Goal: Task Accomplishment & Management: Manage account settings

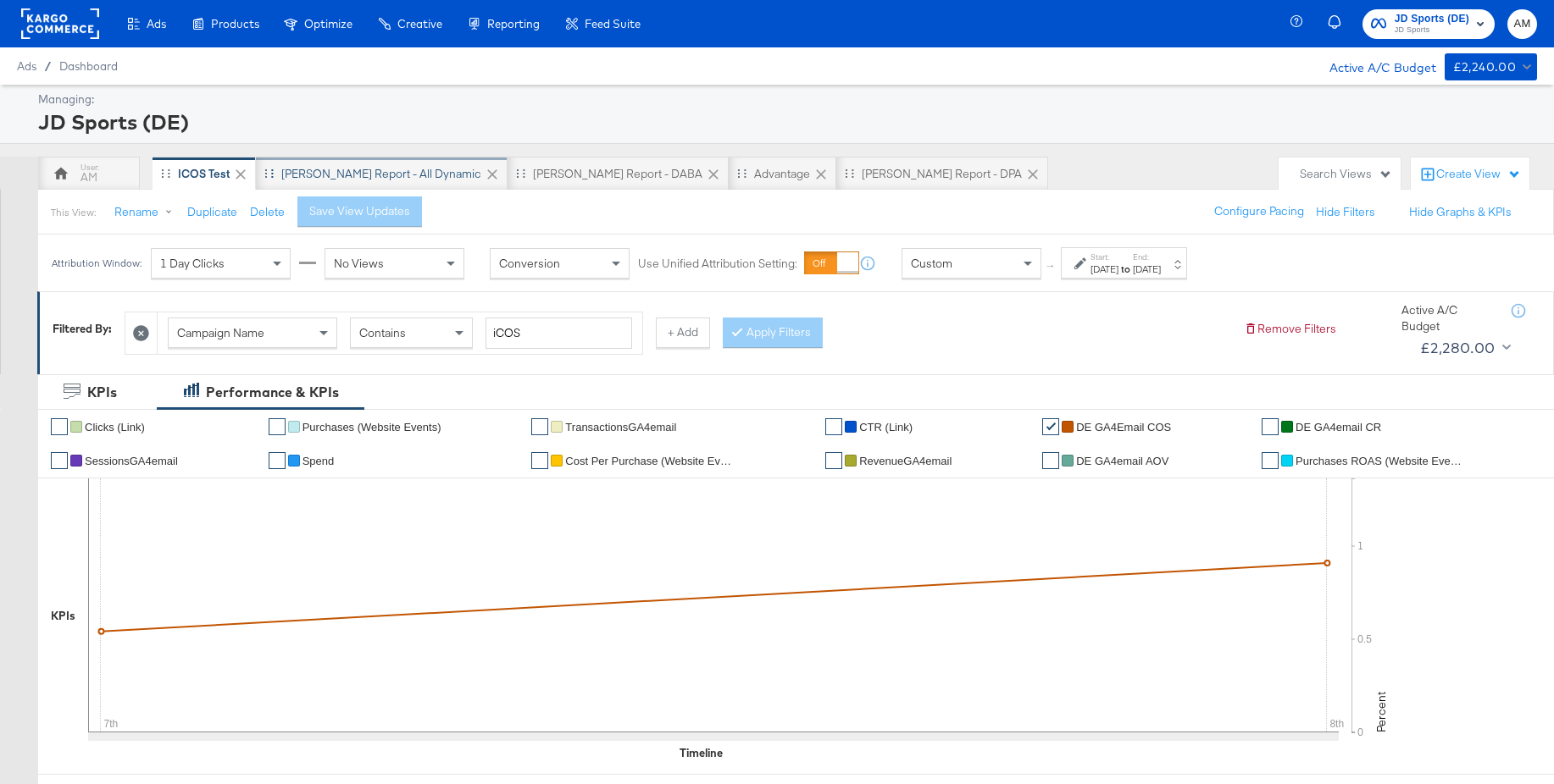
click at [332, 176] on div "SA - JD Report - All Dynamic" at bounding box center [381, 173] width 200 height 16
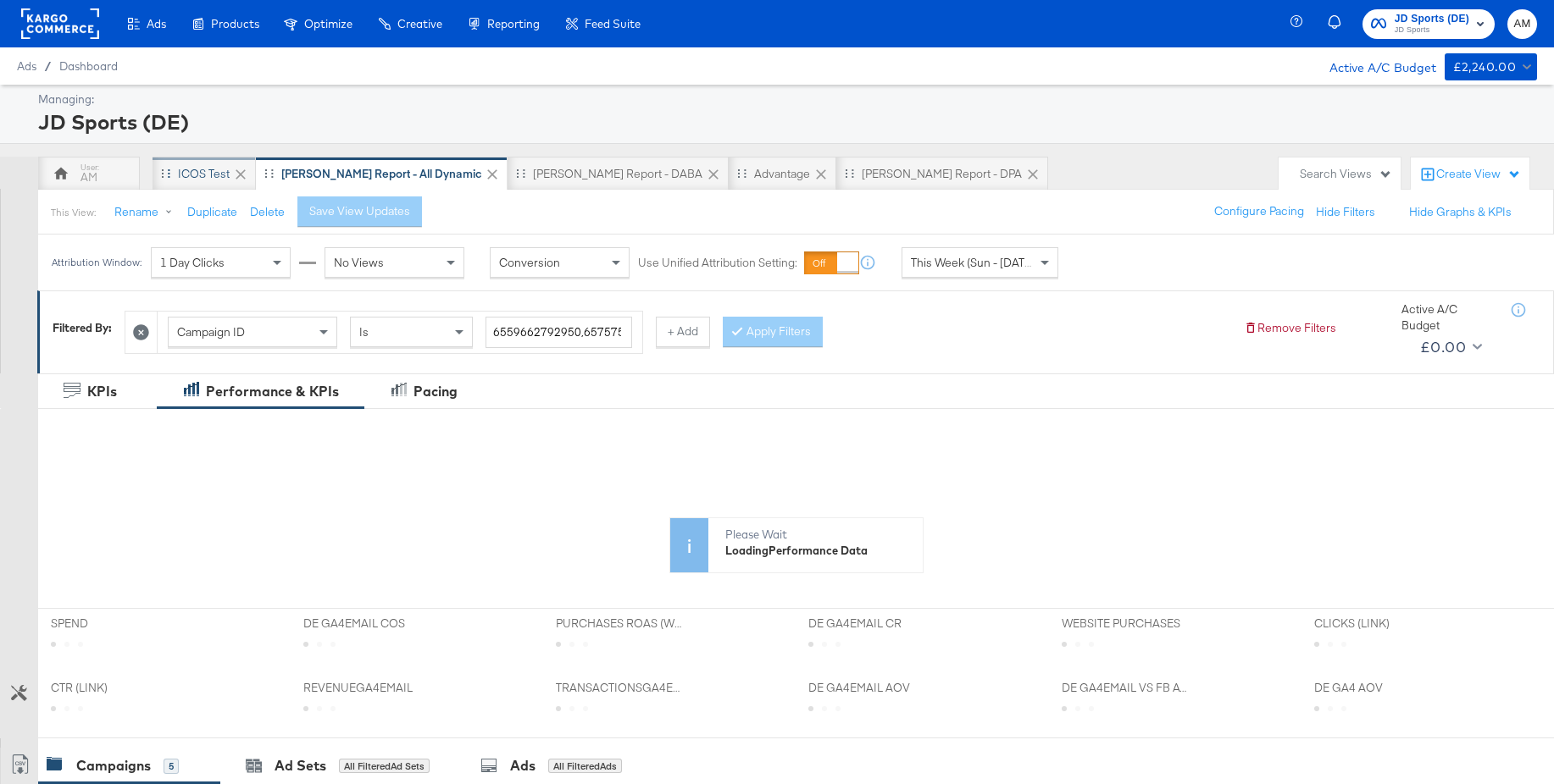
click at [193, 173] on div "iCOS Test" at bounding box center [204, 173] width 52 height 16
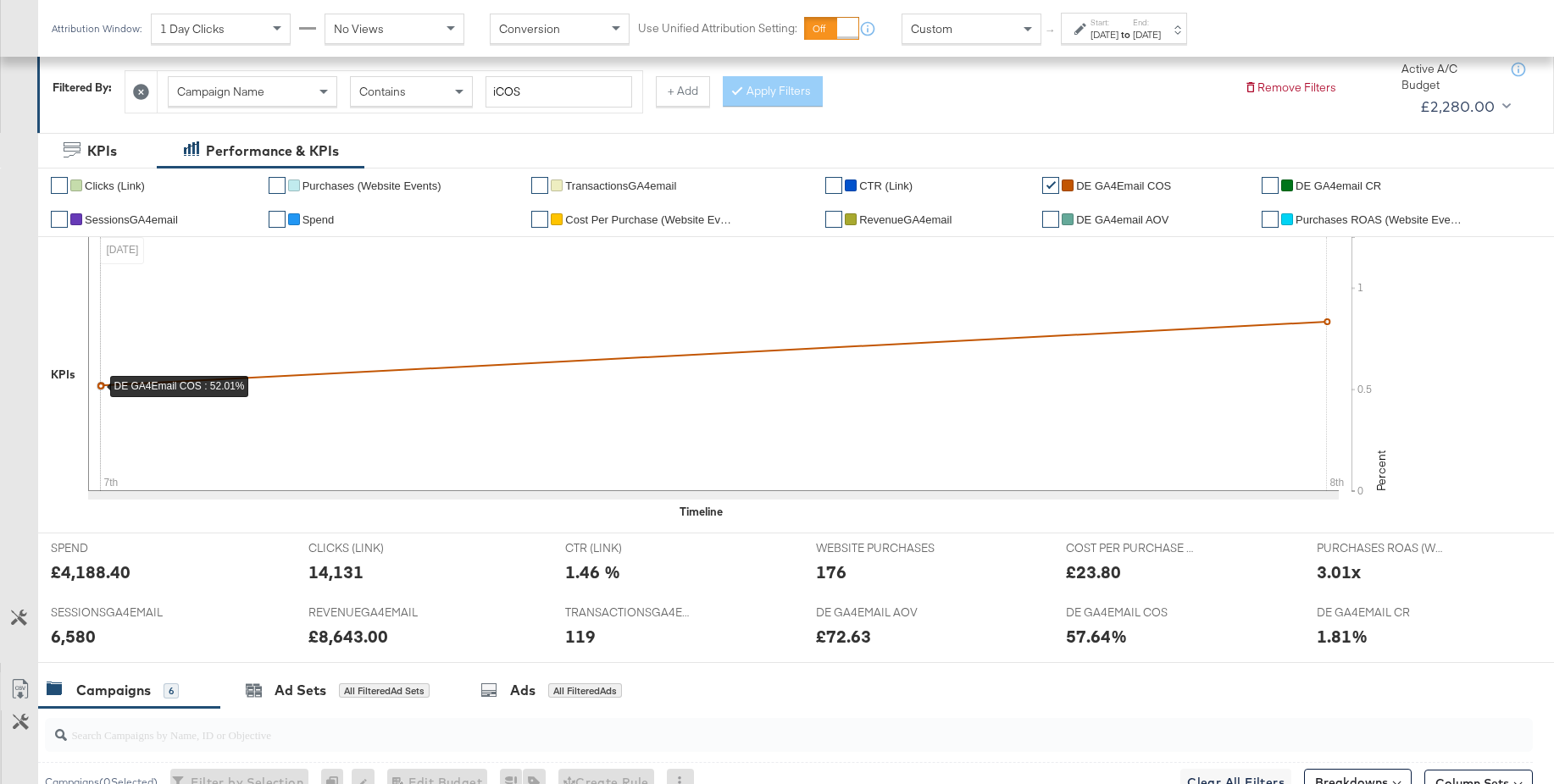
scroll to position [247, 0]
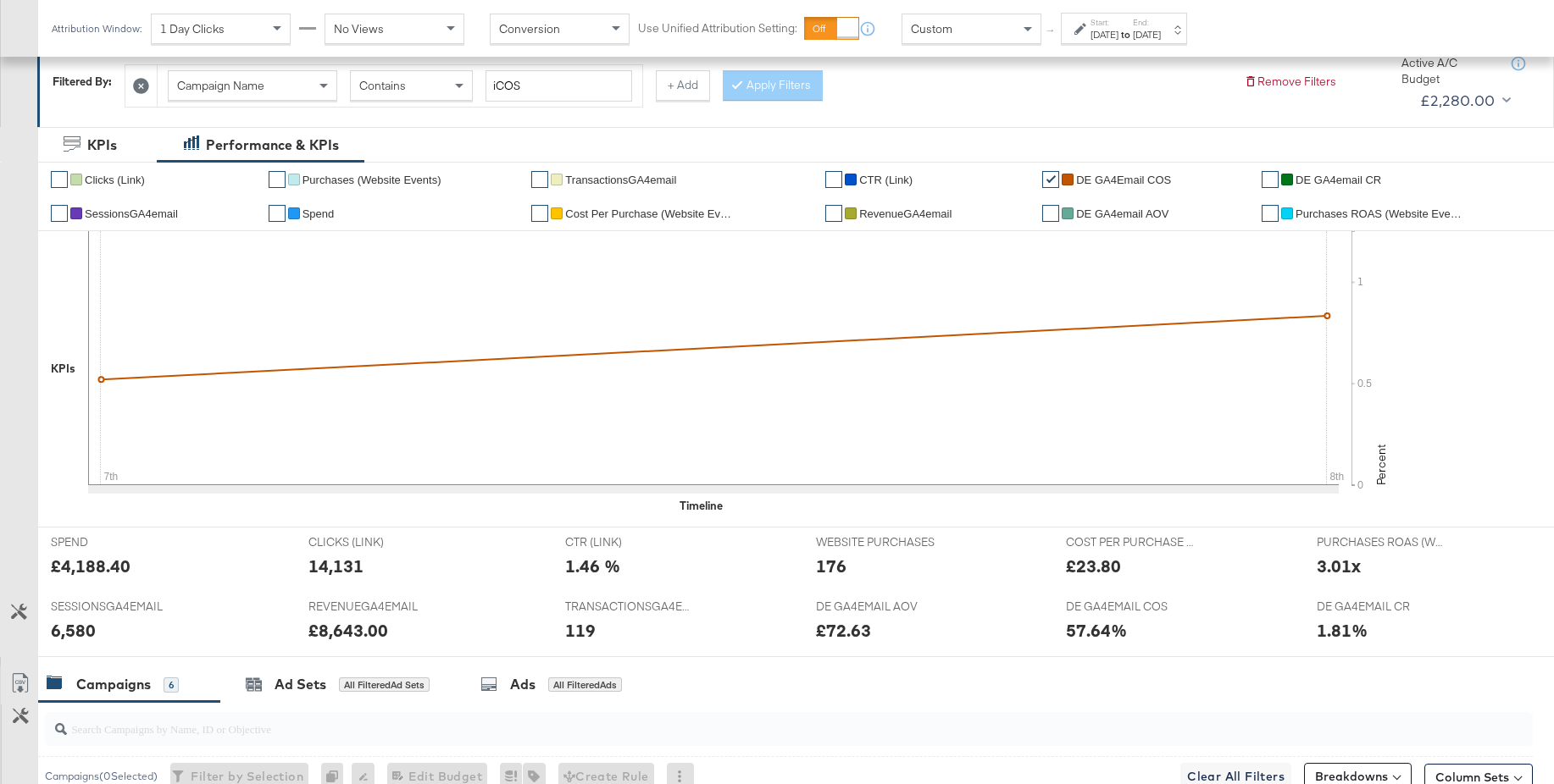
click at [965, 32] on div "Custom" at bounding box center [971, 29] width 138 height 29
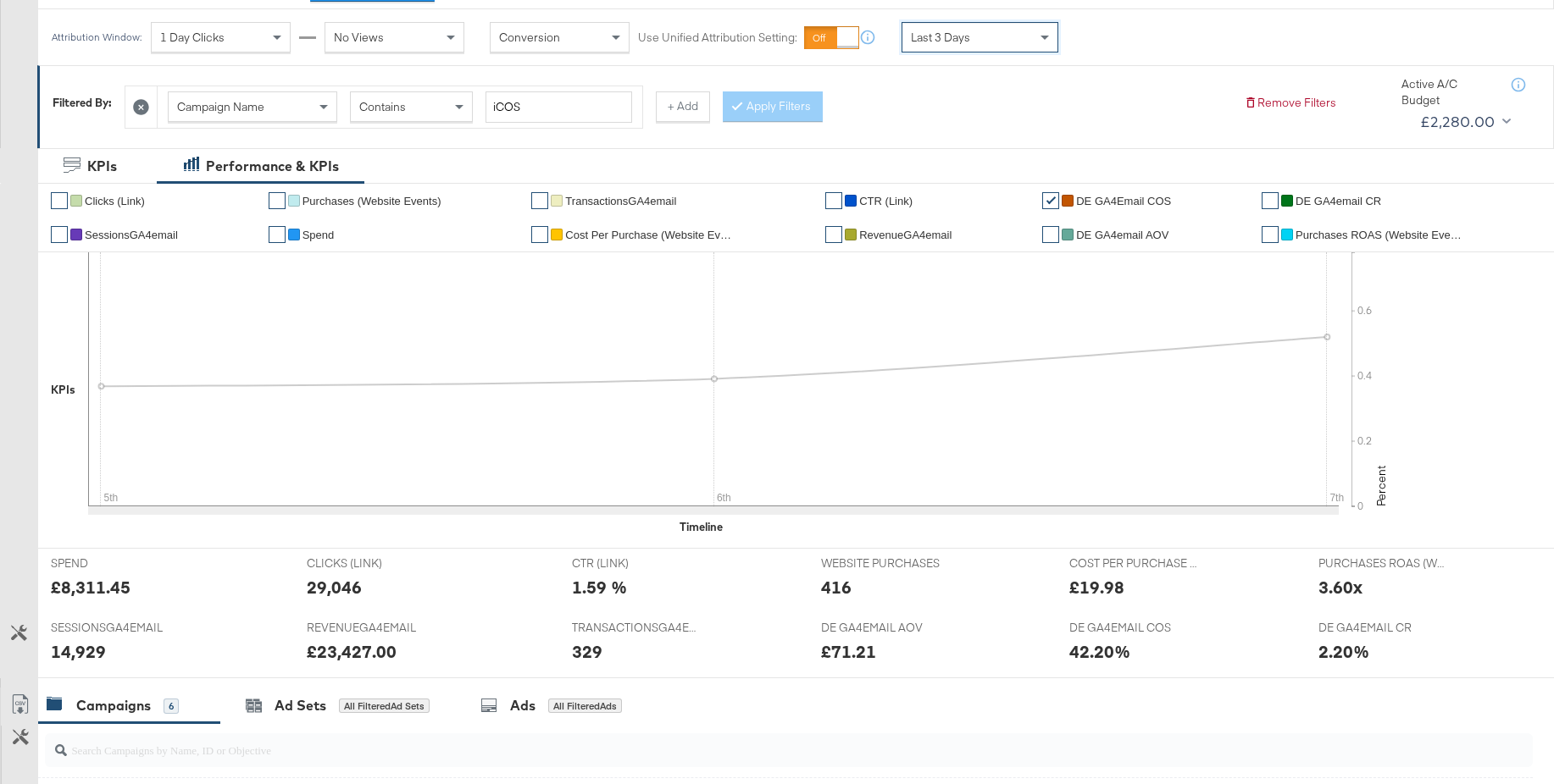
scroll to position [207, 0]
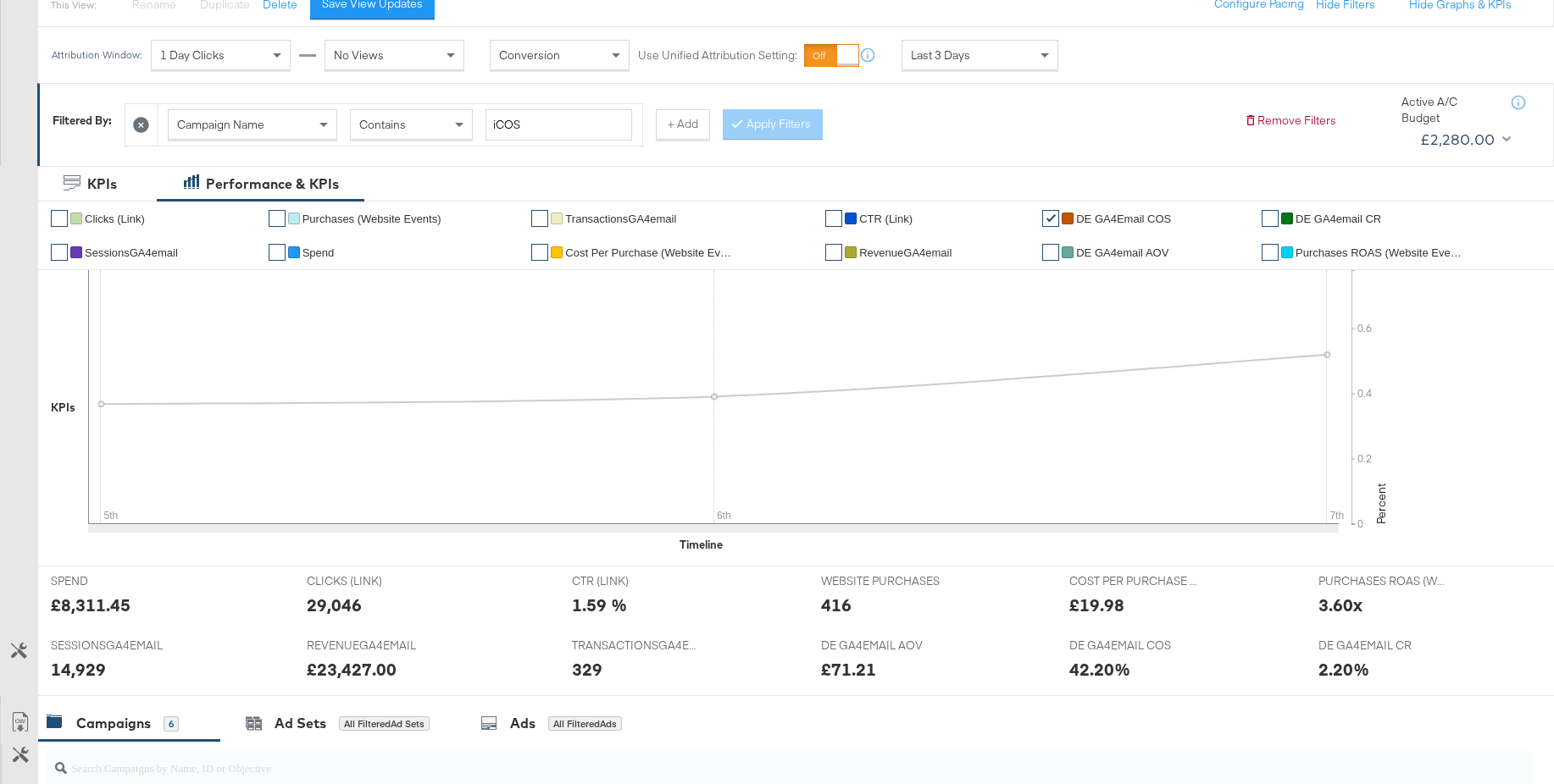
click at [1329, 222] on span "DE GA4email CR" at bounding box center [1338, 219] width 86 height 13
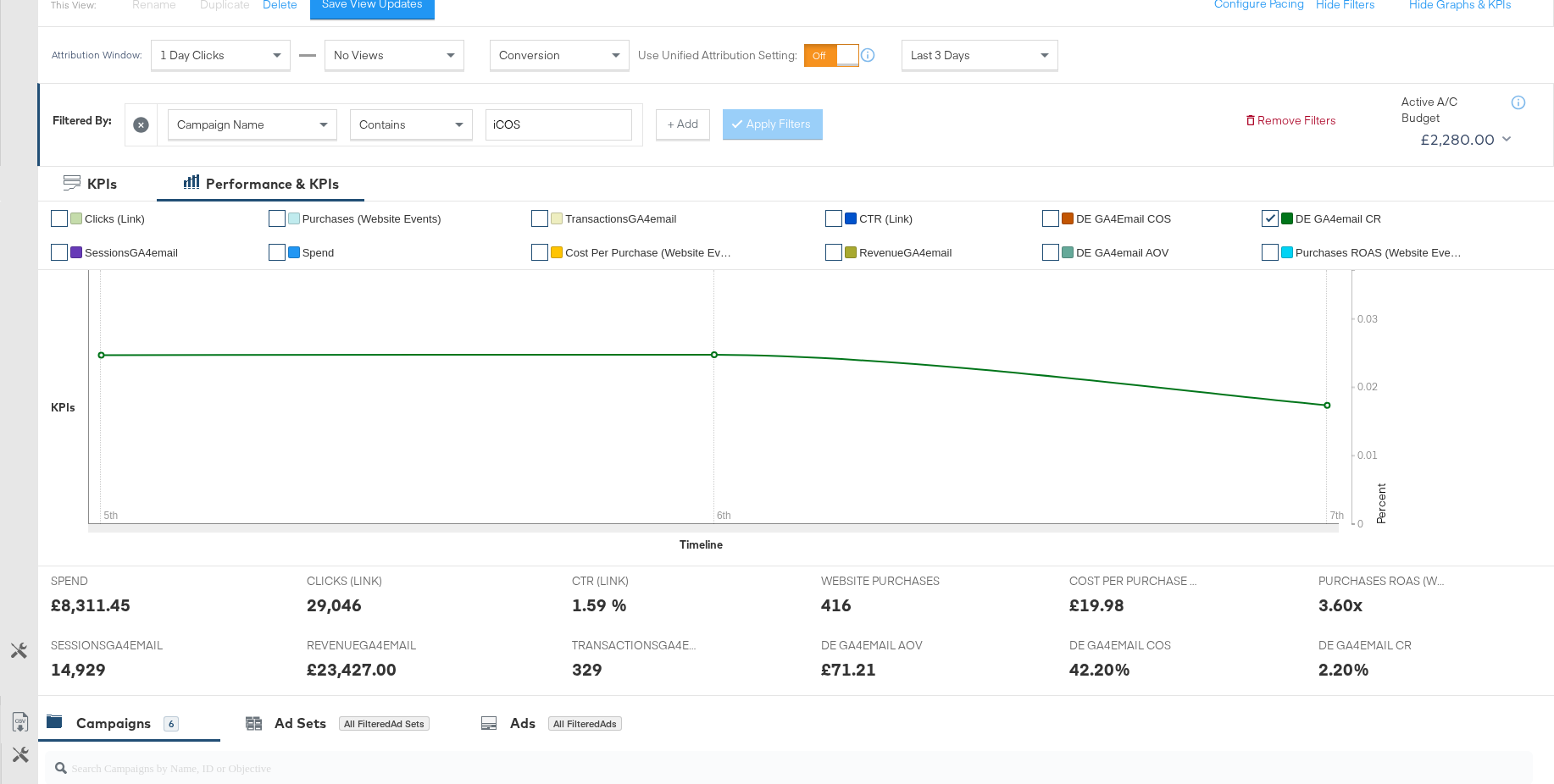
scroll to position [206, 0]
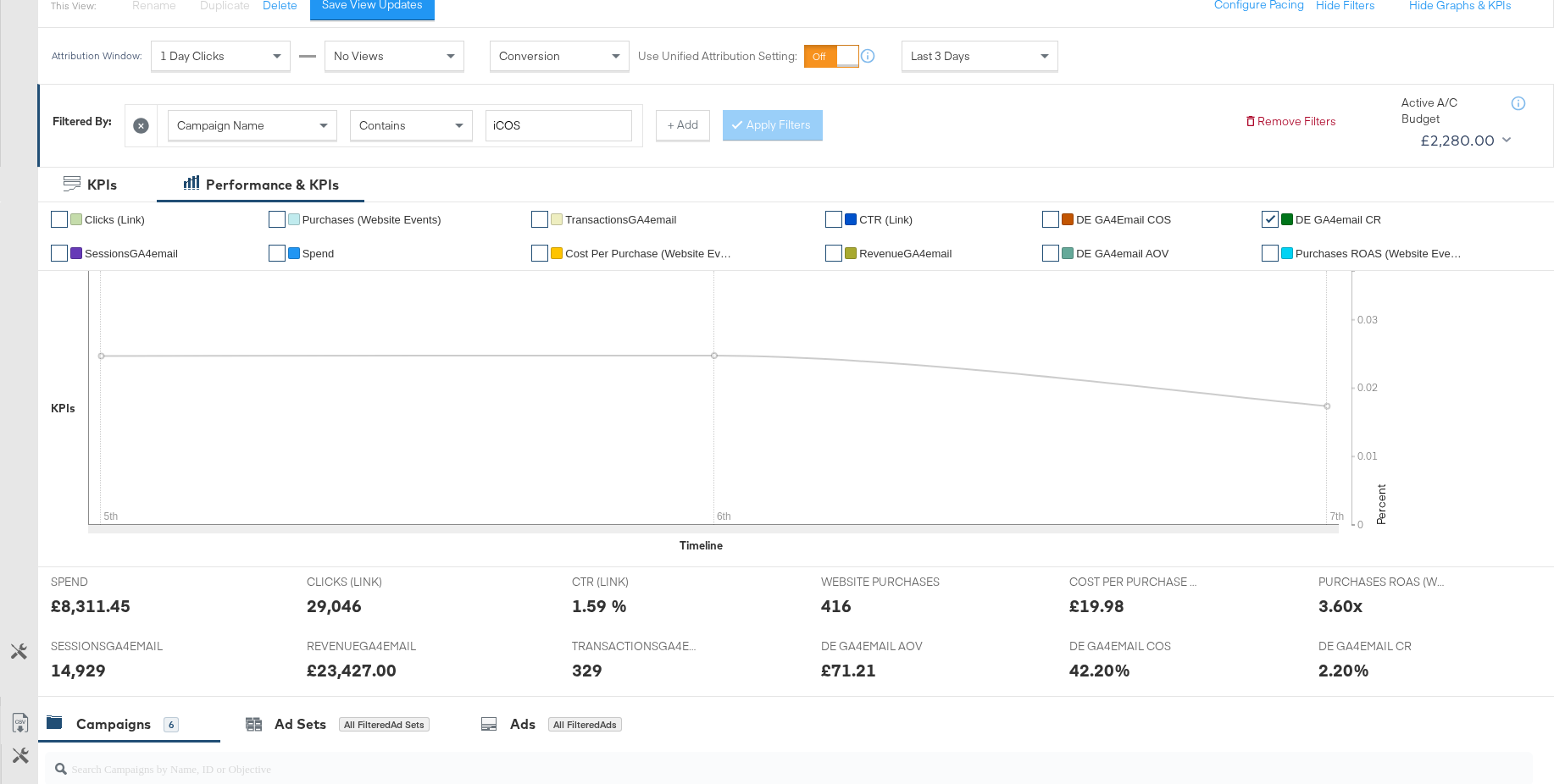
click at [1116, 225] on span "DE GA4Email COS" at bounding box center [1123, 219] width 95 height 13
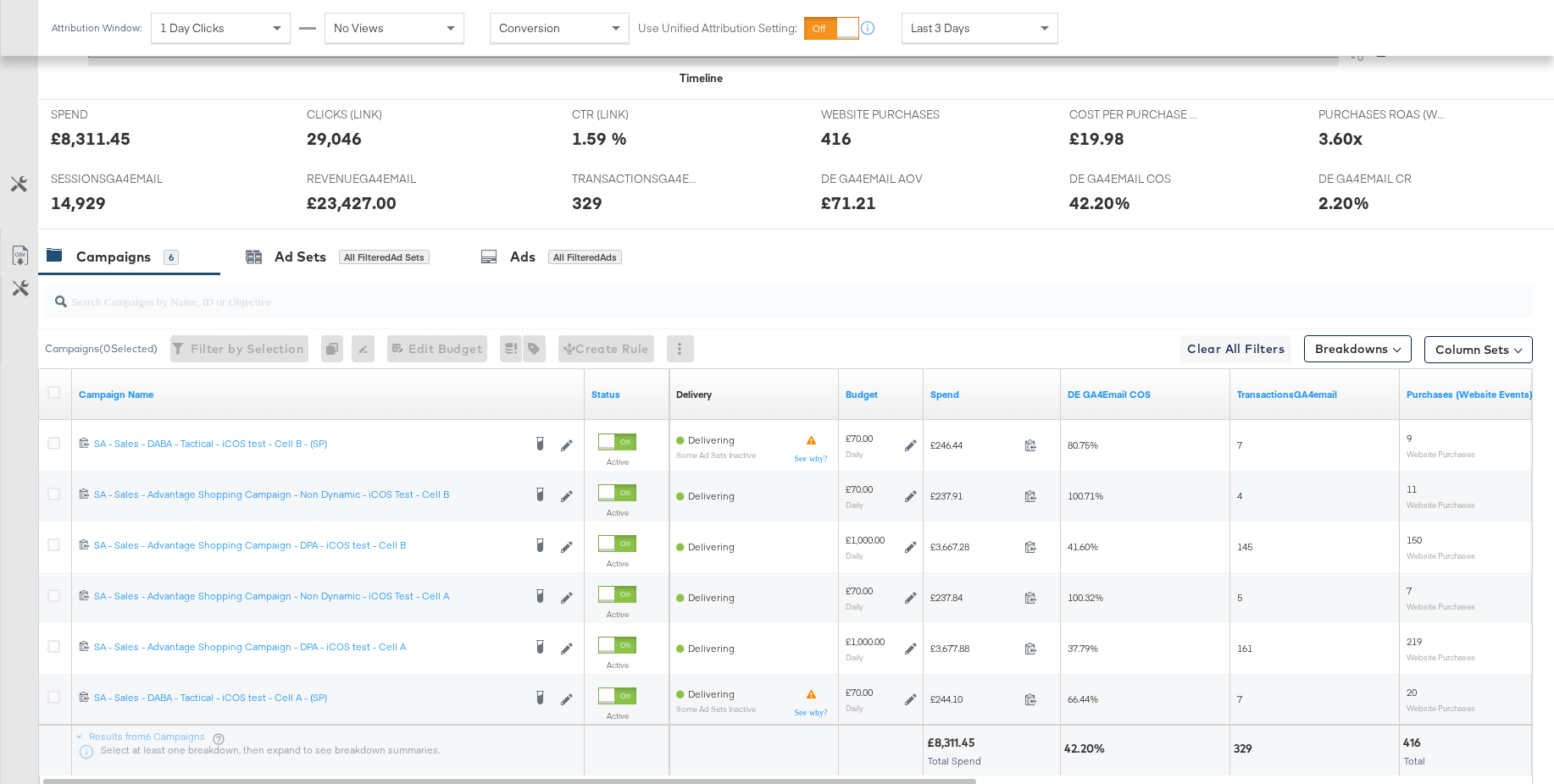
scroll to position [790, 0]
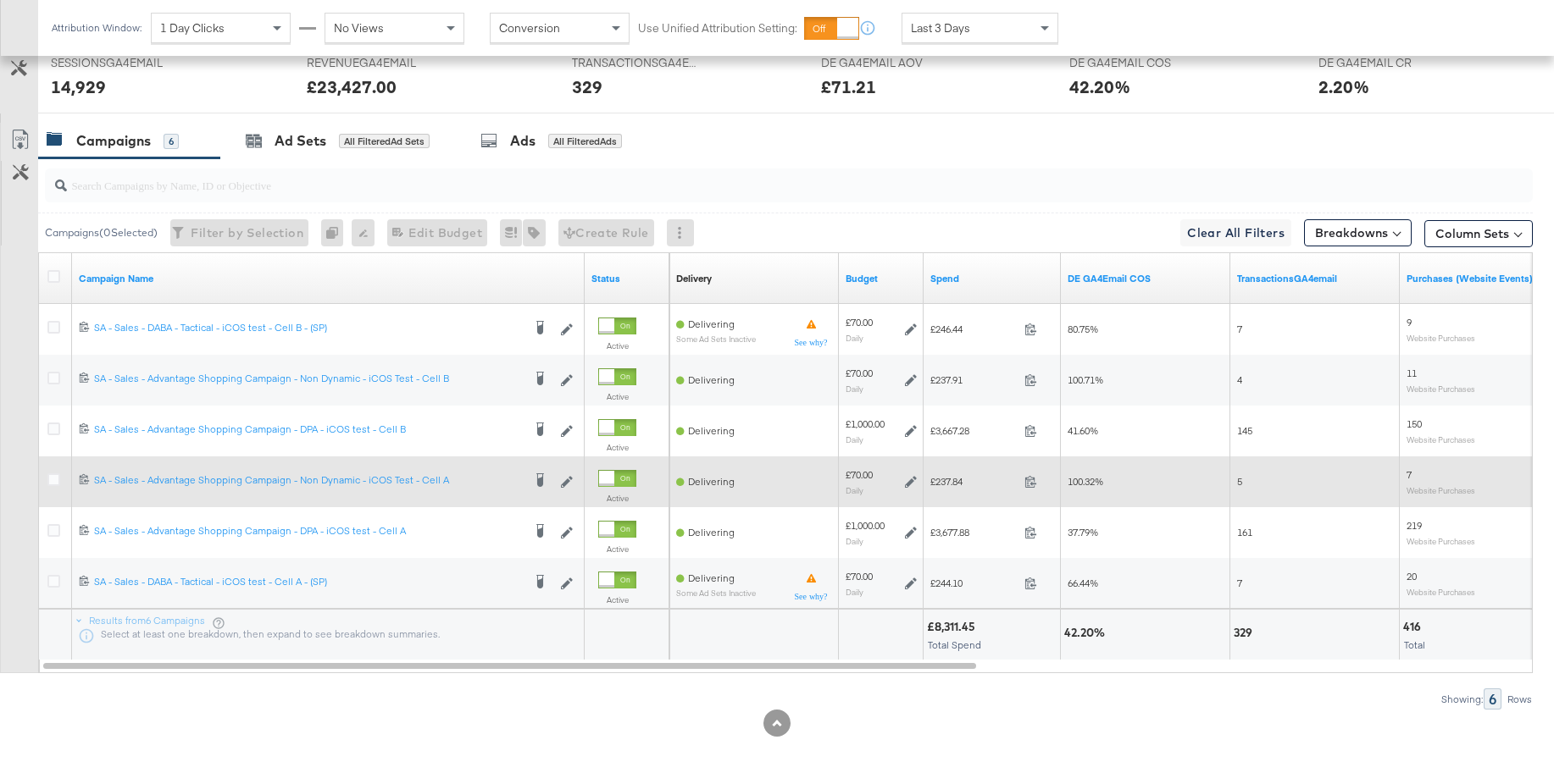
click at [64, 484] on div at bounding box center [56, 481] width 31 height 30
click at [56, 480] on icon at bounding box center [54, 480] width 13 height 13
click at [0, 0] on input "checkbox" at bounding box center [0, 0] width 0 height 0
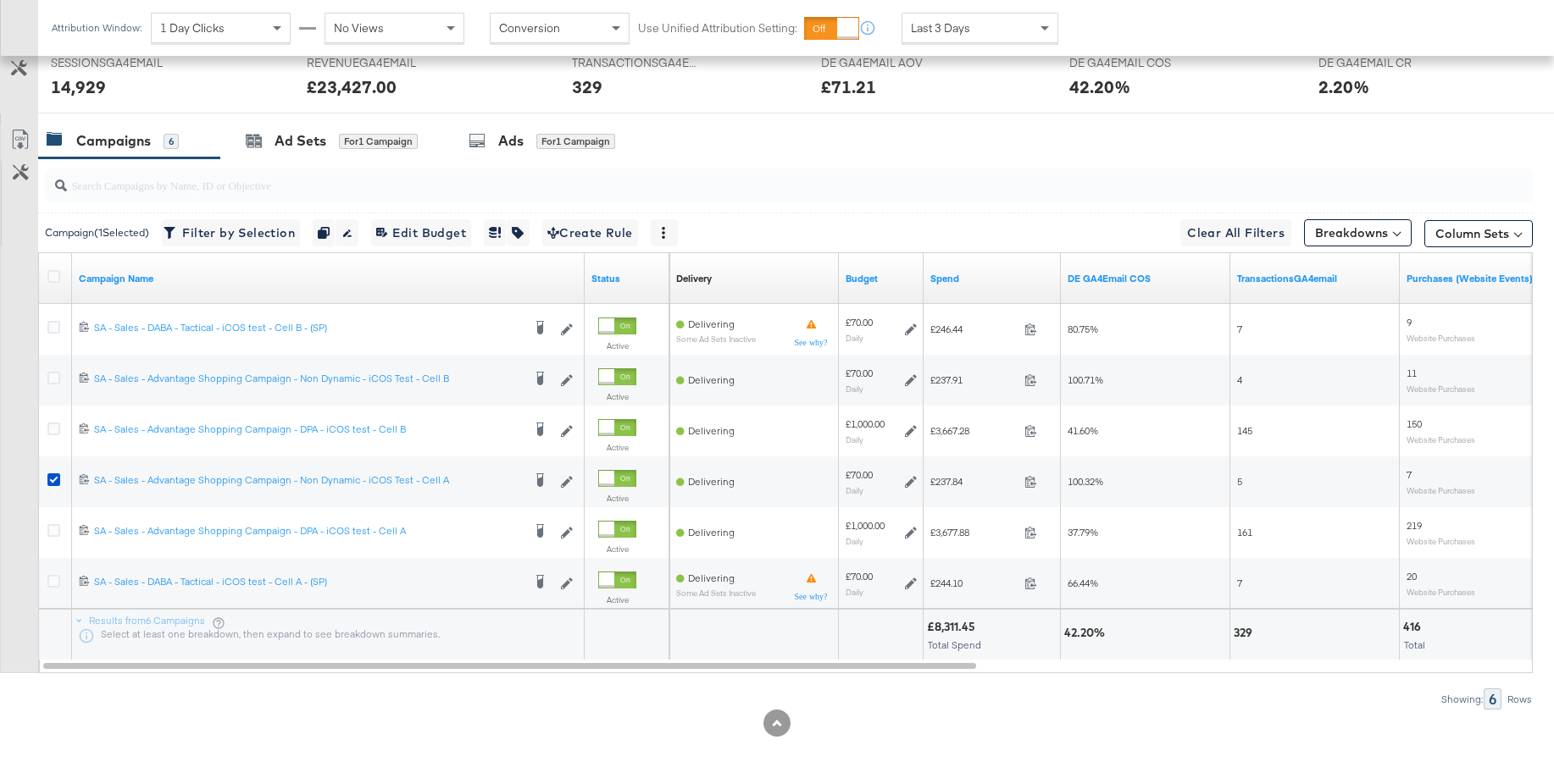
drag, startPoint x: 512, startPoint y: 138, endPoint x: 904, endPoint y: 254, distance: 408.8
click at [513, 138] on div "Ads" at bounding box center [510, 140] width 25 height 19
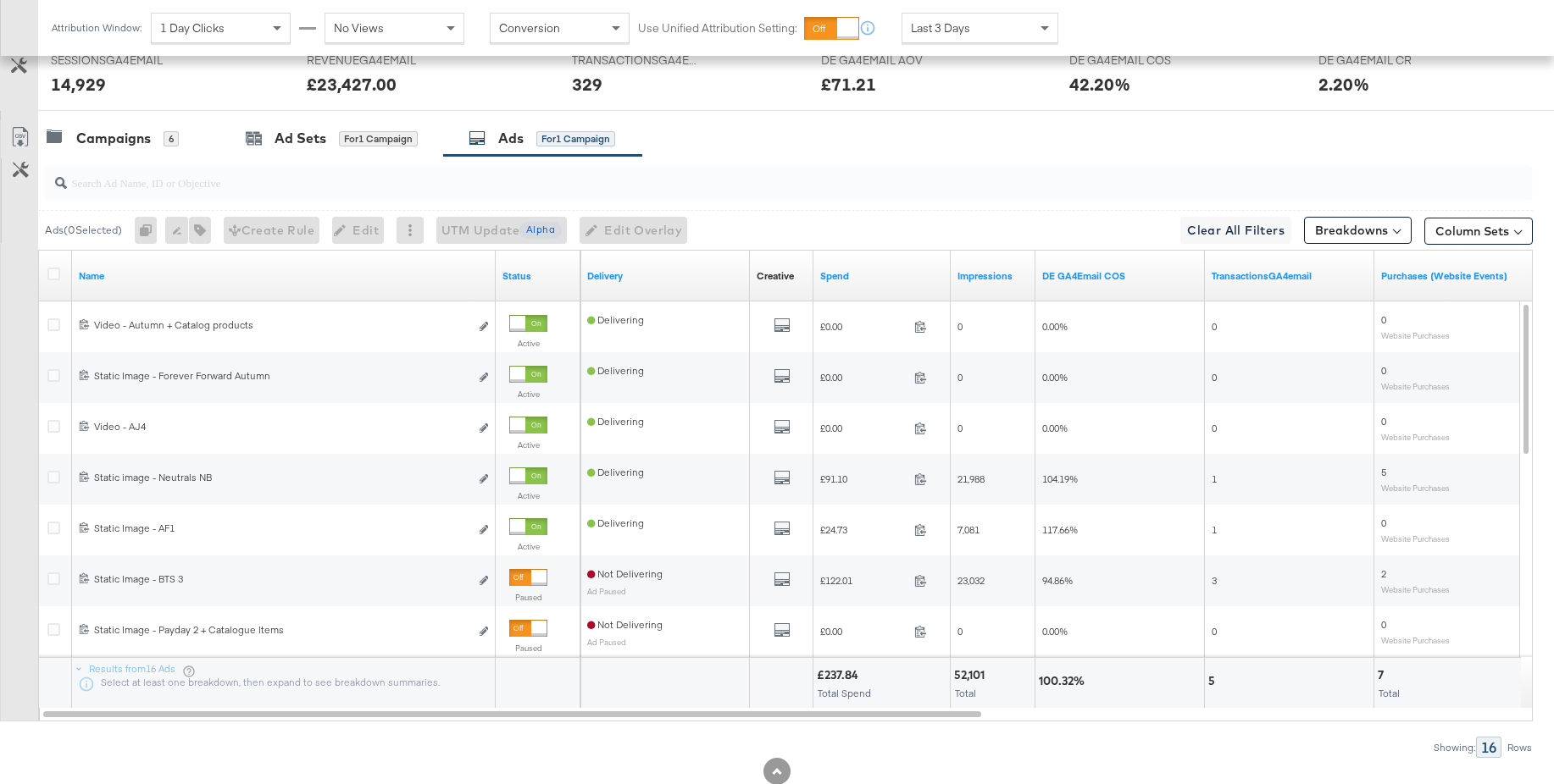
scroll to position [804, 0]
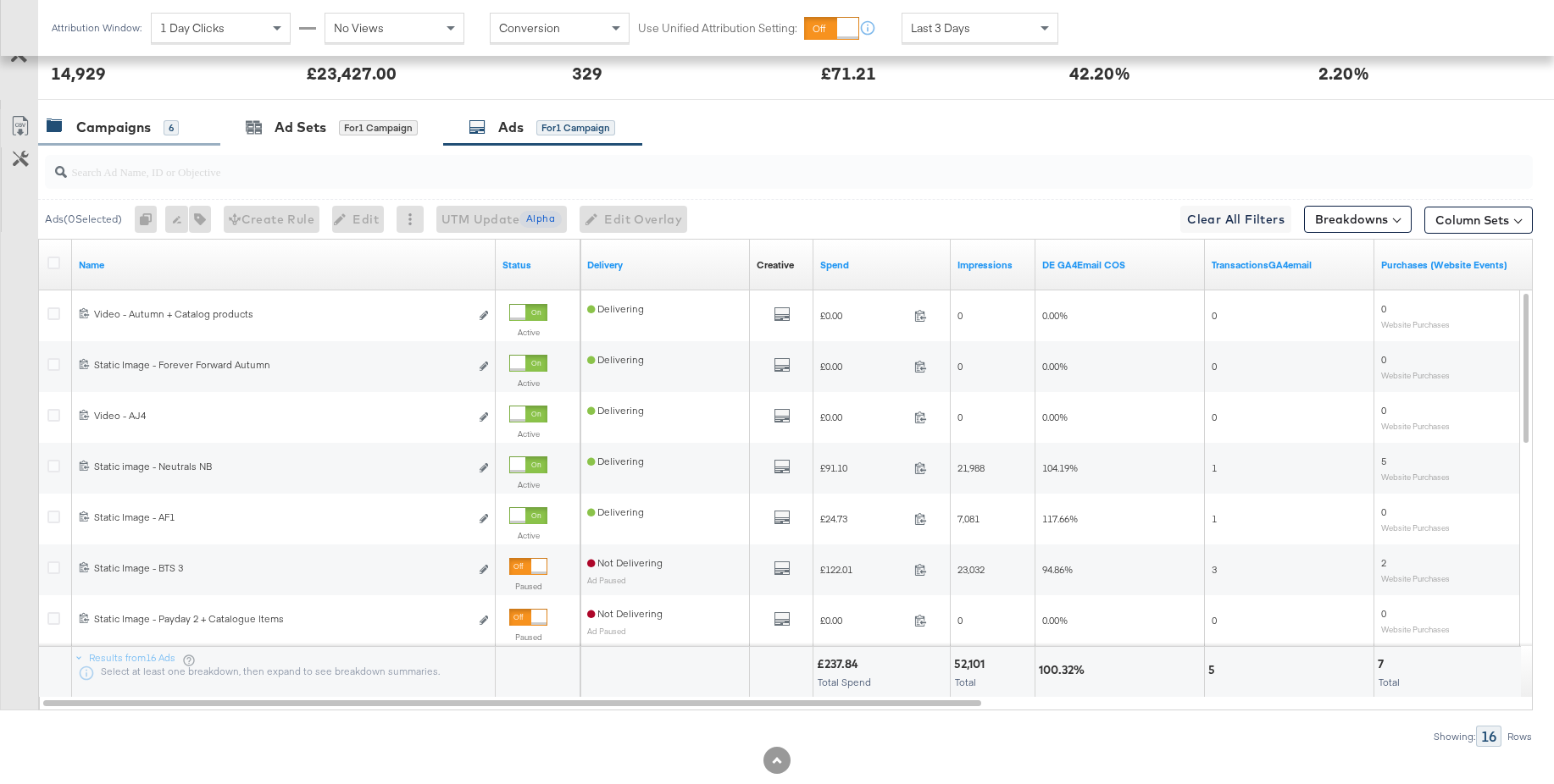
click at [121, 135] on div "Campaigns" at bounding box center [114, 127] width 75 height 19
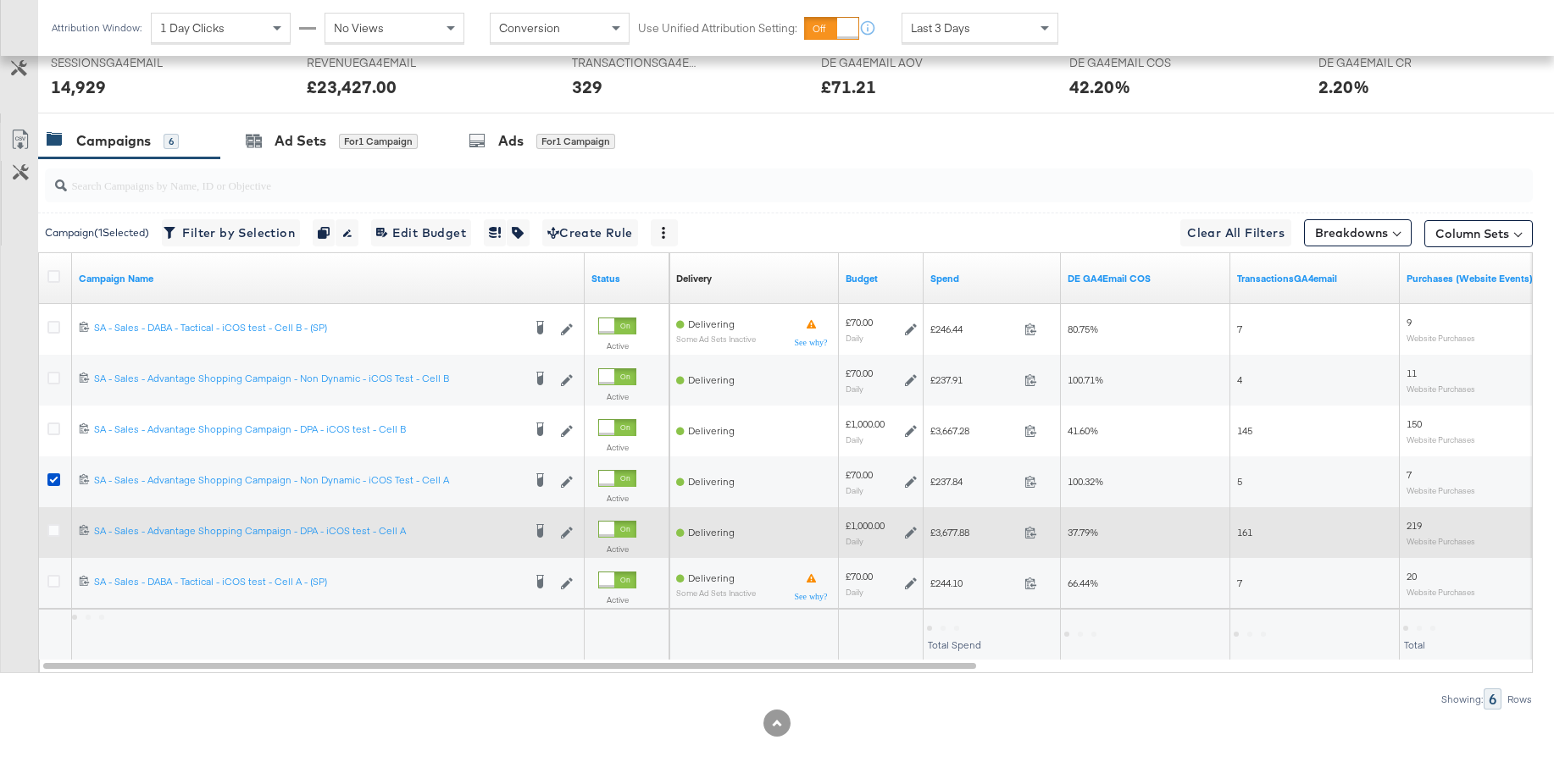
scroll to position [790, 0]
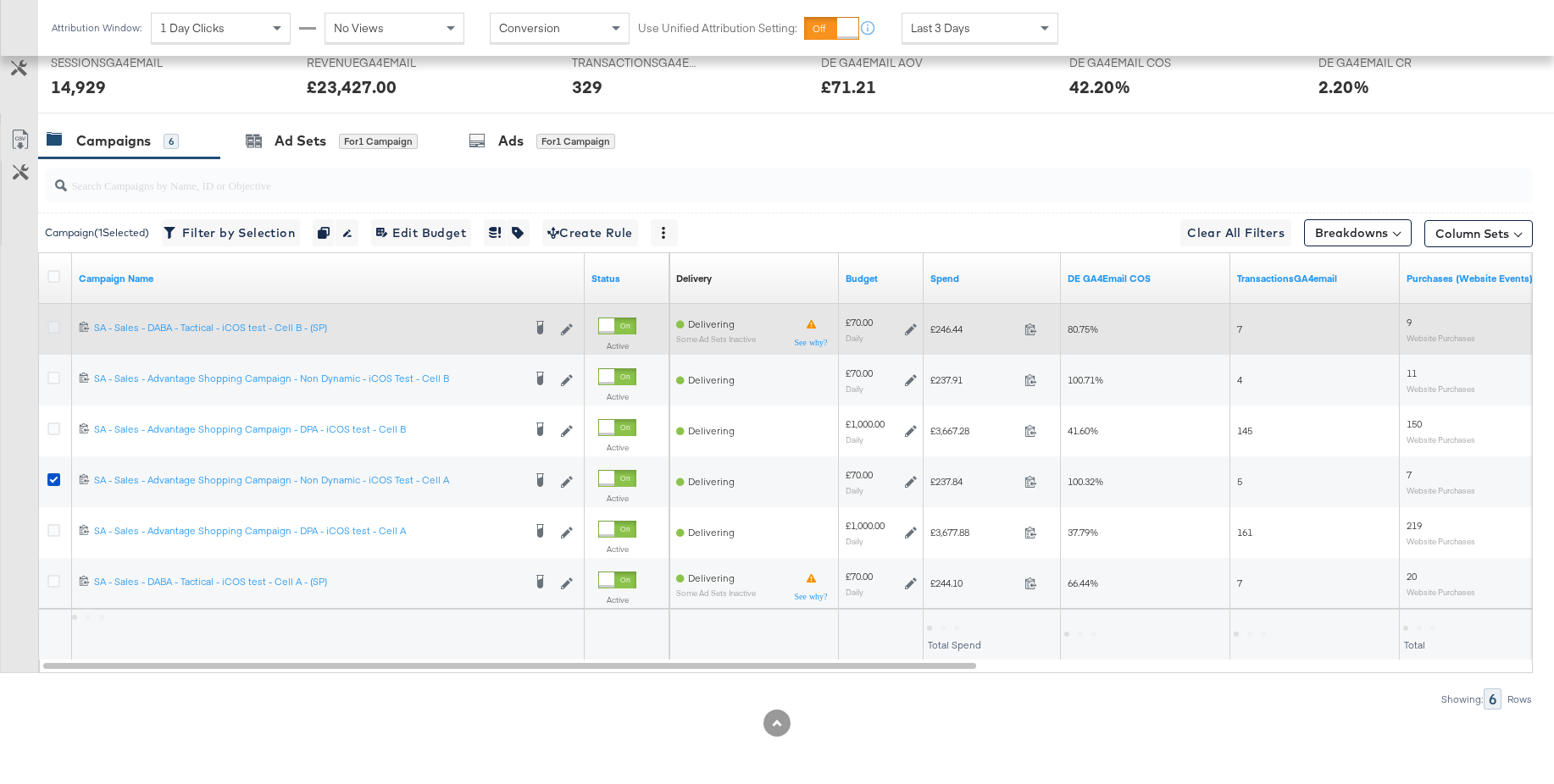
click at [50, 329] on icon at bounding box center [54, 327] width 13 height 13
click at [0, 0] on input "checkbox" at bounding box center [0, 0] width 0 height 0
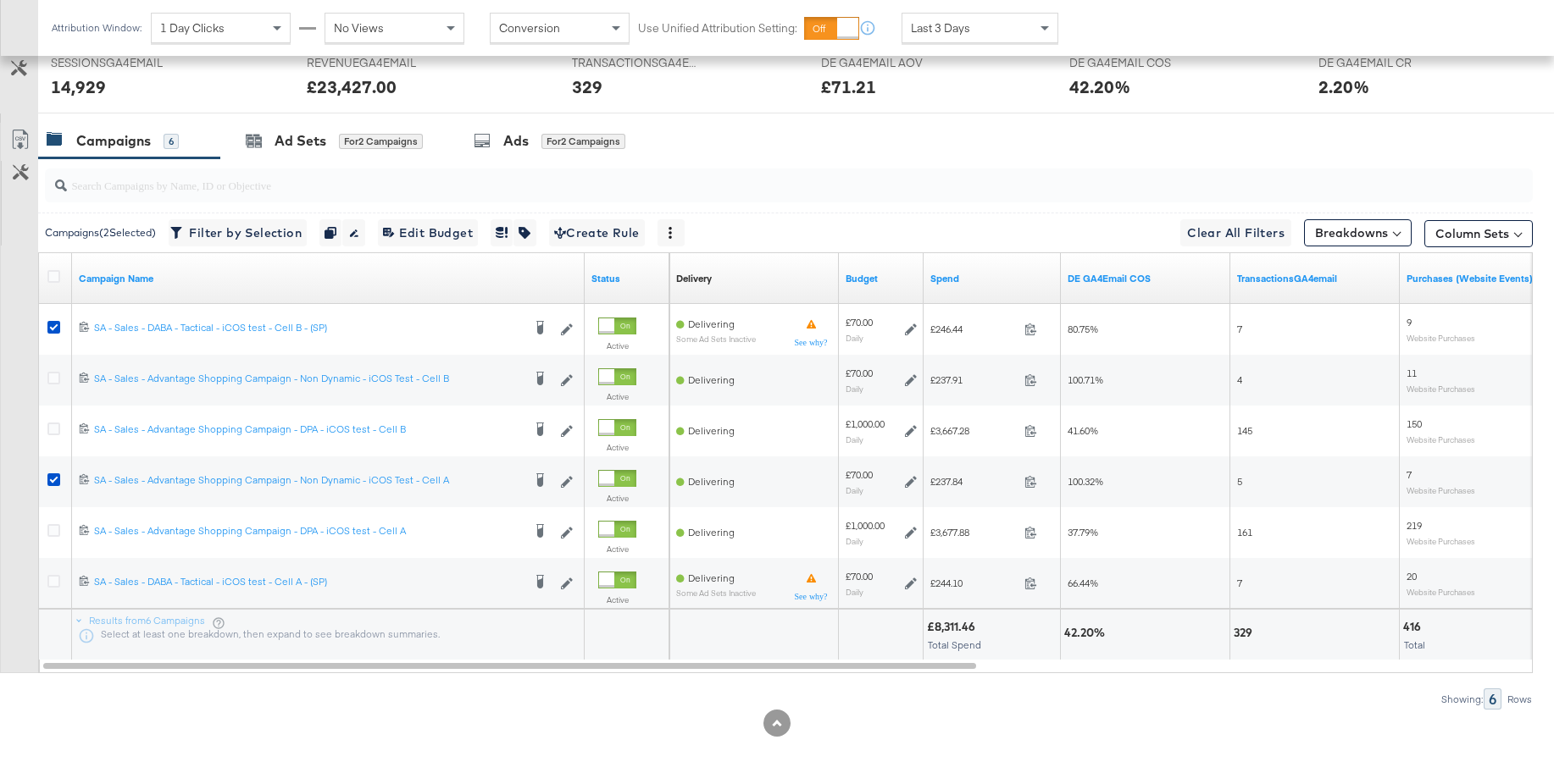
drag, startPoint x: 53, startPoint y: 478, endPoint x: 338, endPoint y: 287, distance: 343.1
click at [53, 477] on icon at bounding box center [54, 480] width 13 height 13
click at [0, 0] on input "checkbox" at bounding box center [0, 0] width 0 height 0
click at [499, 145] on div "Ads for 1 Campaign" at bounding box center [541, 140] width 147 height 19
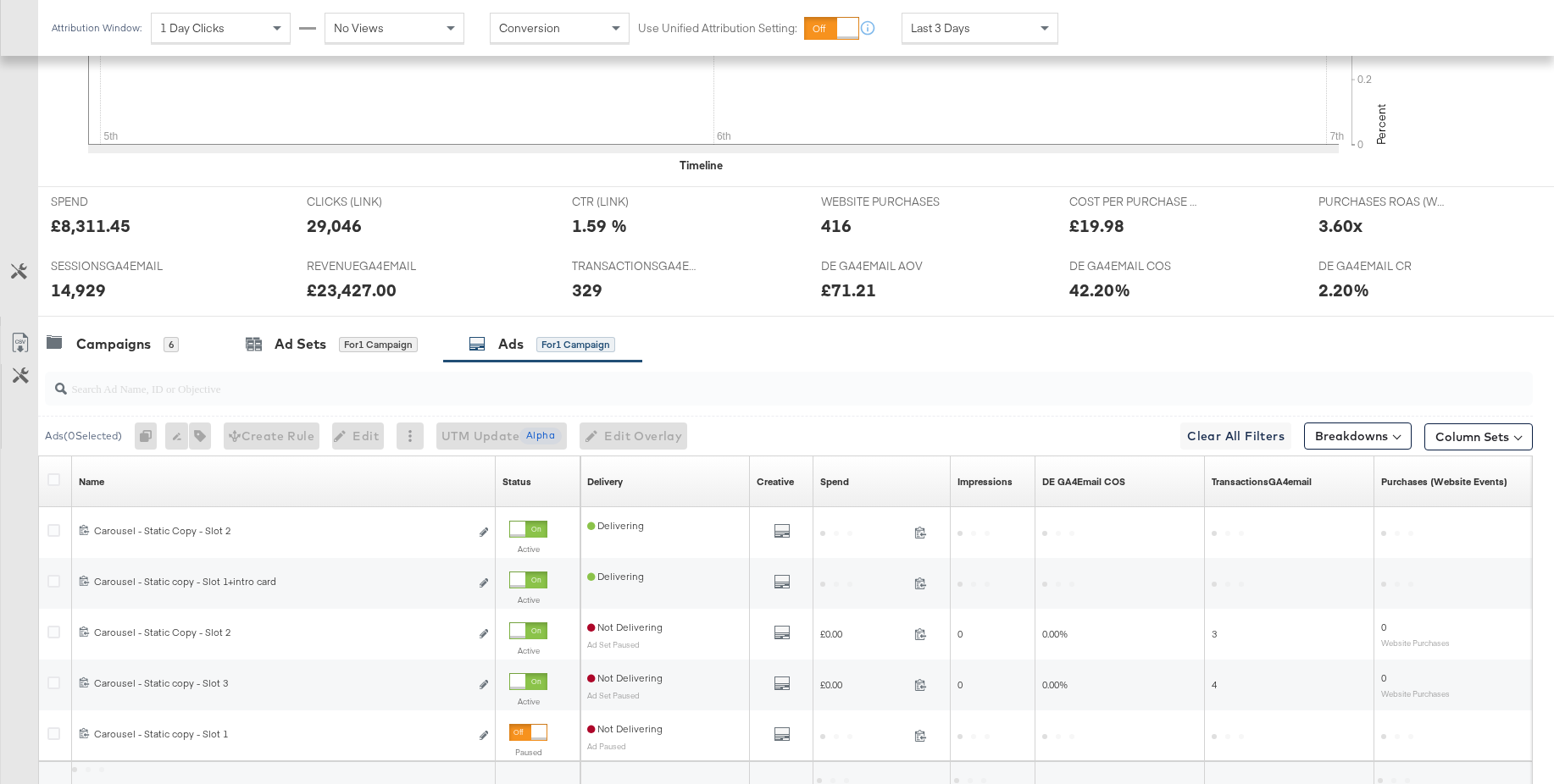
scroll to position [740, 0]
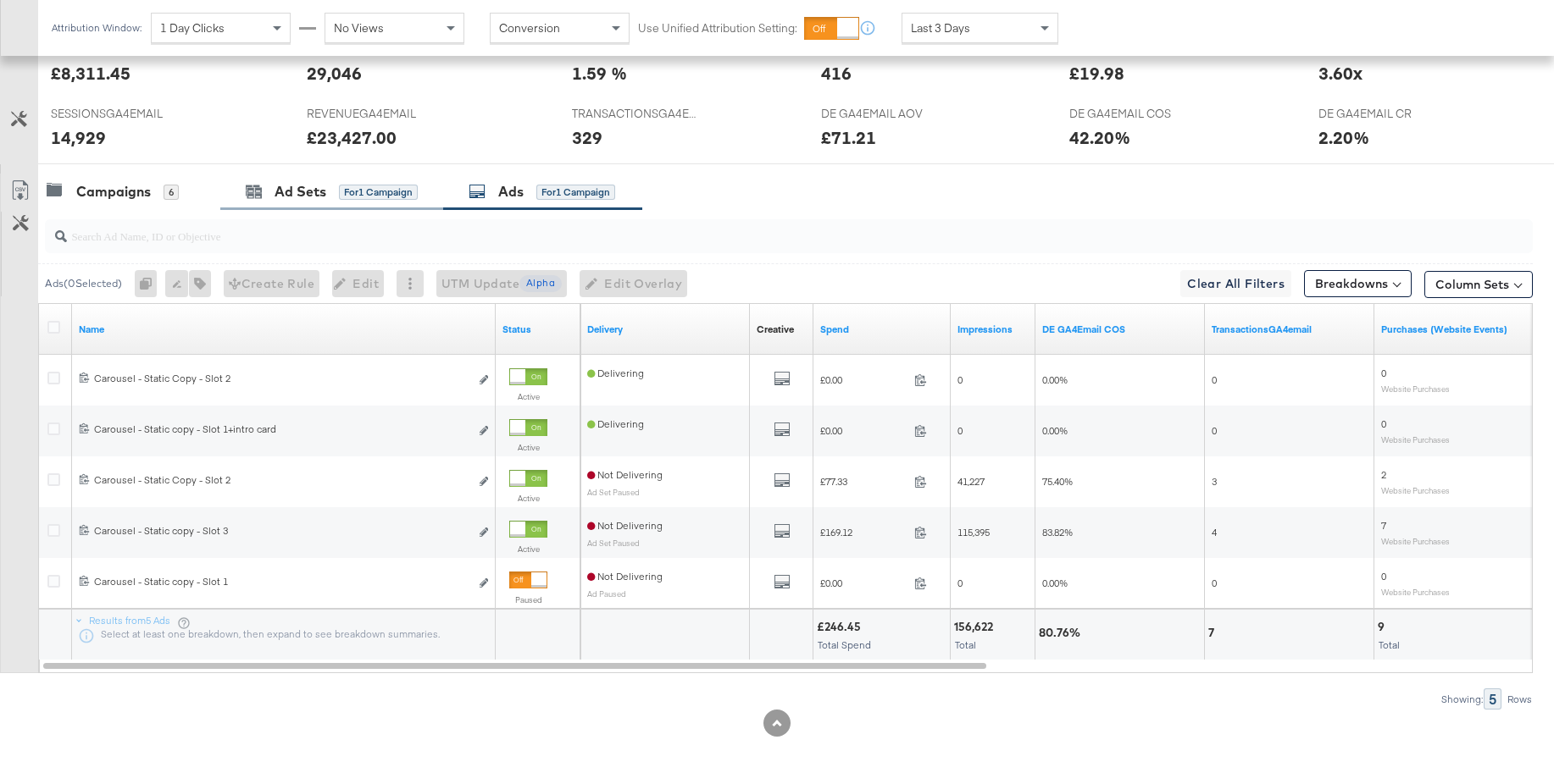
click at [273, 203] on div "Ad Sets for 1 Campaign" at bounding box center [331, 192] width 223 height 36
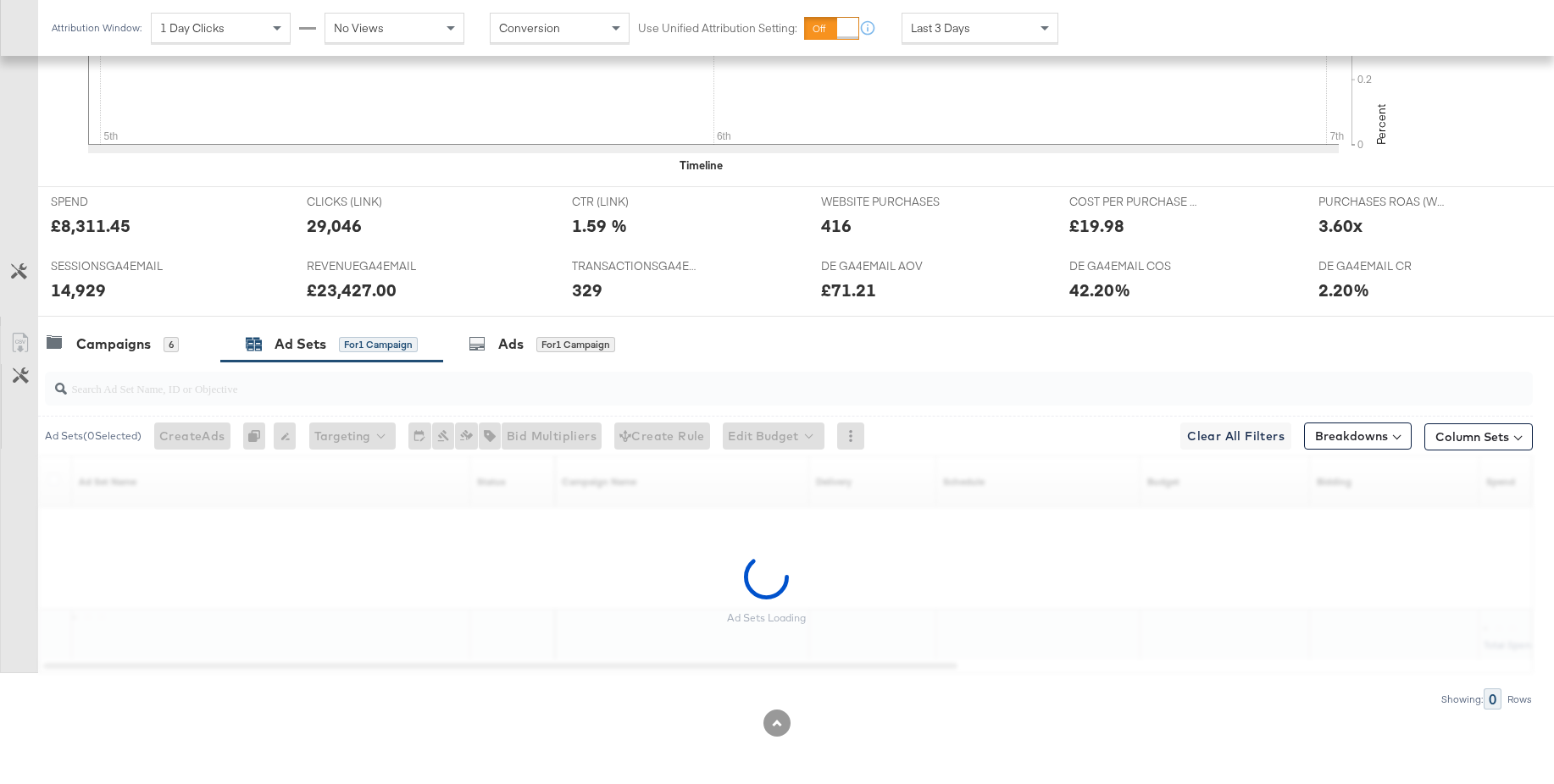
scroll to position [587, 0]
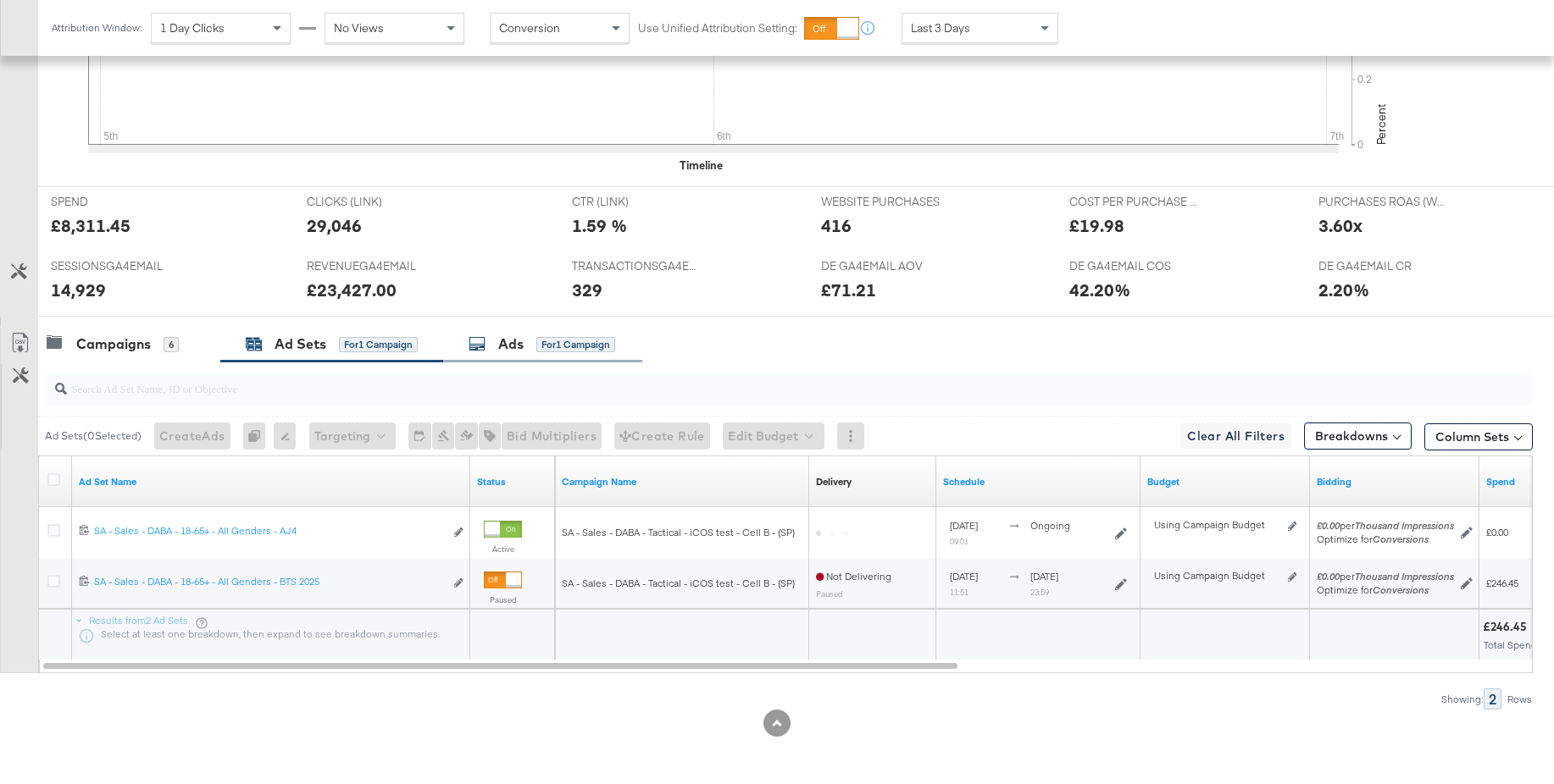
click at [510, 343] on div "Ads" at bounding box center [510, 344] width 25 height 19
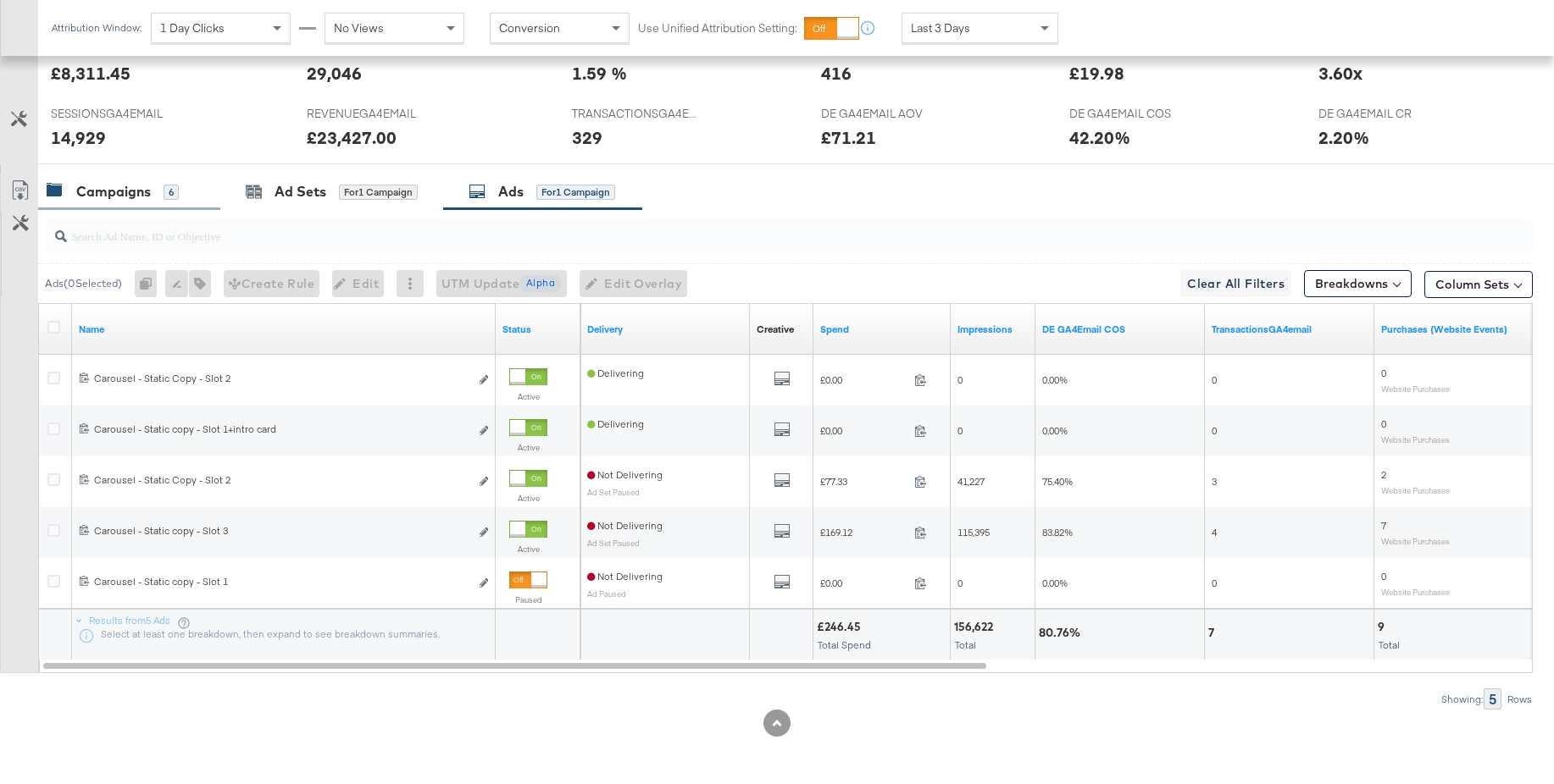
click at [100, 189] on div "Campaigns" at bounding box center [114, 192] width 75 height 19
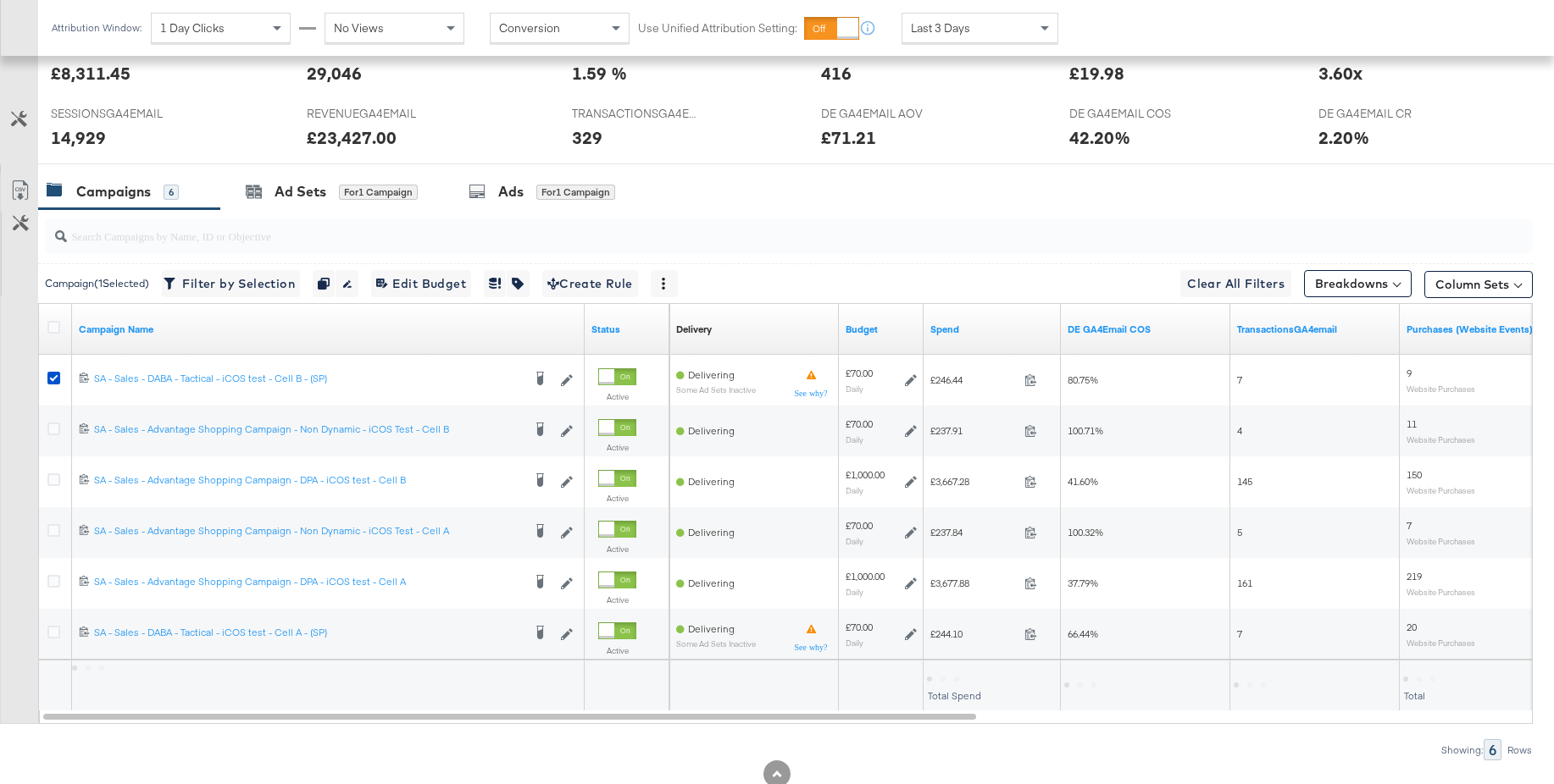
scroll to position [790, 0]
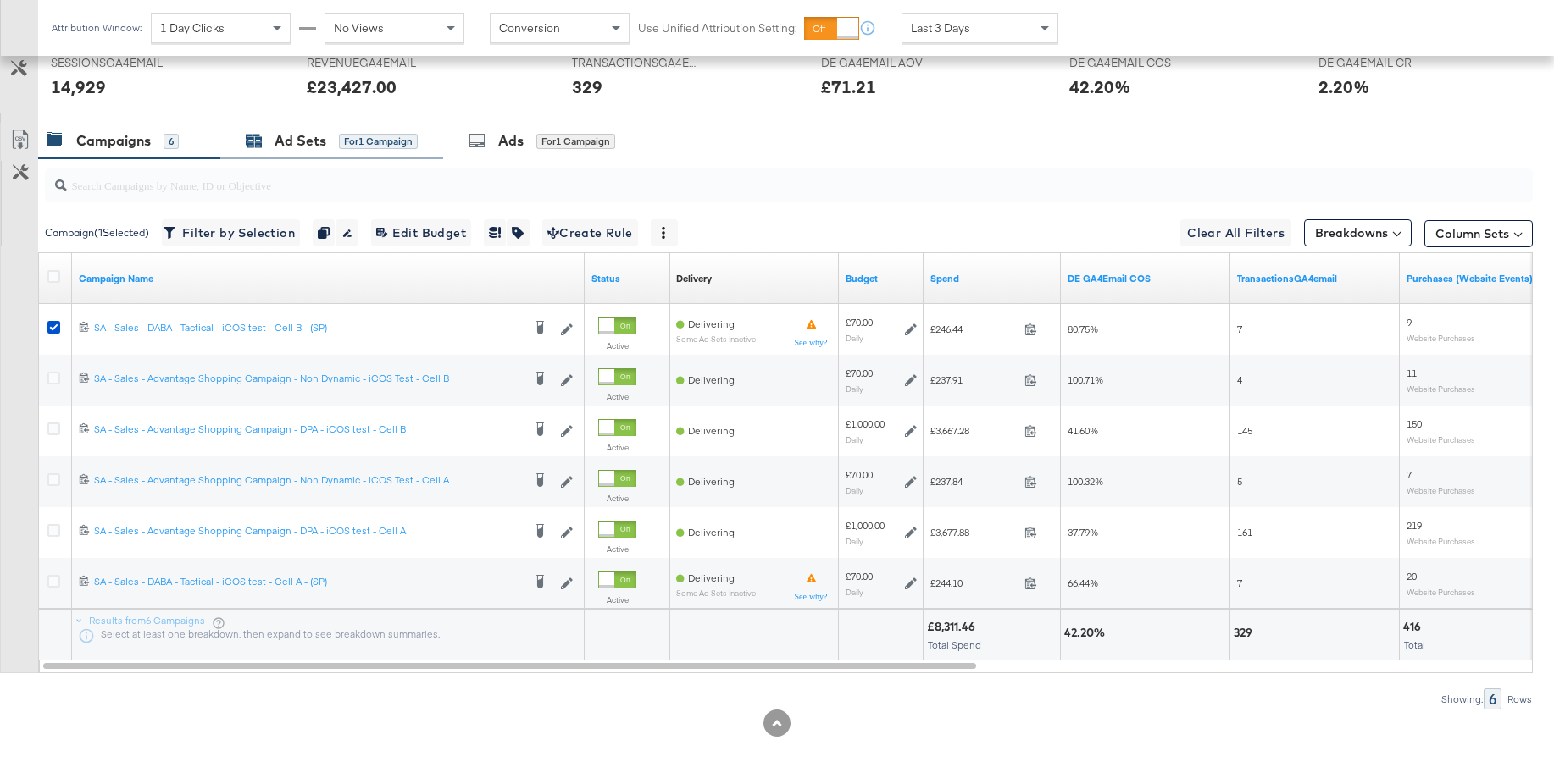
click at [285, 149] on div "Ad Sets" at bounding box center [300, 140] width 52 height 19
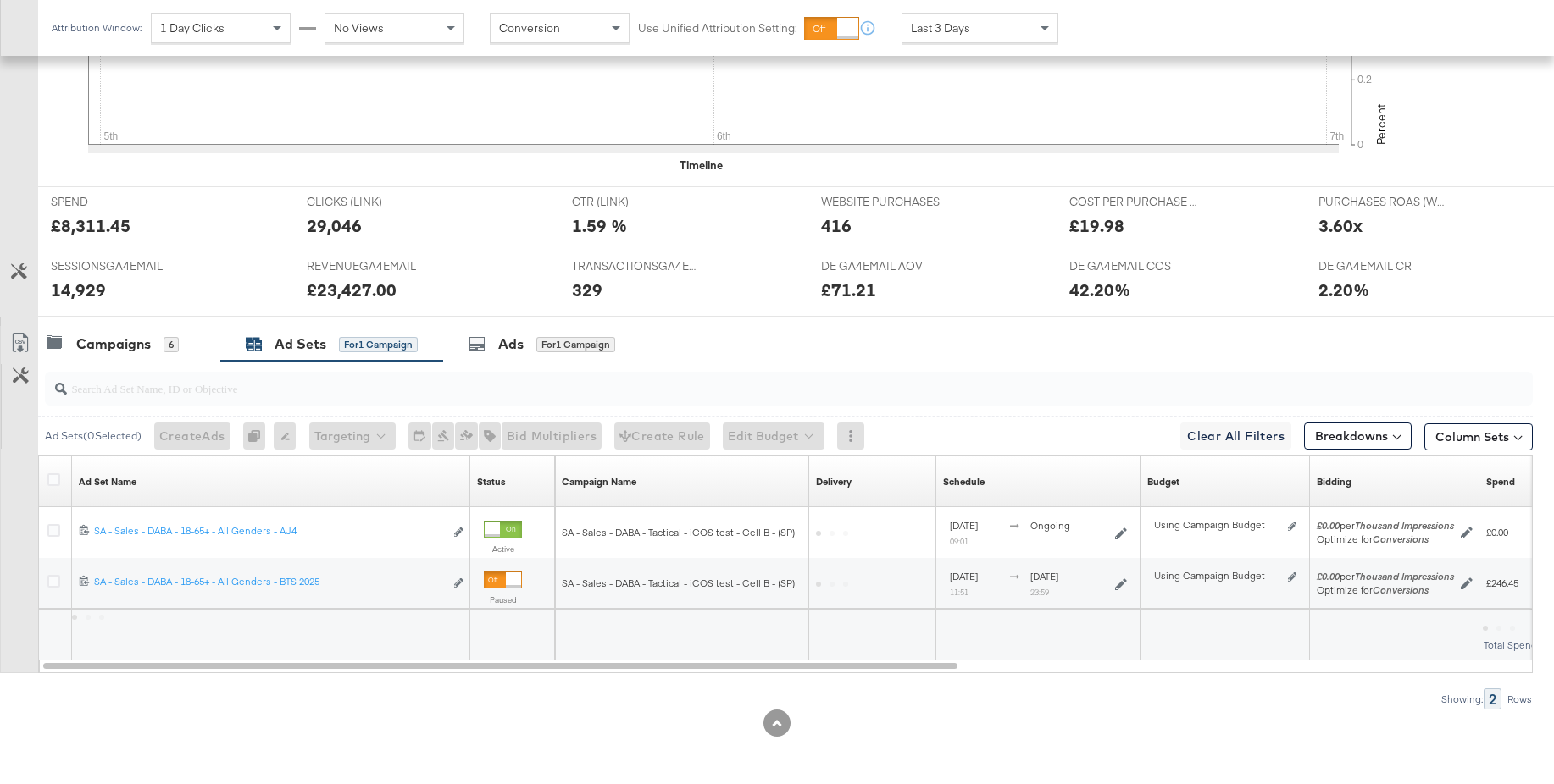
scroll to position [587, 0]
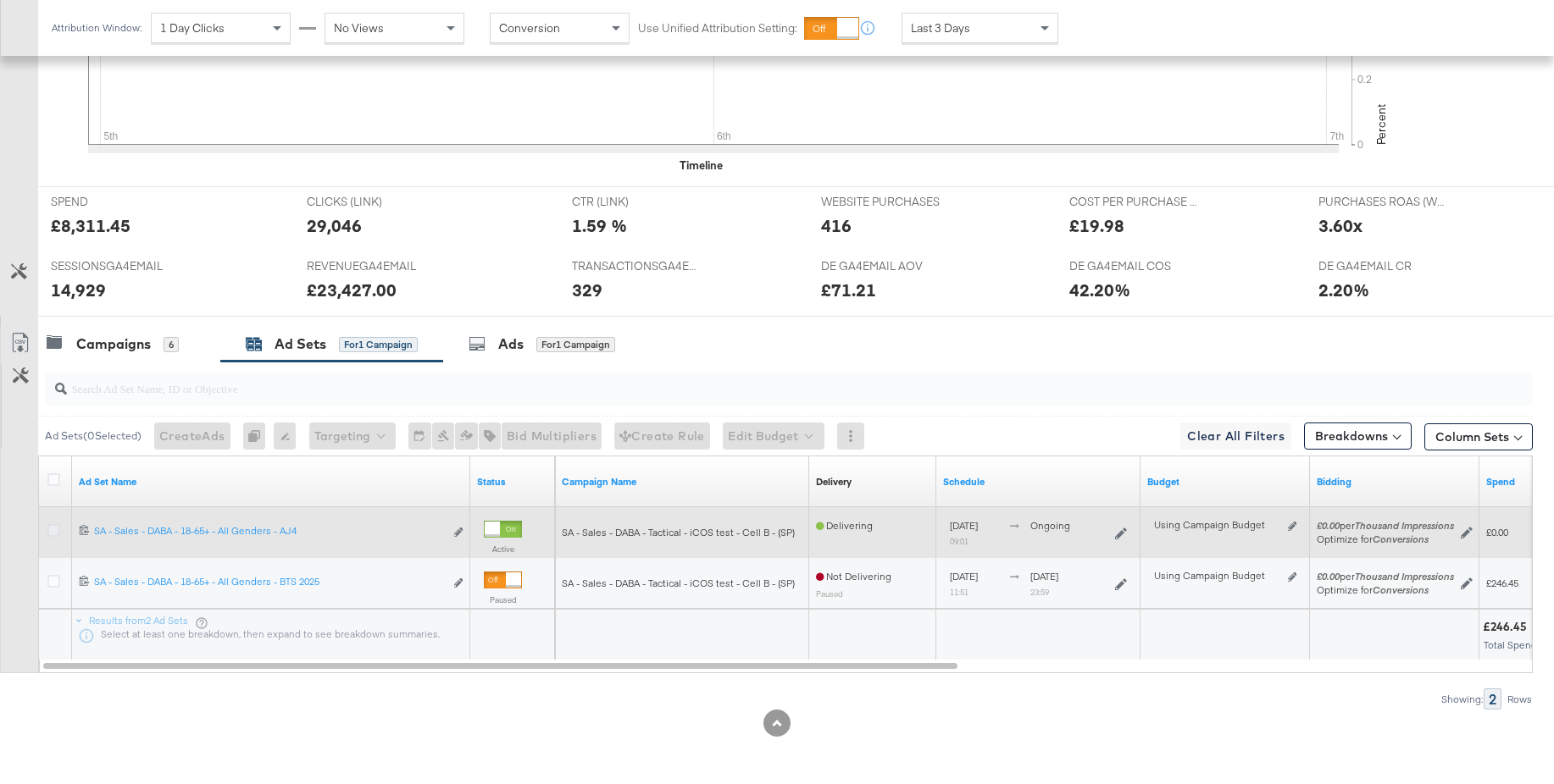
click at [49, 528] on icon at bounding box center [54, 531] width 13 height 13
click at [0, 0] on input "checkbox" at bounding box center [0, 0] width 0 height 0
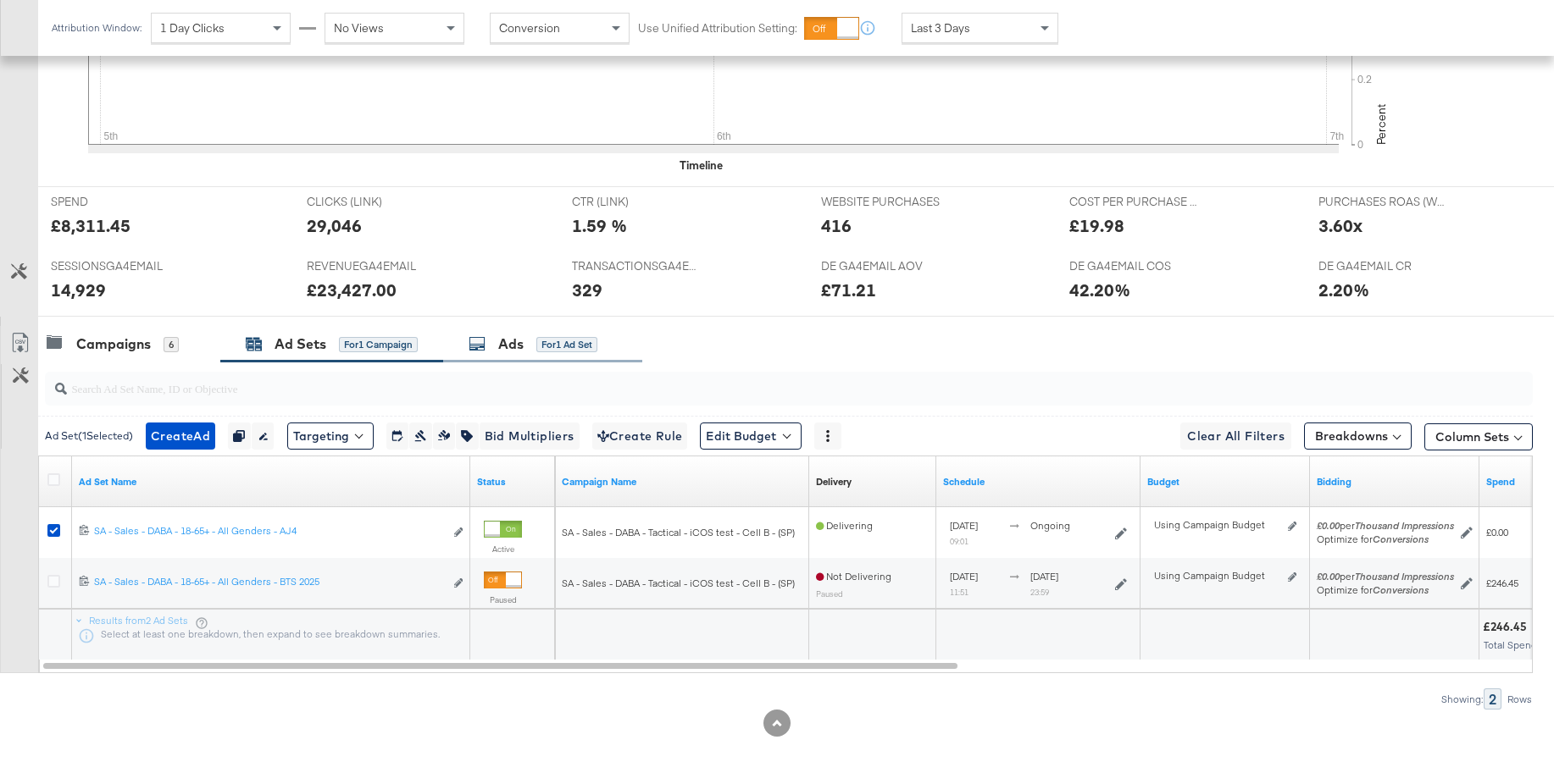
click at [508, 350] on div "Ads" at bounding box center [510, 344] width 25 height 19
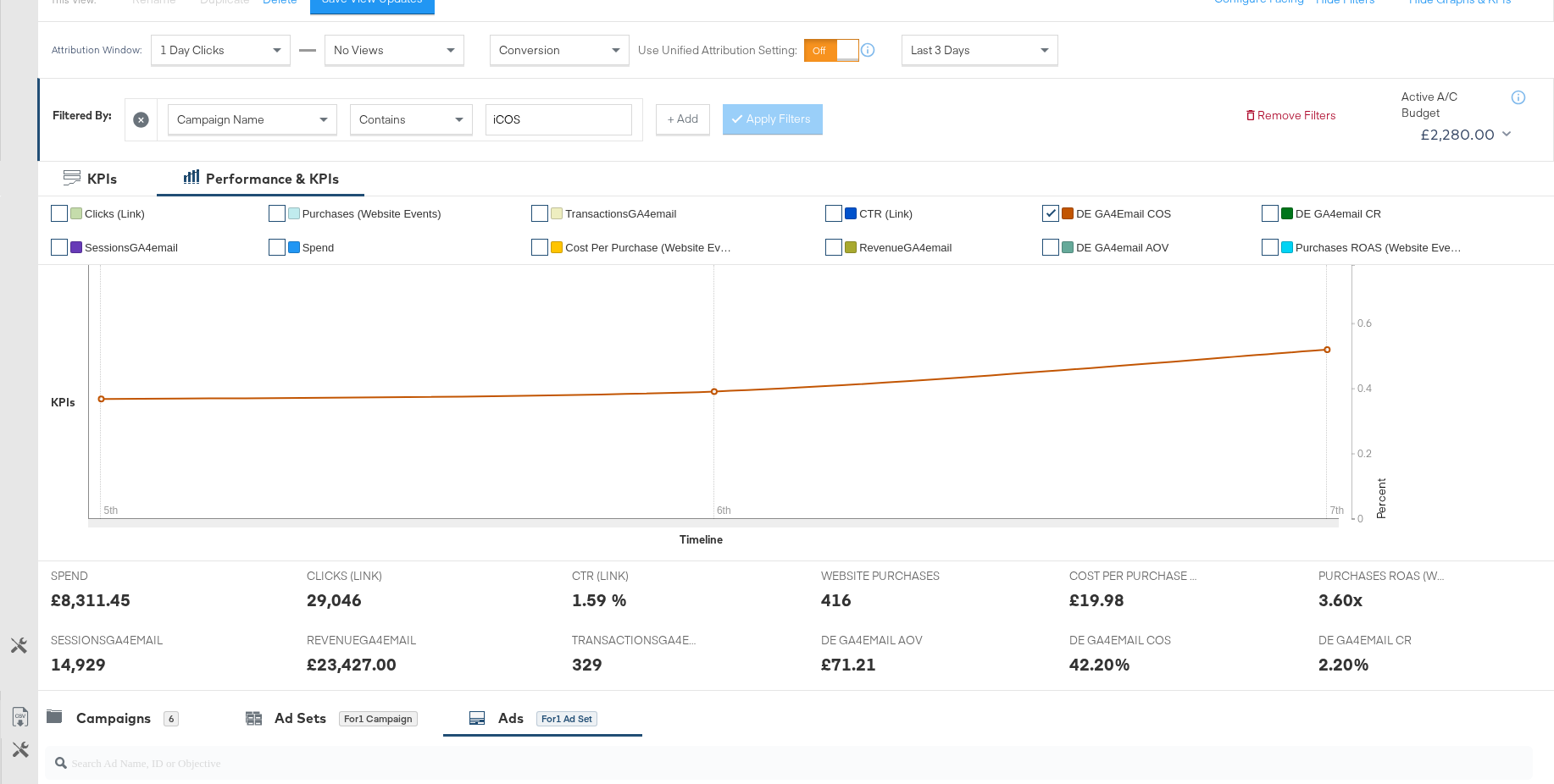
scroll to position [127, 0]
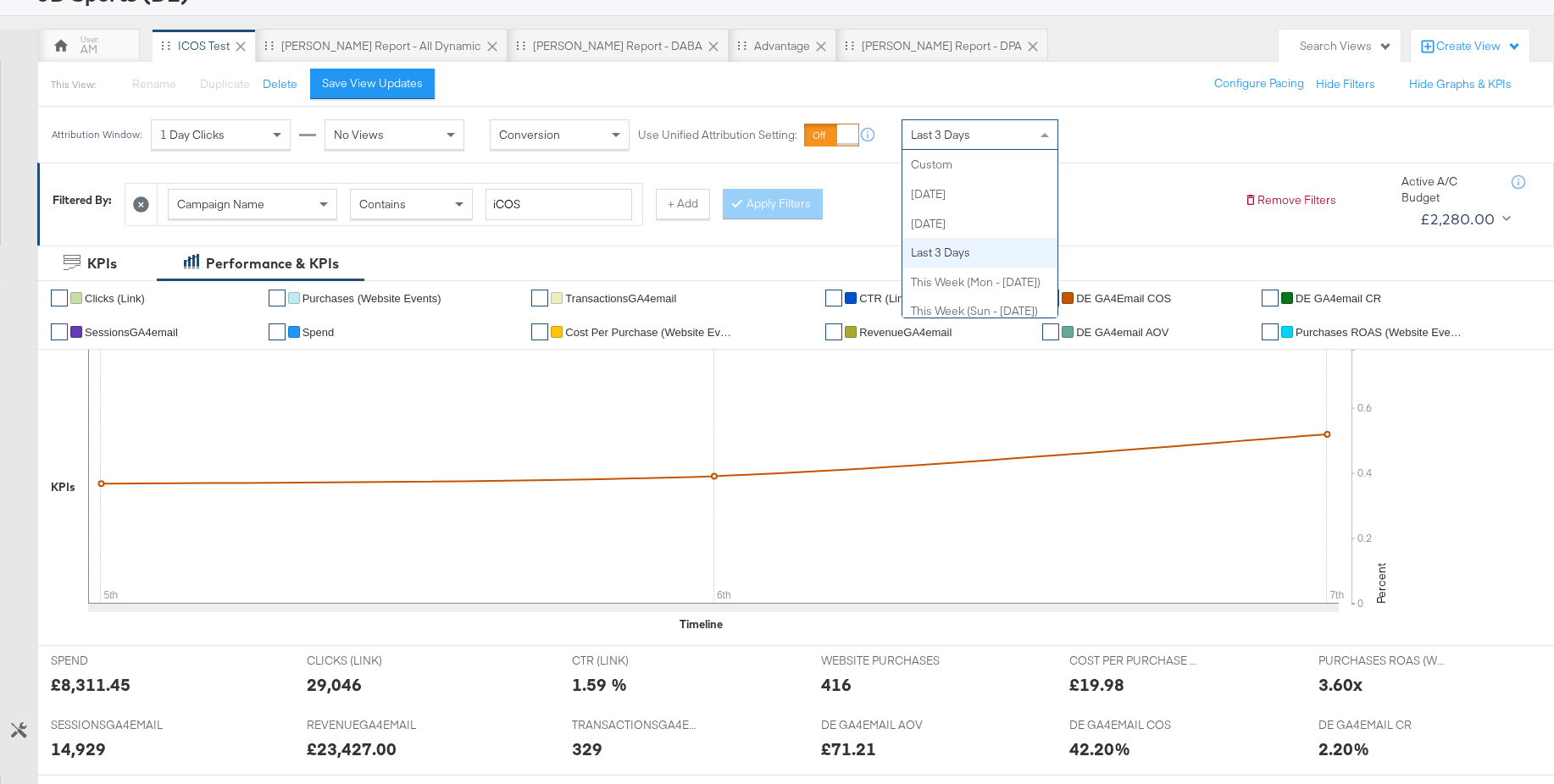
click at [959, 123] on div "Last 3 Days" at bounding box center [980, 134] width 155 height 29
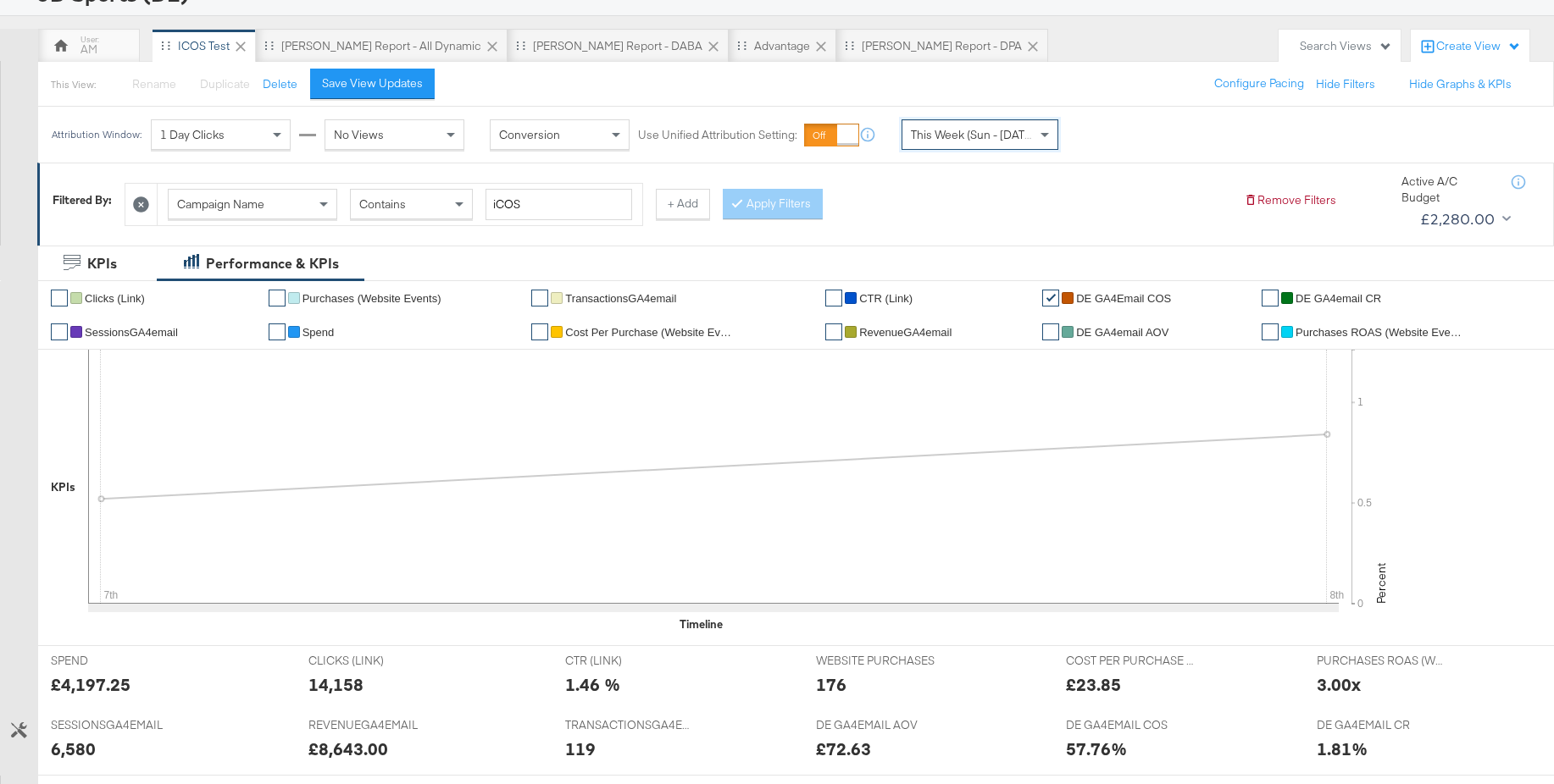
click at [1326, 304] on li "✔ DE GA4email CR" at bounding box center [1402, 297] width 281 height 34
click at [1325, 292] on span "DE GA4email CR" at bounding box center [1338, 298] width 86 height 13
click at [1125, 298] on span "DE GA4Email COS" at bounding box center [1123, 298] width 95 height 13
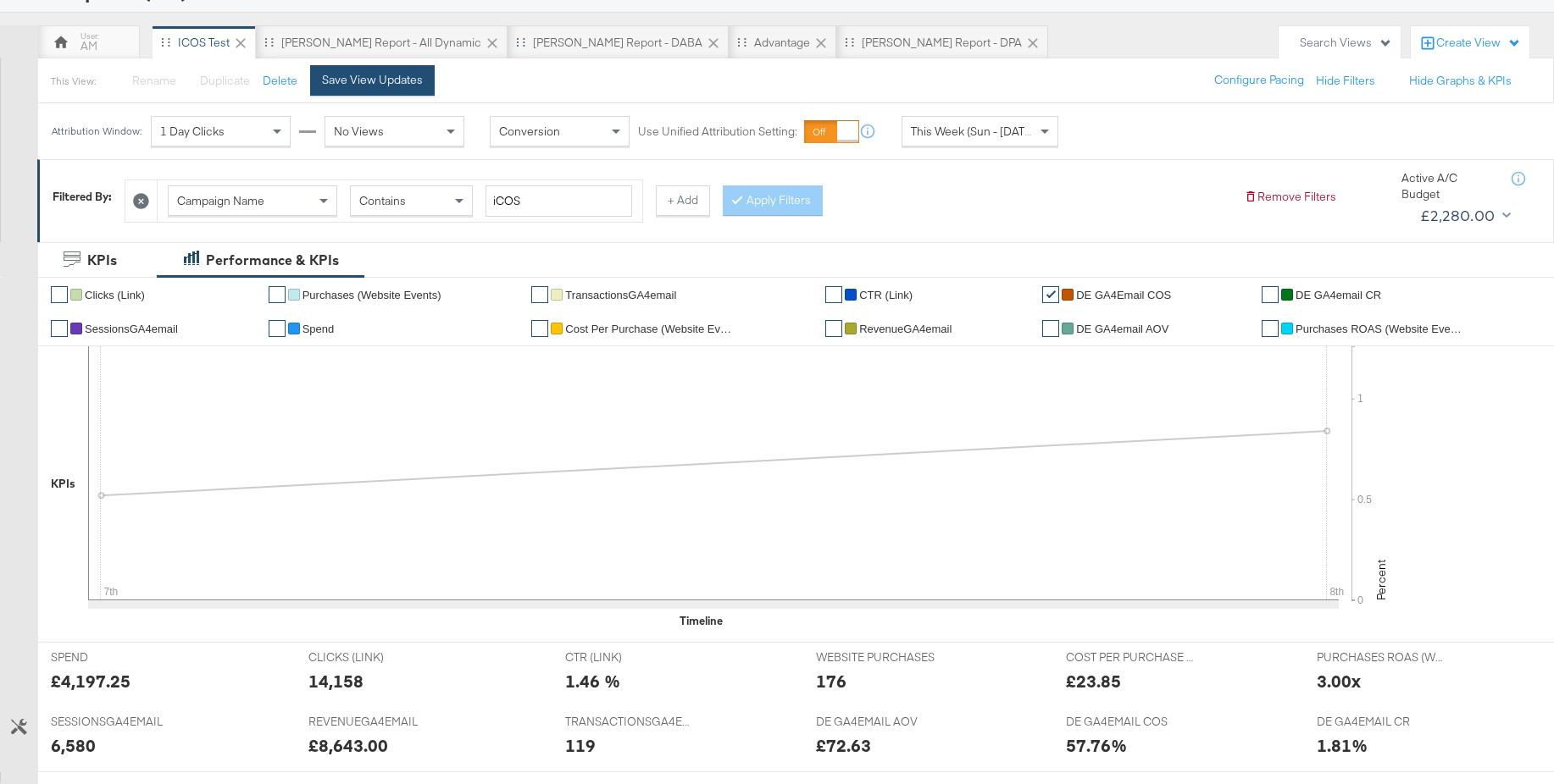
scroll to position [0, 0]
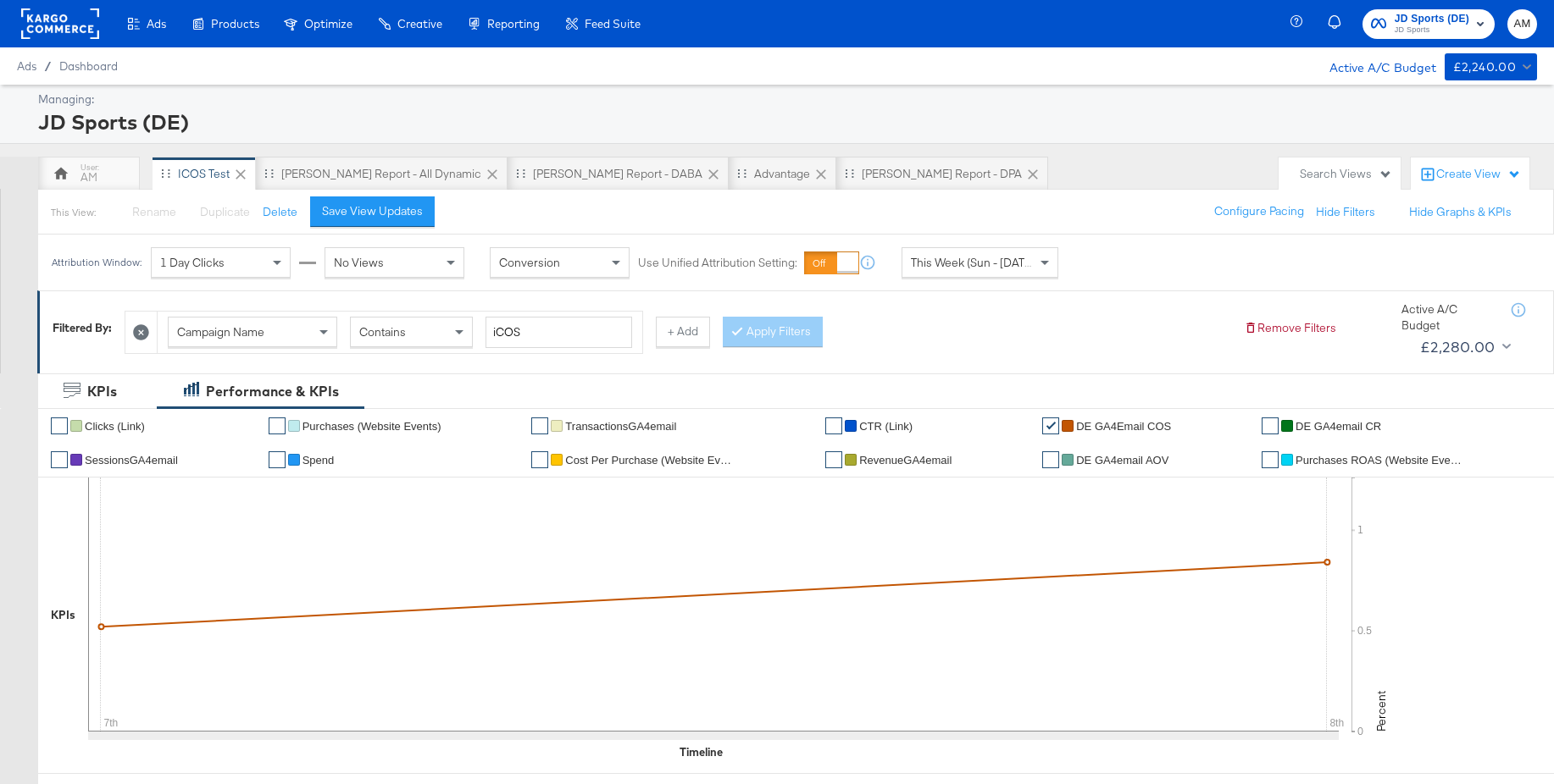
click at [46, 38] on rect at bounding box center [60, 23] width 78 height 30
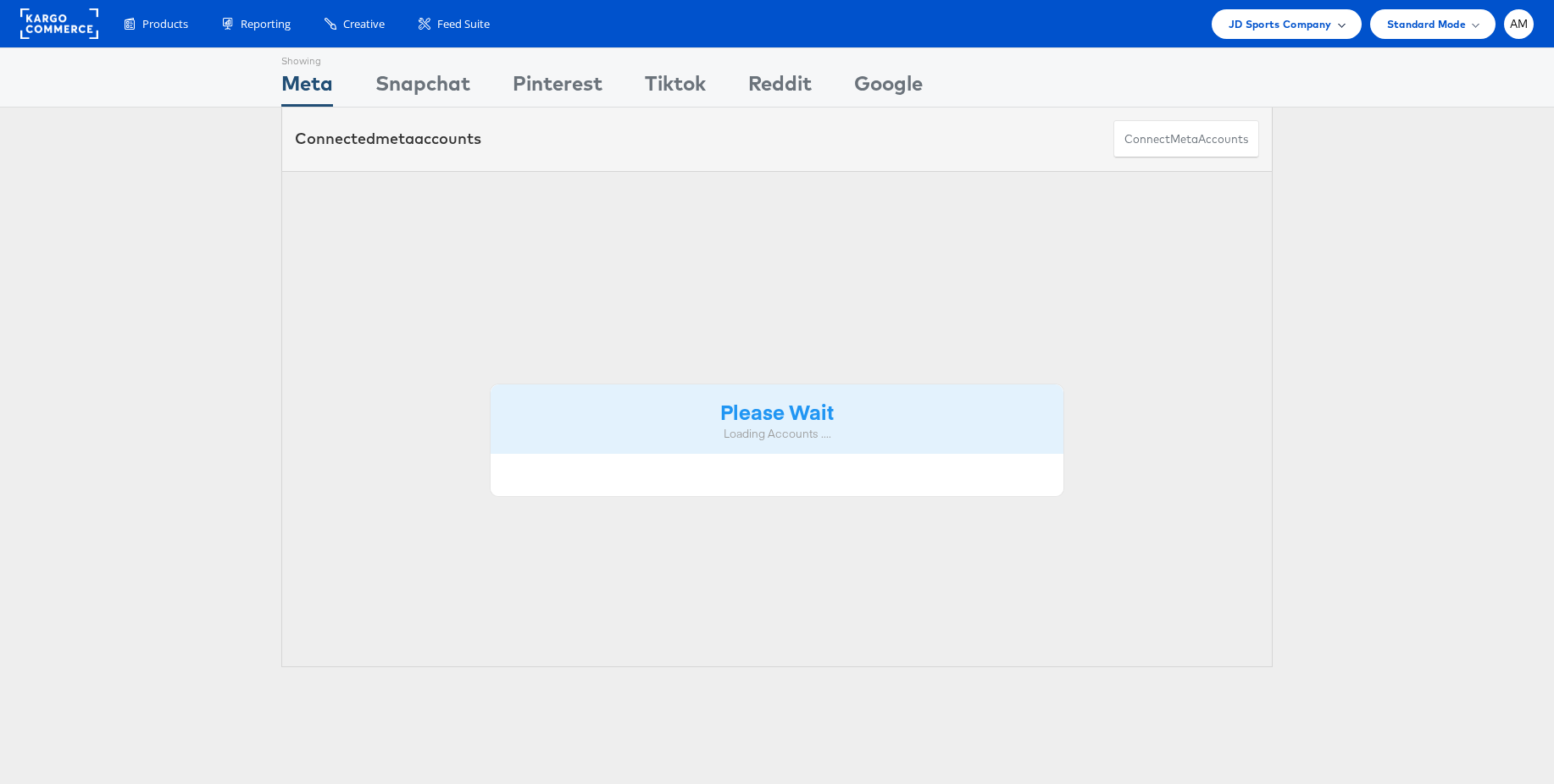
click at [1310, 18] on span "JD Sports Company" at bounding box center [1280, 24] width 103 height 18
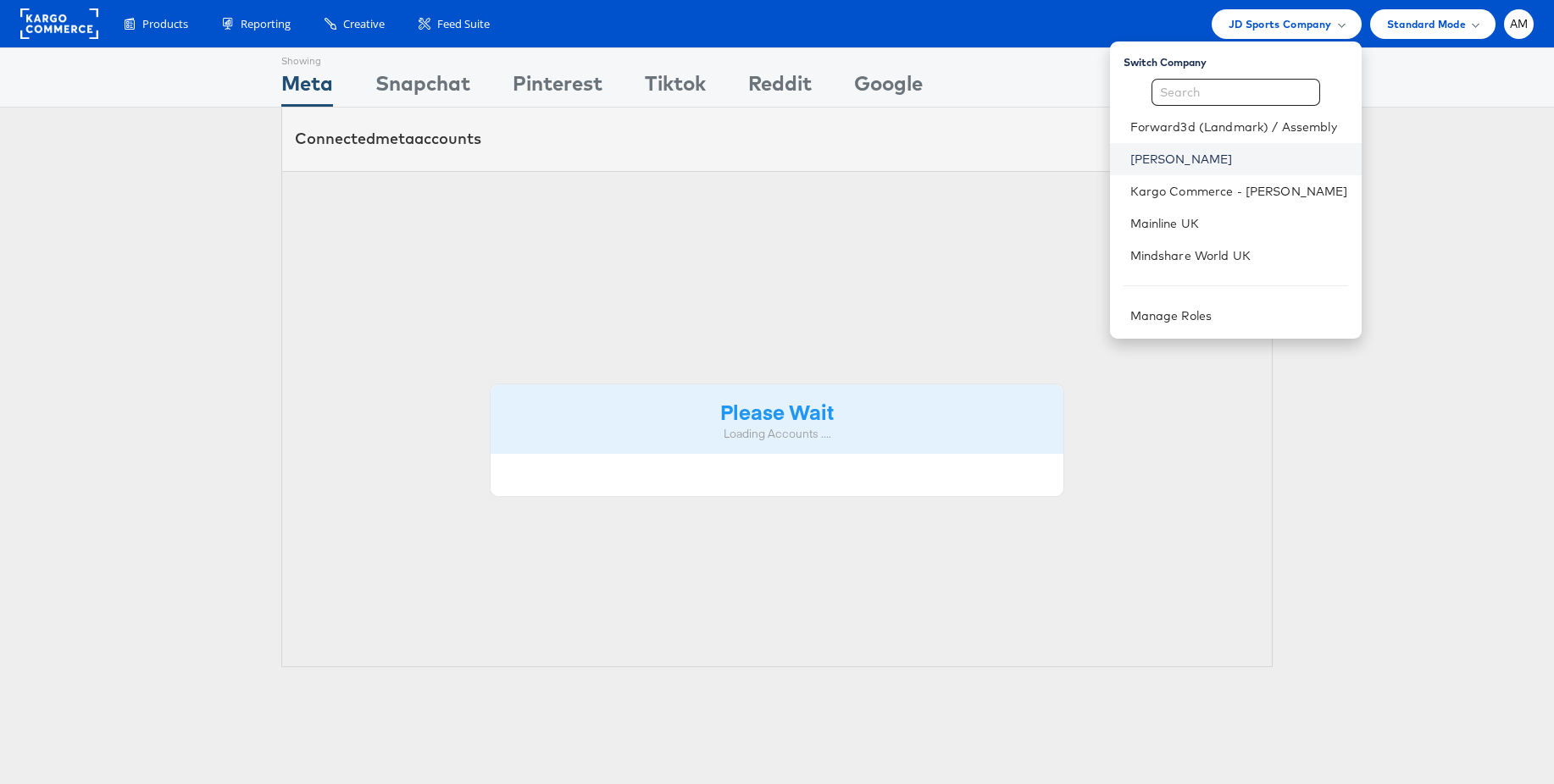
click at [1168, 160] on link "John Lewis" at bounding box center [1239, 160] width 218 height 17
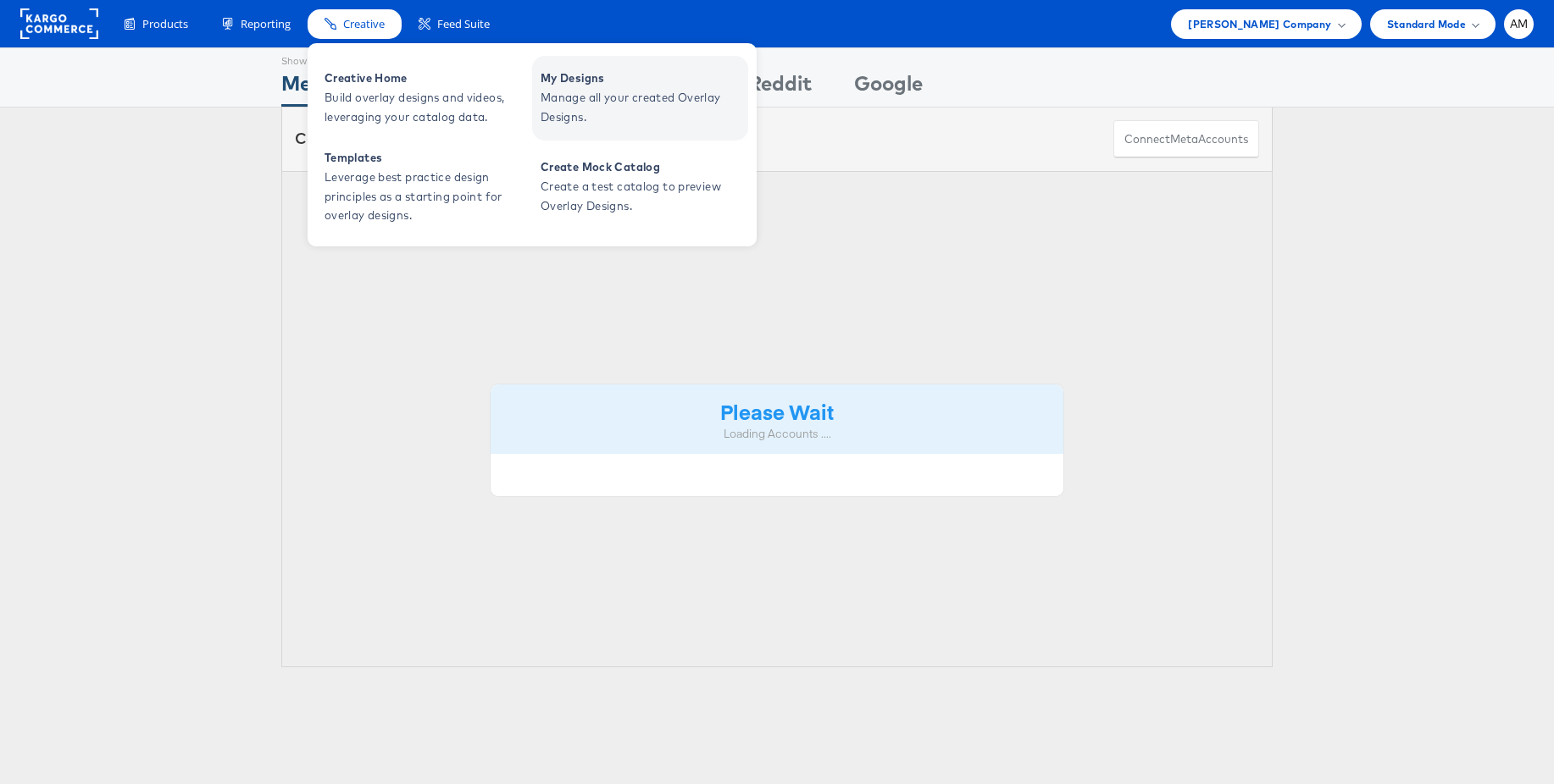
click at [615, 88] on span "Manage all your created Overlay Designs." at bounding box center [642, 108] width 203 height 39
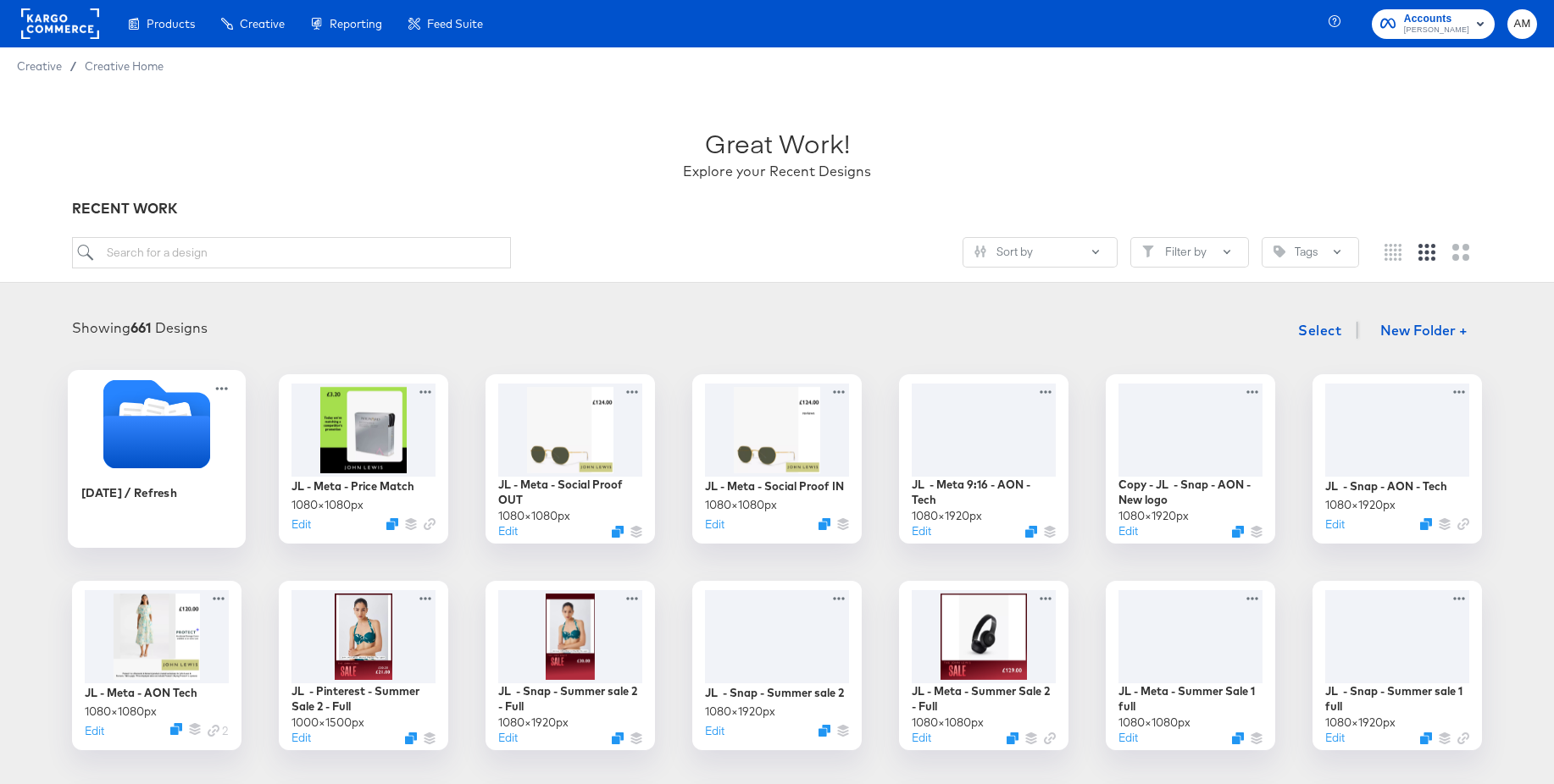
click at [132, 452] on icon "Folder" at bounding box center [156, 442] width 107 height 53
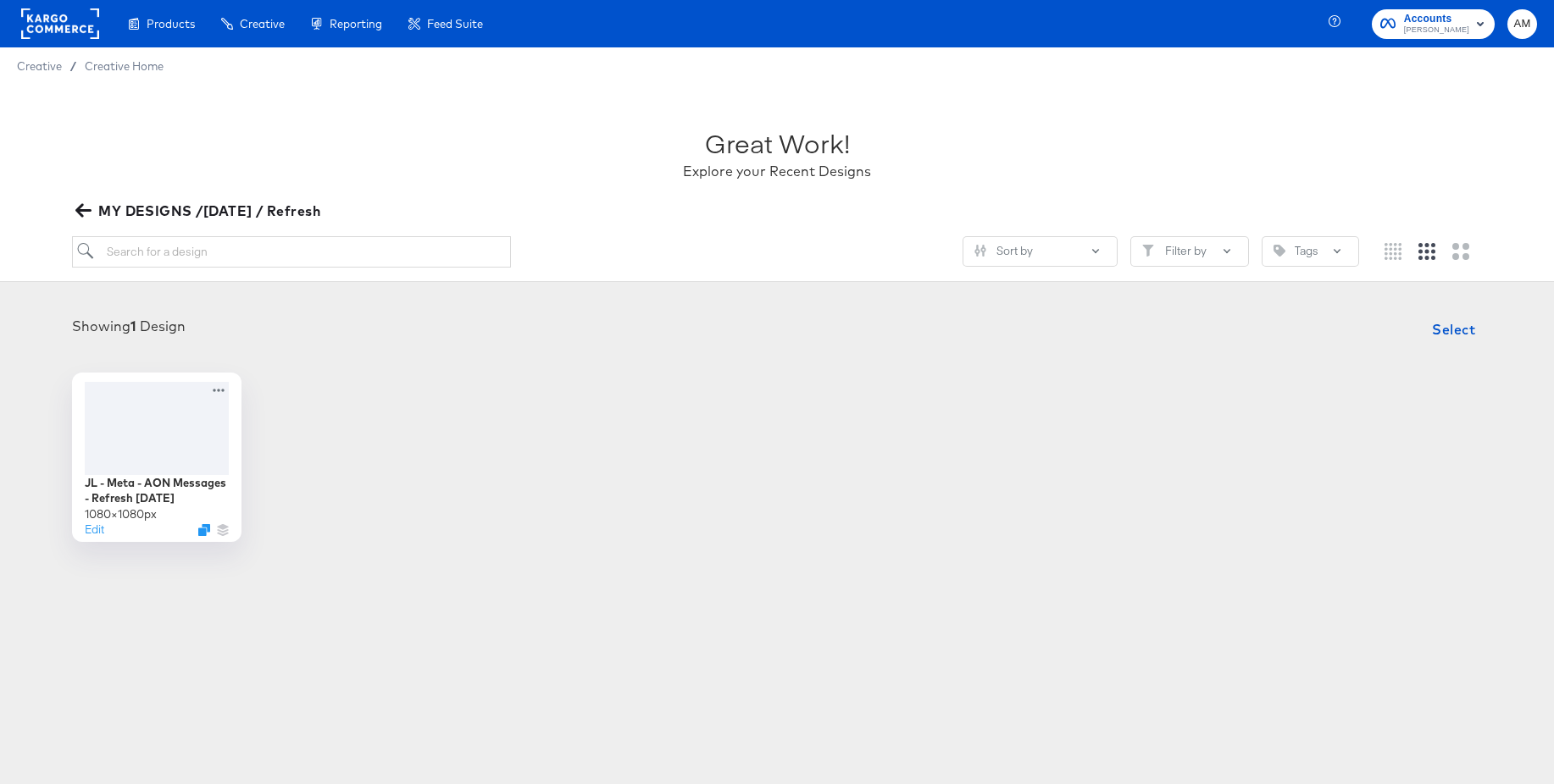
click at [82, 212] on icon "button" at bounding box center [83, 210] width 16 height 16
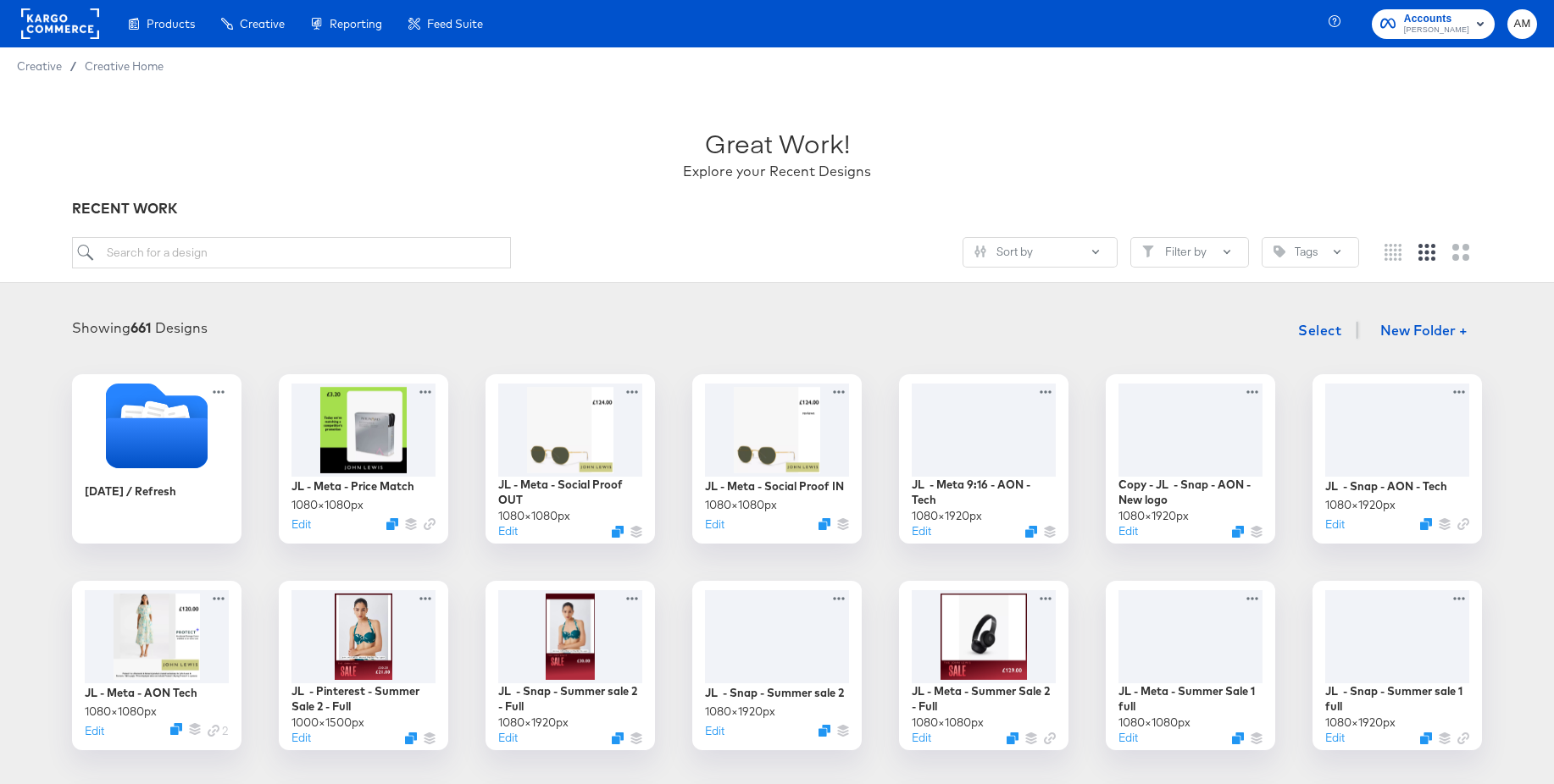
click at [62, 23] on rect at bounding box center [60, 23] width 78 height 30
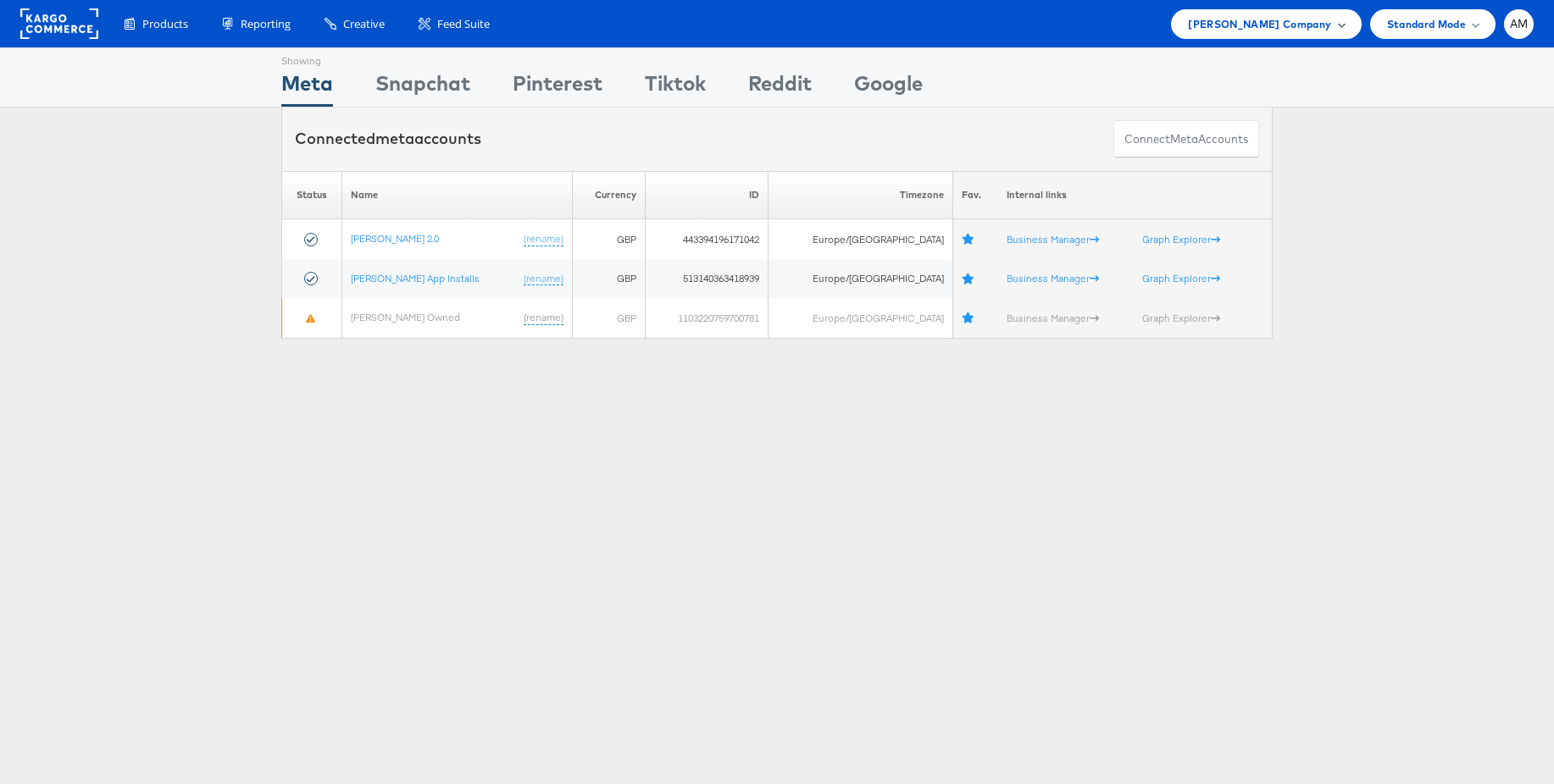
click at [1291, 22] on span "John Lewis Company" at bounding box center [1259, 24] width 143 height 18
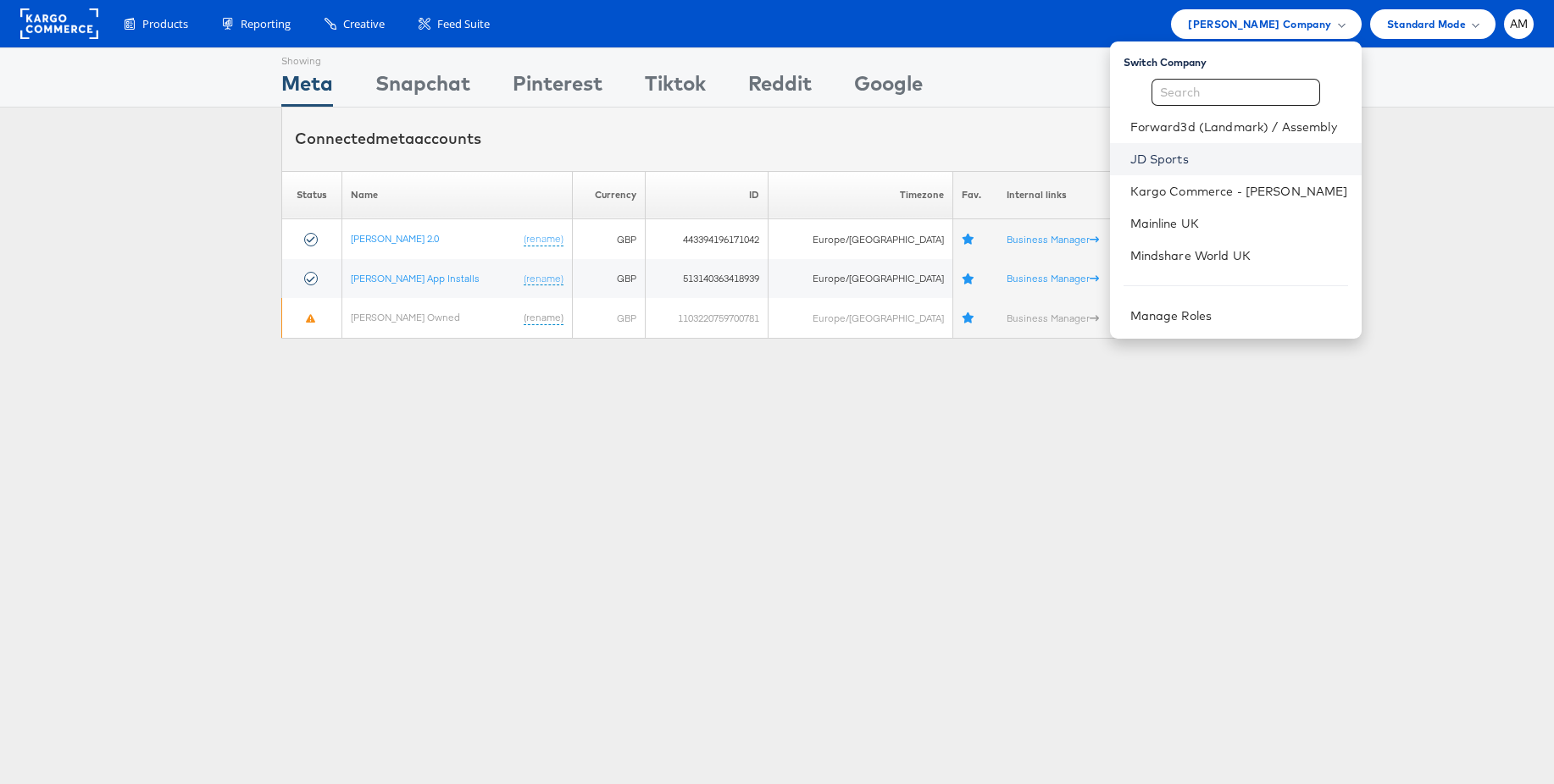
click at [1170, 160] on link "JD Sports" at bounding box center [1239, 160] width 218 height 17
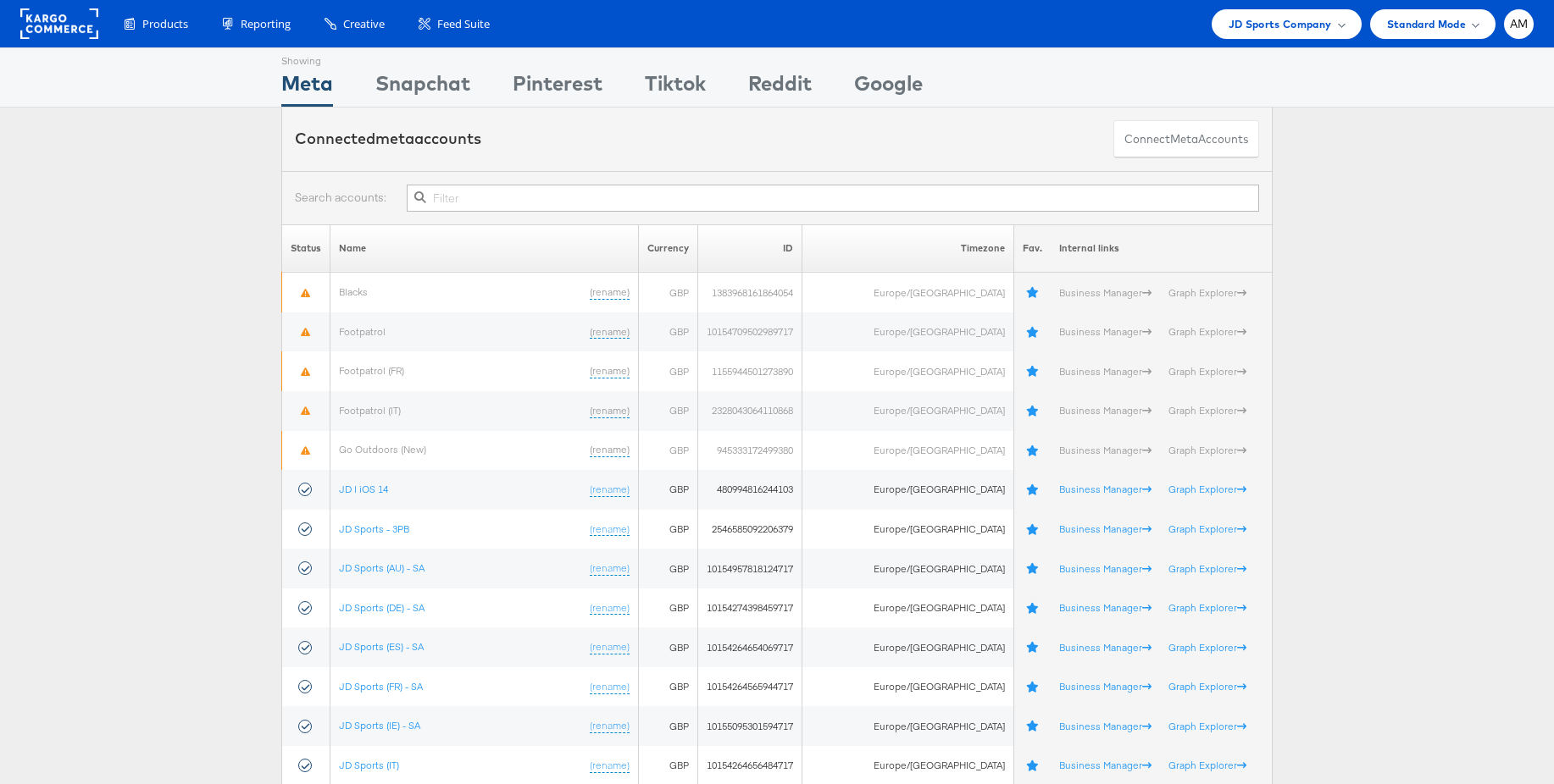
drag, startPoint x: 176, startPoint y: 241, endPoint x: 239, endPoint y: 306, distance: 90.5
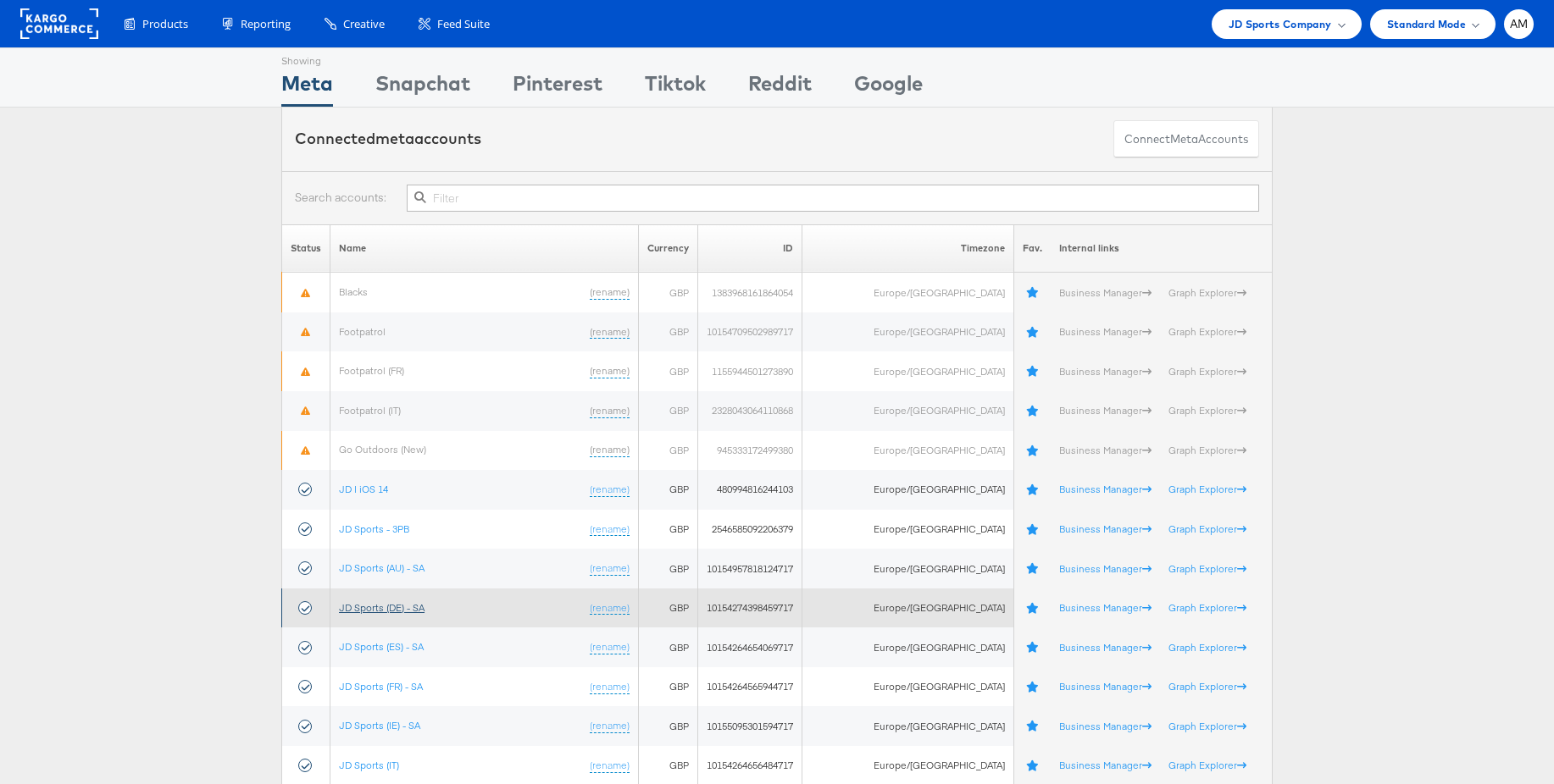
click at [395, 607] on link "JD Sports (DE) - SA" at bounding box center [382, 607] width 86 height 13
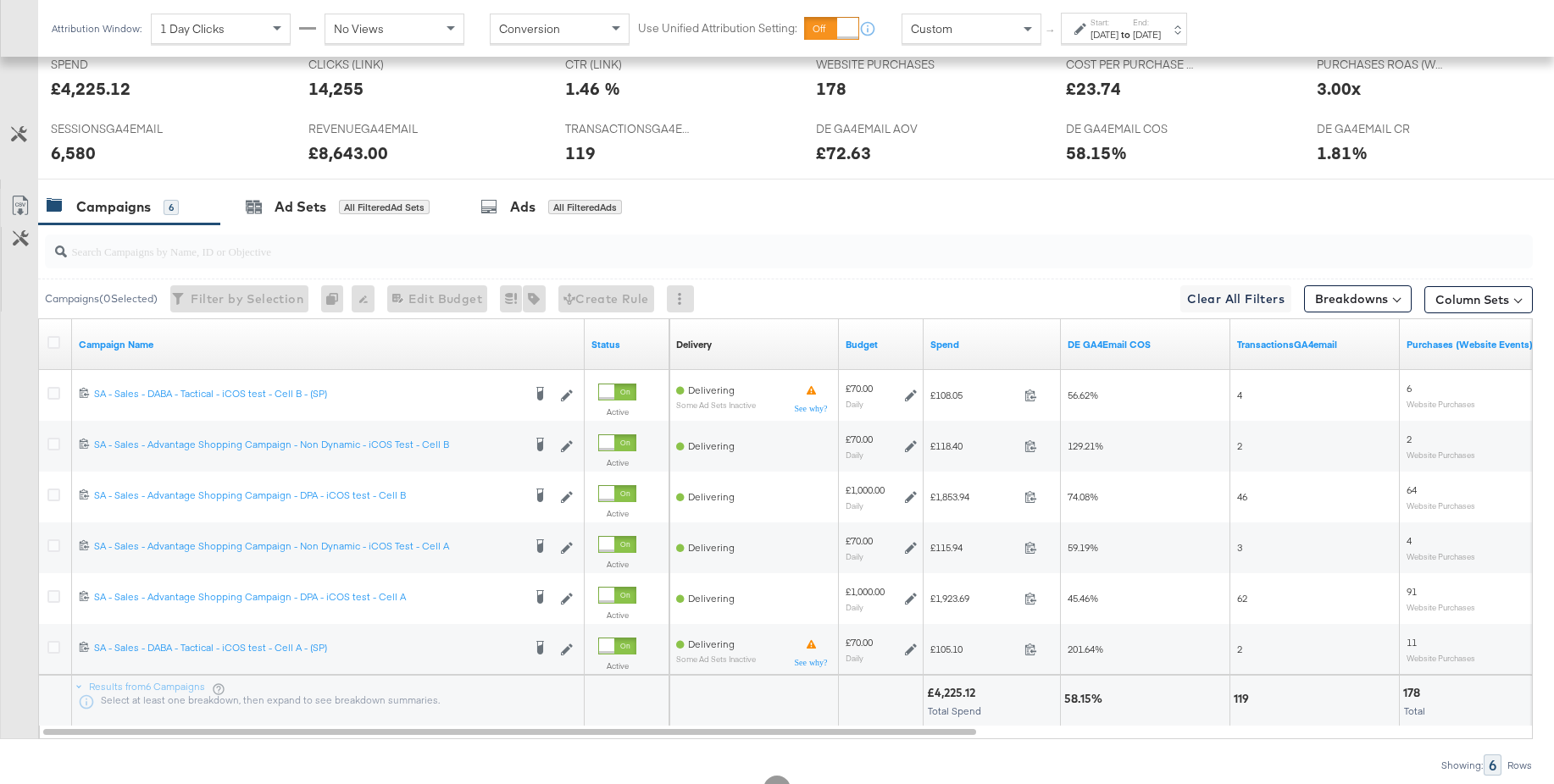
scroll to position [791, 0]
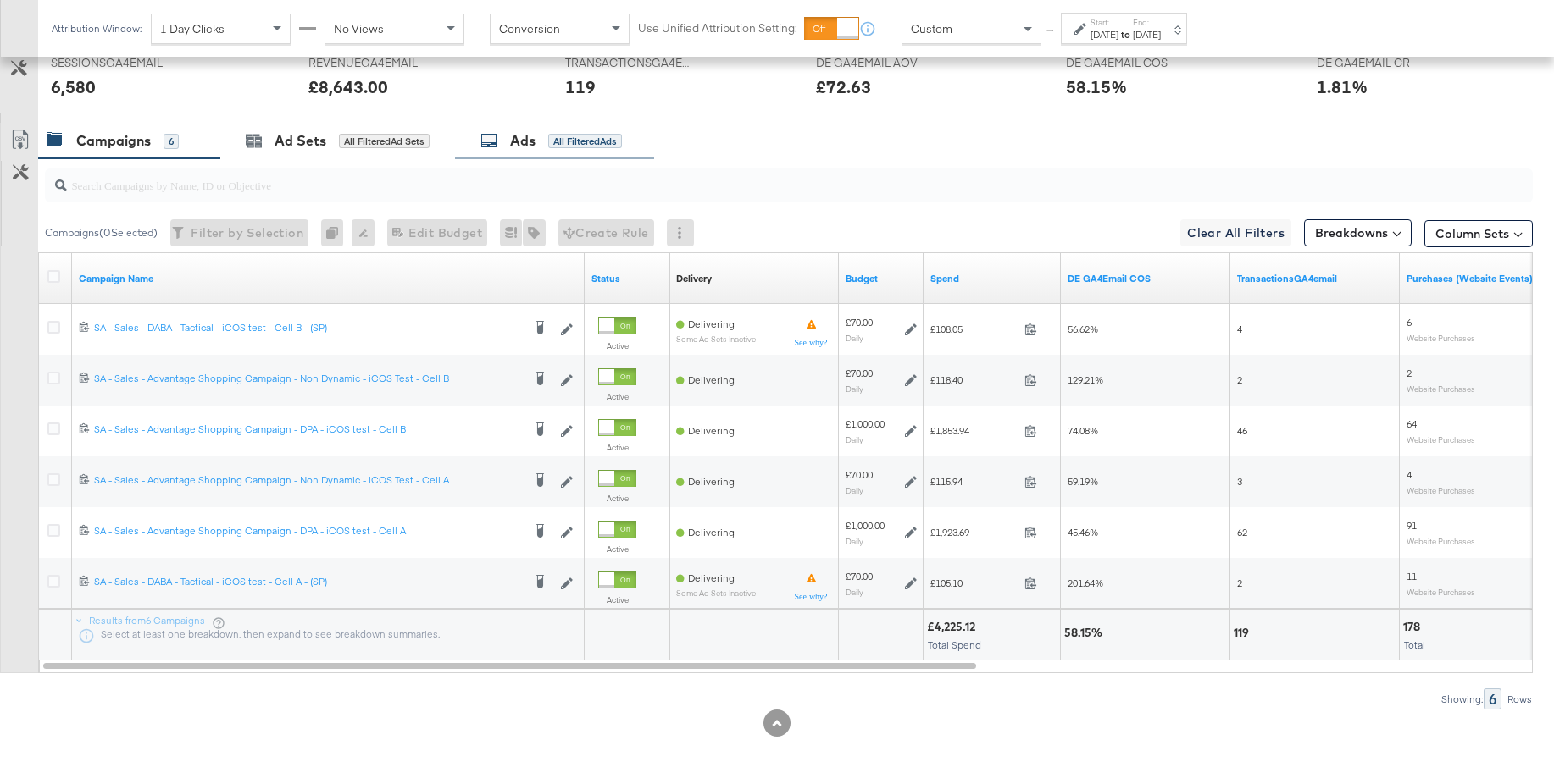
click at [516, 137] on div "Ads" at bounding box center [522, 140] width 25 height 19
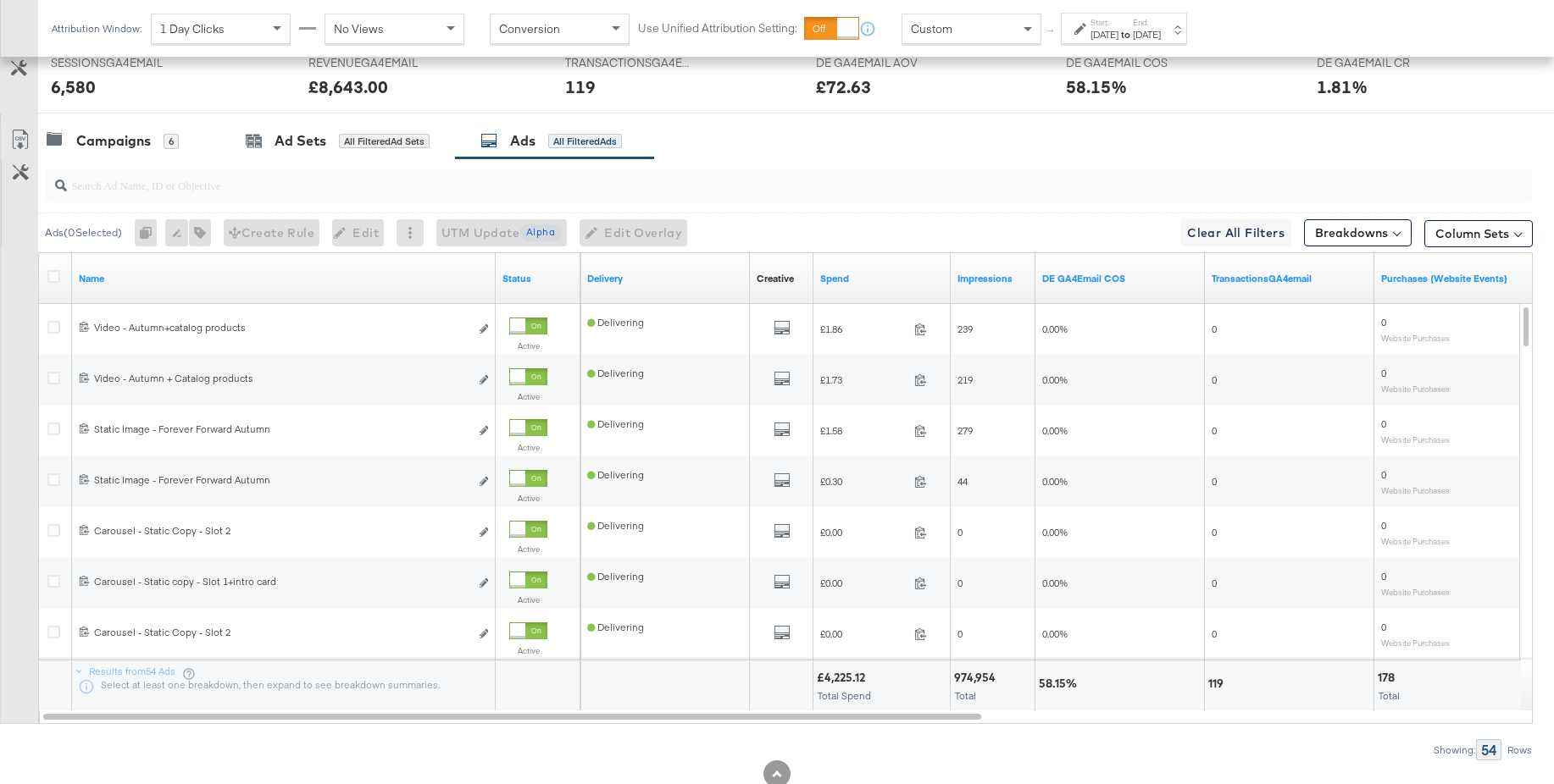
scroll to position [0, 0]
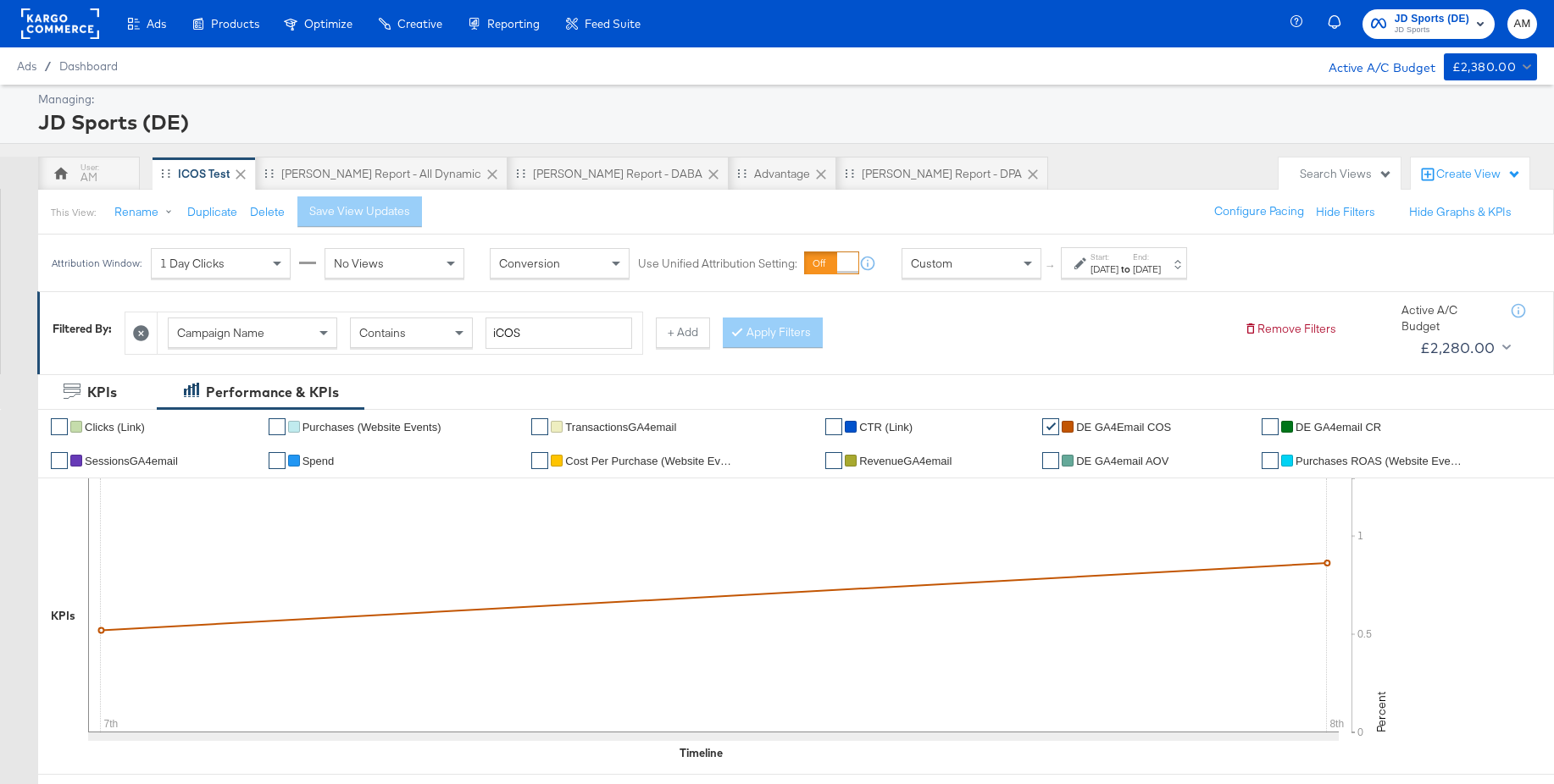
drag, startPoint x: 237, startPoint y: 86, endPoint x: 405, endPoint y: 5, distance: 186.5
click at [0, 0] on div "Ads Ads Dashboard Main dashboard for Media Buying. New Campaign Create a new ca…" at bounding box center [326, 23] width 653 height 48
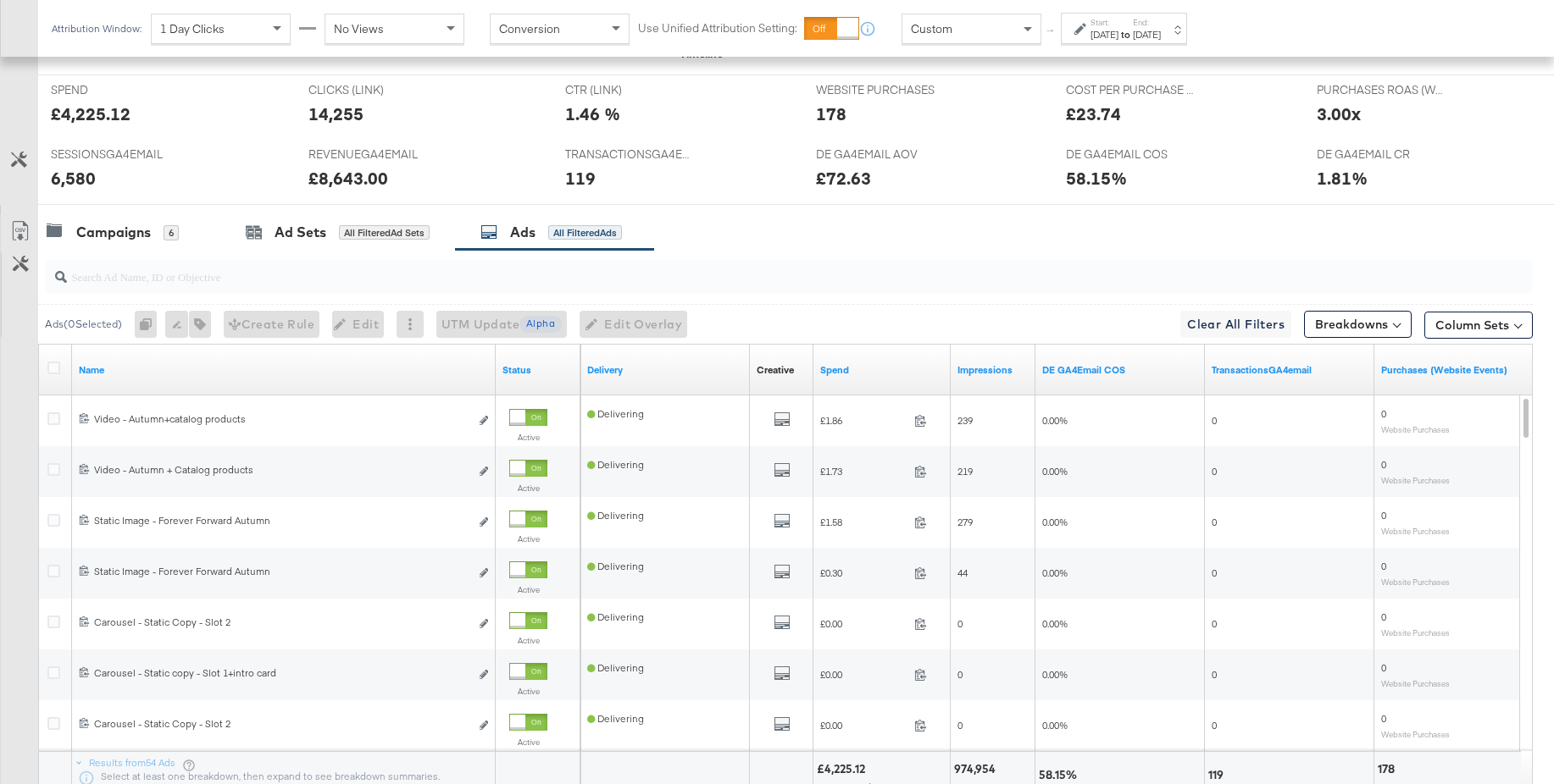
scroll to position [842, 0]
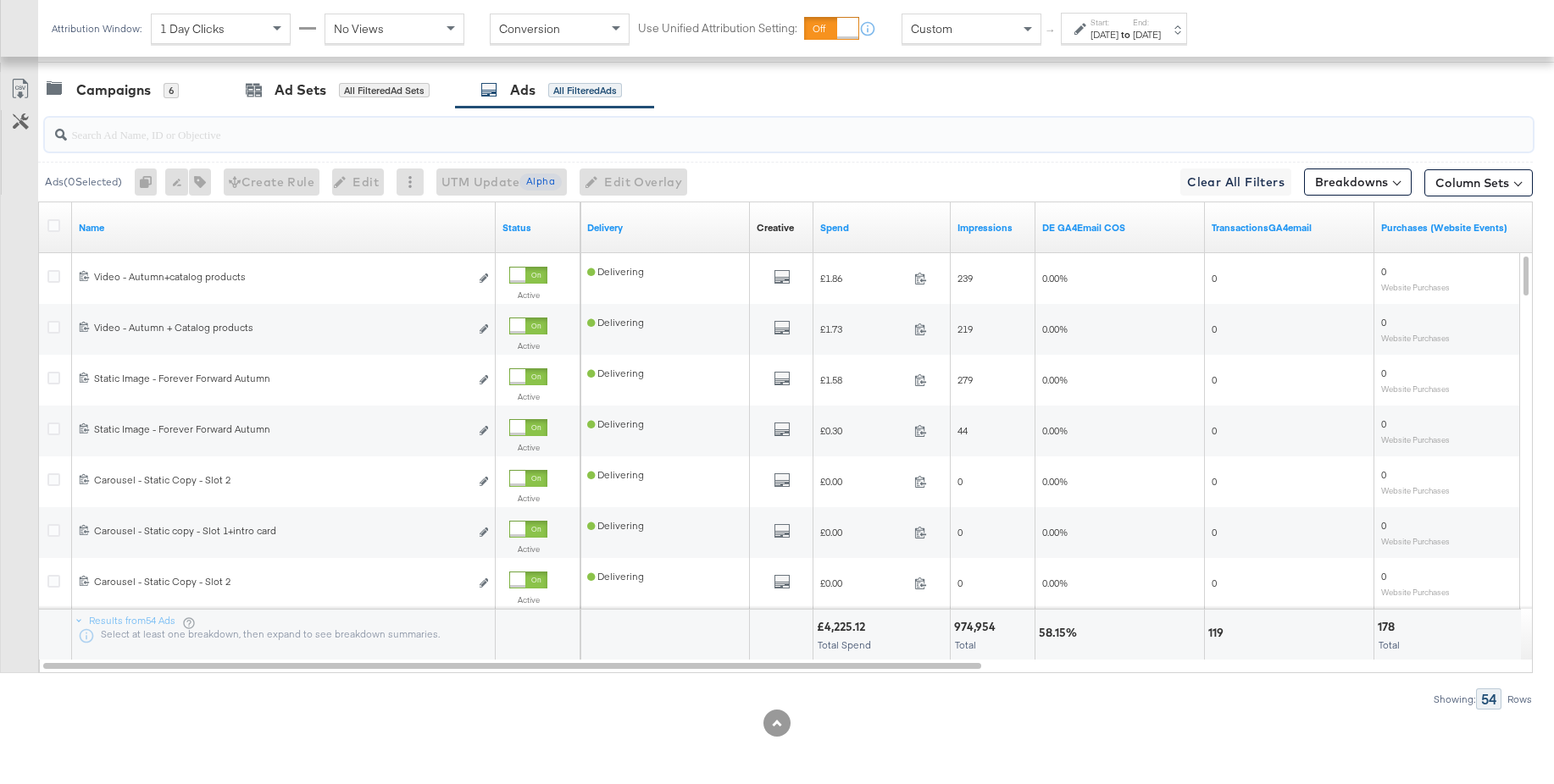
click at [206, 133] on input "search" at bounding box center [731, 127] width 1330 height 33
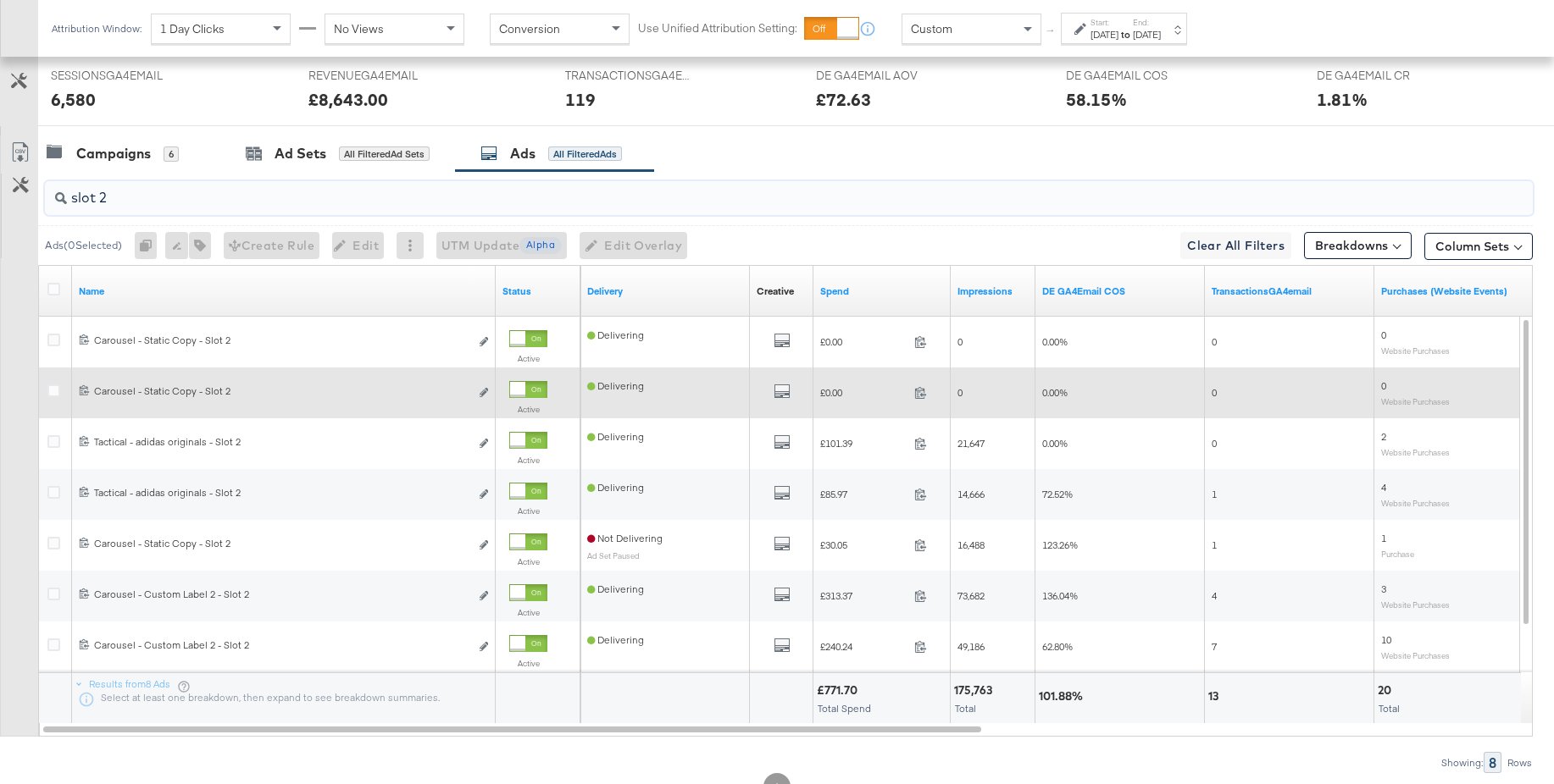
scroll to position [761, 0]
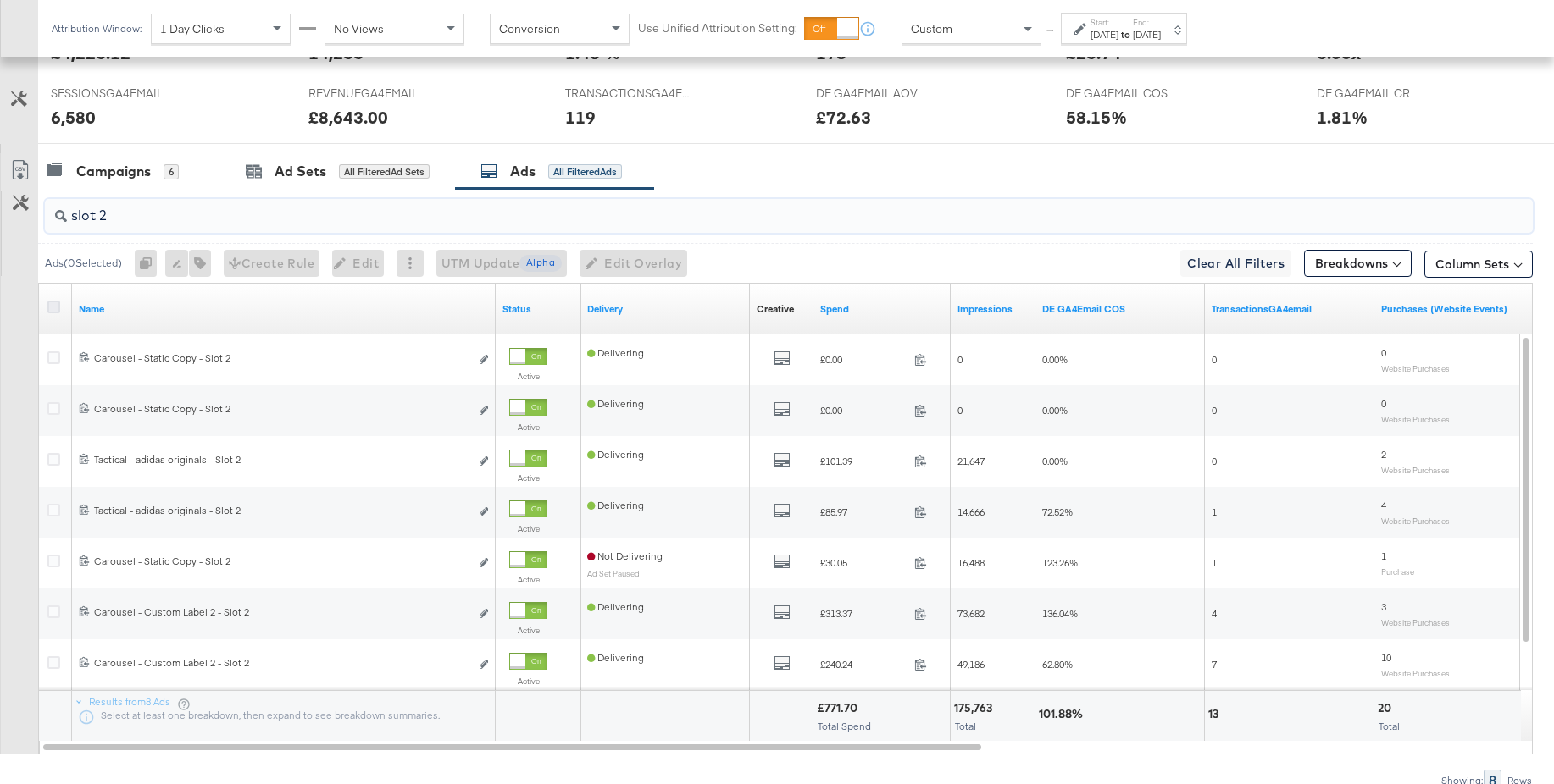
type input "slot 2"
click at [56, 310] on icon at bounding box center [54, 307] width 13 height 13
click at [0, 0] on input "checkbox" at bounding box center [0, 0] width 0 height 0
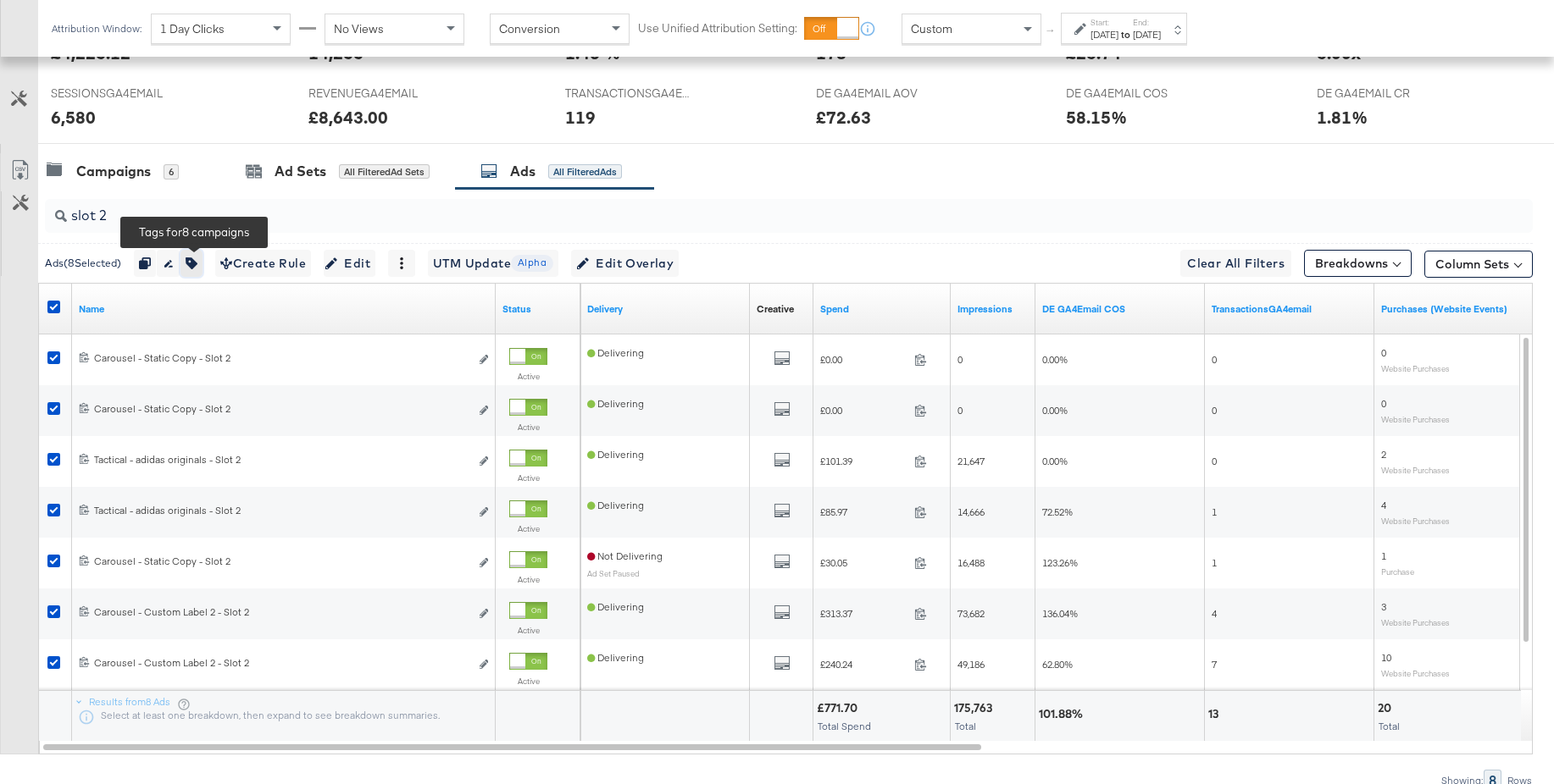
click at [198, 265] on icon "button" at bounding box center [192, 264] width 12 height 12
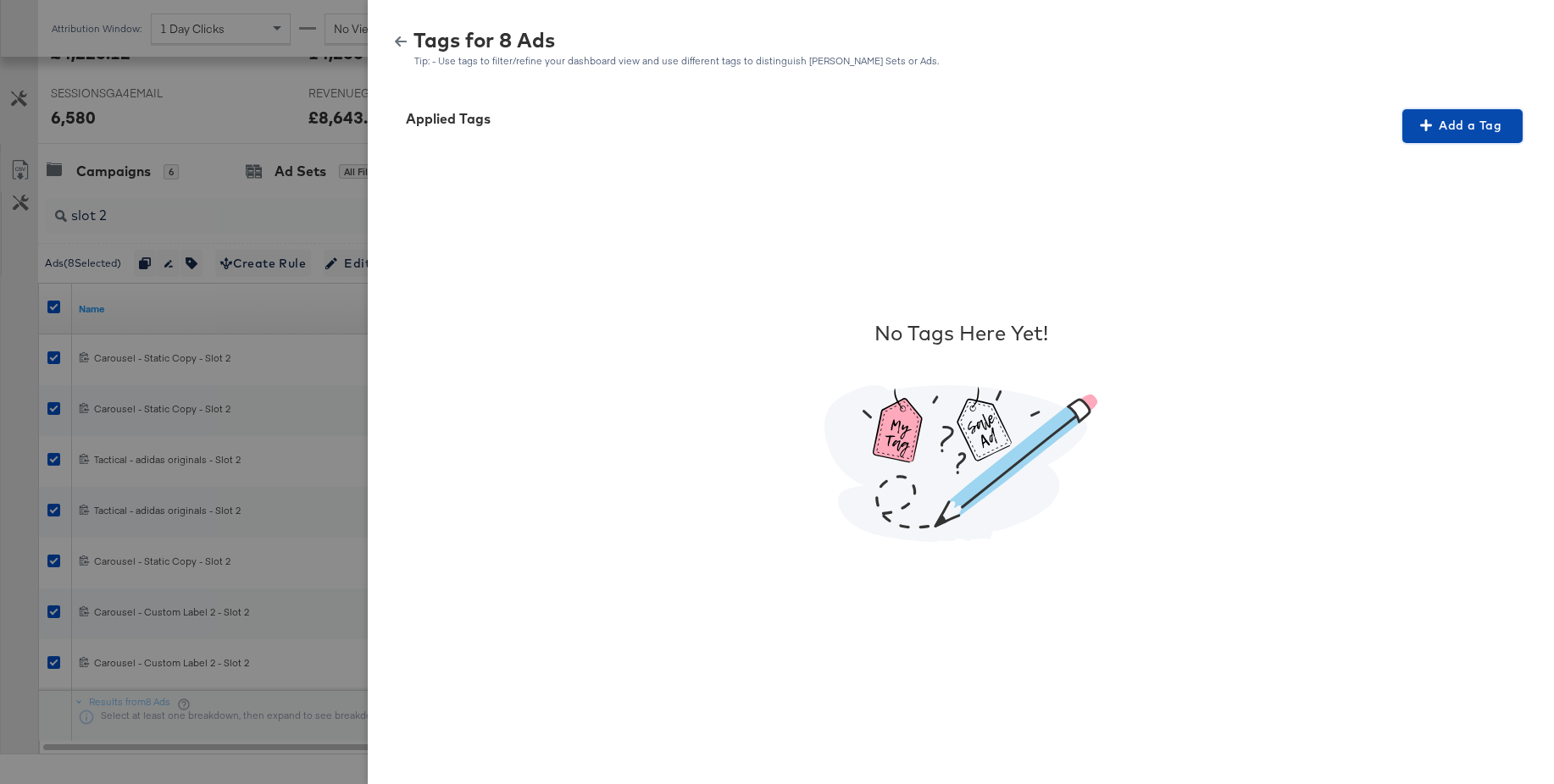
click at [1476, 130] on span "Add a Tag" at bounding box center [1462, 126] width 107 height 21
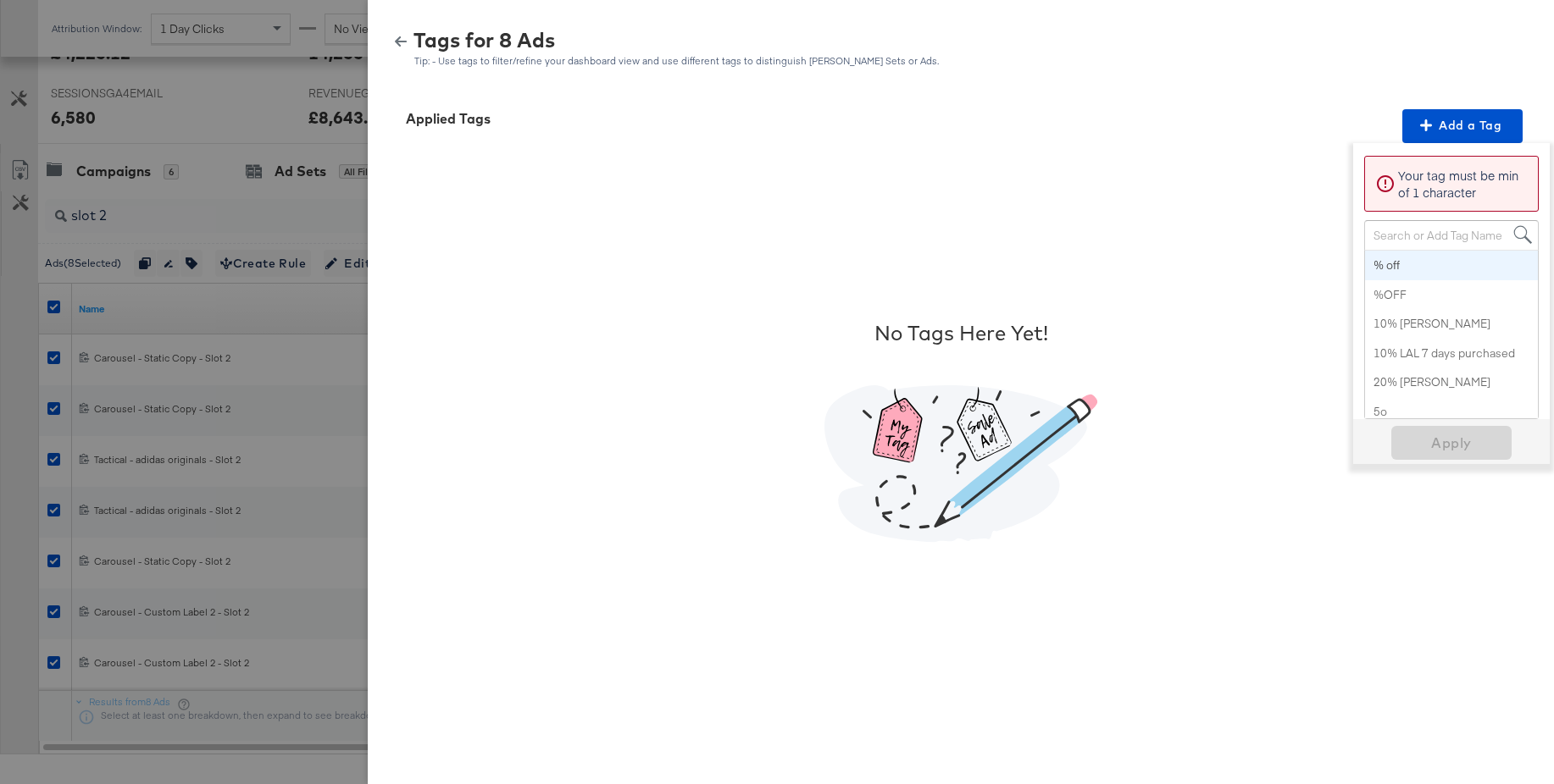
click at [1398, 238] on div "Search or Add Tag Name" at bounding box center [1452, 235] width 173 height 29
paste input "Multi-Image + Price Strike"
type input "Multi-Image + Price Strike"
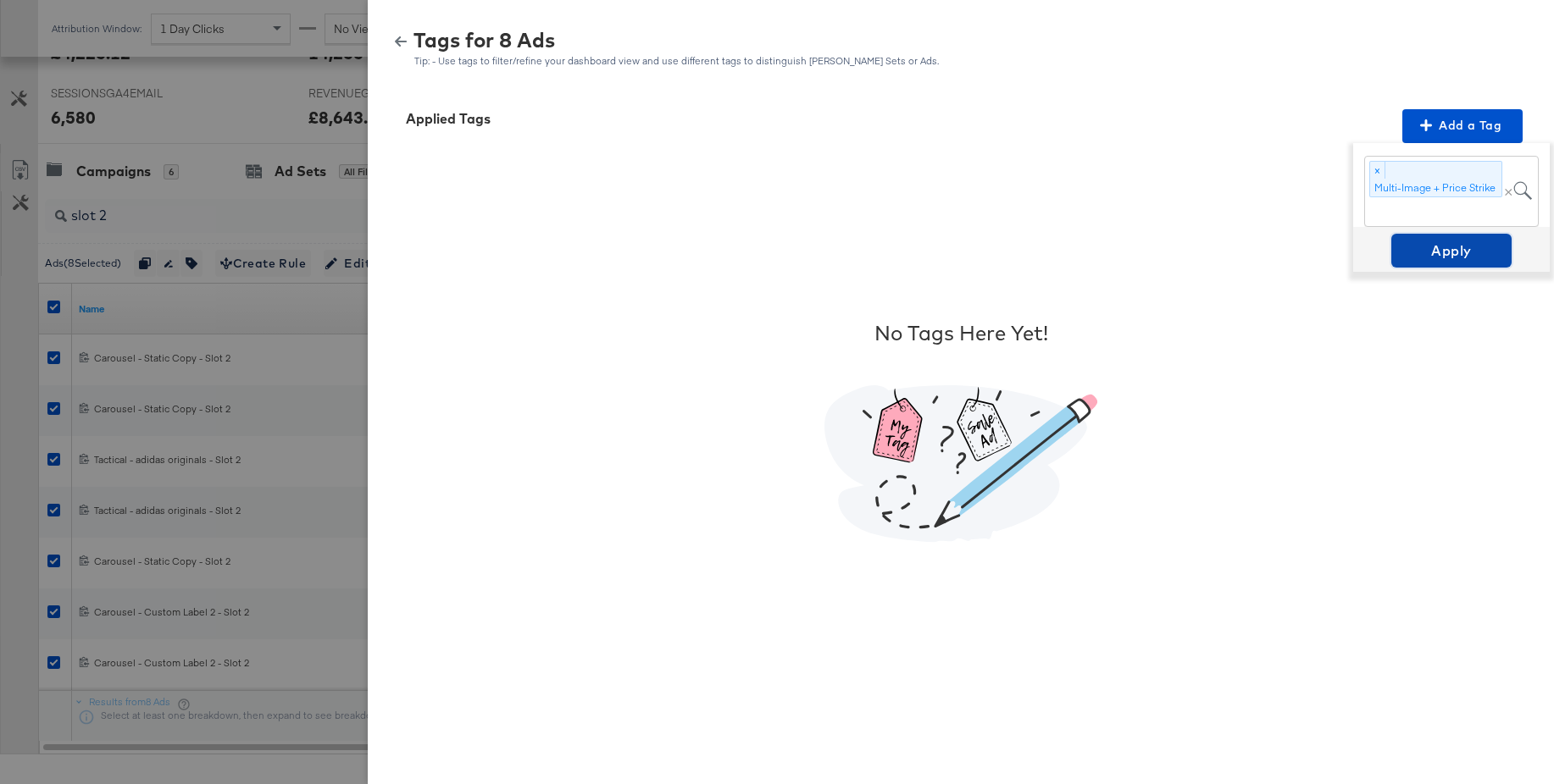
click at [1436, 248] on span "Apply" at bounding box center [1452, 250] width 107 height 23
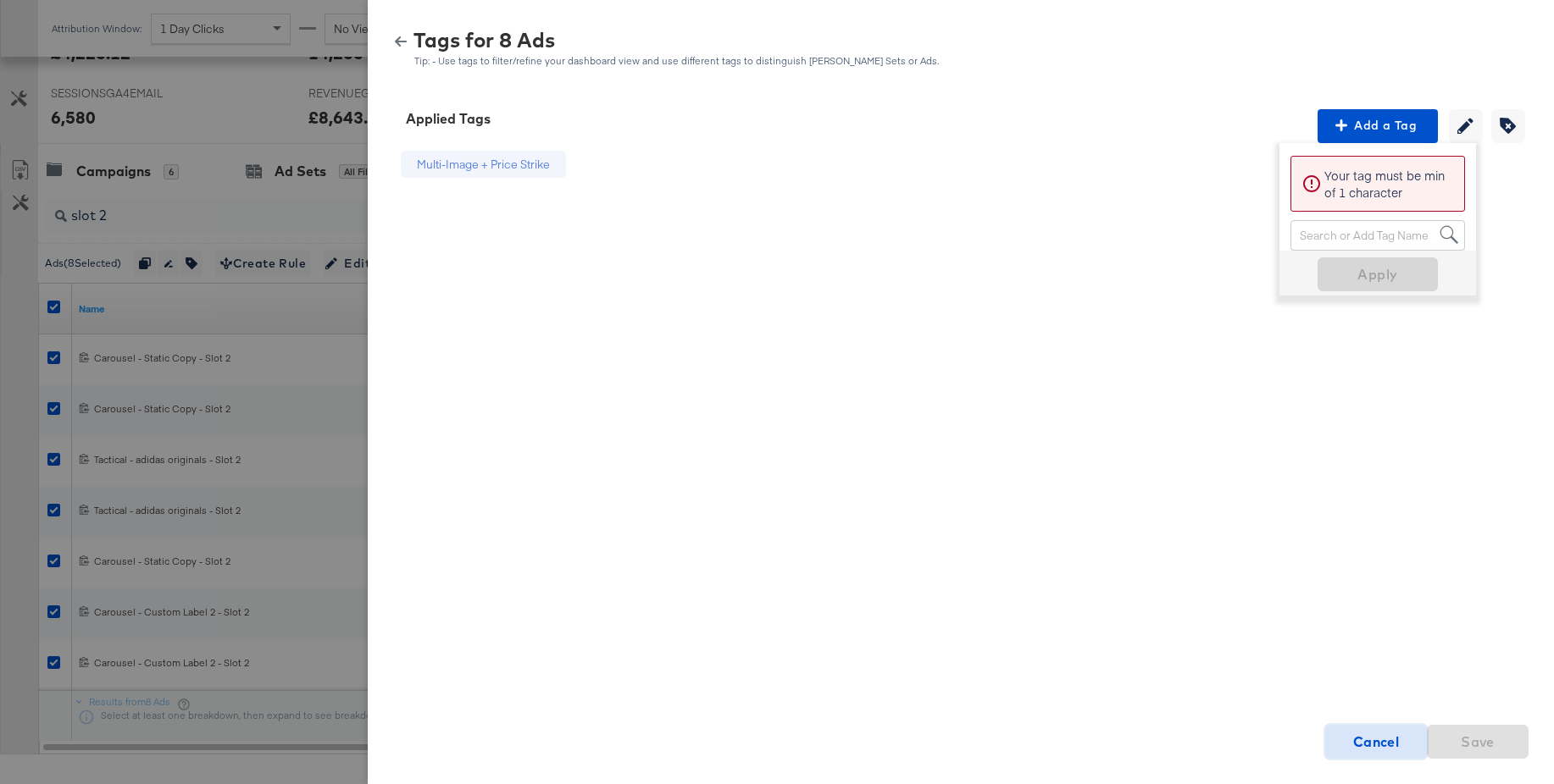
click at [1380, 743] on strong "Cancel" at bounding box center [1377, 742] width 47 height 23
drag, startPoint x: 402, startPoint y: 38, endPoint x: 346, endPoint y: 114, distance: 94.4
click at [402, 38] on icon "button" at bounding box center [401, 42] width 12 height 12
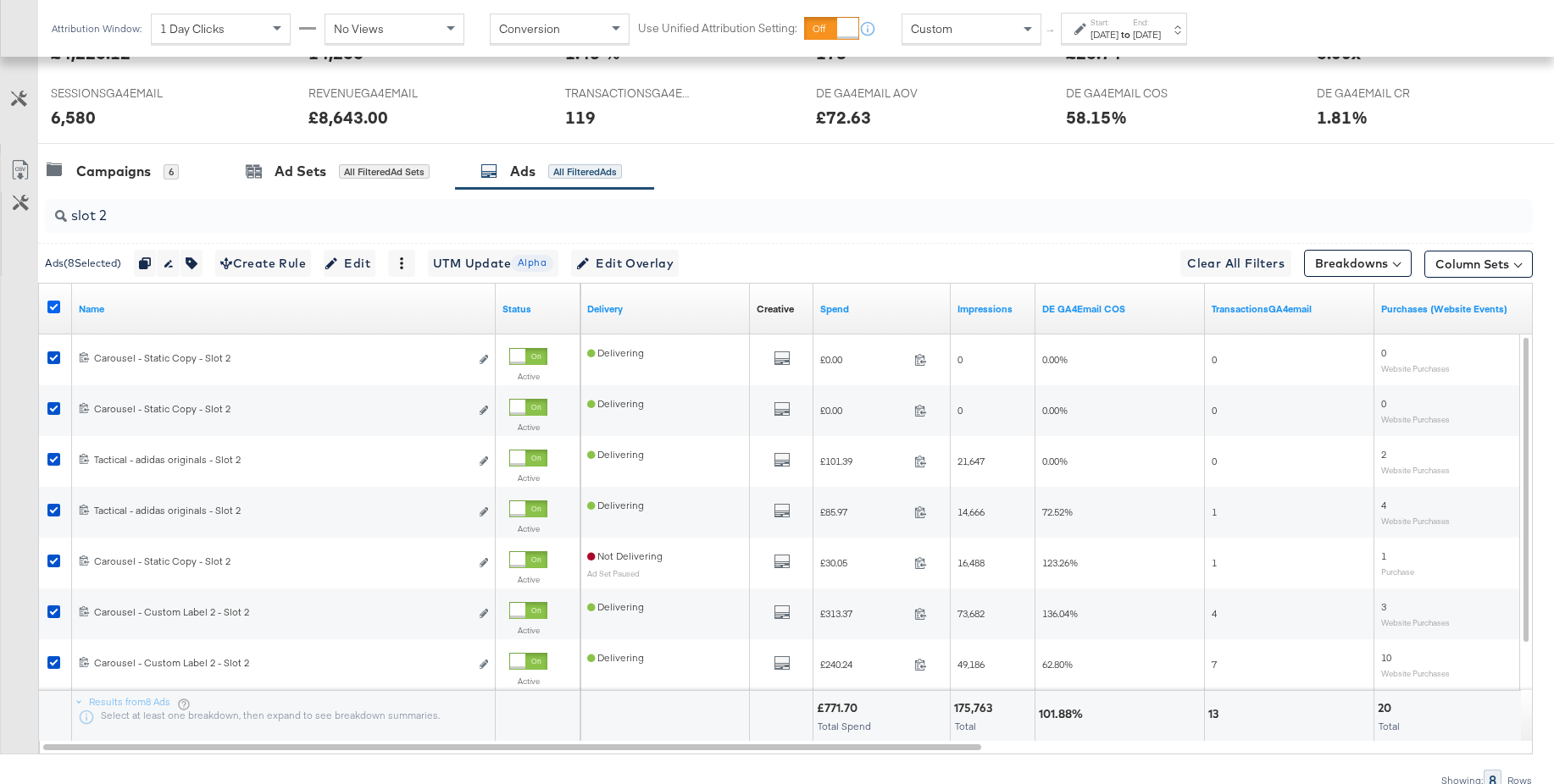
click at [53, 304] on icon at bounding box center [54, 307] width 13 height 13
click at [0, 0] on input "checkbox" at bounding box center [0, 0] width 0 height 0
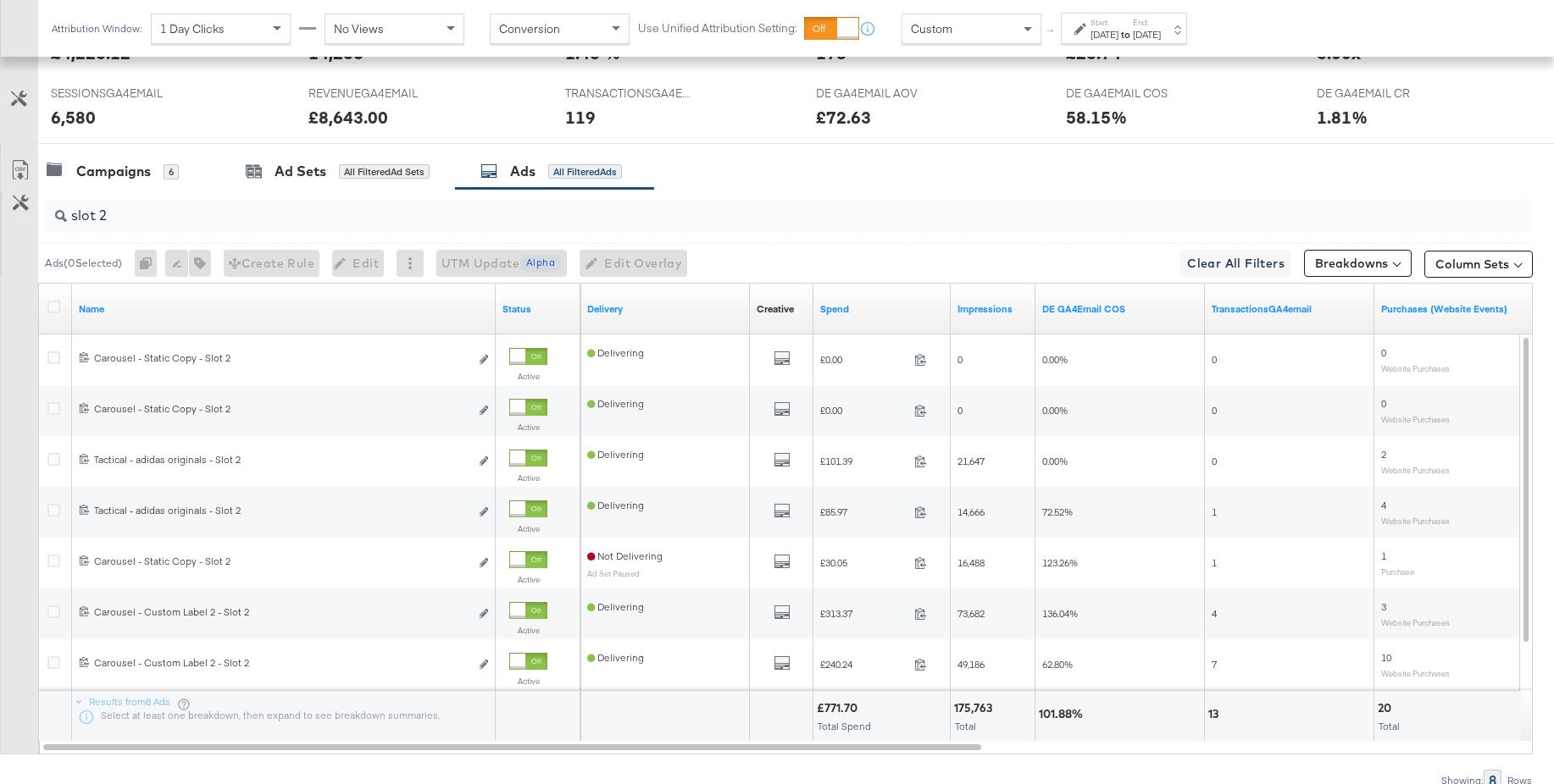
click at [113, 219] on input "slot 2" at bounding box center [731, 209] width 1330 height 33
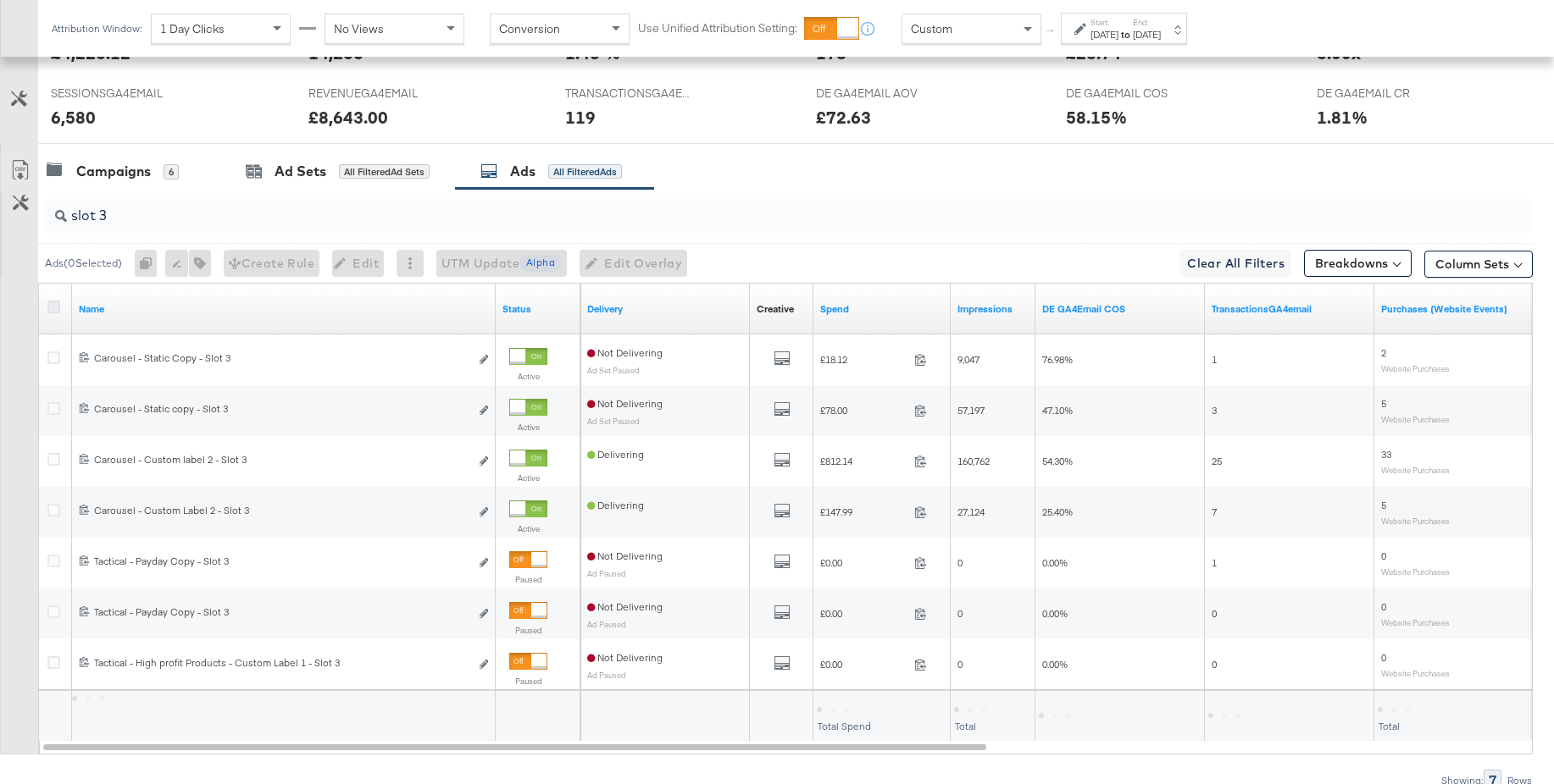
click at [54, 307] on icon at bounding box center [54, 307] width 13 height 13
click at [0, 0] on input "checkbox" at bounding box center [0, 0] width 0 height 0
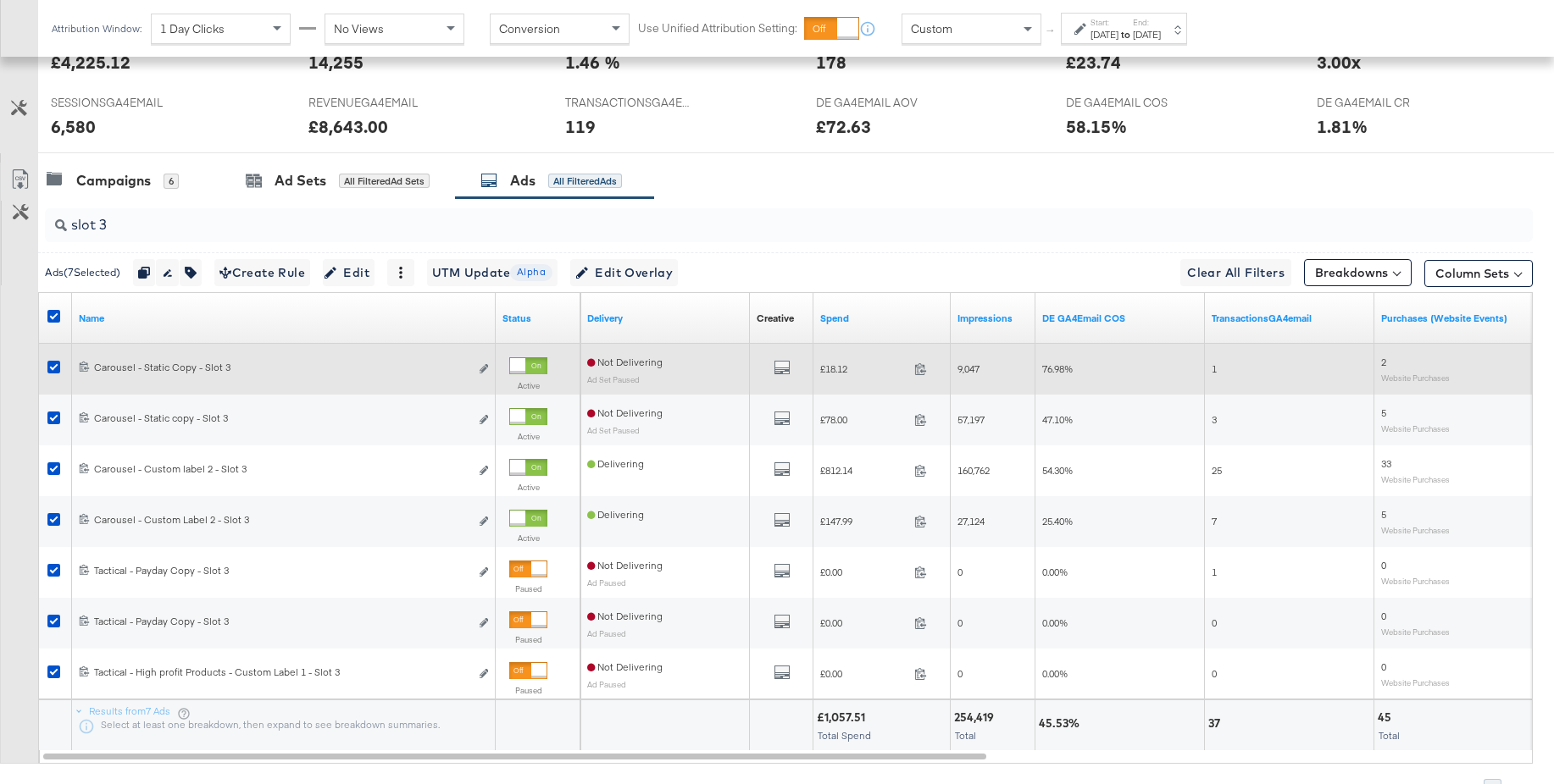
scroll to position [750, 0]
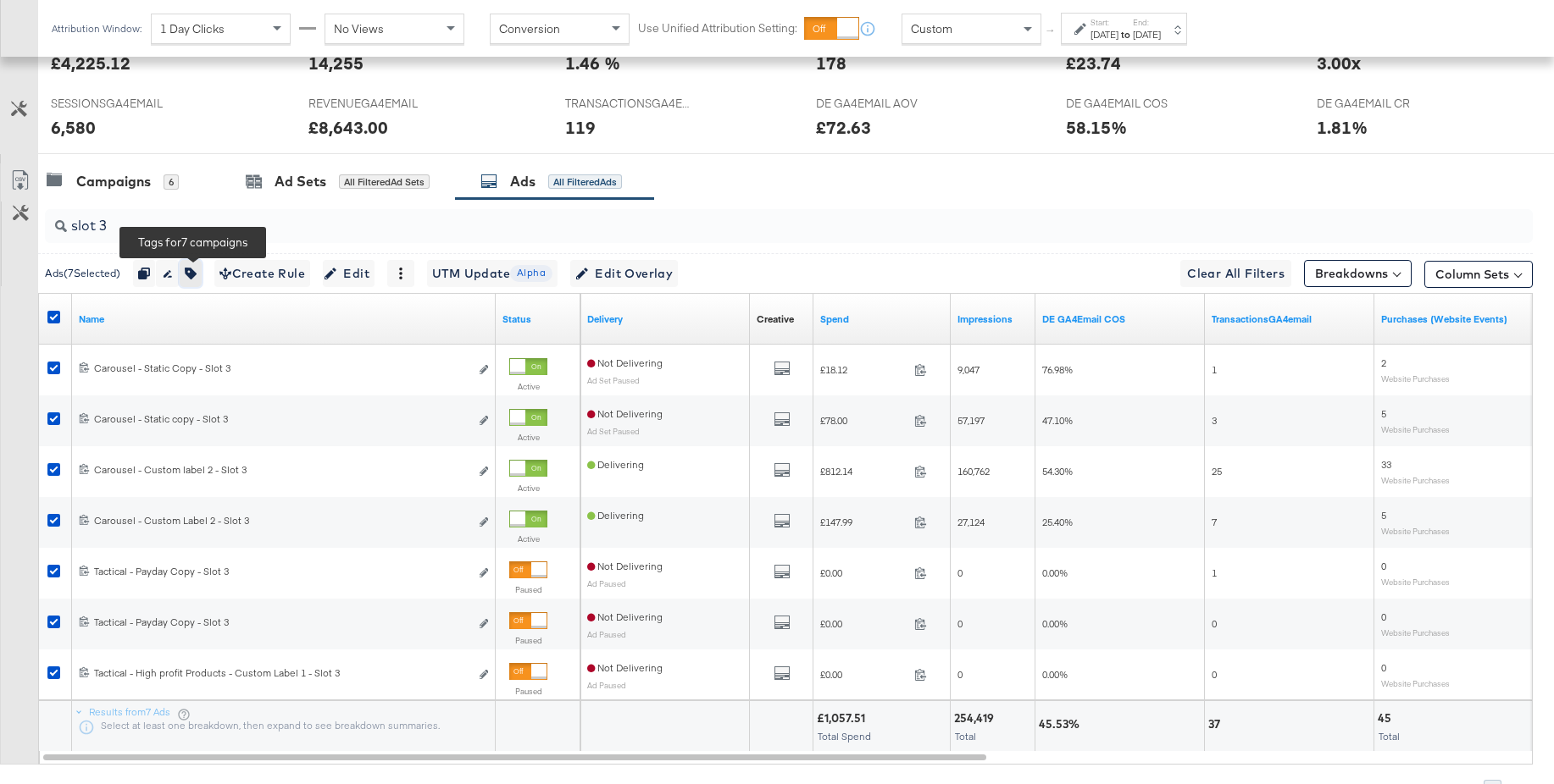
click at [195, 270] on icon "button" at bounding box center [191, 274] width 12 height 12
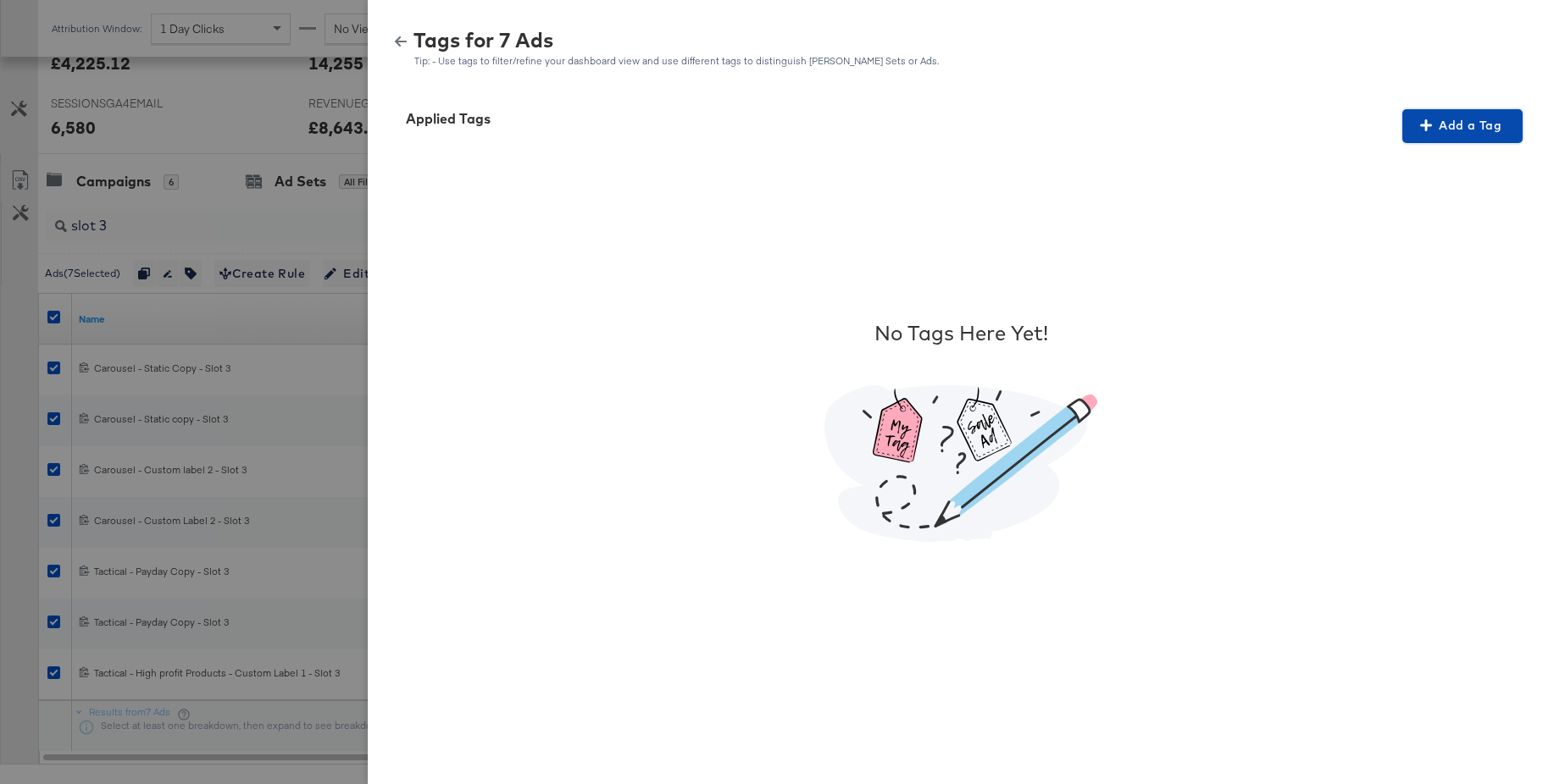
click at [1439, 134] on span "Add a Tag" at bounding box center [1462, 126] width 107 height 21
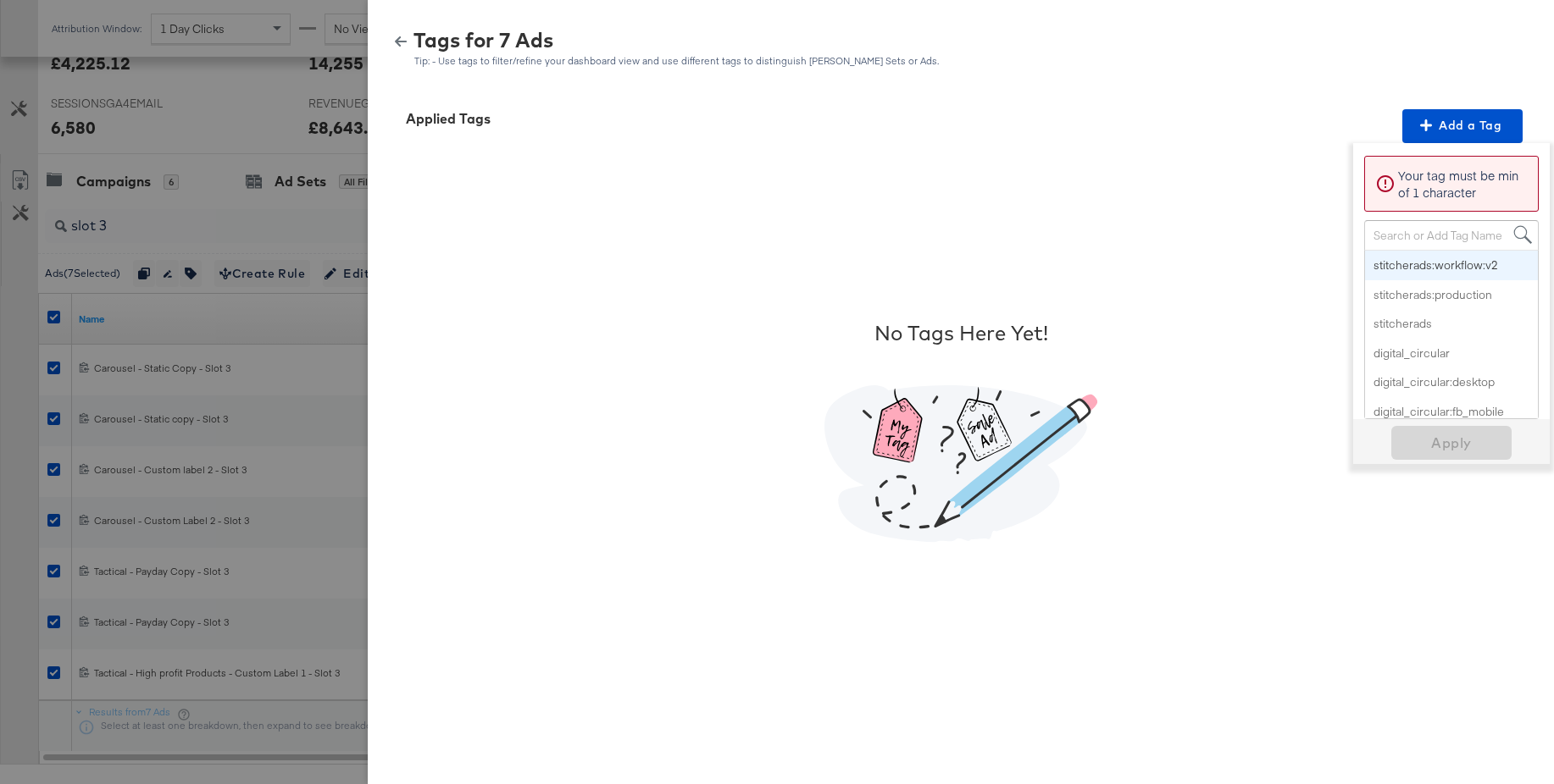
click at [1406, 236] on div "Search or Add Tag Name" at bounding box center [1452, 235] width 173 height 29
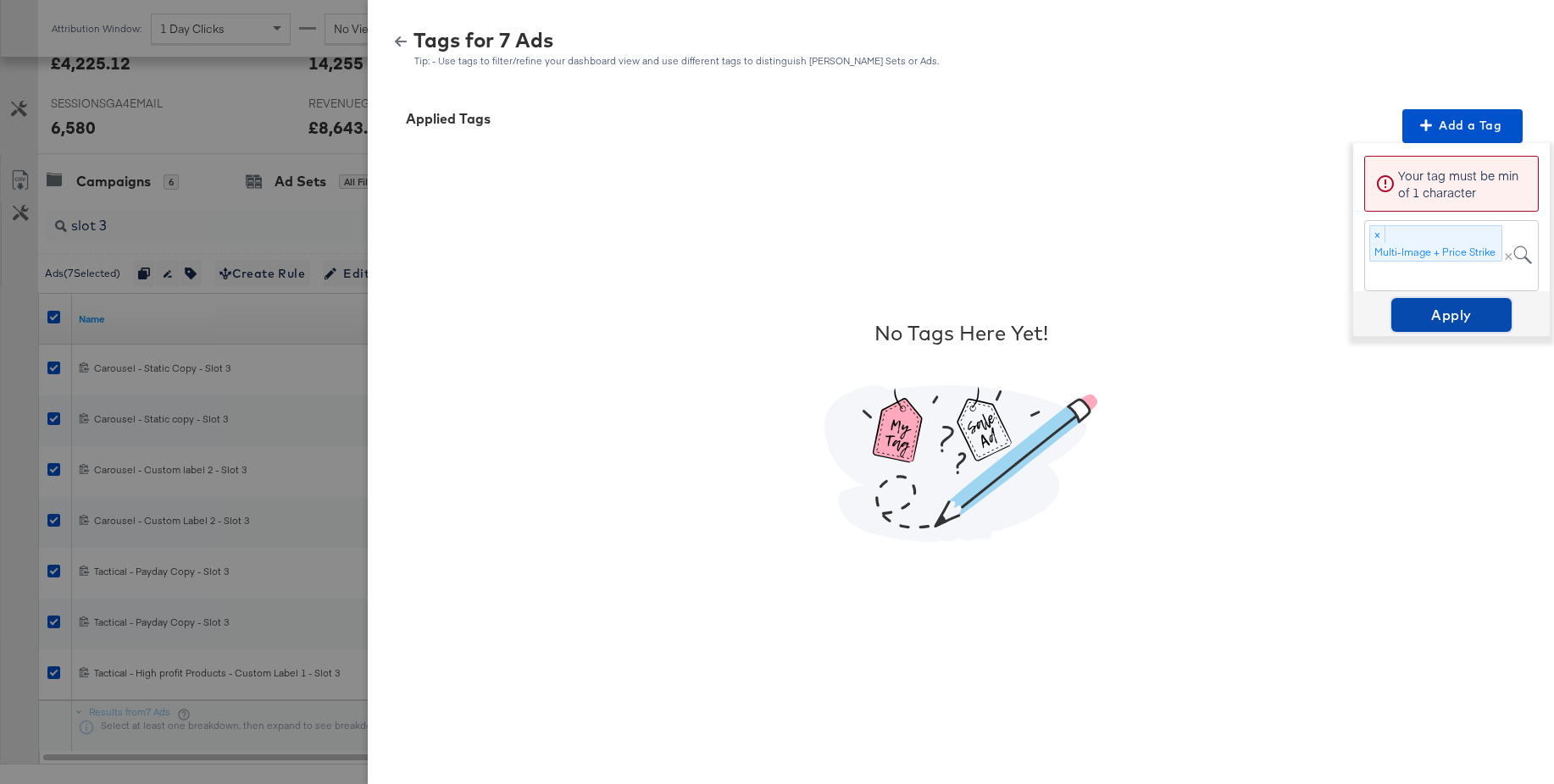
click at [1444, 314] on span "Apply" at bounding box center [1452, 315] width 107 height 23
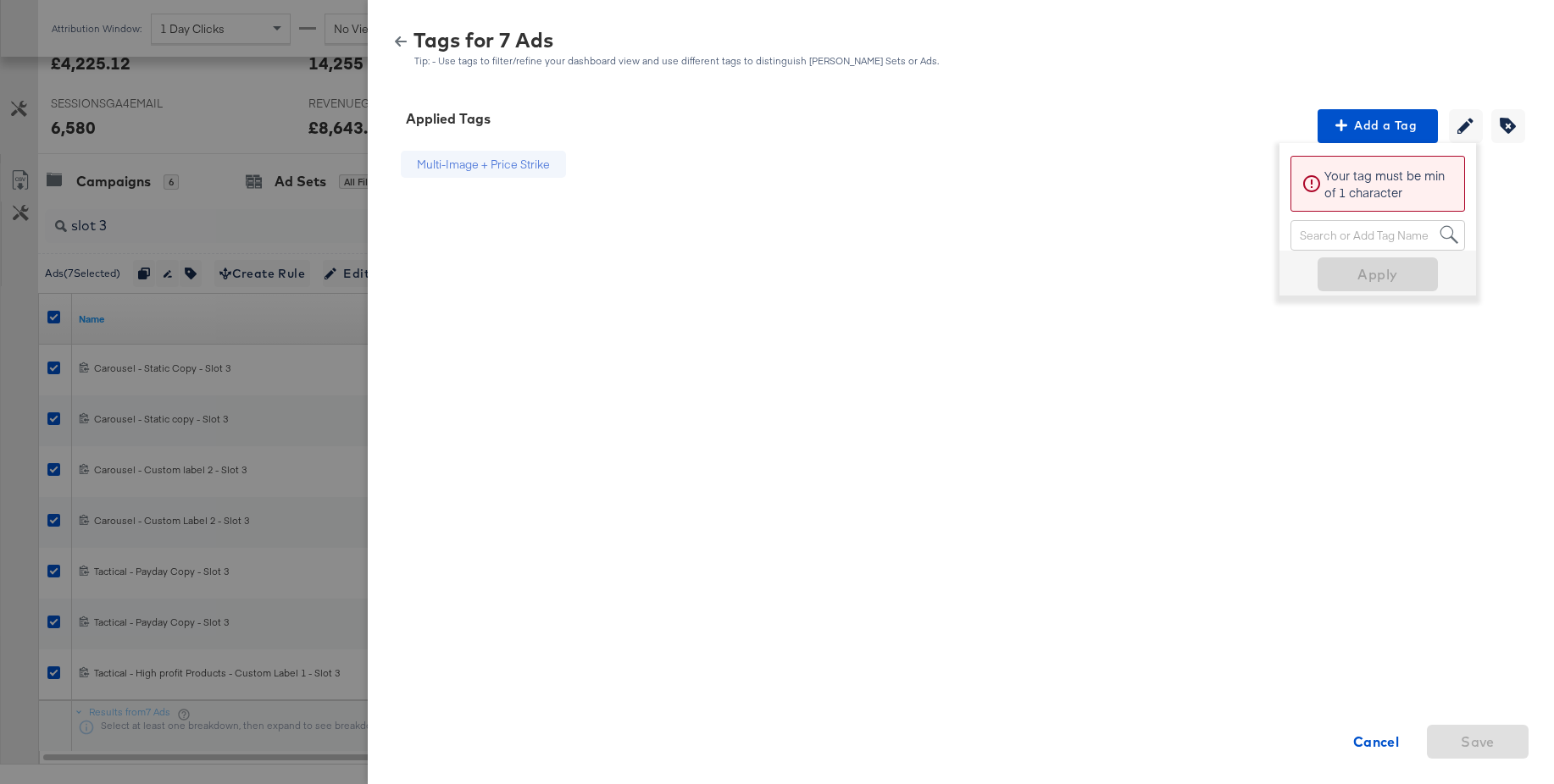
click at [402, 41] on icon "button" at bounding box center [401, 42] width 12 height 10
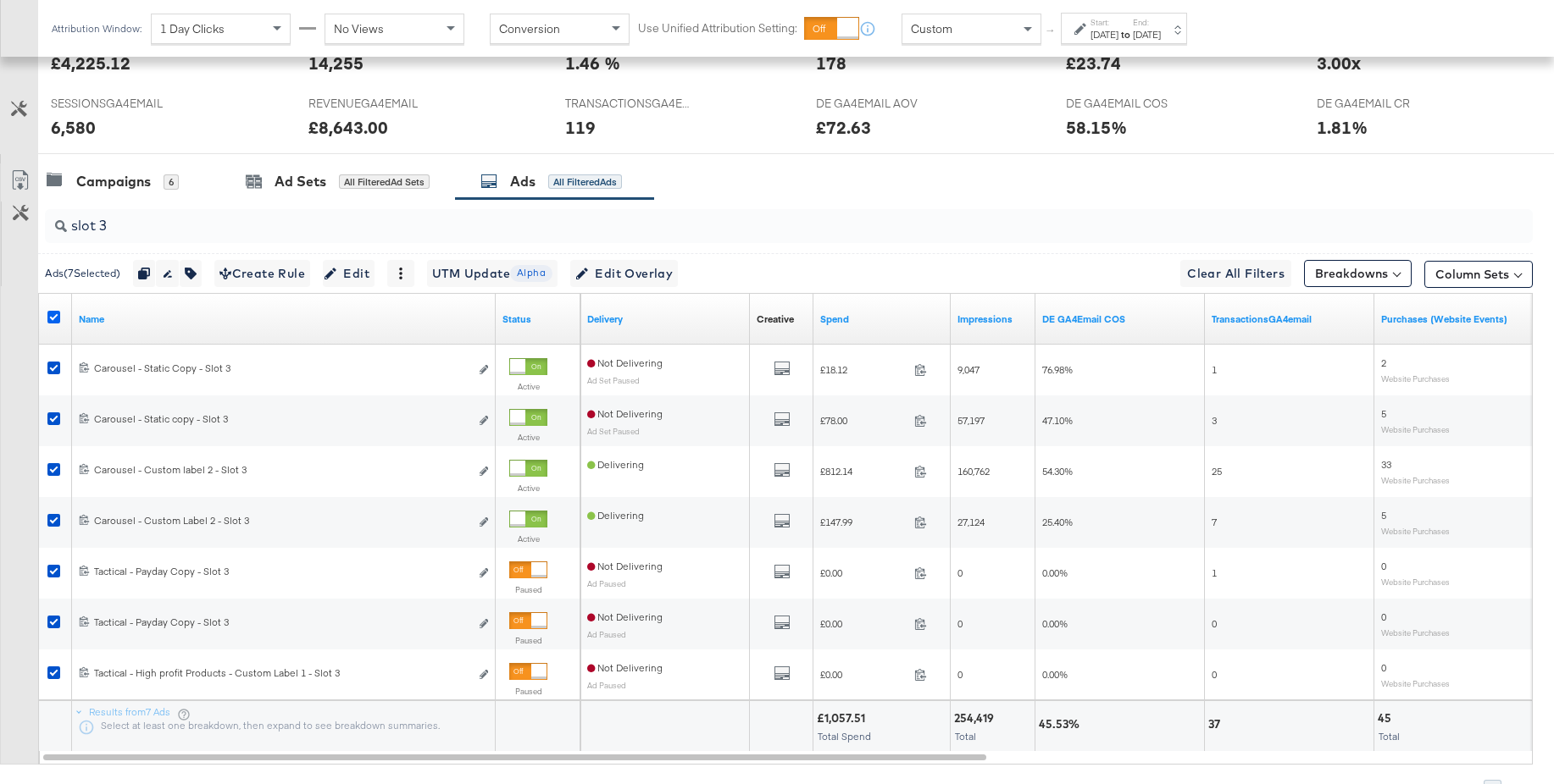
click at [52, 312] on icon at bounding box center [54, 317] width 13 height 13
click at [0, 0] on input "checkbox" at bounding box center [0, 0] width 0 height 0
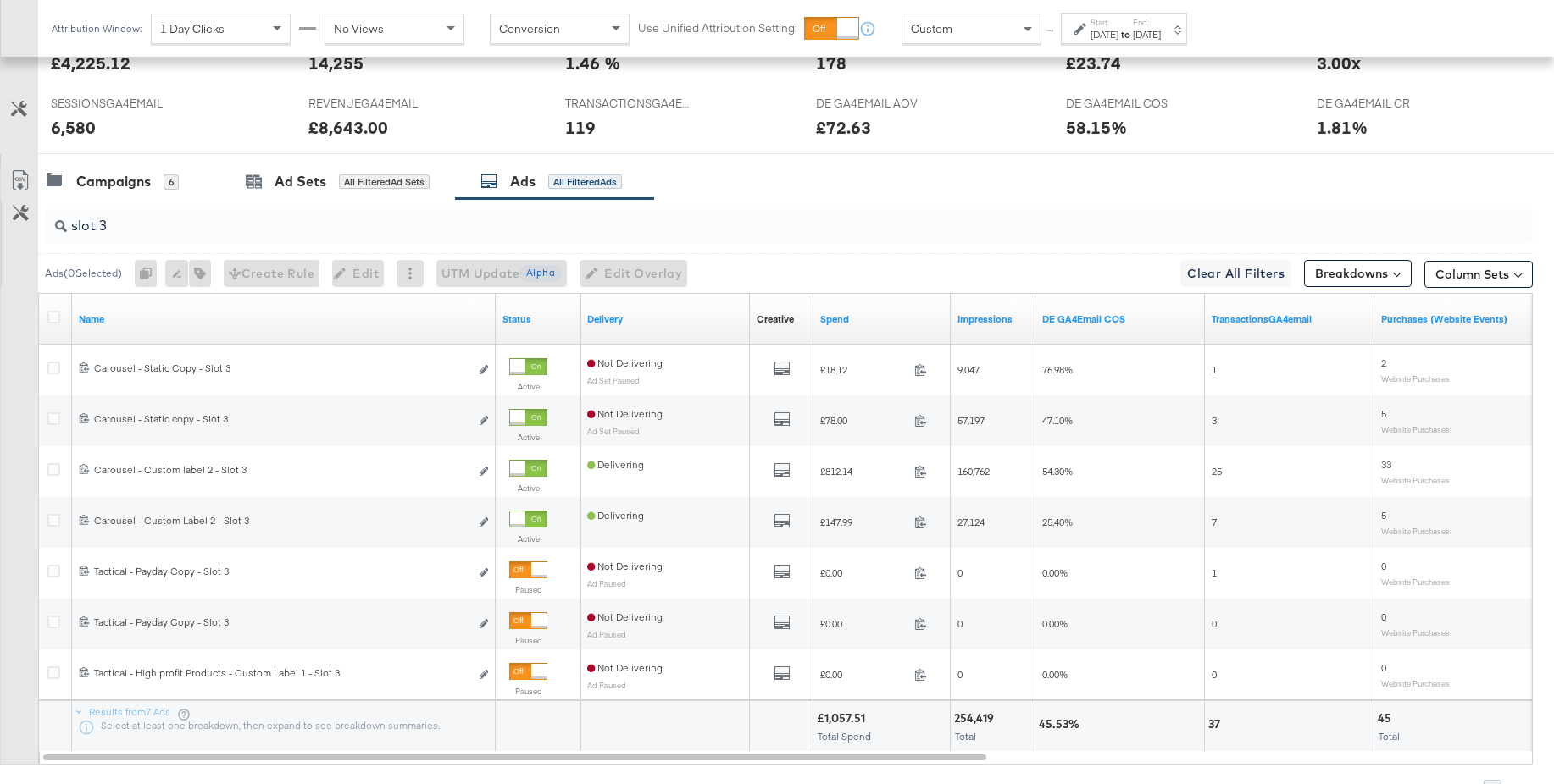
click at [129, 229] on input "slot 3" at bounding box center [731, 219] width 1330 height 33
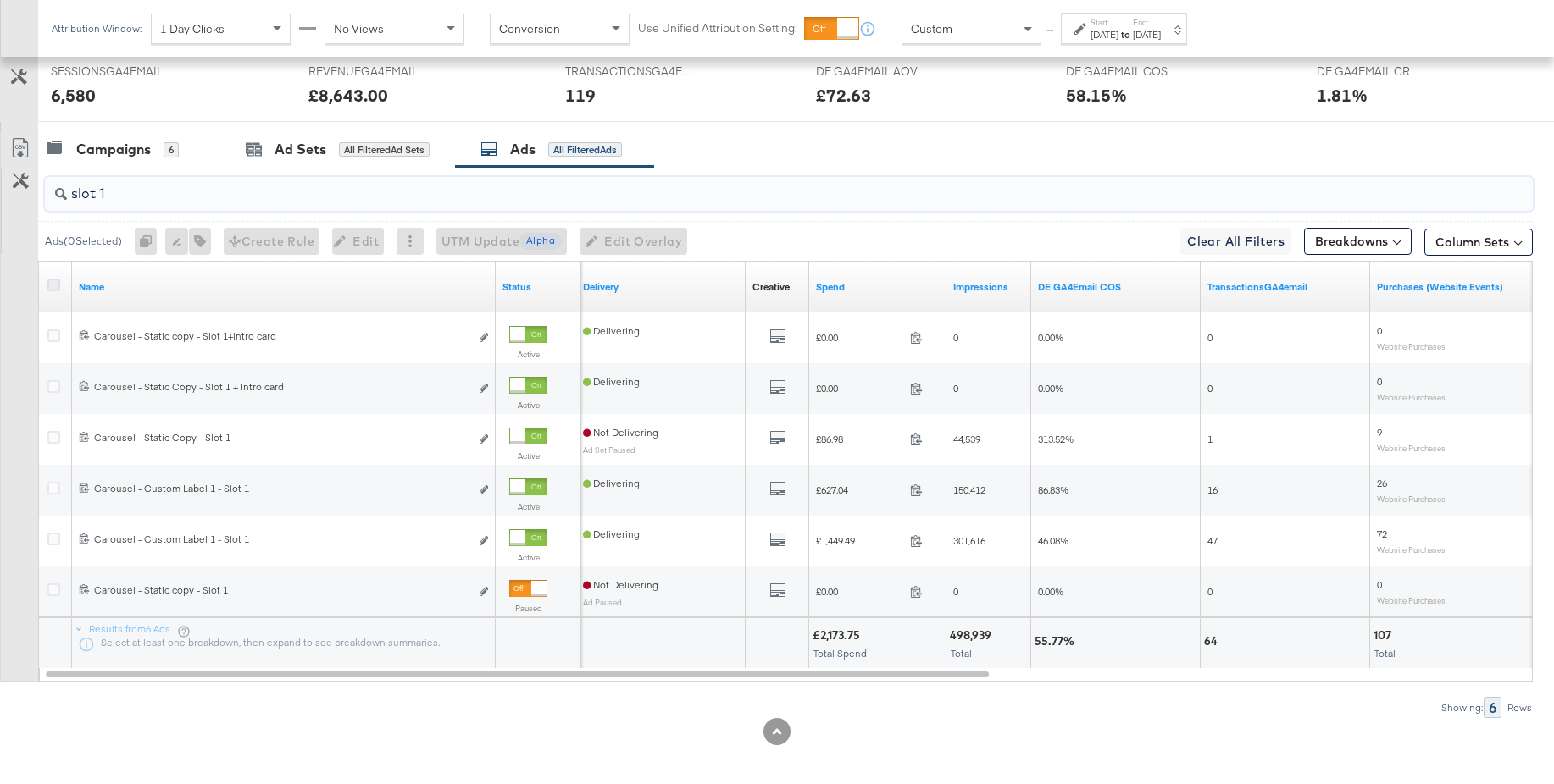
type input "slot 1"
click at [56, 285] on icon at bounding box center [54, 287] width 13 height 13
click at [0, 0] on input "checkbox" at bounding box center [0, 0] width 0 height 0
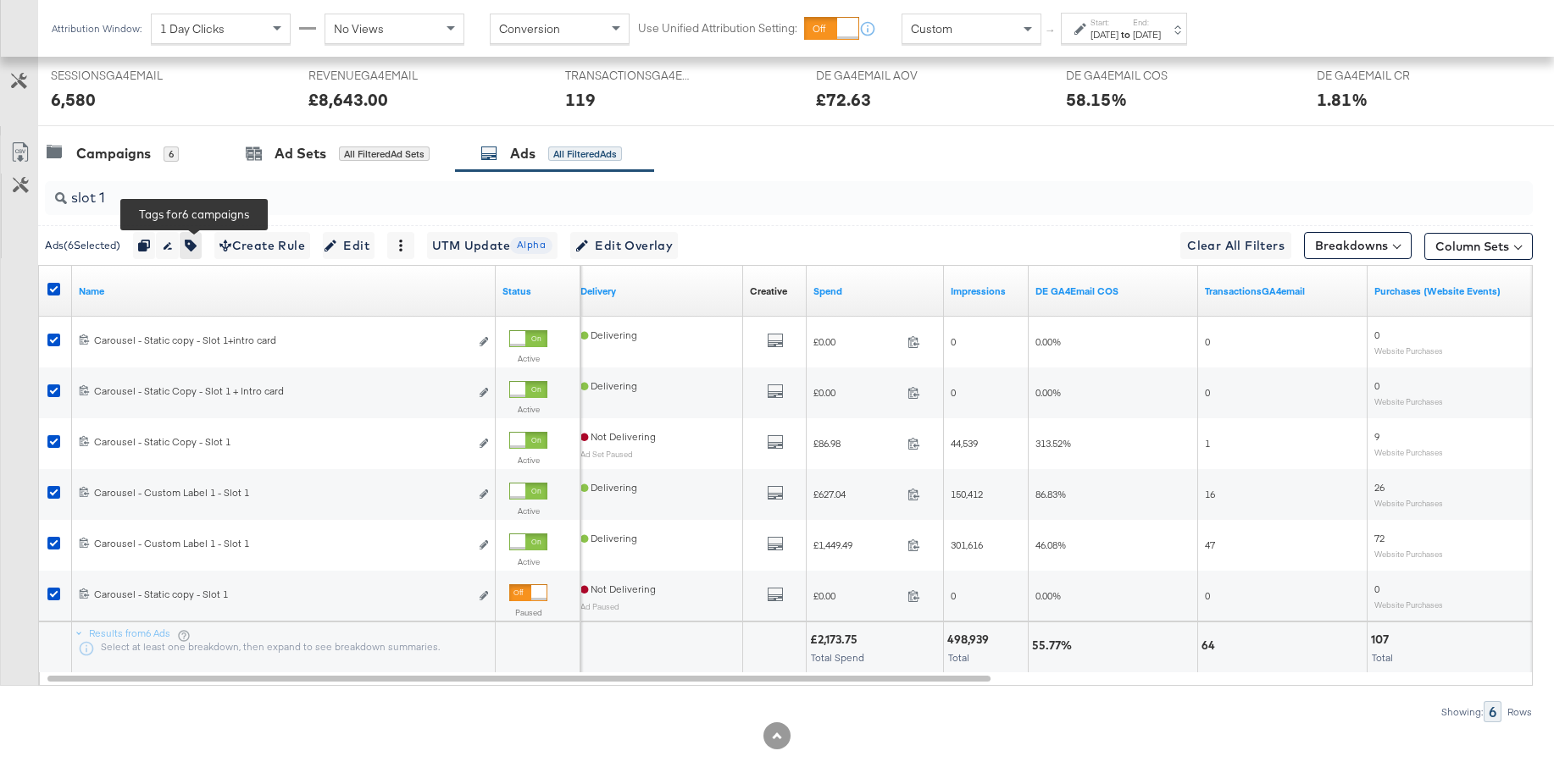
scroll to position [781, 0]
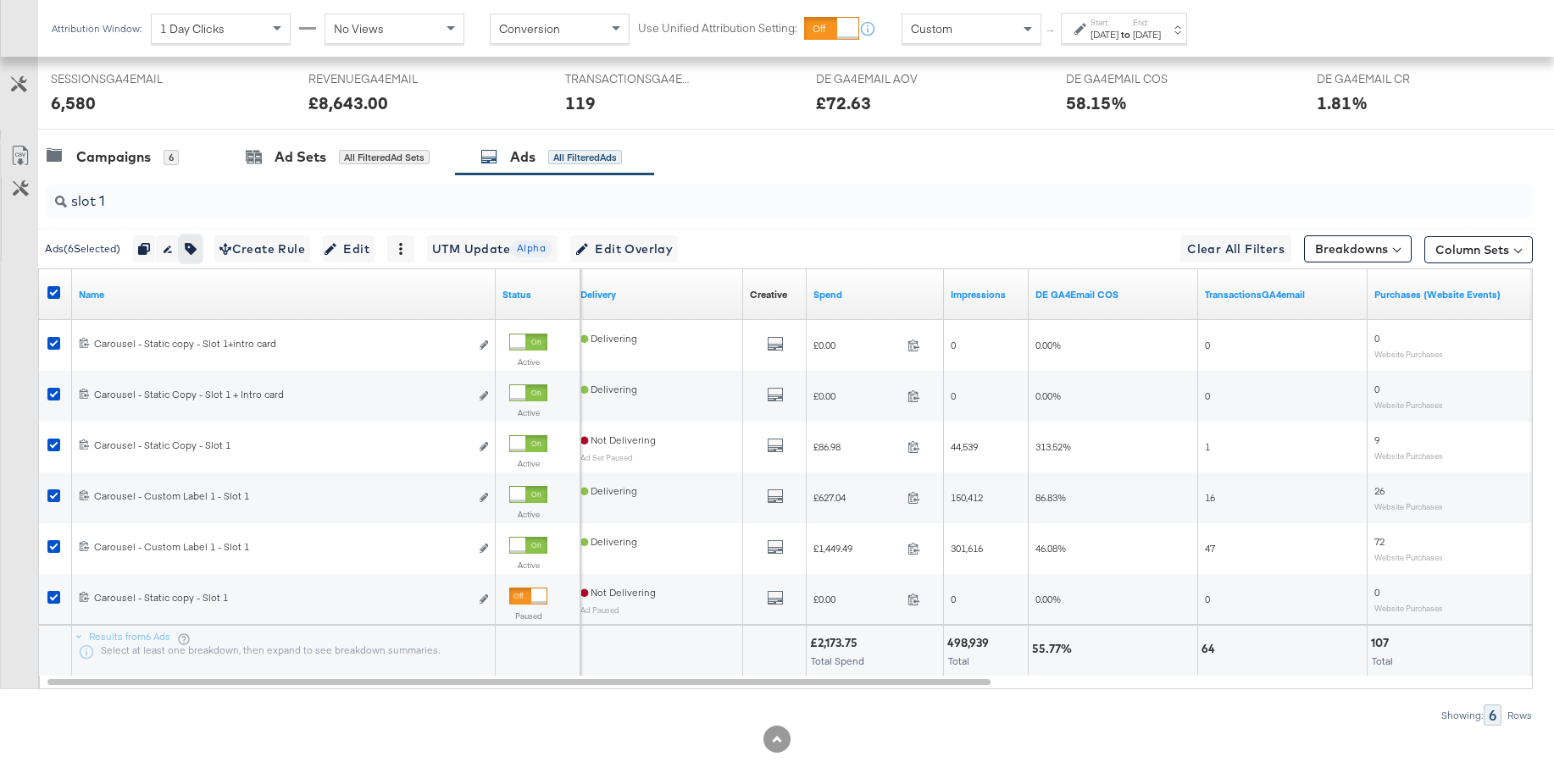
click at [197, 245] on icon "button" at bounding box center [191, 249] width 12 height 12
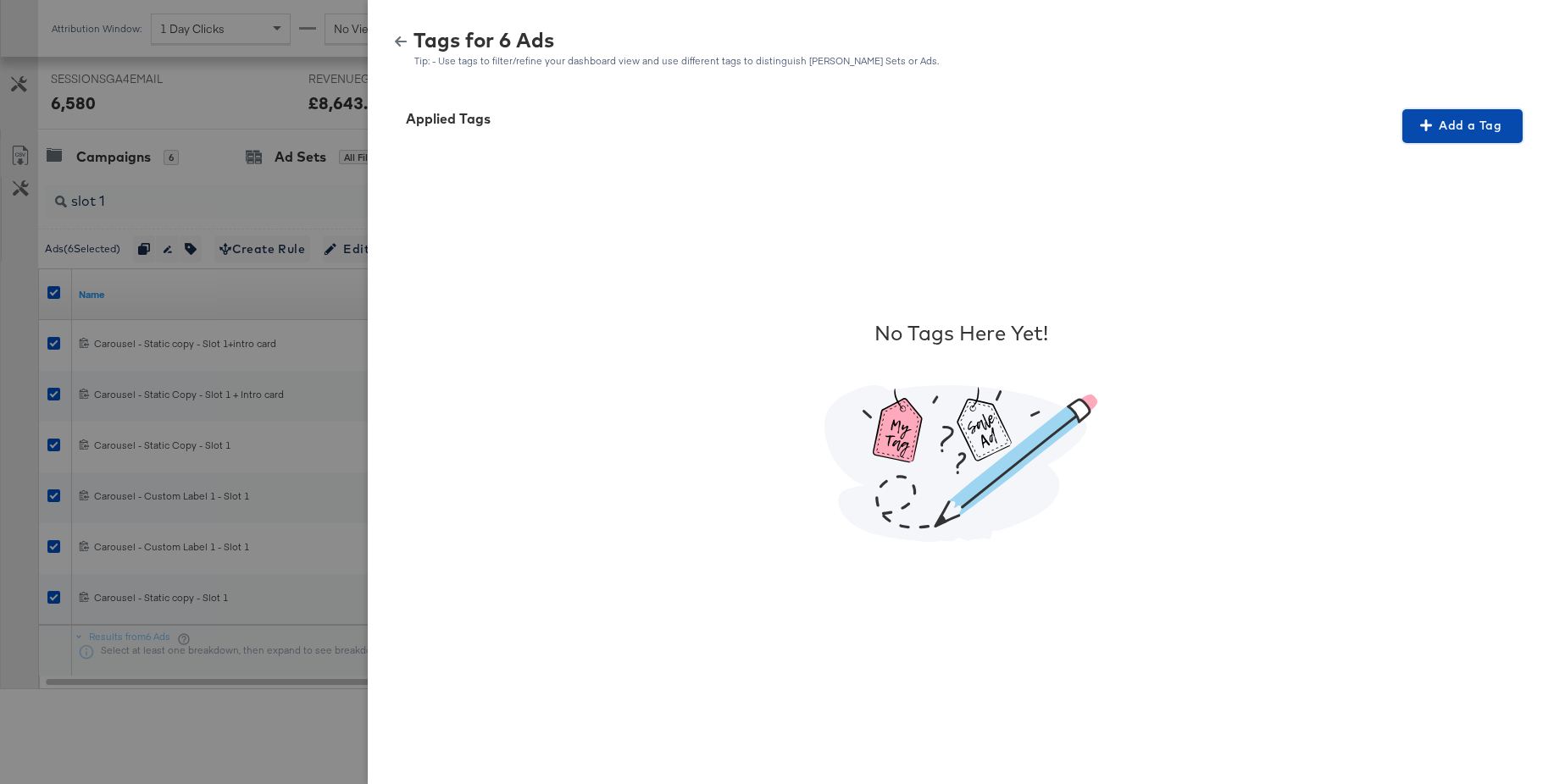
scroll to position [774, 0]
click at [1455, 134] on span "Add a Tag" at bounding box center [1462, 126] width 107 height 21
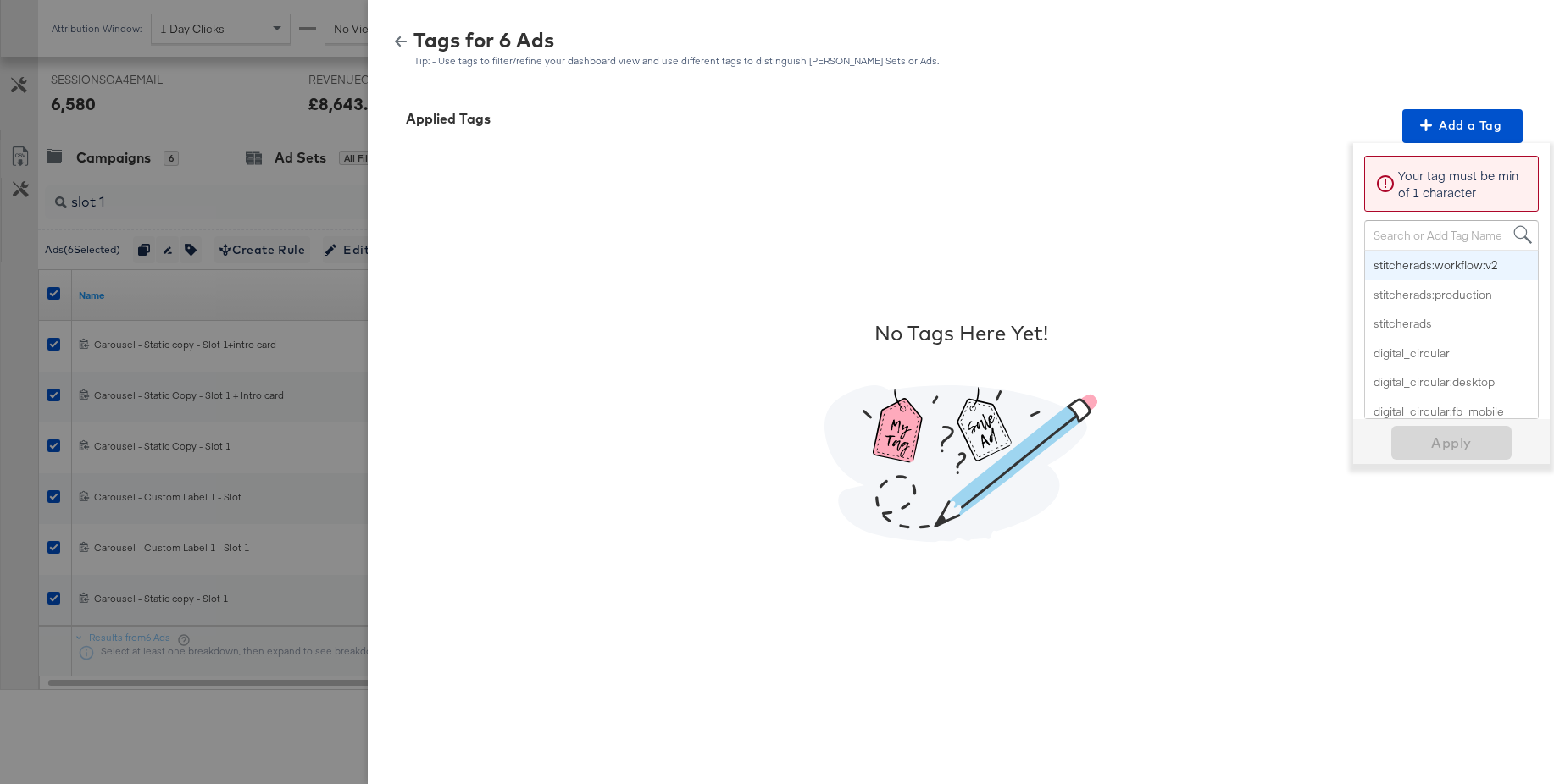
click at [1457, 232] on div "Search or Add Tag Name" at bounding box center [1452, 235] width 173 height 29
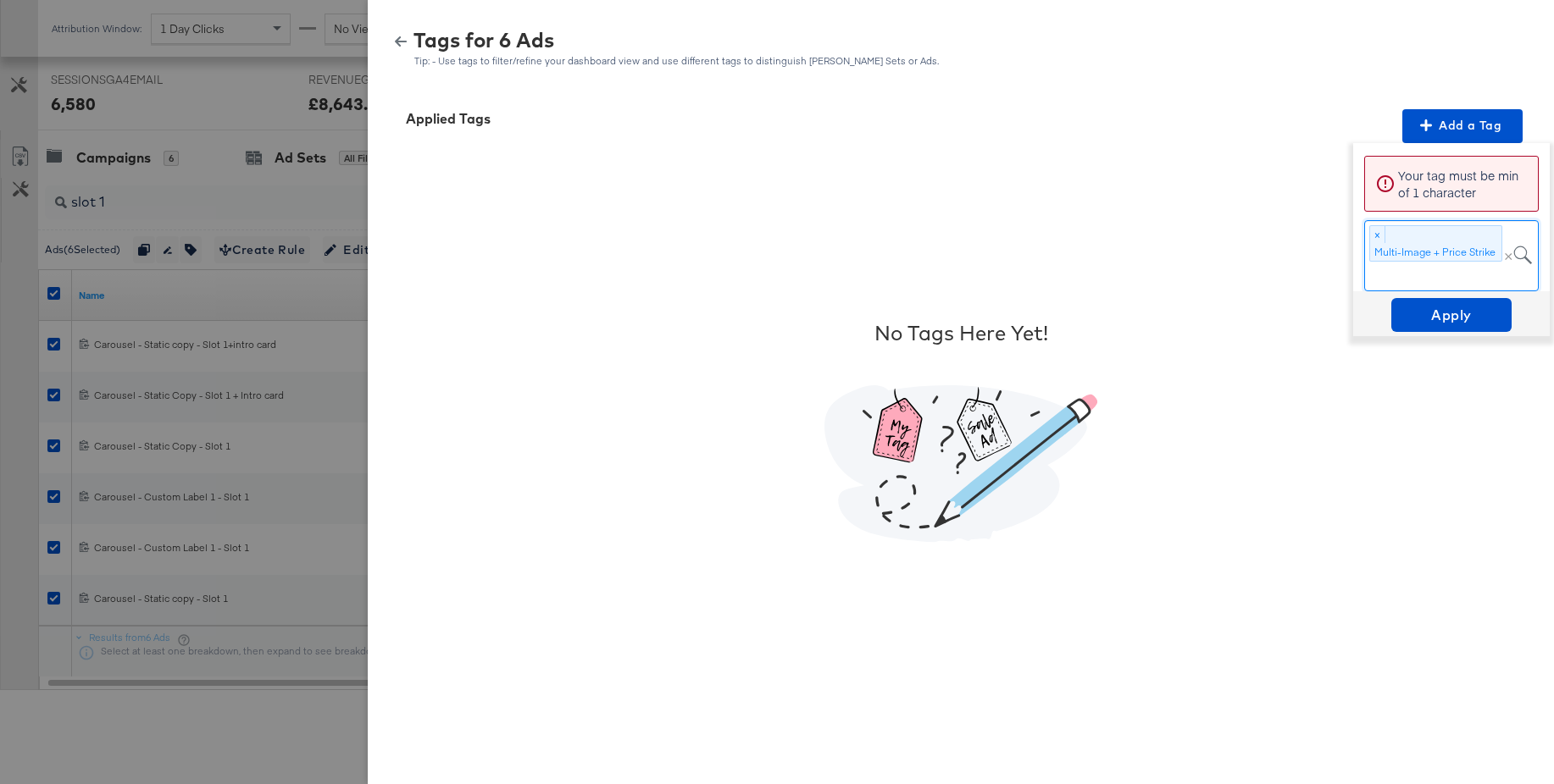
drag, startPoint x: 1406, startPoint y: 402, endPoint x: 1423, endPoint y: 394, distance: 18.8
click at [1440, 313] on span "Apply" at bounding box center [1452, 315] width 107 height 23
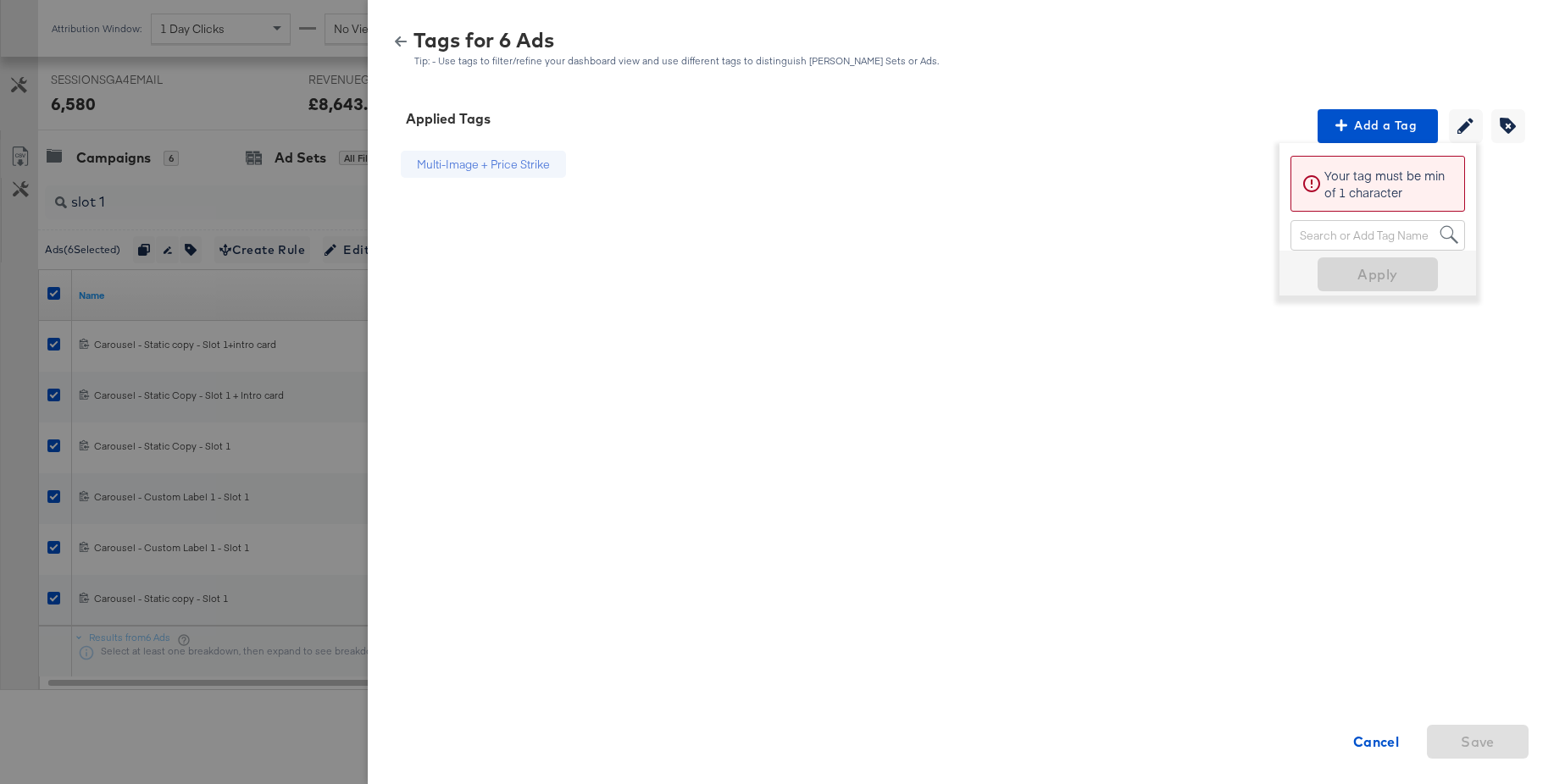
click at [234, 87] on div at bounding box center [777, 392] width 1554 height 784
click at [401, 42] on icon "button" at bounding box center [401, 42] width 12 height 10
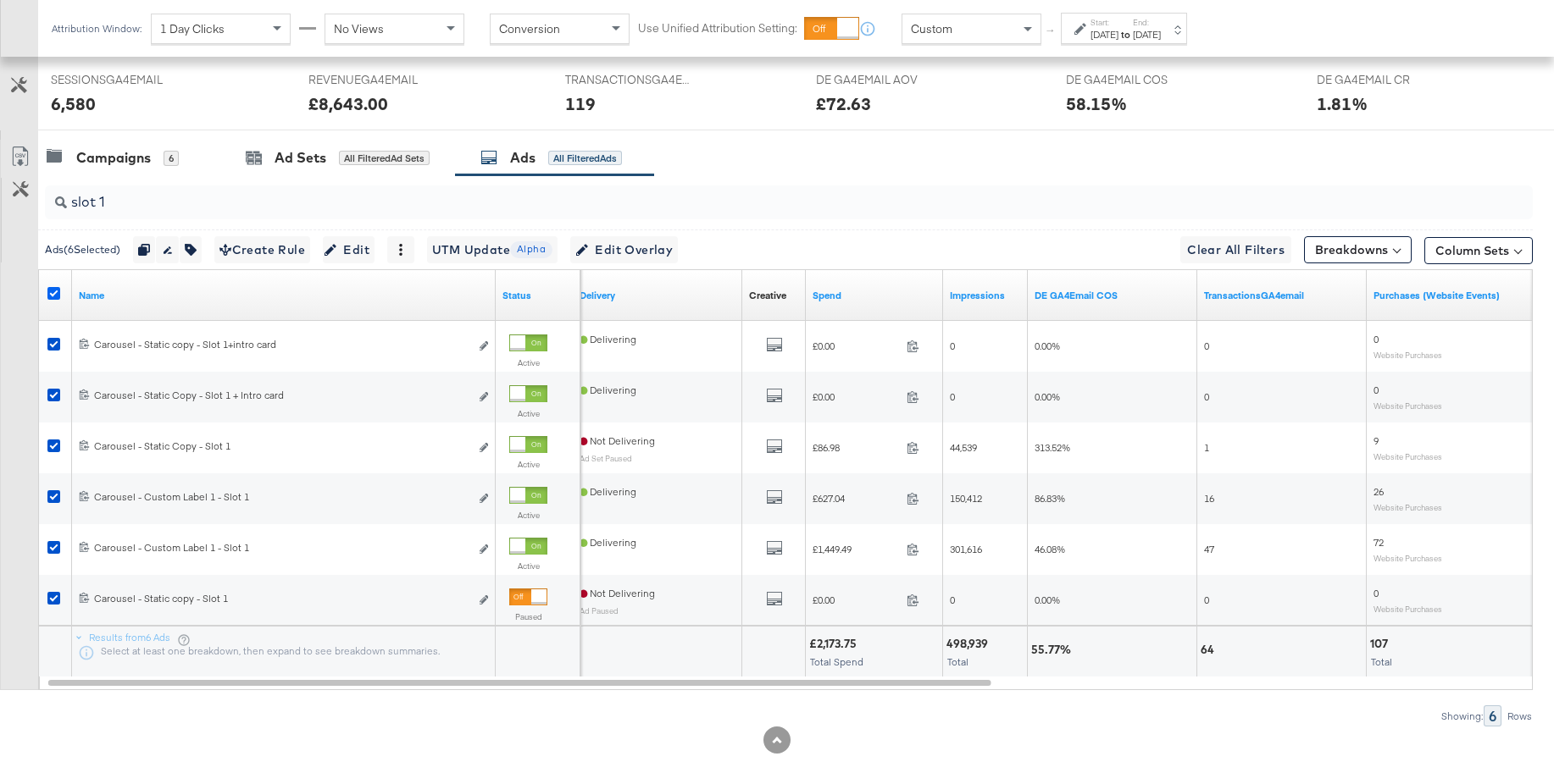
click at [55, 295] on icon at bounding box center [54, 293] width 13 height 13
click at [0, 0] on input "checkbox" at bounding box center [0, 0] width 0 height 0
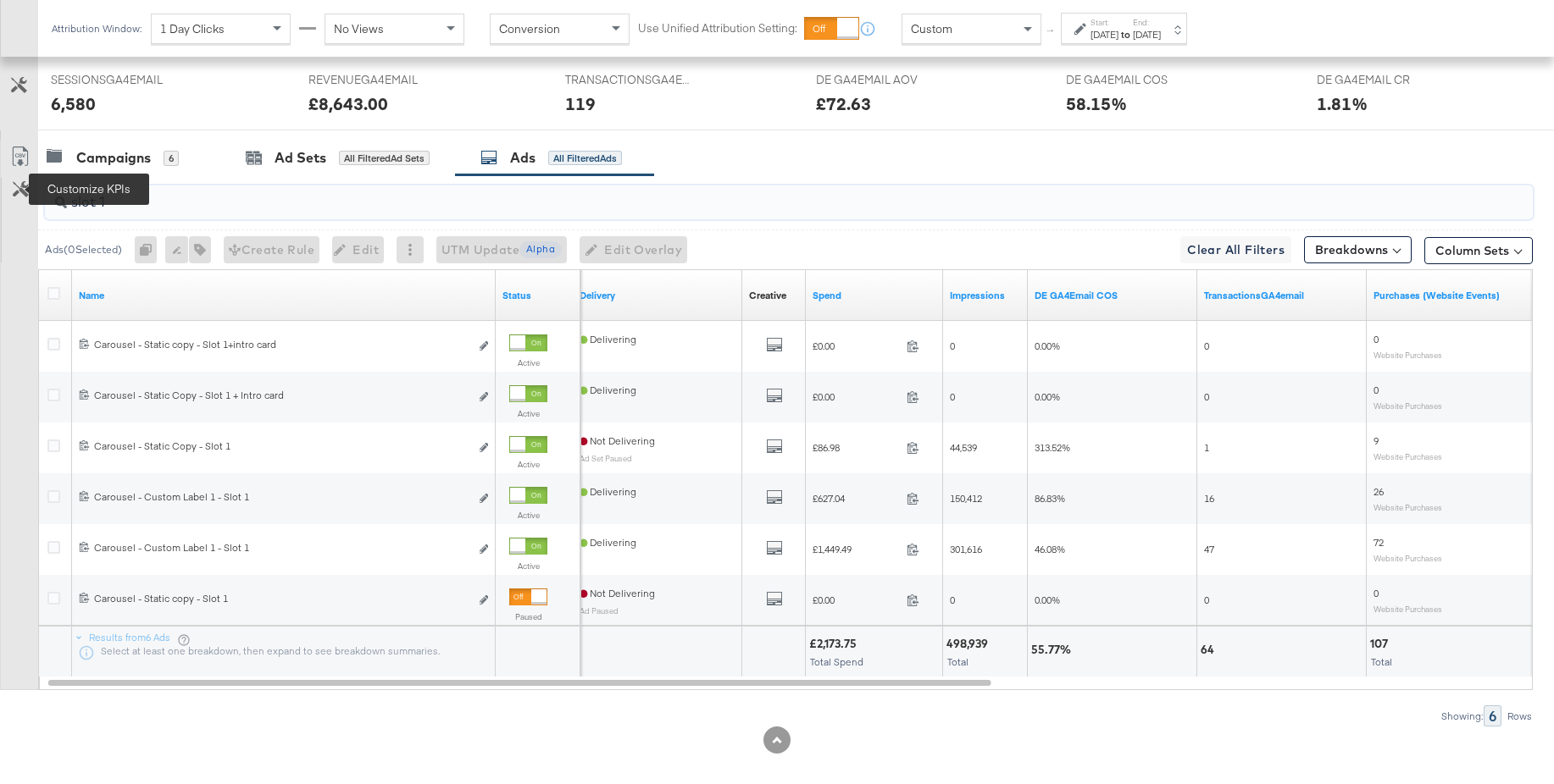
drag, startPoint x: 126, startPoint y: 202, endPoint x: 381, endPoint y: 271, distance: 264.2
click at [21, 196] on div "slot 1 Ads ( 0 Selected) 0 Rename 0 ads Tags for 0 campaigns Create Rule Edit 0…" at bounding box center [766, 451] width 1533 height 552
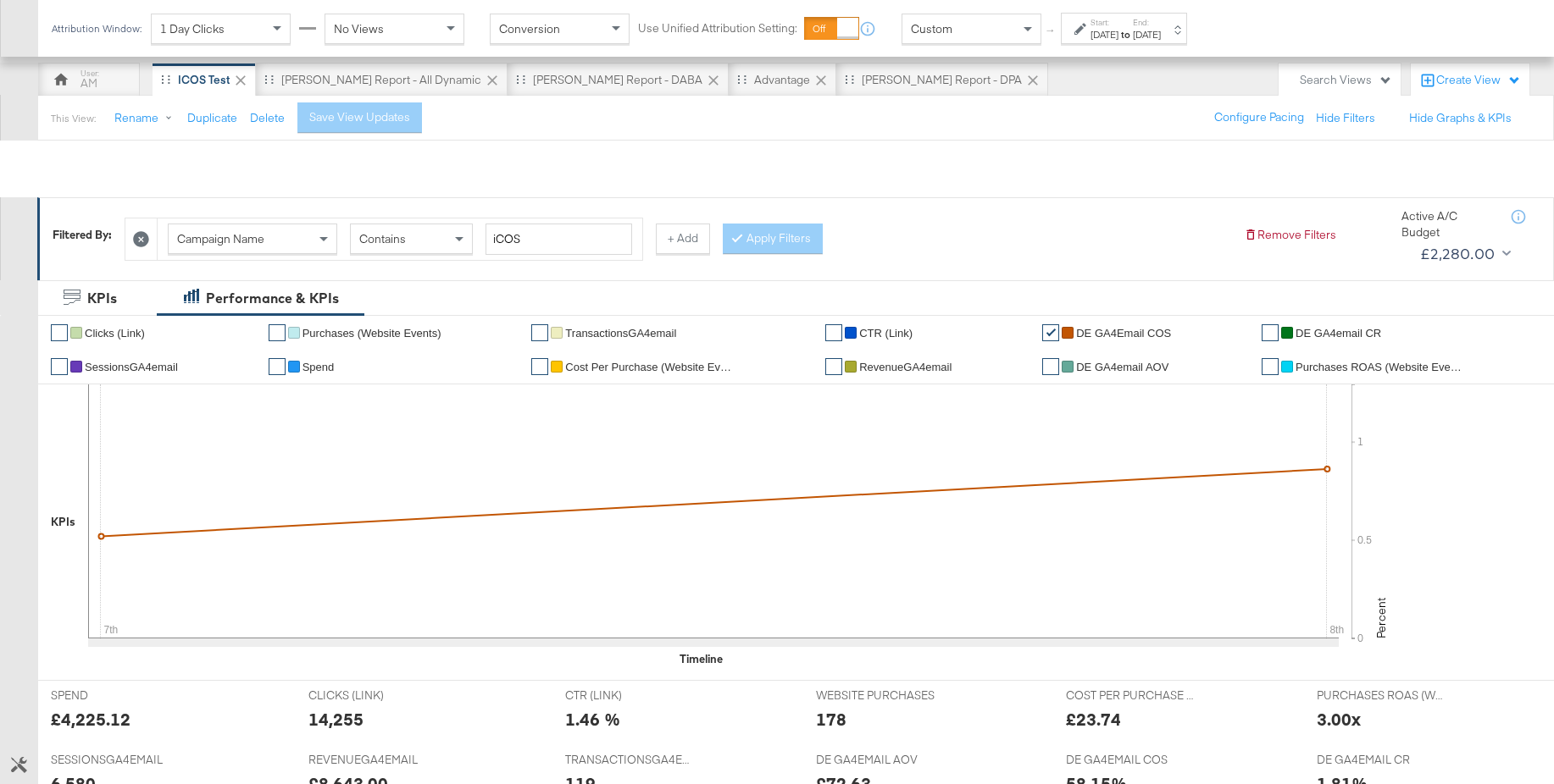
scroll to position [492, 0]
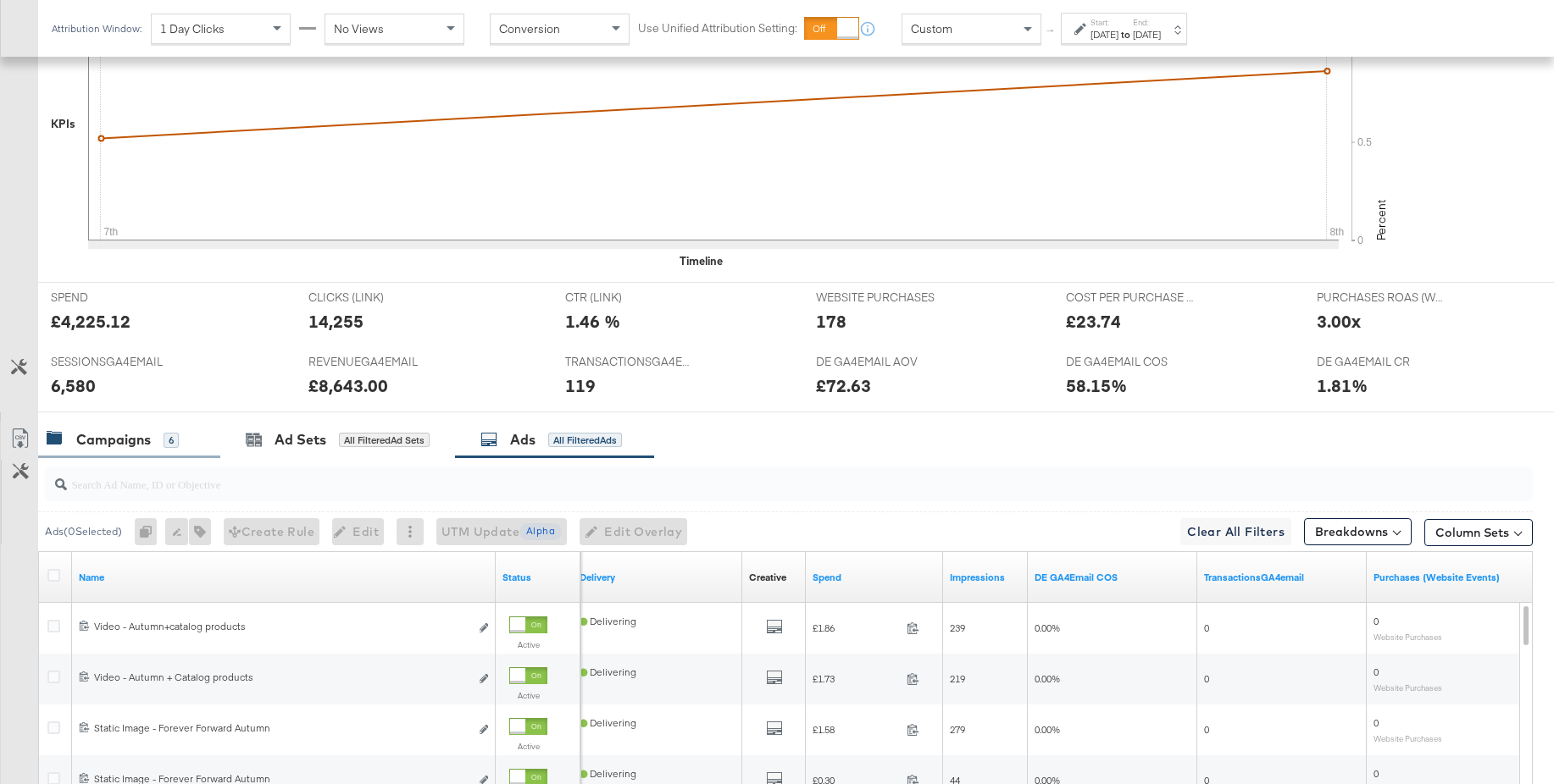
click at [113, 444] on div "Campaigns" at bounding box center [114, 440] width 75 height 19
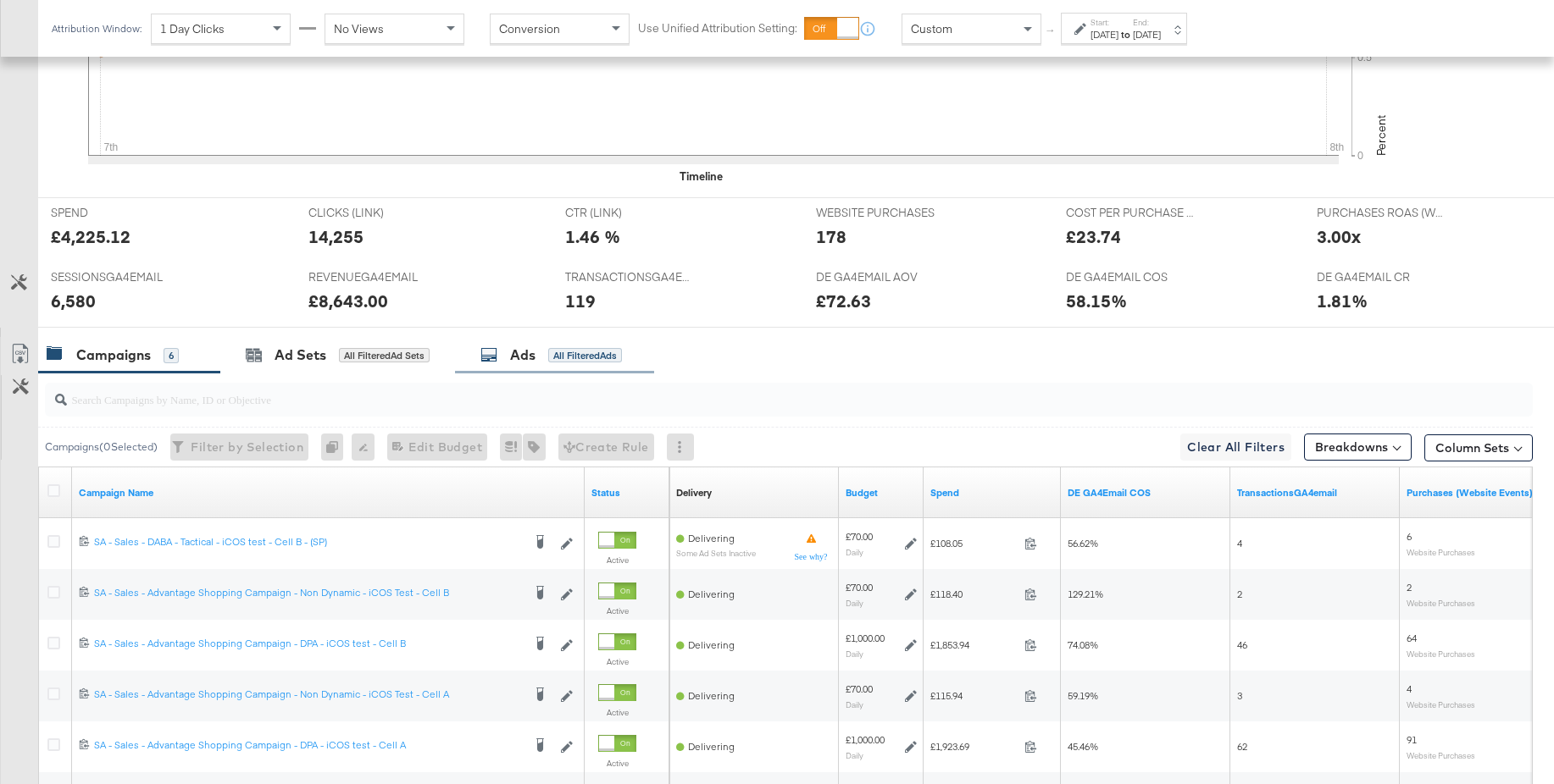
scroll to position [650, 0]
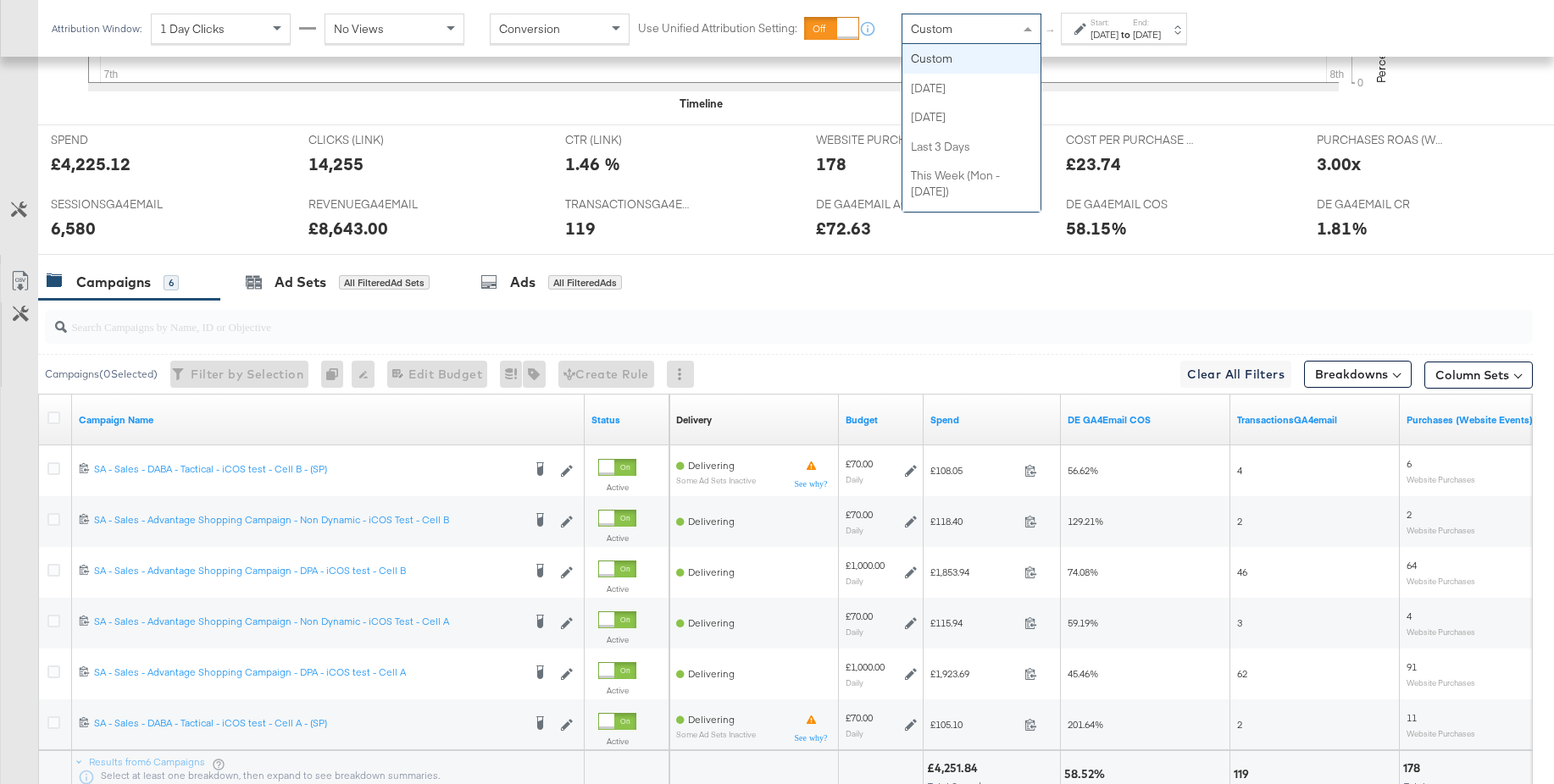
click at [941, 31] on span "Custom" at bounding box center [932, 29] width 42 height 16
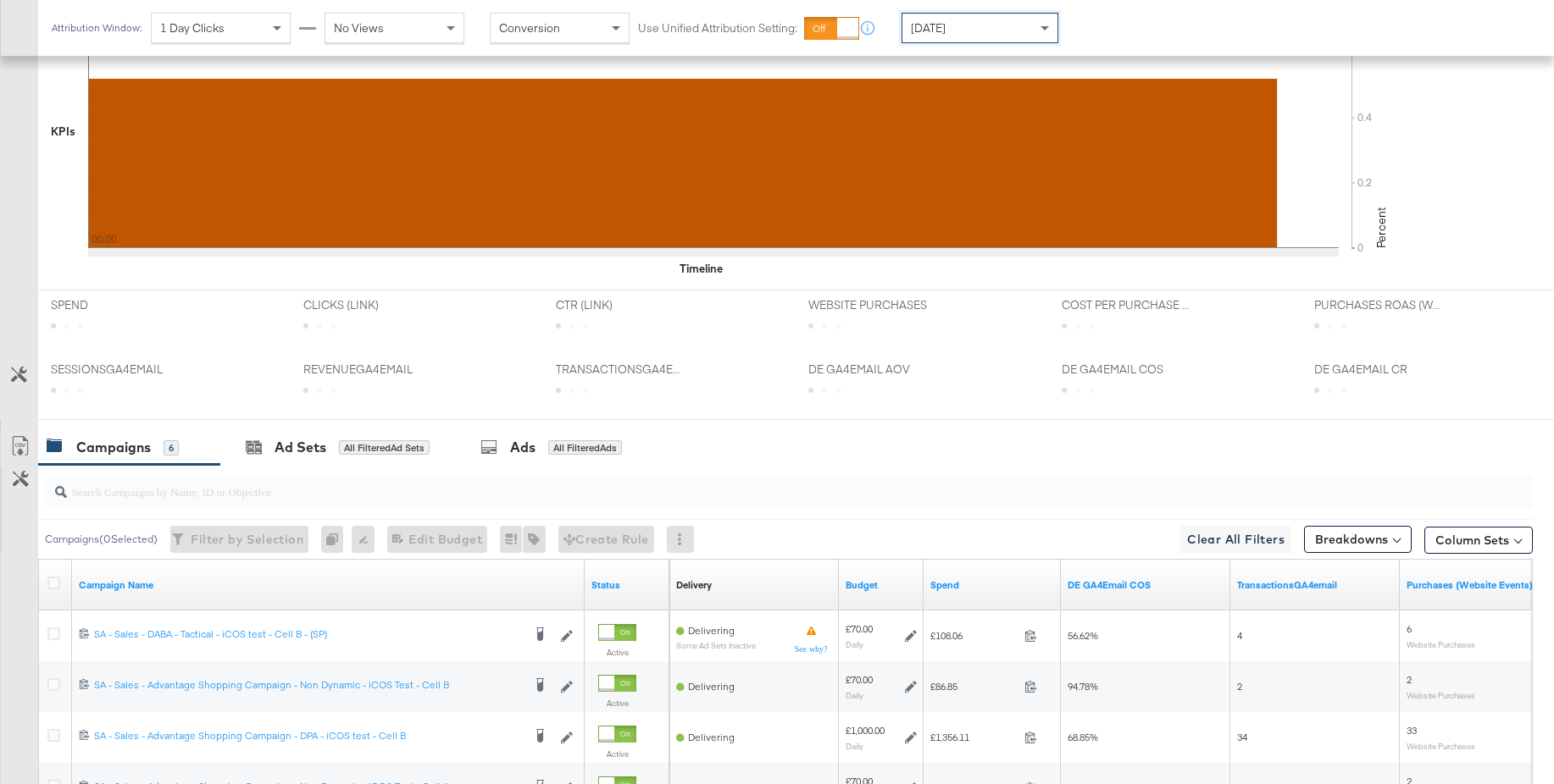
scroll to position [649, 0]
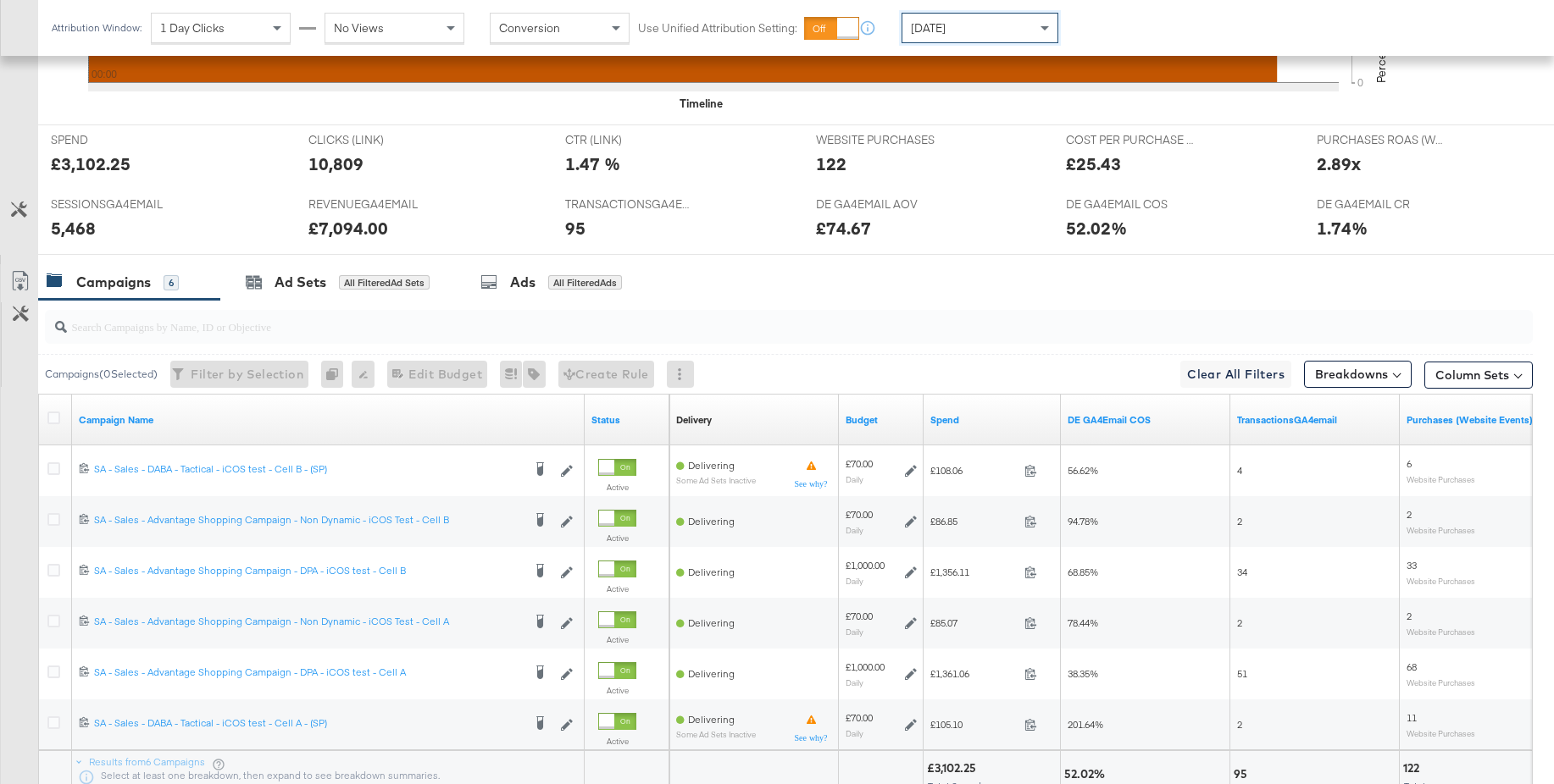
click at [163, 338] on div at bounding box center [789, 326] width 1488 height 34
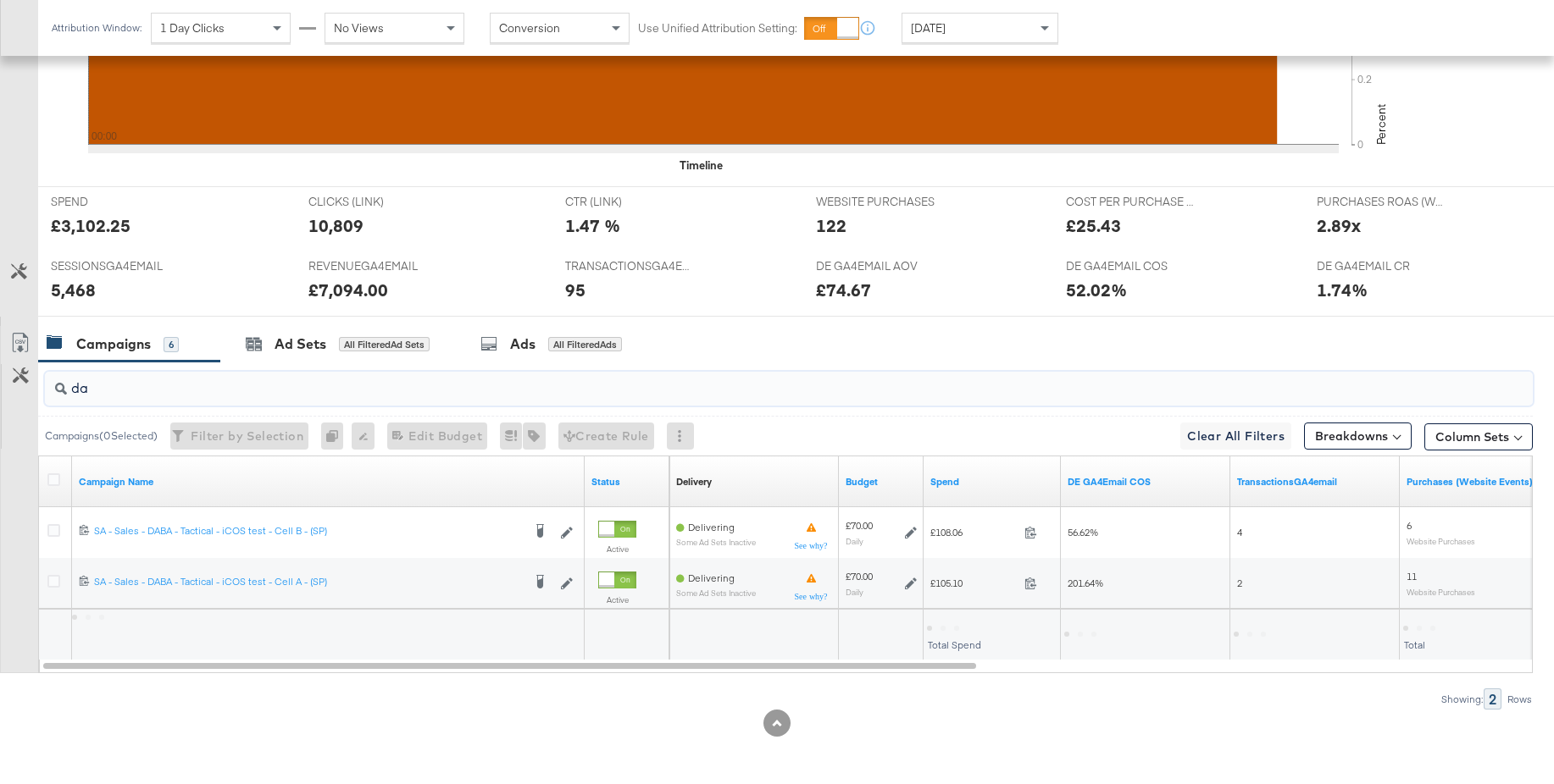
scroll to position [587, 0]
type input "daba"
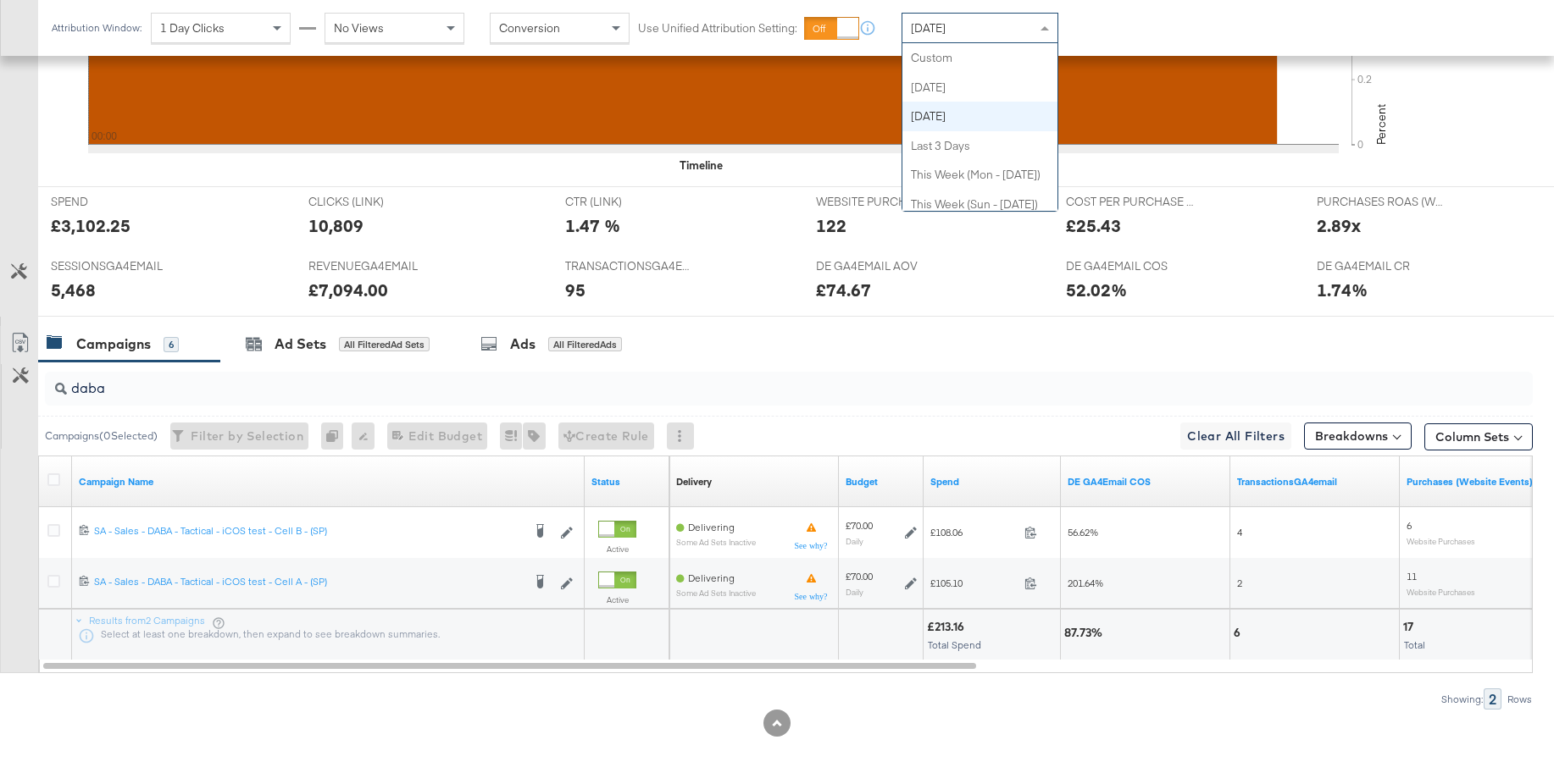
click at [1010, 31] on div "Yesterday" at bounding box center [980, 28] width 155 height 29
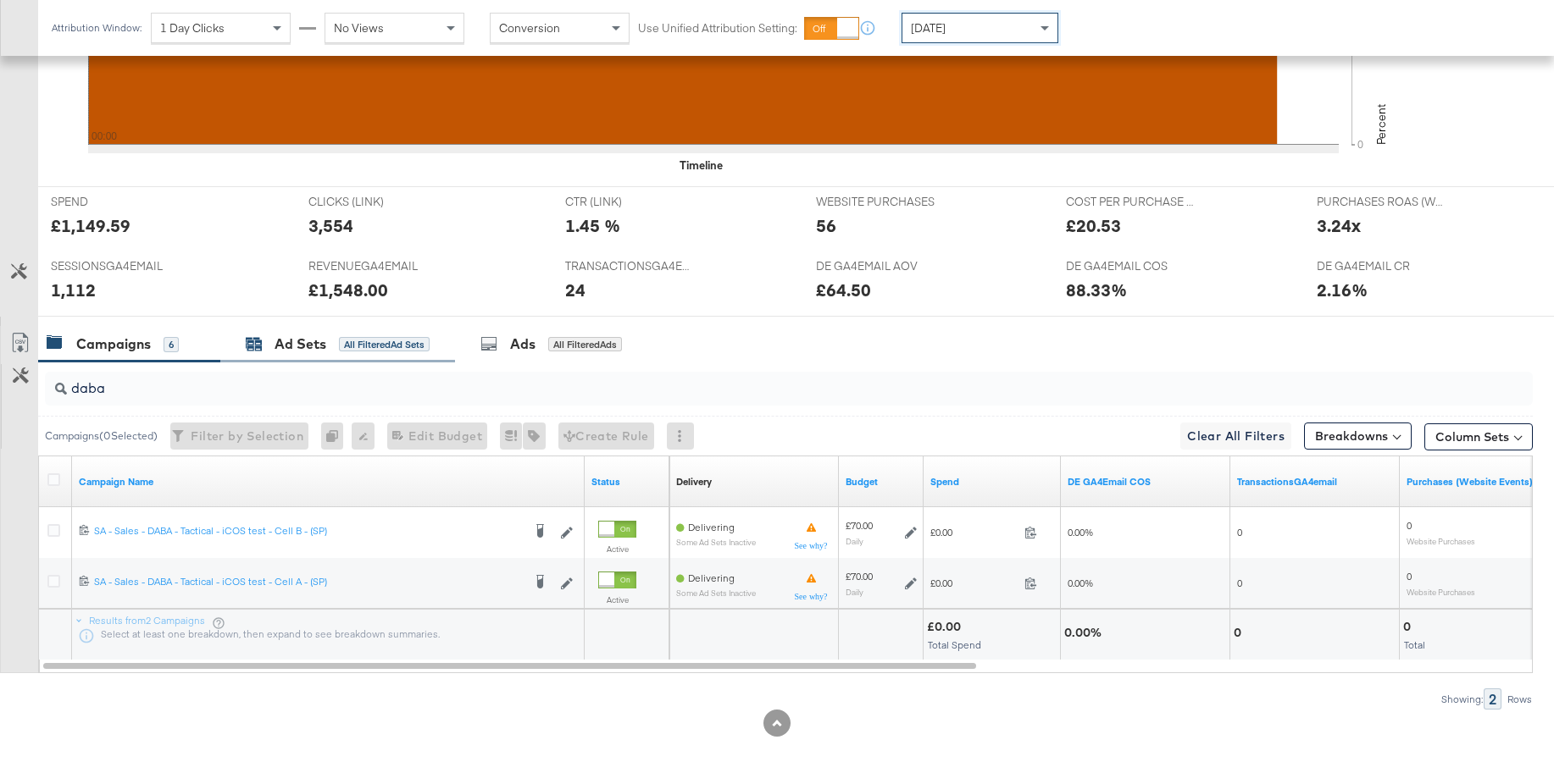
click at [310, 344] on div "Ad Sets" at bounding box center [300, 344] width 52 height 19
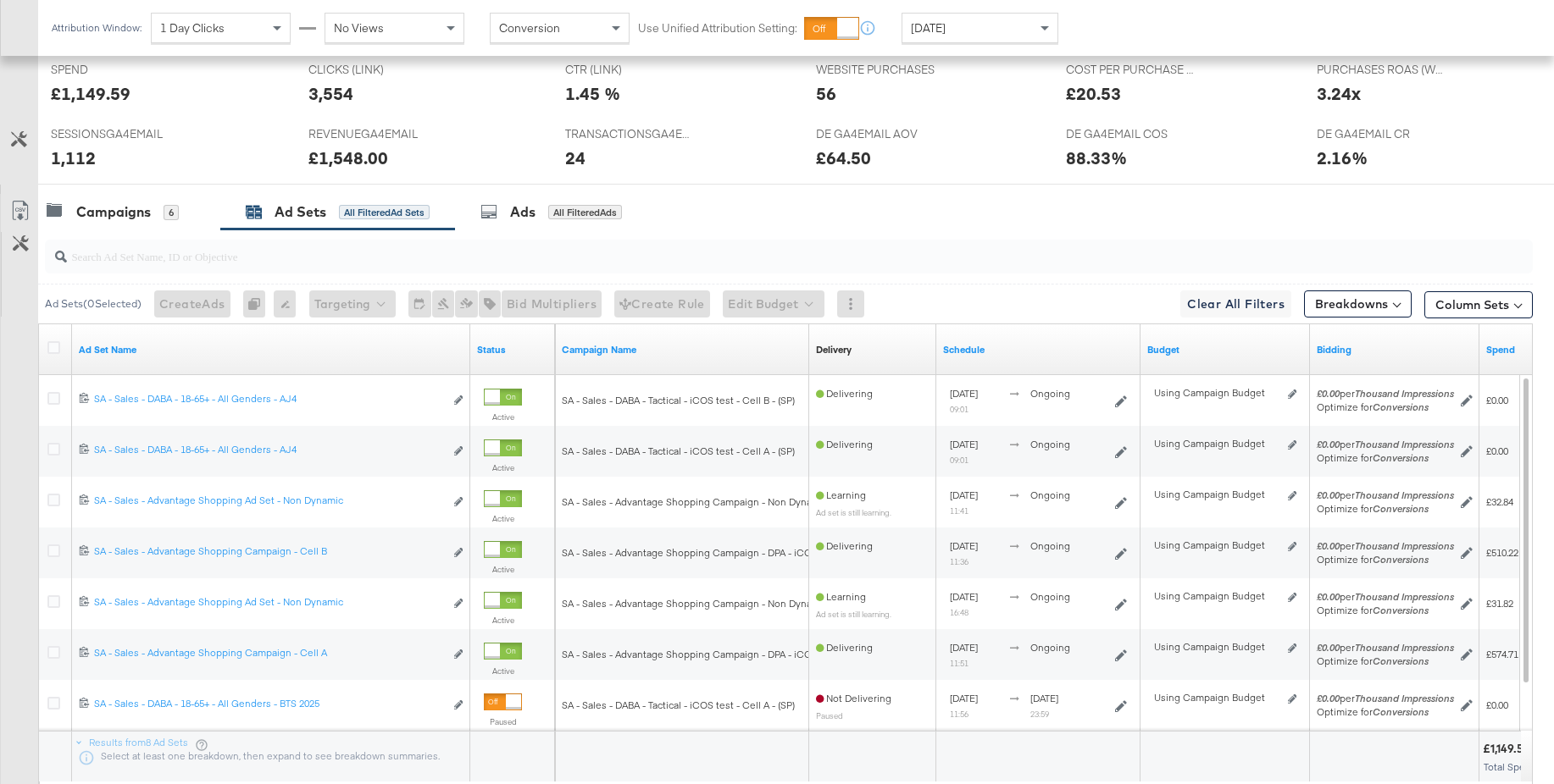
scroll to position [761, 0]
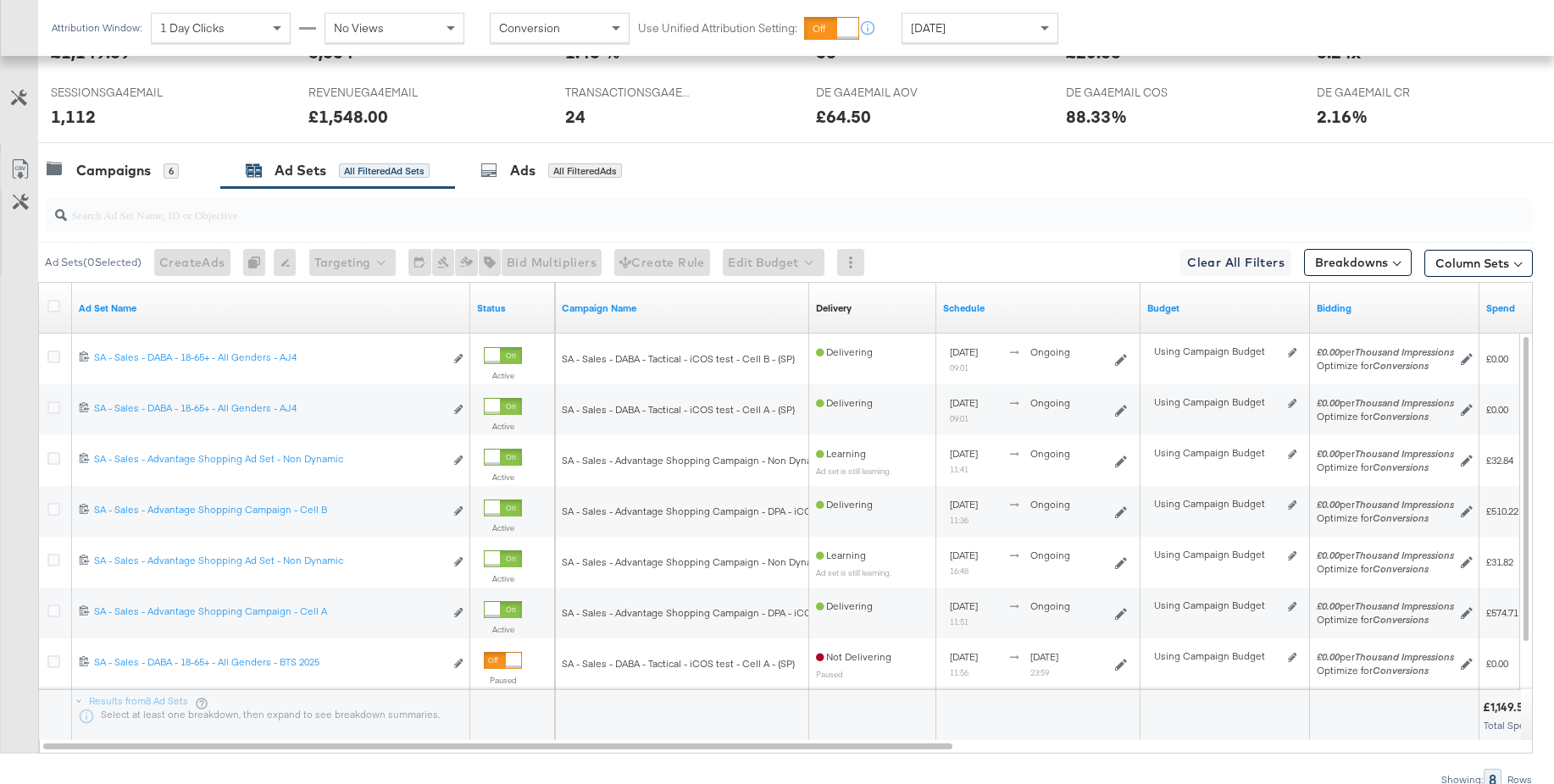
drag, startPoint x: 95, startPoint y: 170, endPoint x: 95, endPoint y: 190, distance: 20.0
click at [95, 170] on div "Campaigns" at bounding box center [114, 171] width 75 height 19
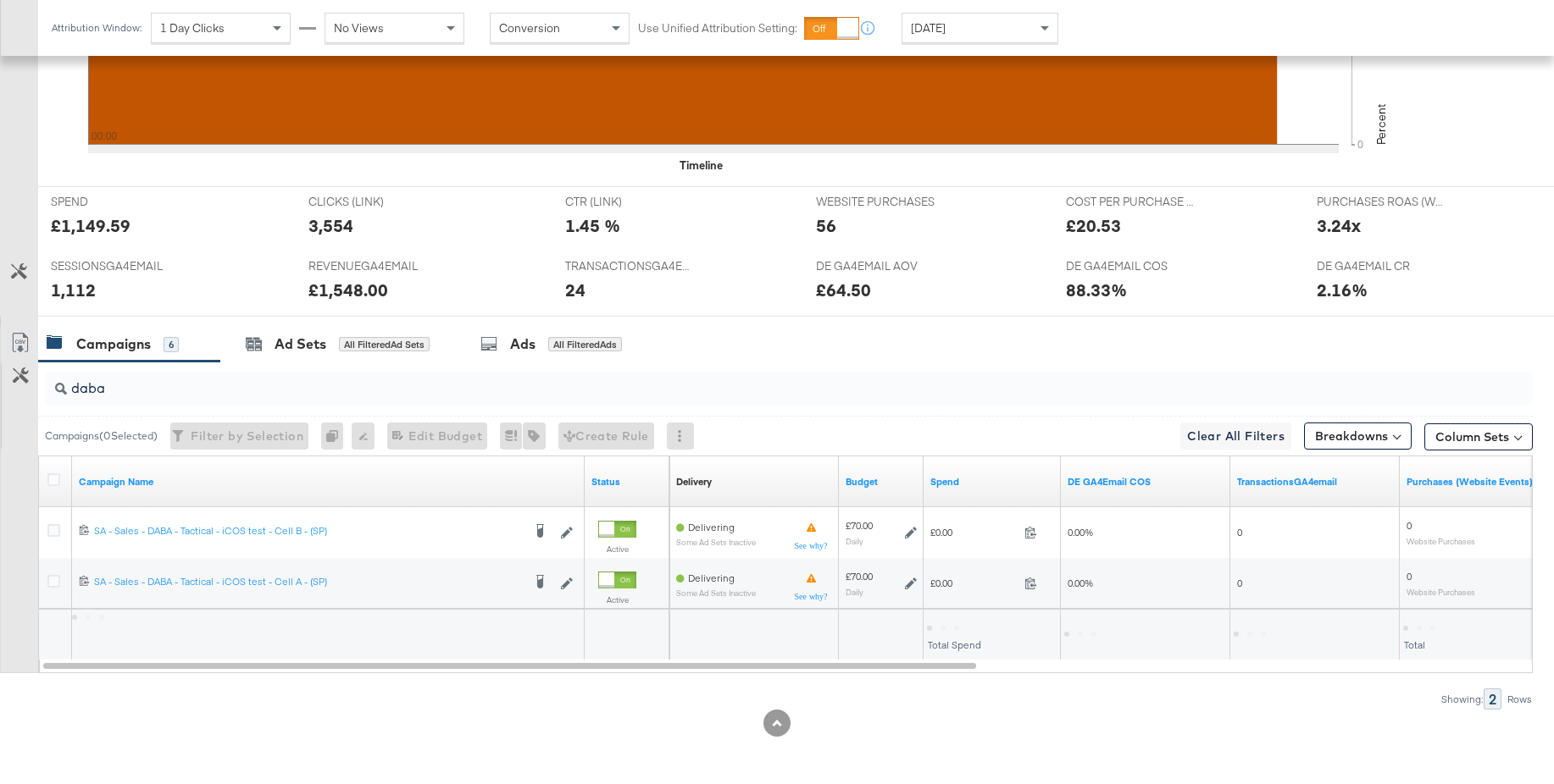
scroll to position [587, 0]
drag, startPoint x: 55, startPoint y: 475, endPoint x: 136, endPoint y: 453, distance: 83.9
click at [55, 475] on icon at bounding box center [54, 480] width 13 height 13
click at [0, 0] on input "checkbox" at bounding box center [0, 0] width 0 height 0
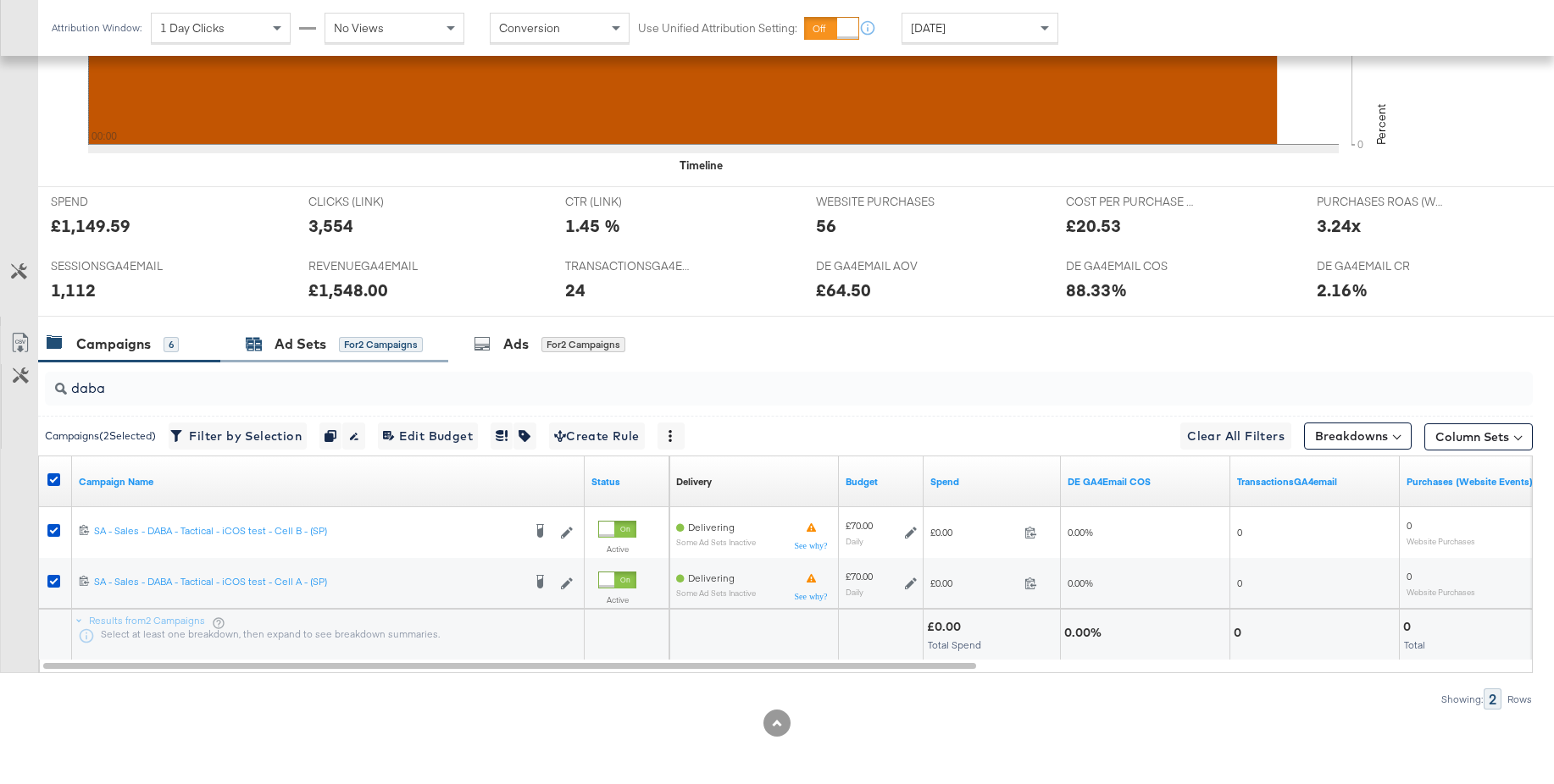
click at [313, 343] on div "Ad Sets" at bounding box center [300, 344] width 52 height 19
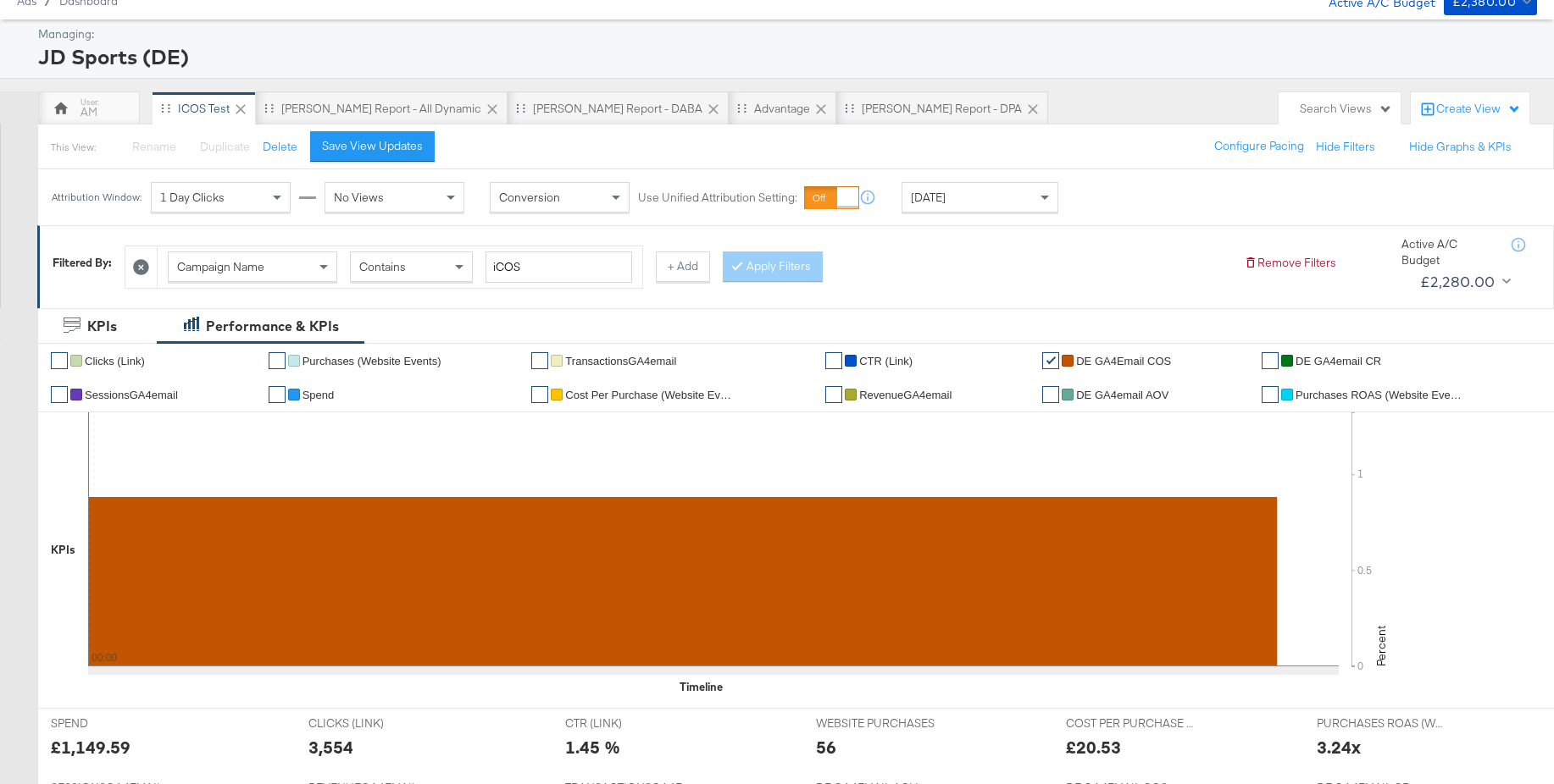
scroll to position [0, 0]
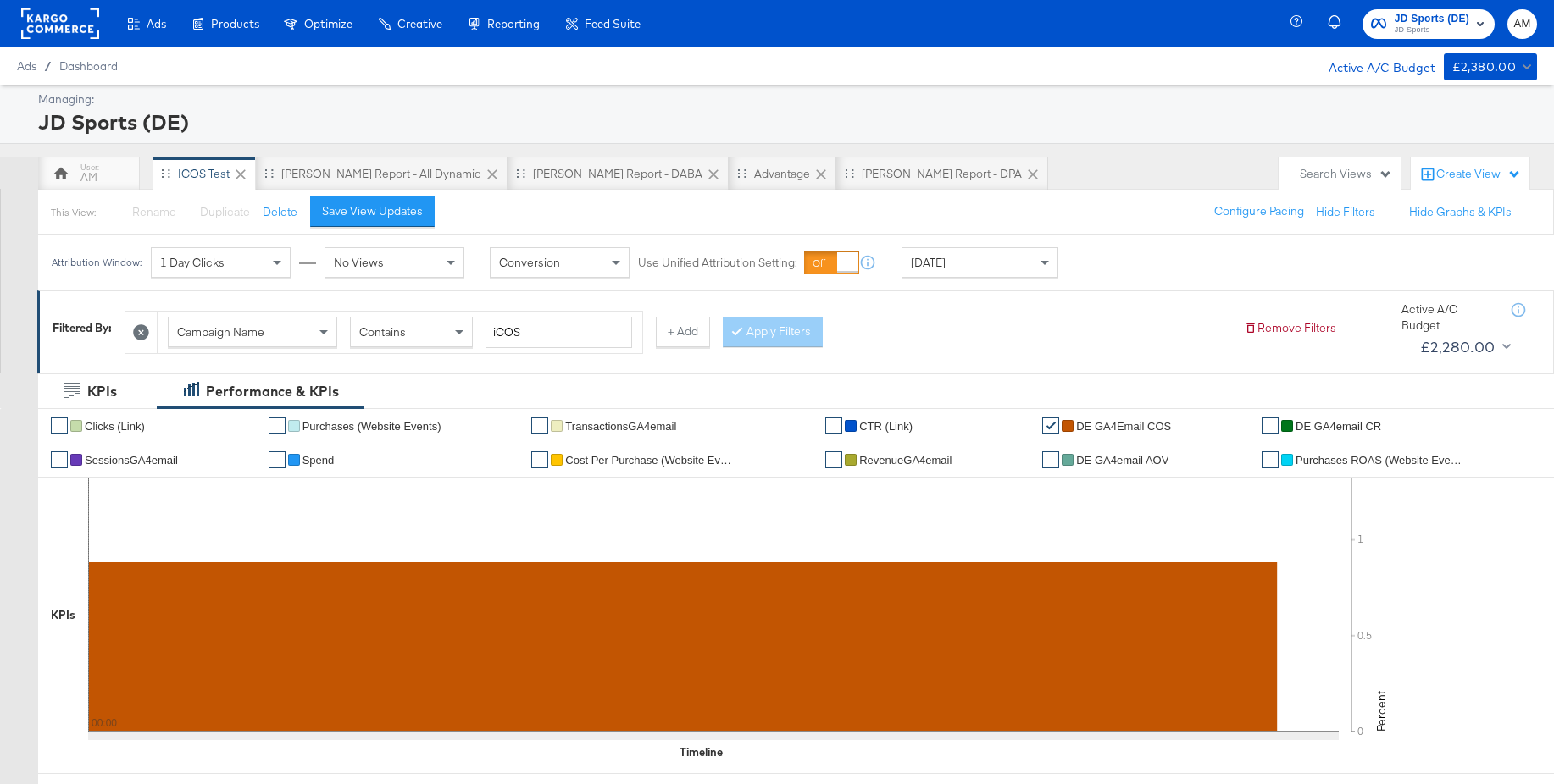
click at [47, 29] on rect at bounding box center [60, 23] width 78 height 30
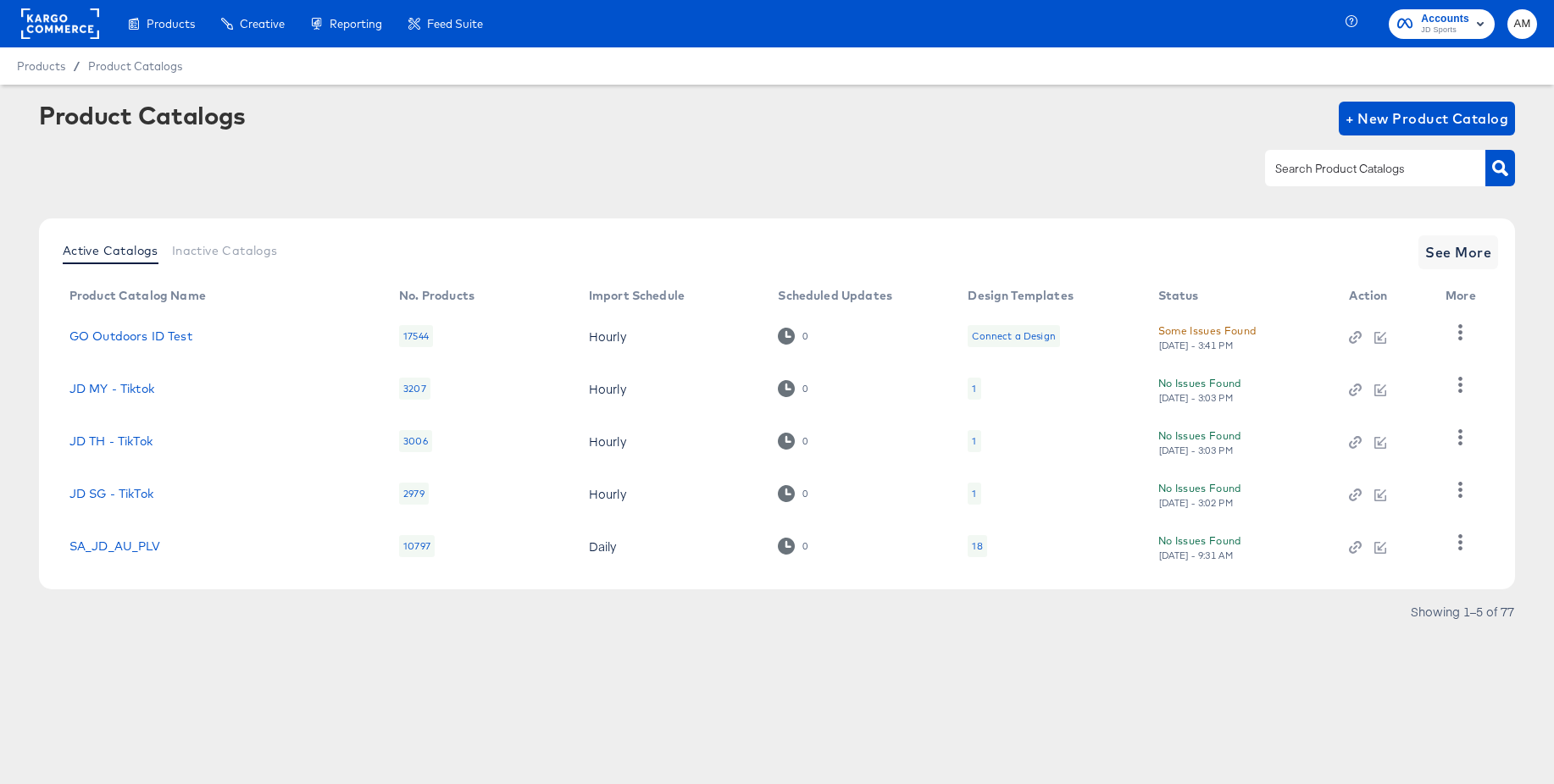
click at [1282, 173] on input "text" at bounding box center [1362, 169] width 180 height 19
type input "de"
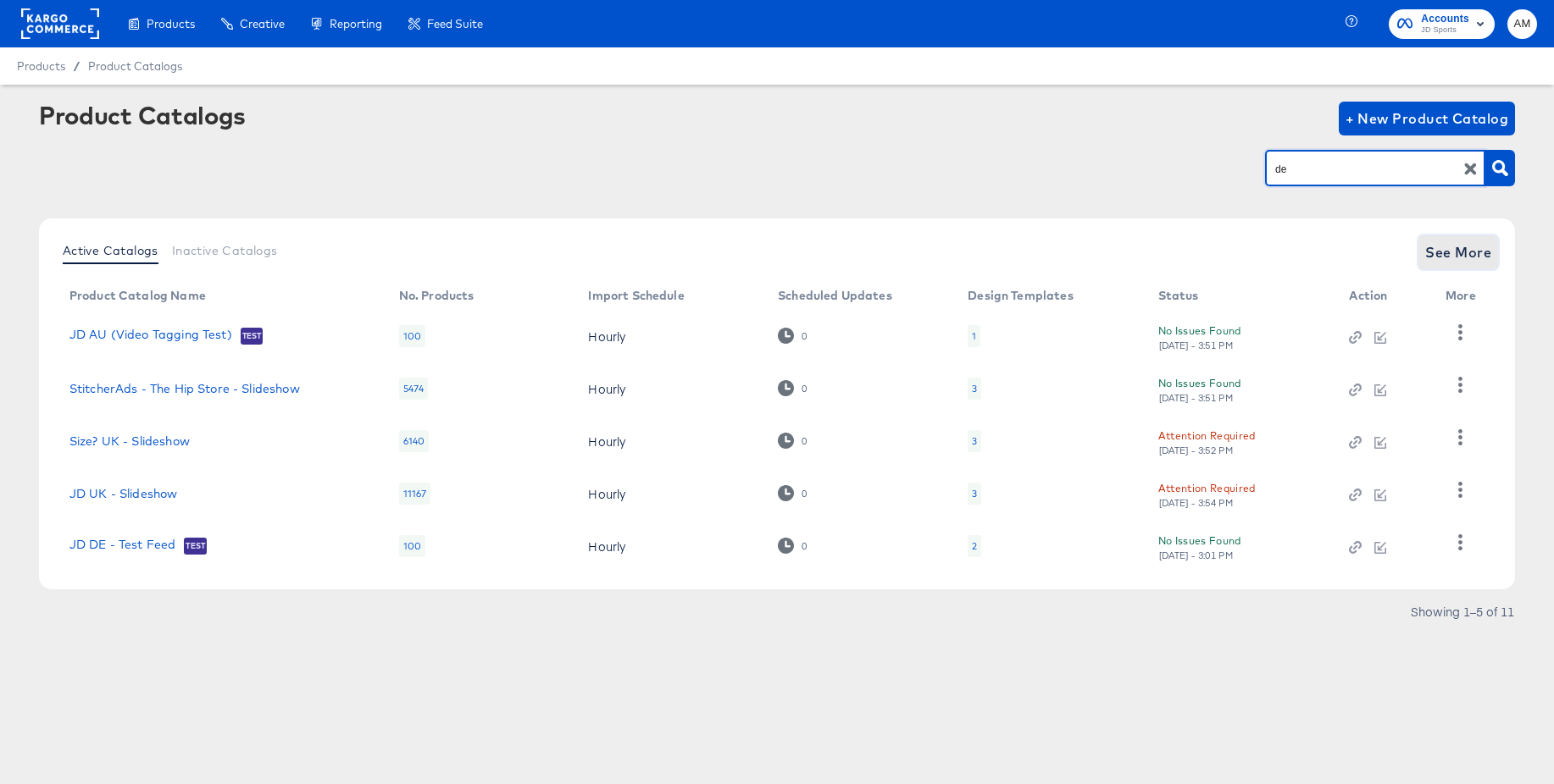
click at [1452, 266] on button "See More" at bounding box center [1459, 252] width 80 height 34
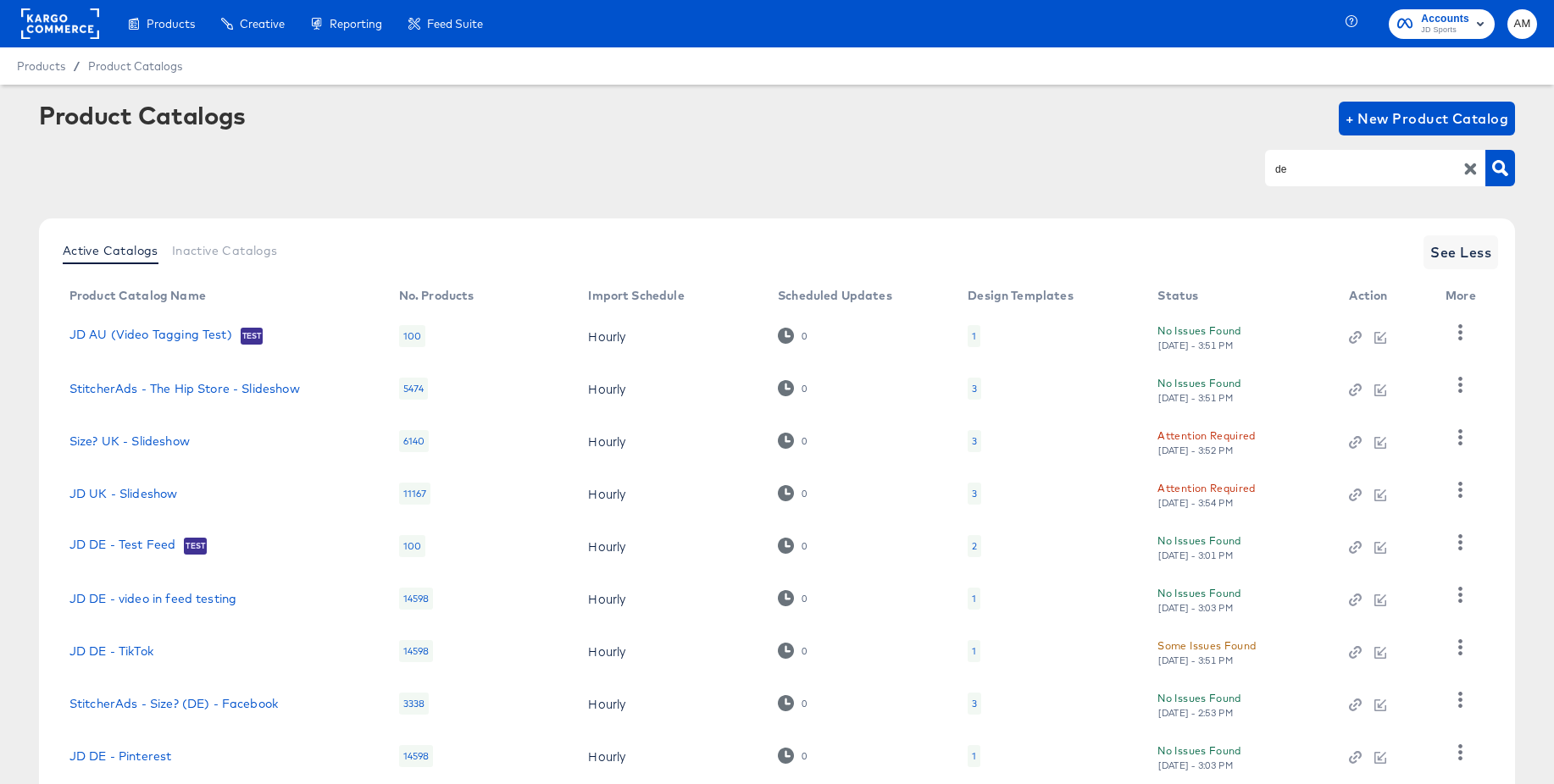
scroll to position [163, 0]
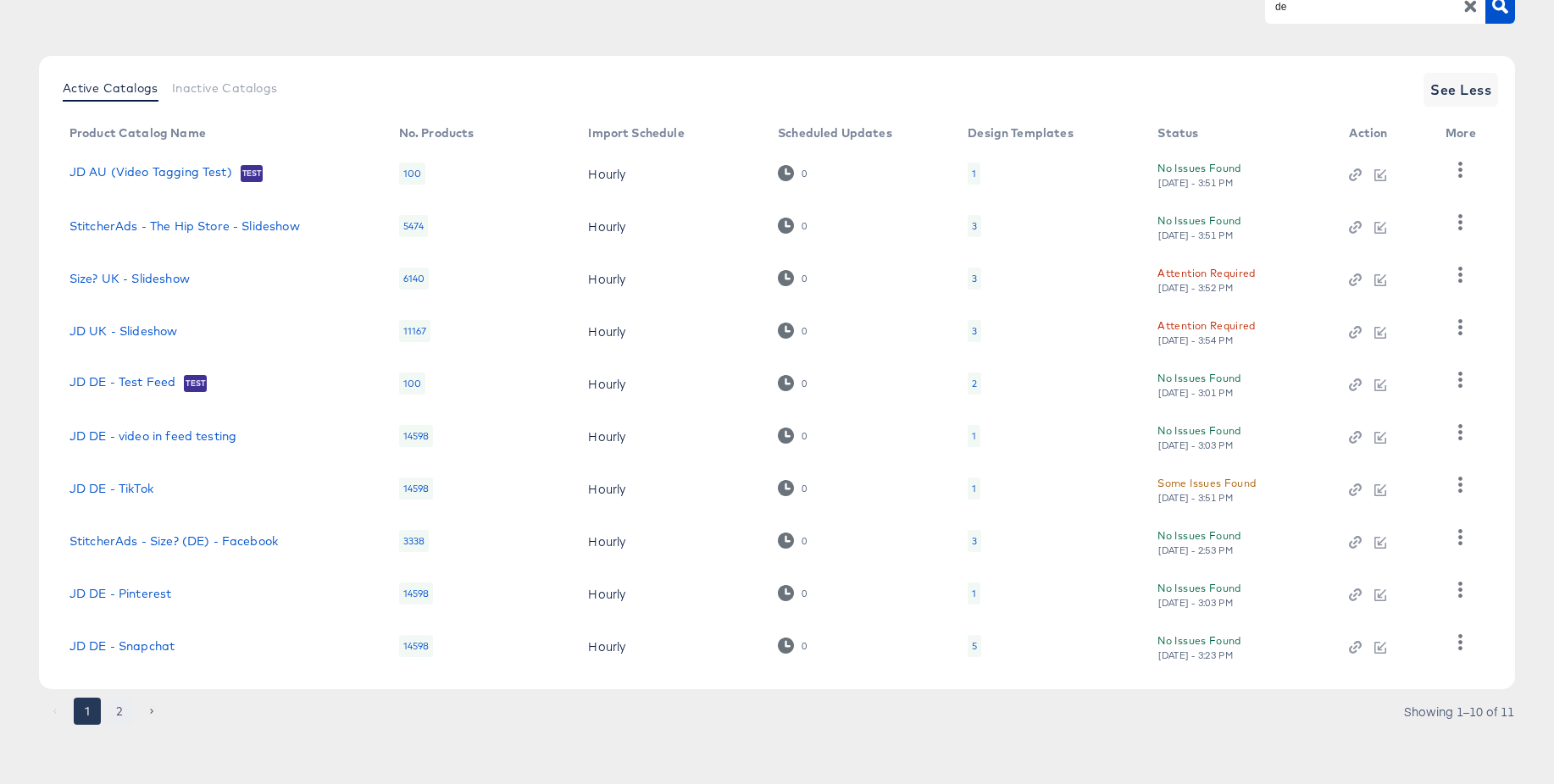
click at [120, 709] on button "2" at bounding box center [119, 711] width 27 height 27
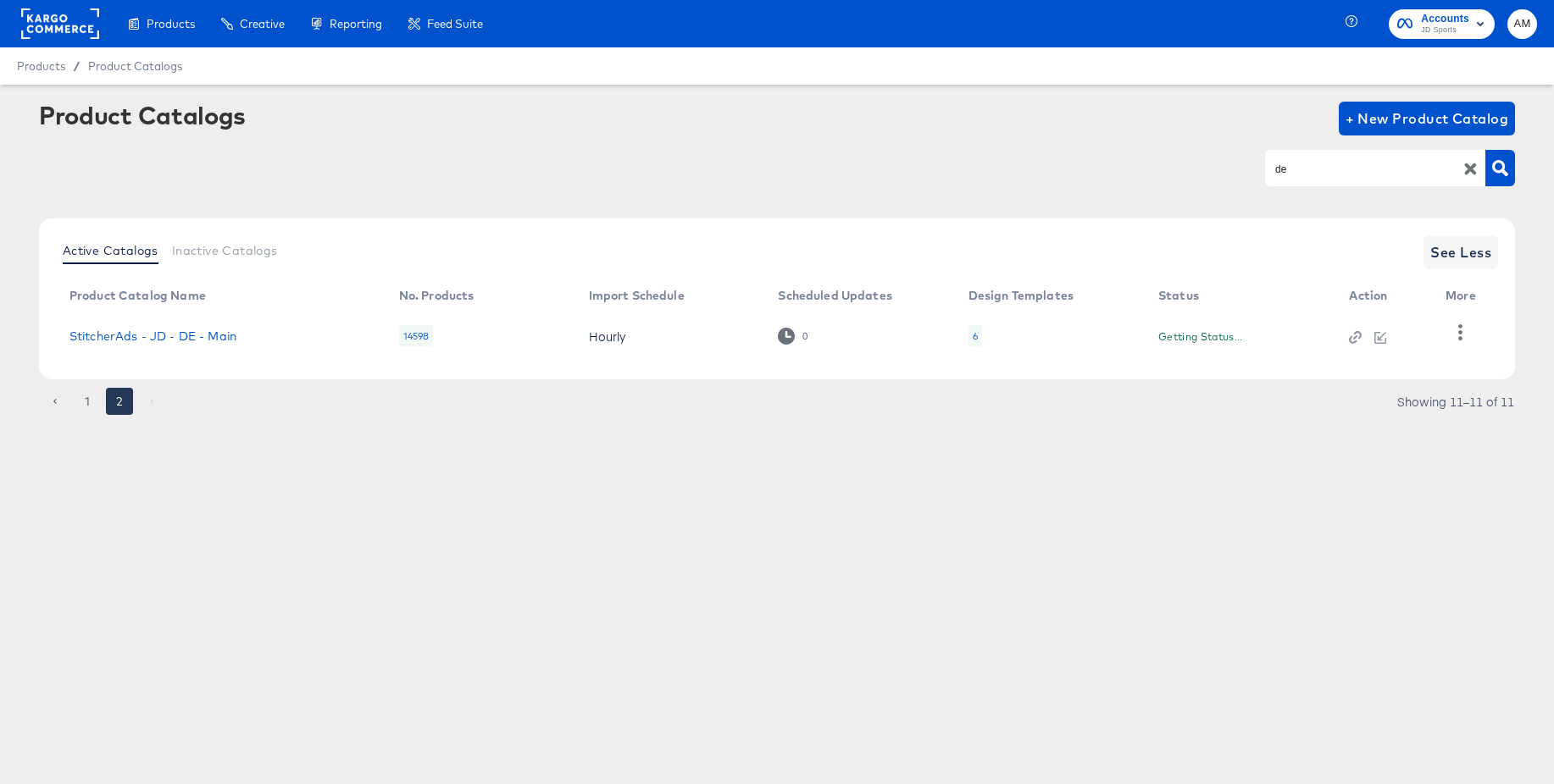
scroll to position [0, 0]
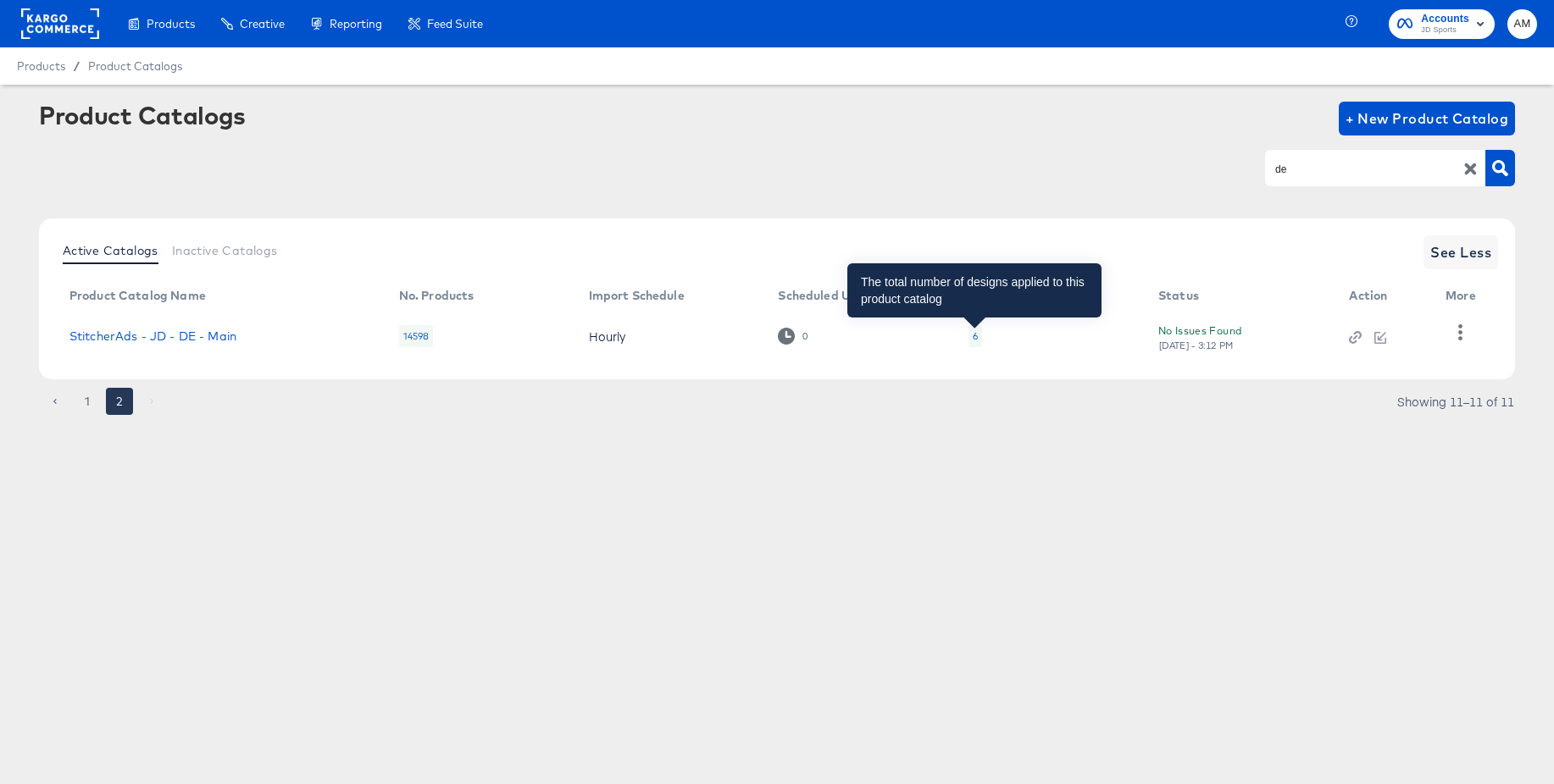
click at [975, 335] on div "6" at bounding box center [975, 336] width 5 height 14
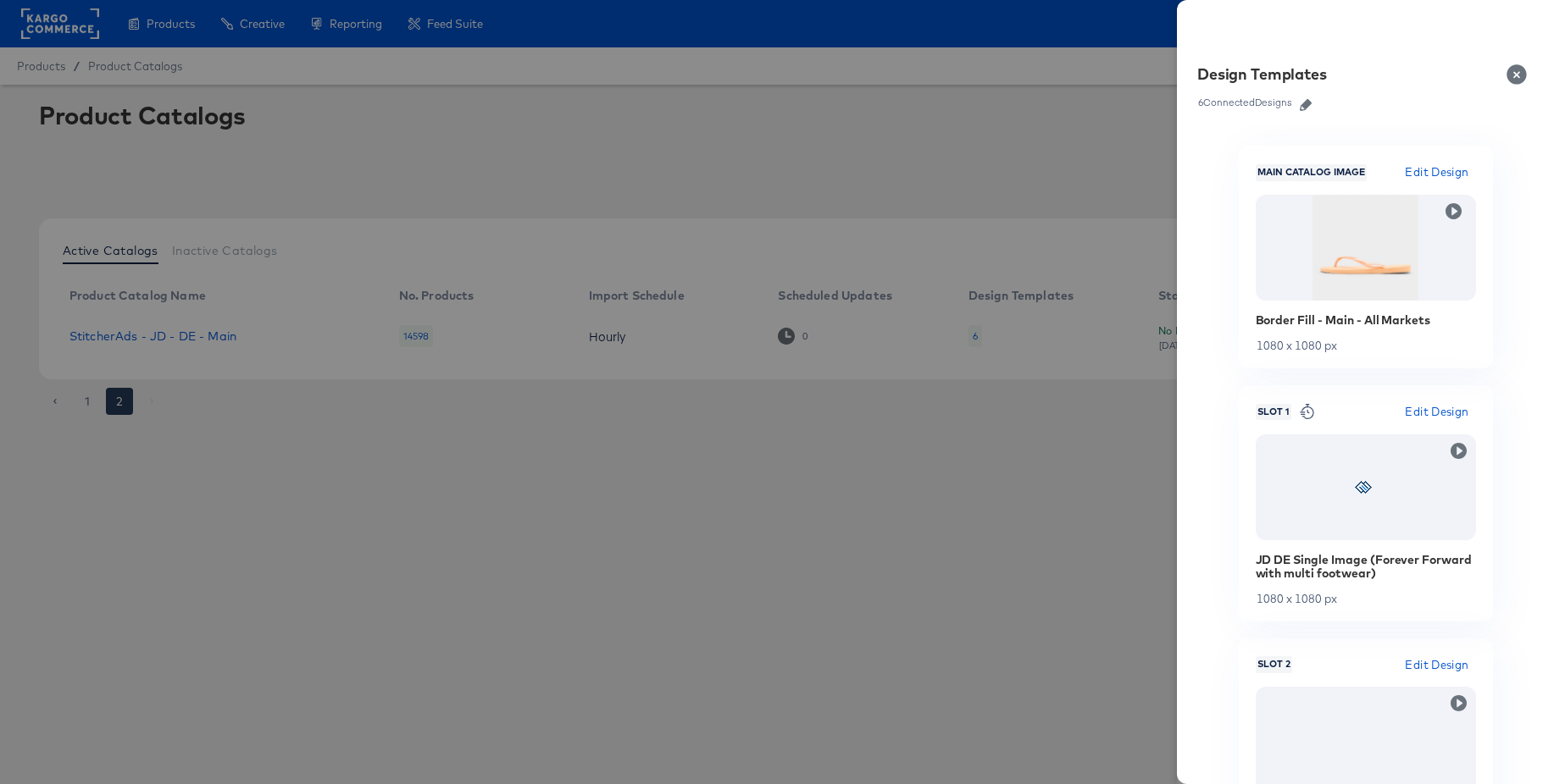
click at [1310, 107] on icon "button" at bounding box center [1306, 105] width 12 height 12
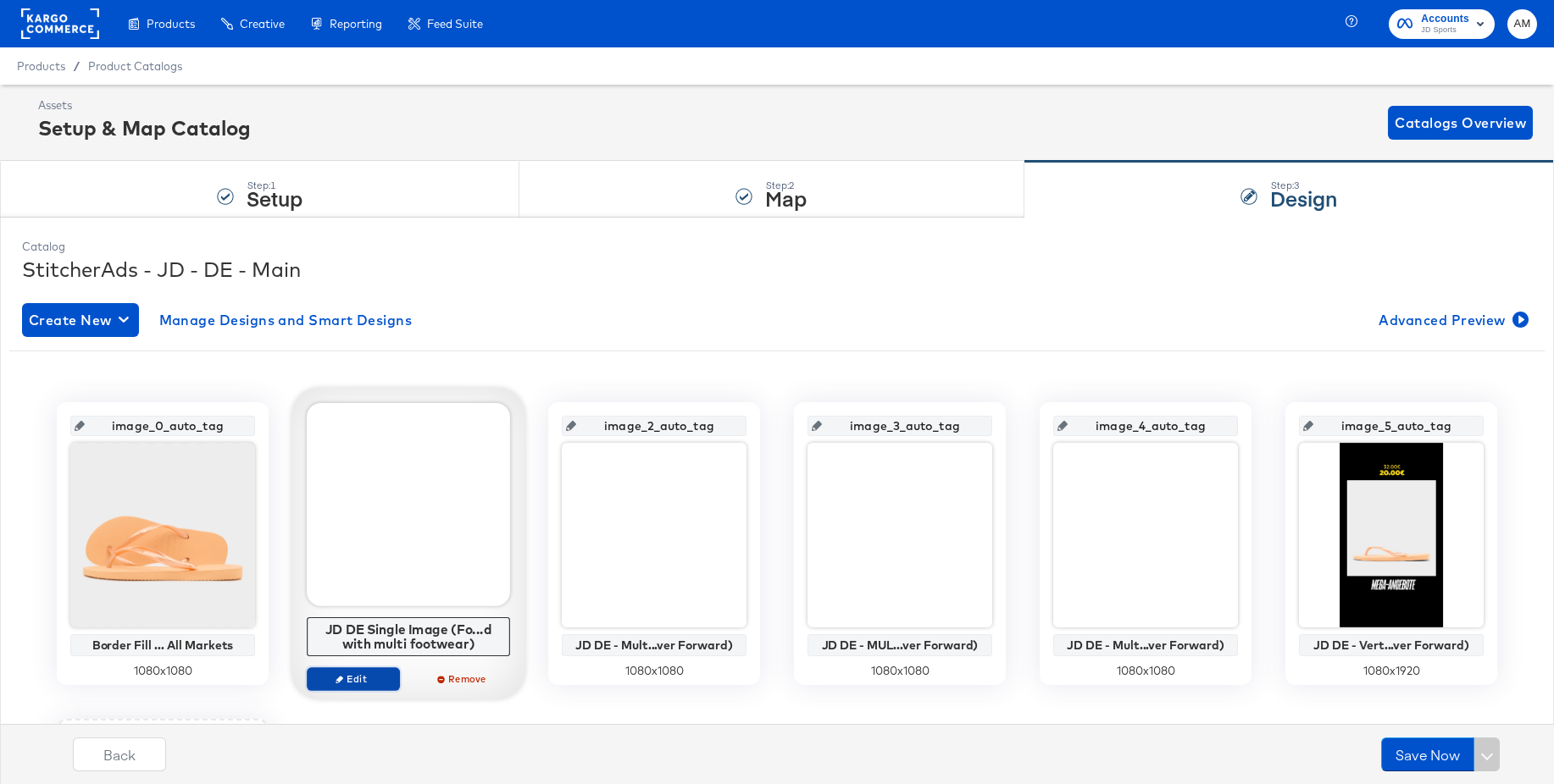
click at [337, 681] on icon "button" at bounding box center [339, 678] width 8 height 8
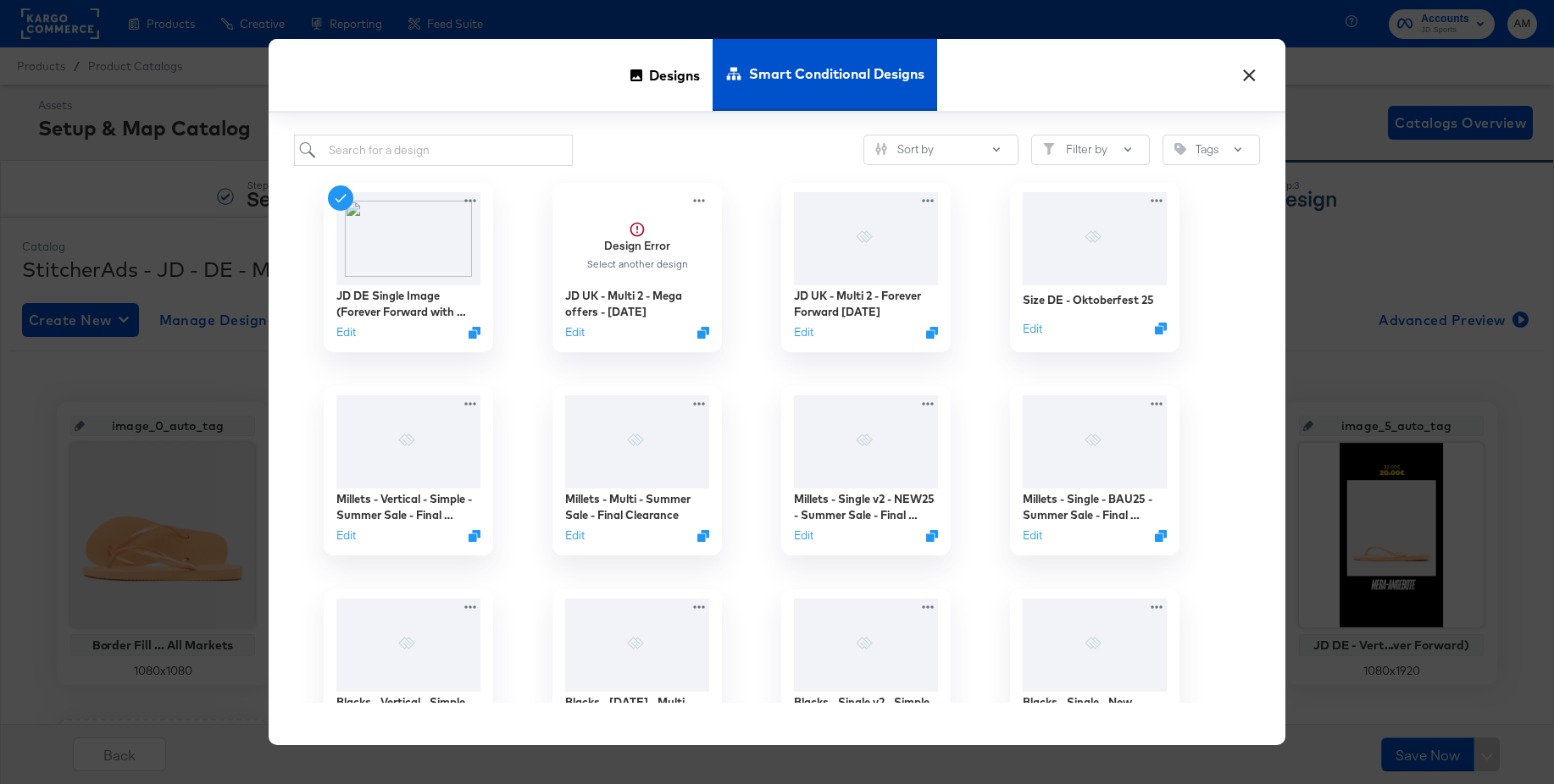
click at [1250, 74] on button "×" at bounding box center [1249, 70] width 30 height 30
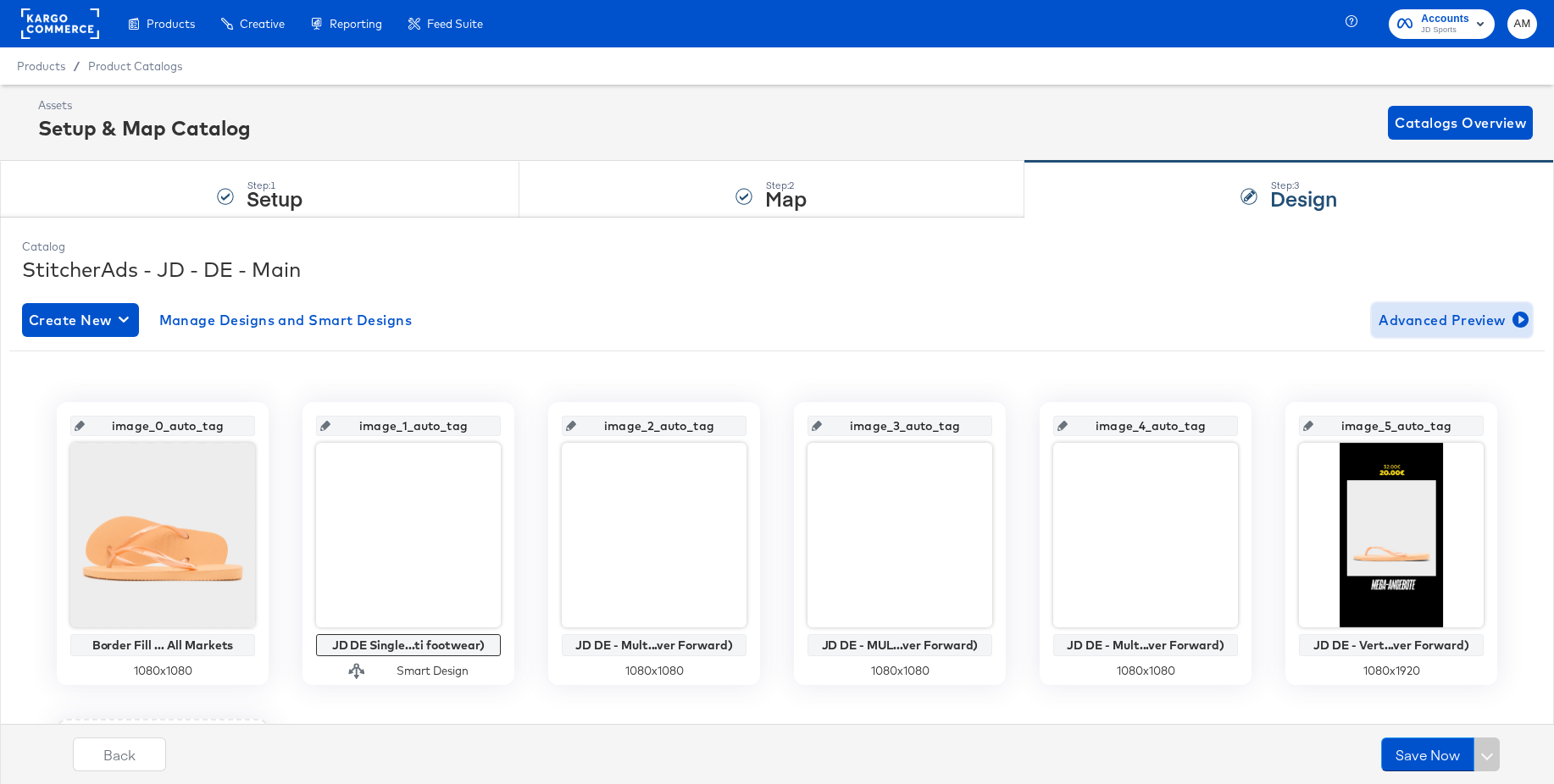
click at [1406, 326] on span "Advanced Preview" at bounding box center [1452, 320] width 147 height 23
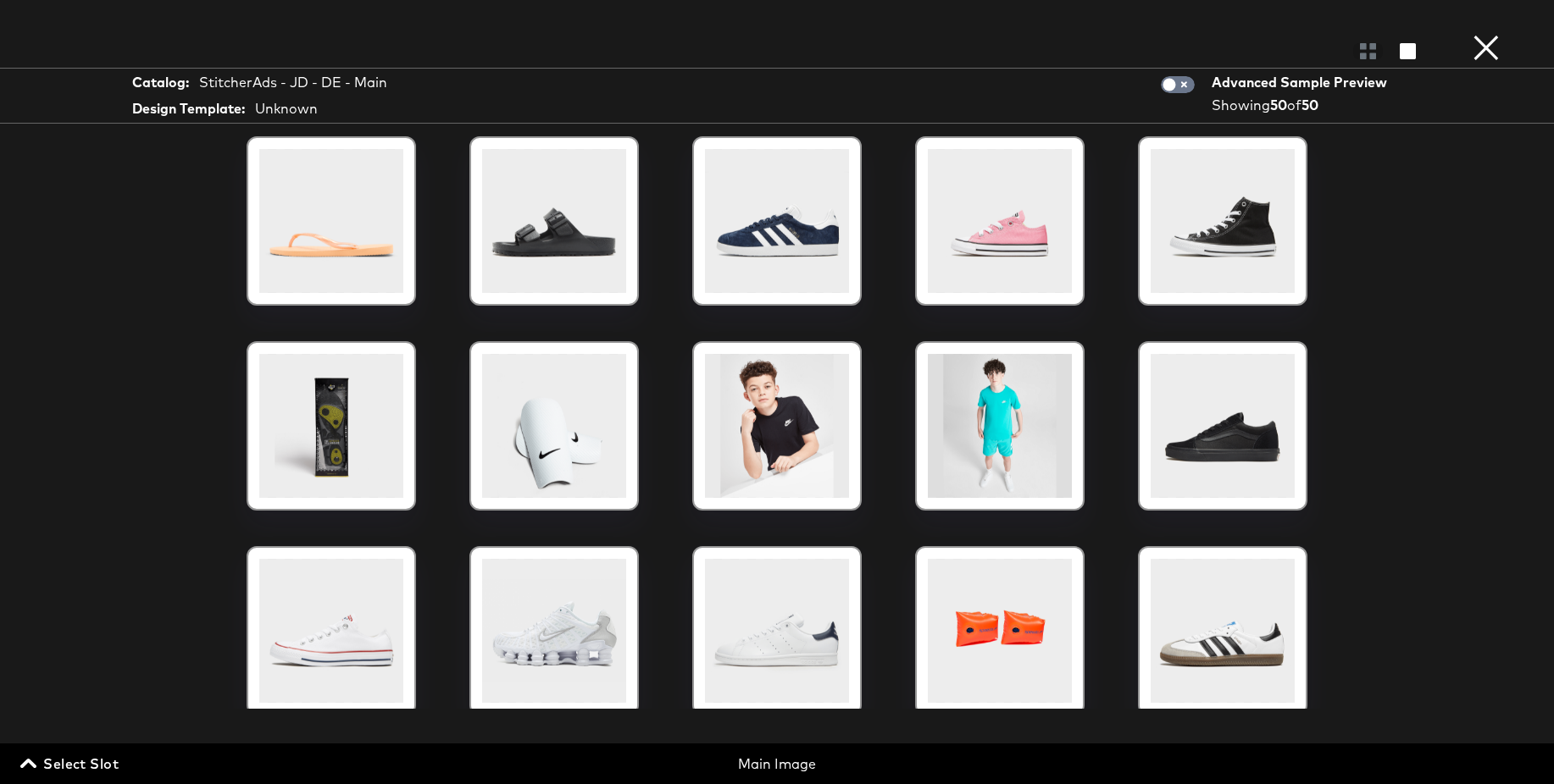
click at [75, 761] on span "Select Slot" at bounding box center [70, 763] width 95 height 23
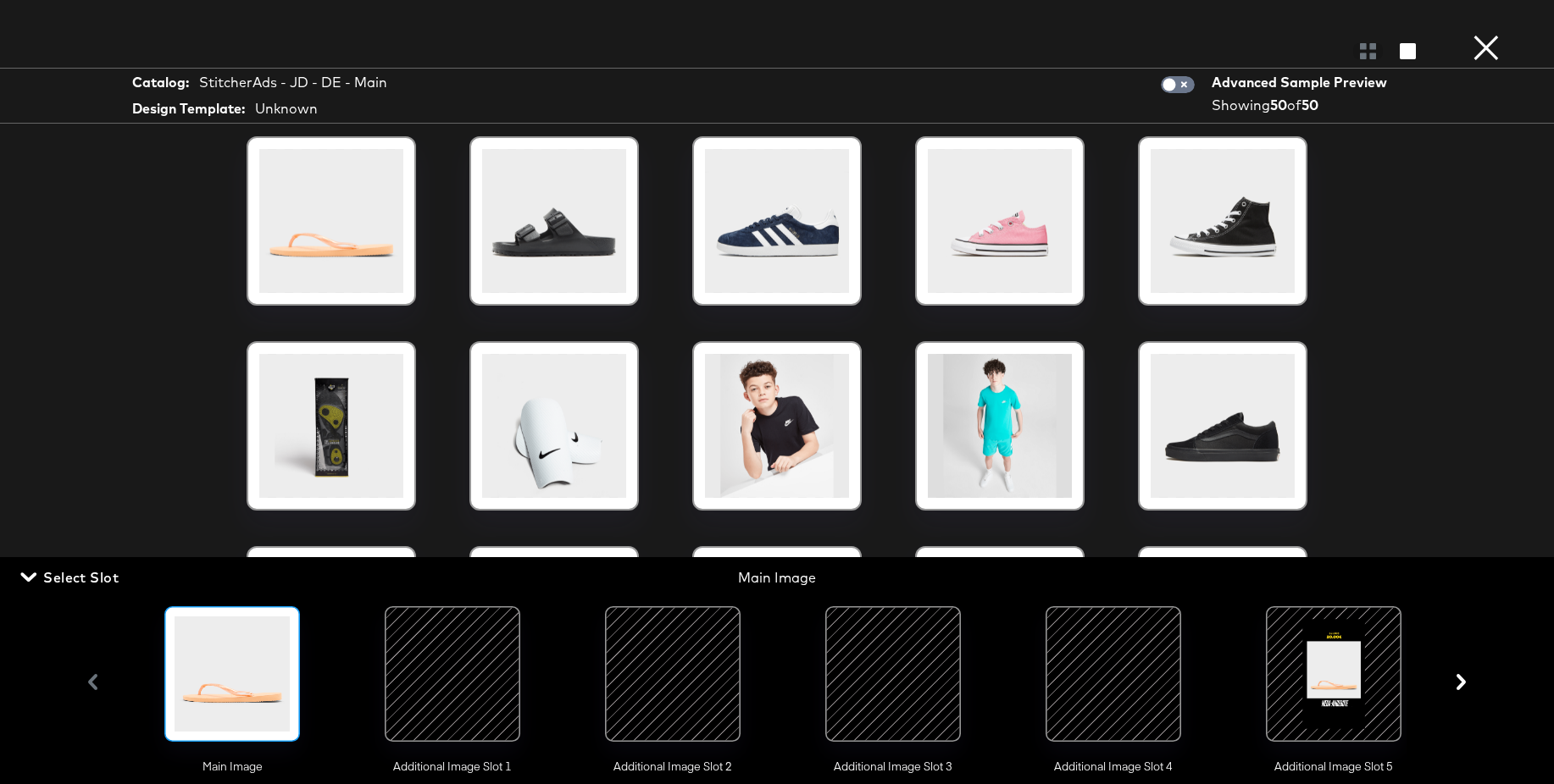
click at [460, 645] on div at bounding box center [452, 674] width 115 height 115
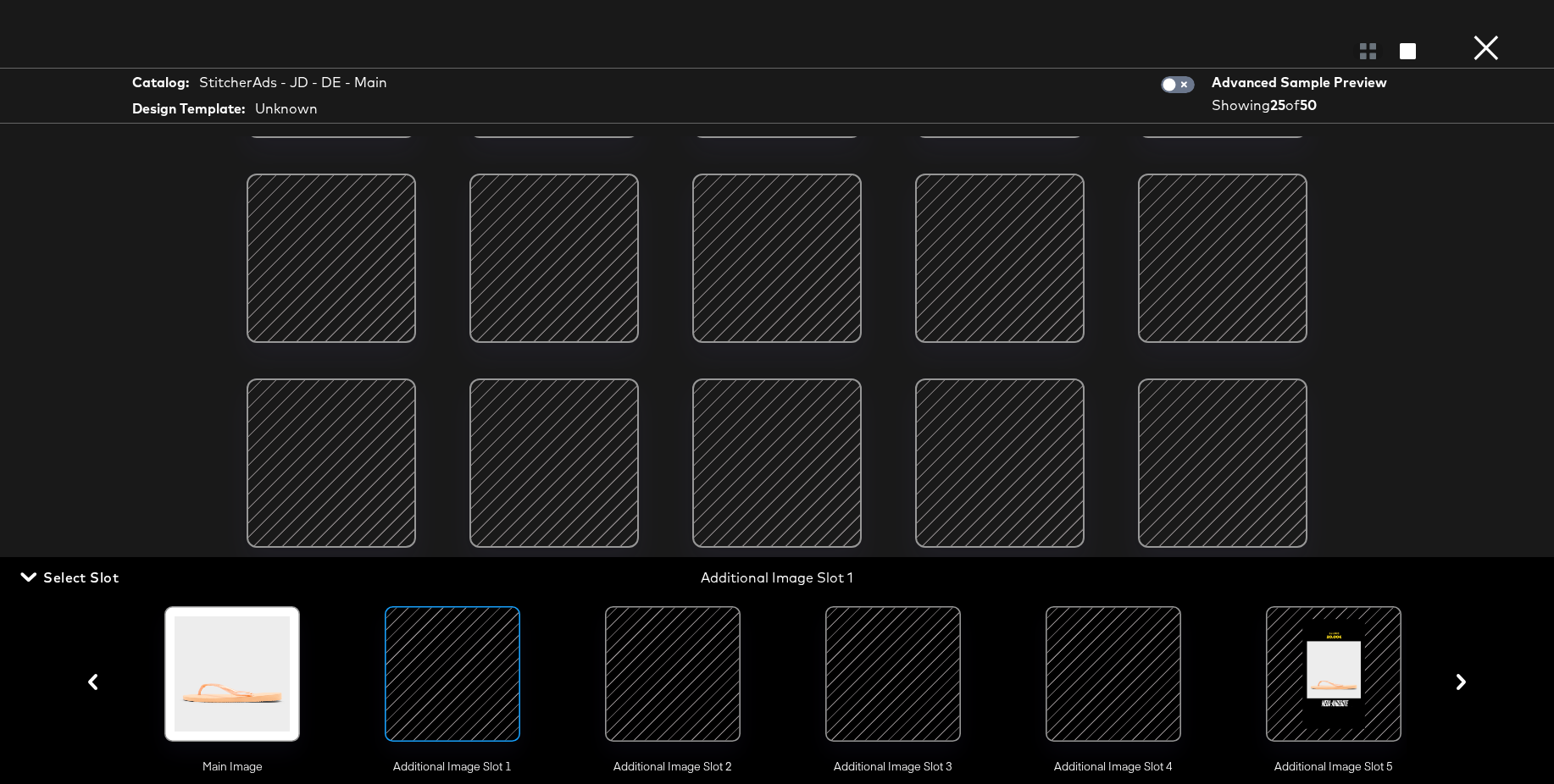
scroll to position [212, 0]
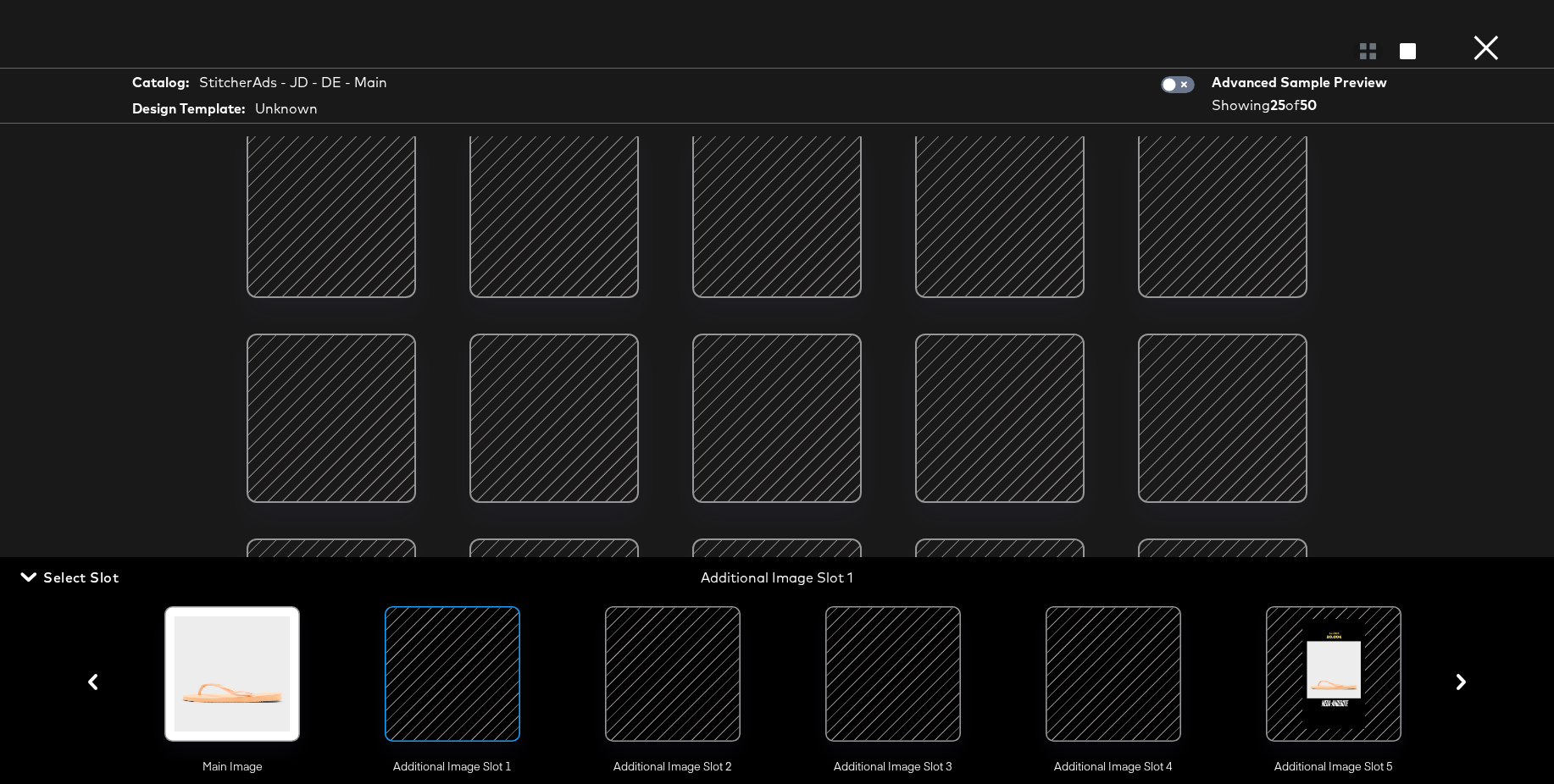
click at [644, 683] on div at bounding box center [672, 674] width 115 height 115
click at [875, 671] on div at bounding box center [893, 674] width 115 height 115
click at [436, 660] on div at bounding box center [452, 674] width 115 height 115
click at [1487, 34] on button "×" at bounding box center [1486, 16] width 34 height 34
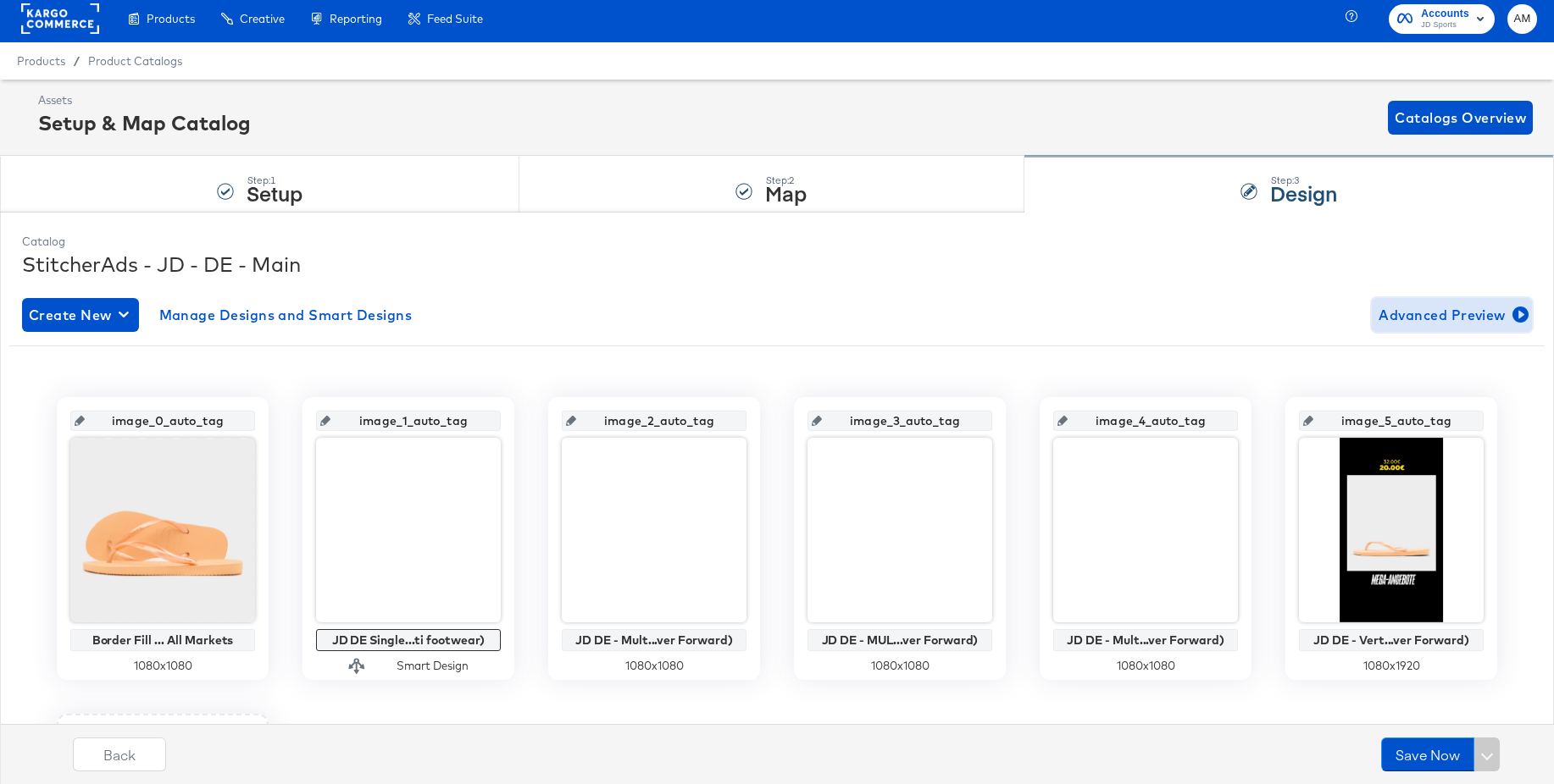
scroll to position [341, 0]
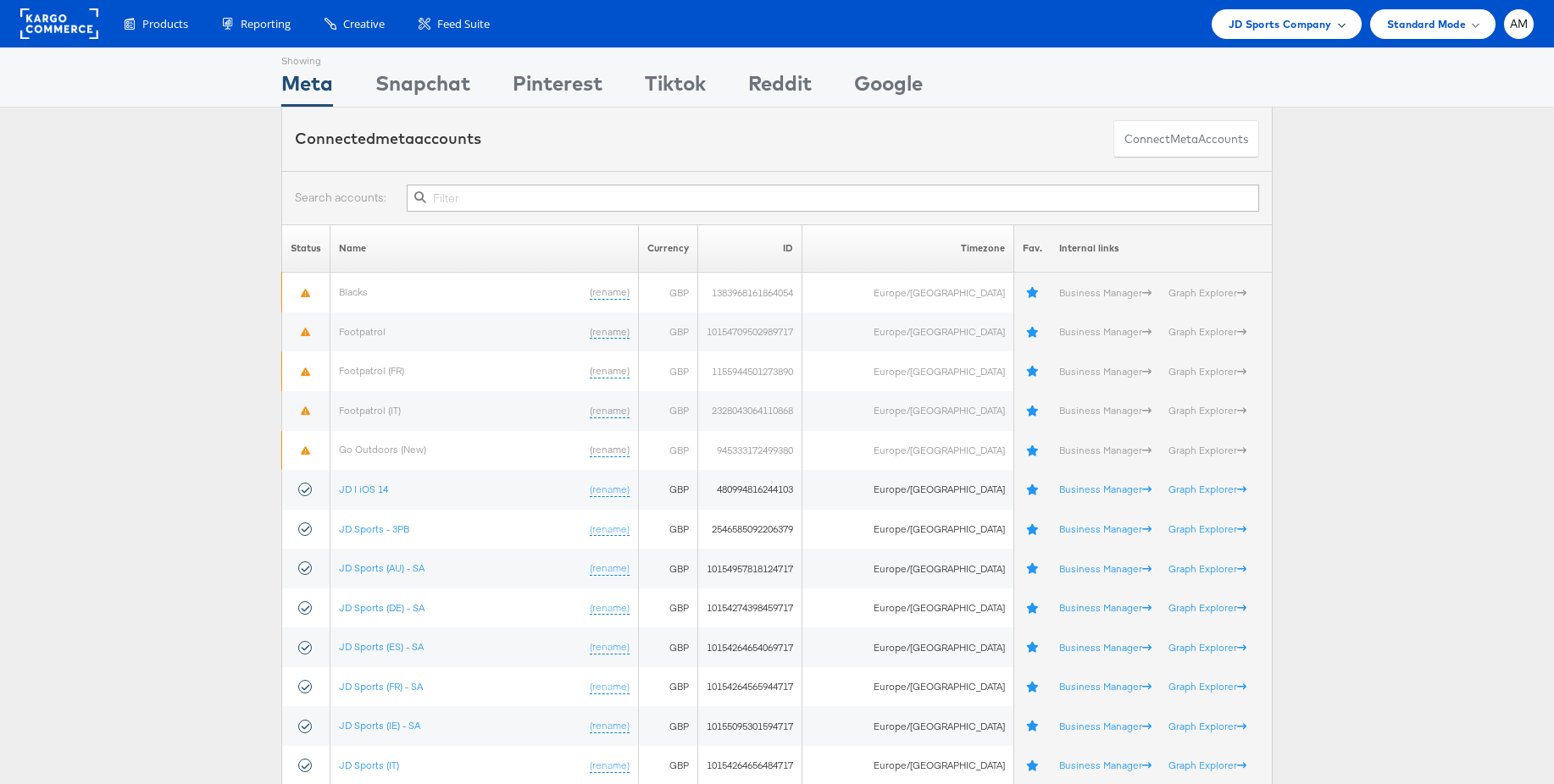
click at [1274, 29] on span "JD Sports Company" at bounding box center [1280, 24] width 103 height 18
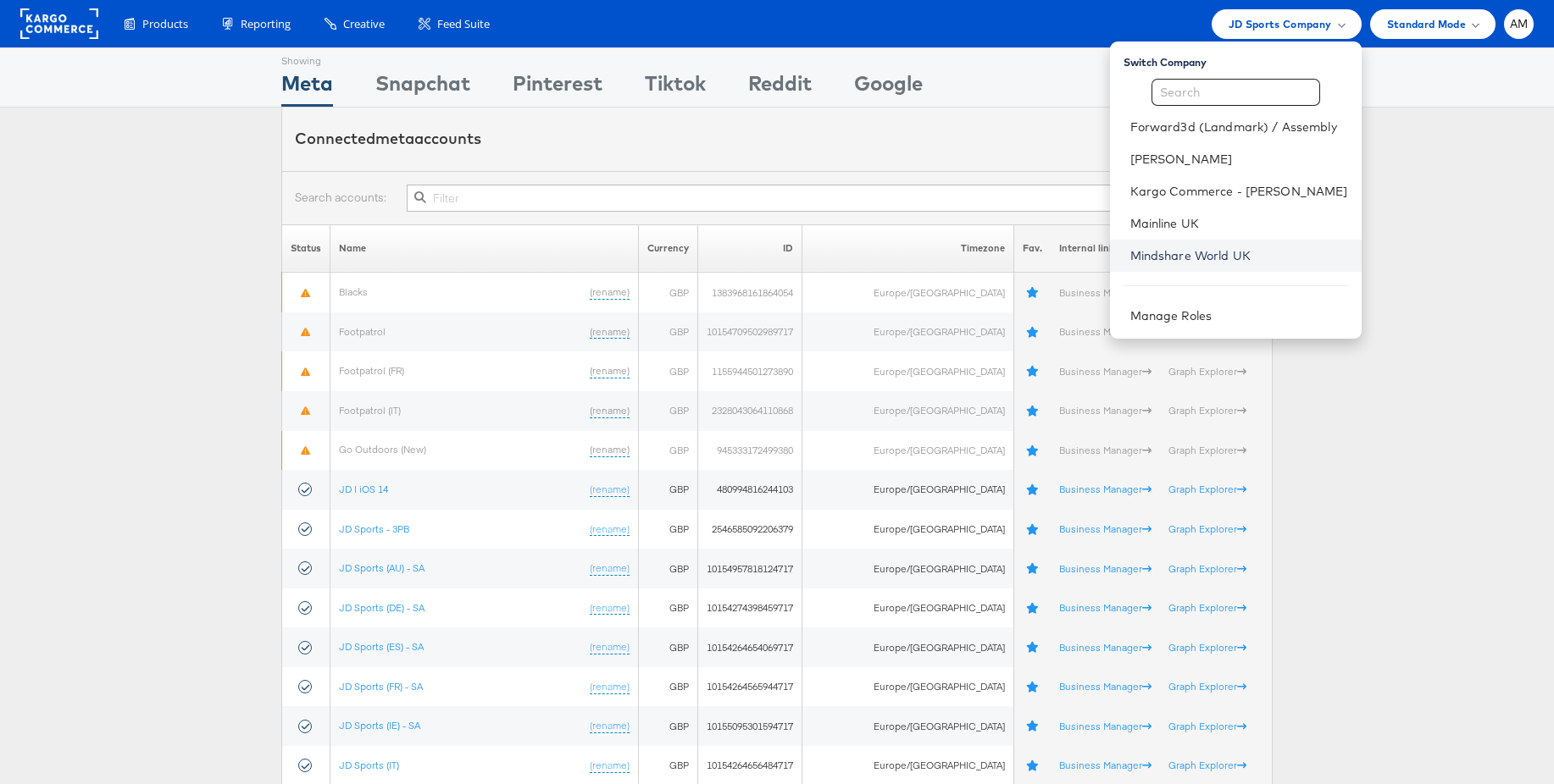
click at [1189, 252] on link "Mindshare World UK" at bounding box center [1239, 256] width 218 height 17
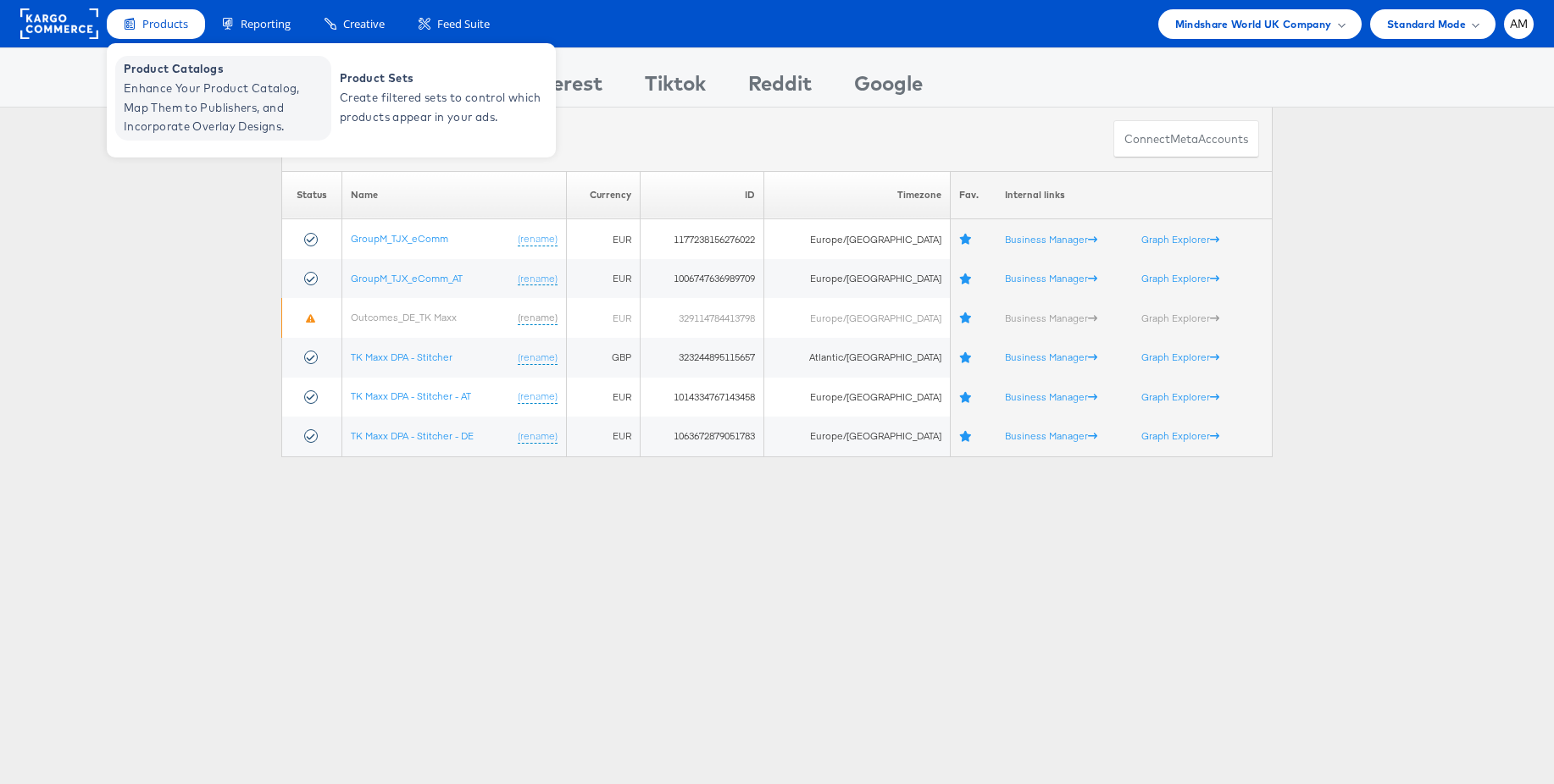
click at [187, 75] on span "Product Catalogs" at bounding box center [226, 69] width 203 height 19
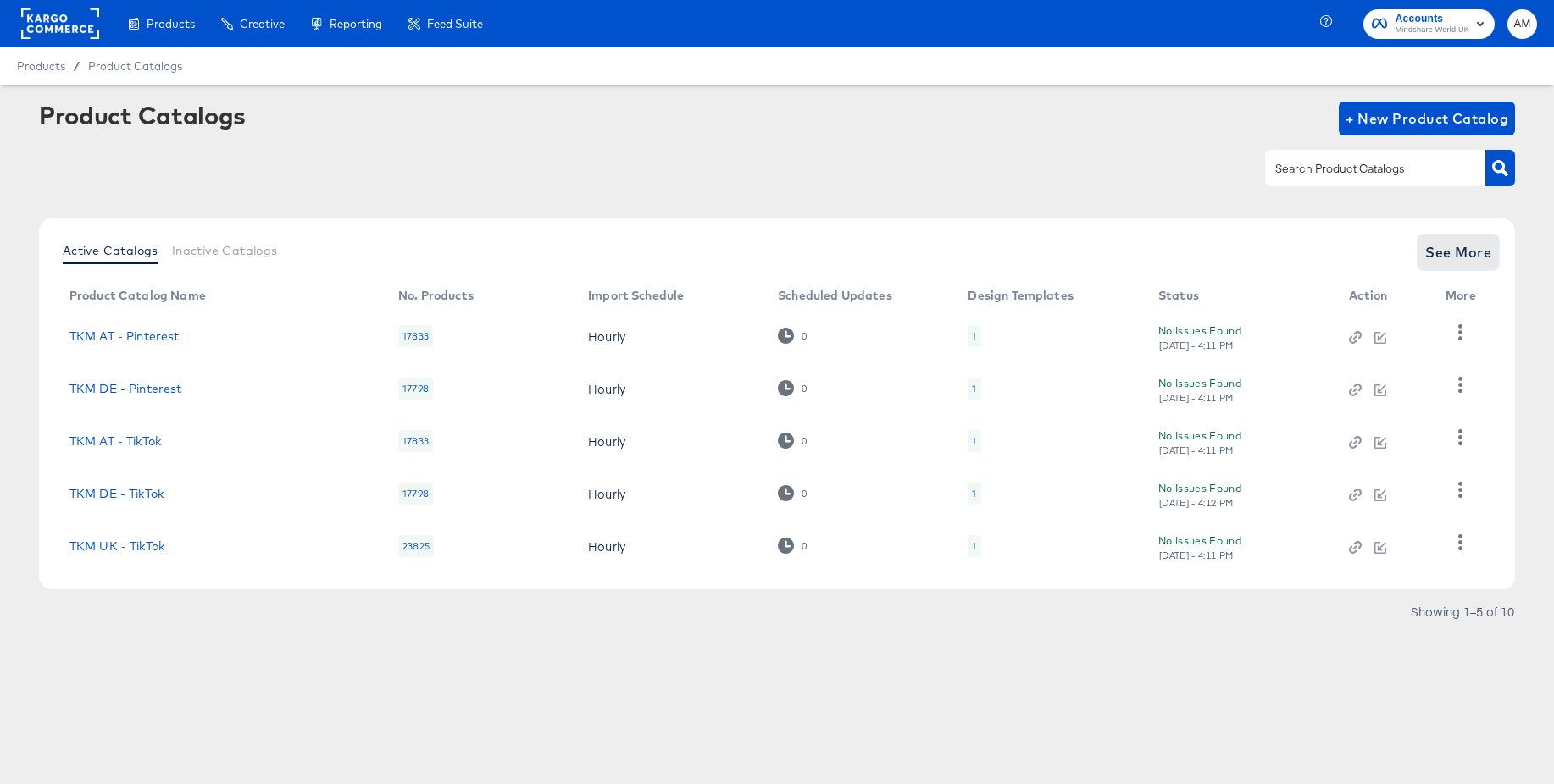
click at [1435, 253] on span "See More" at bounding box center [1459, 252] width 66 height 23
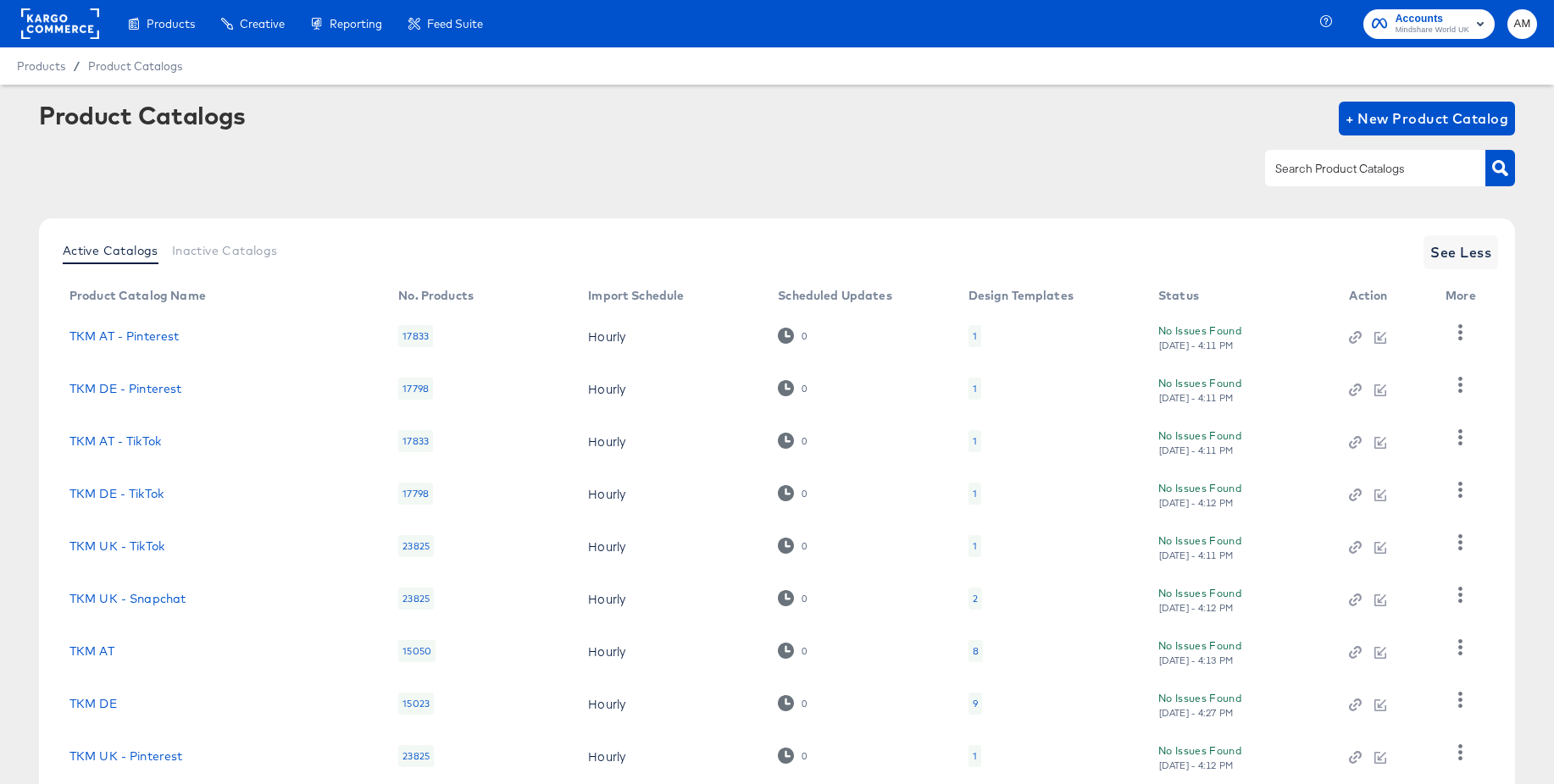
scroll to position [163, 0]
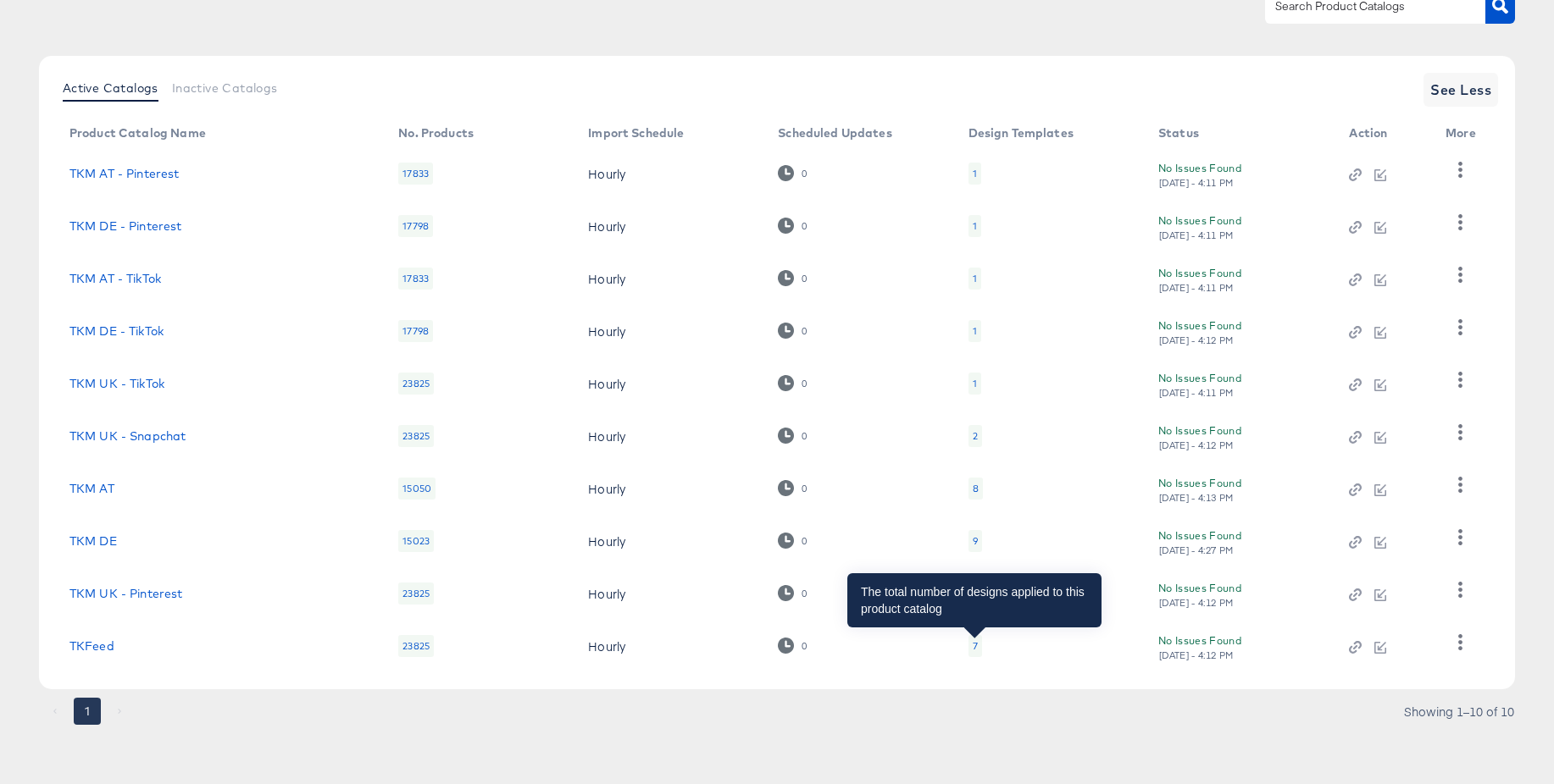
click at [974, 648] on div "7" at bounding box center [975, 646] width 5 height 14
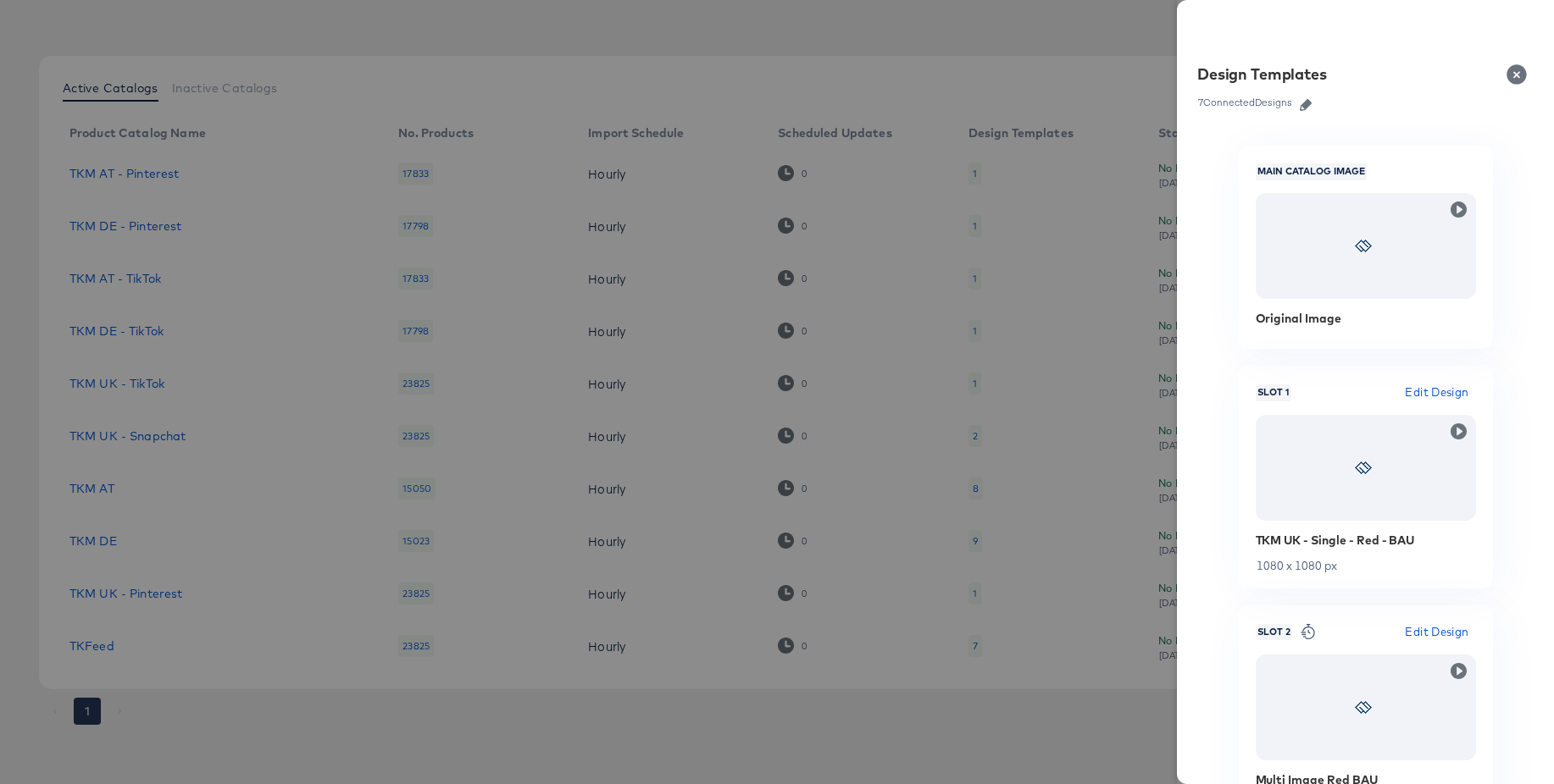
click at [1308, 105] on icon "button" at bounding box center [1306, 105] width 12 height 12
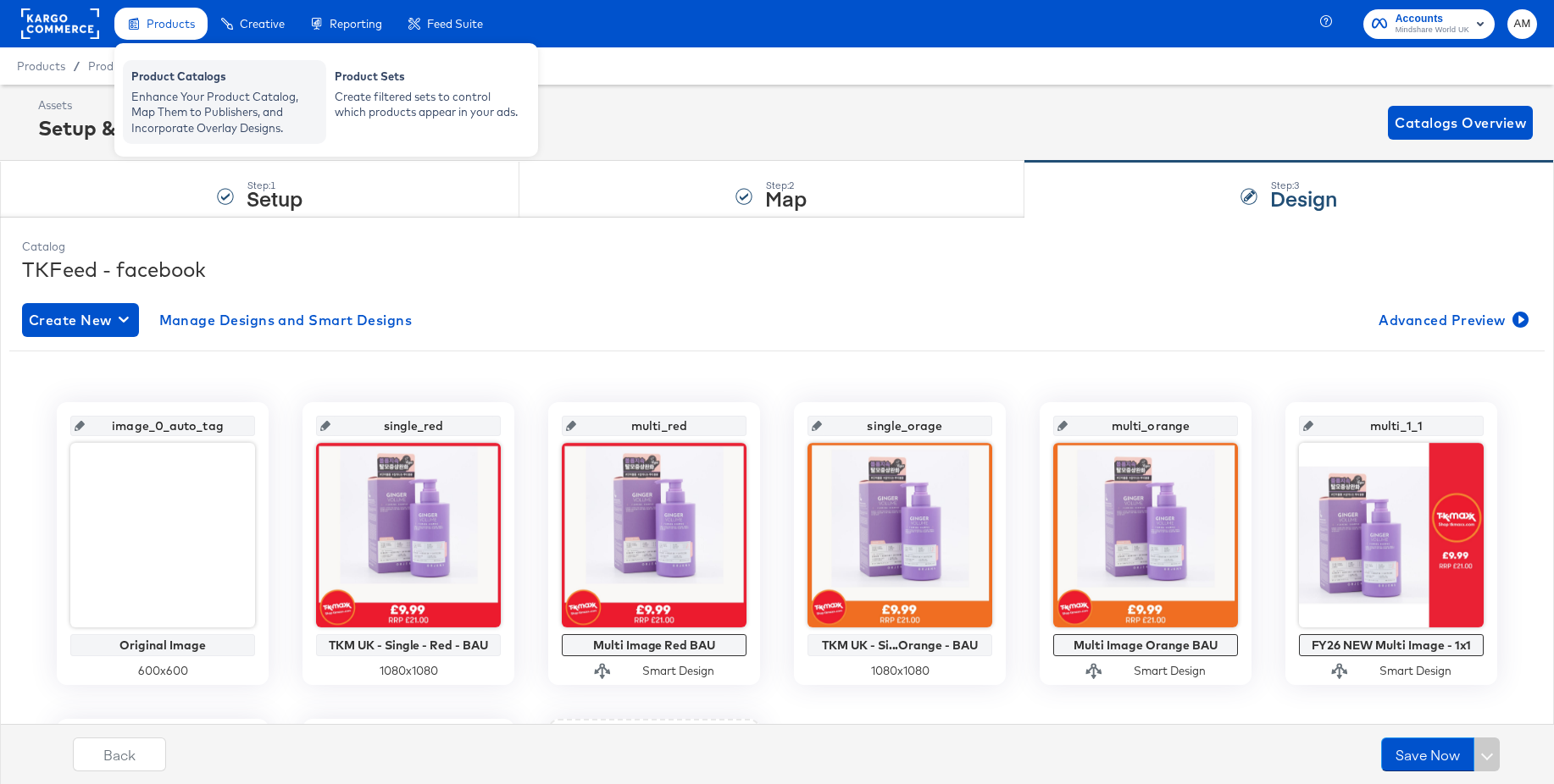
click at [186, 82] on div "Product Catalogs" at bounding box center [224, 78] width 187 height 20
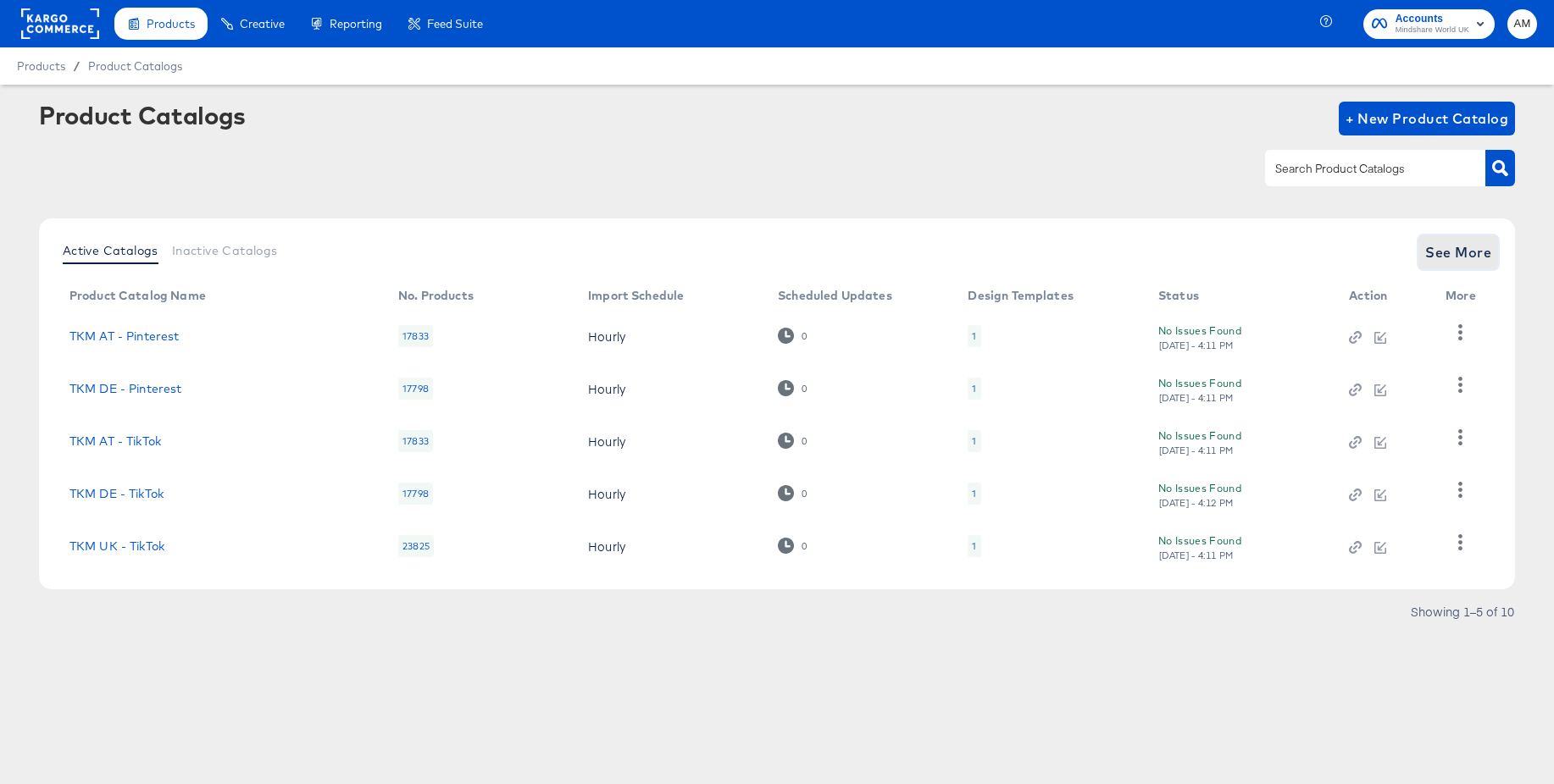
click at [1450, 259] on span "See More" at bounding box center [1459, 252] width 66 height 23
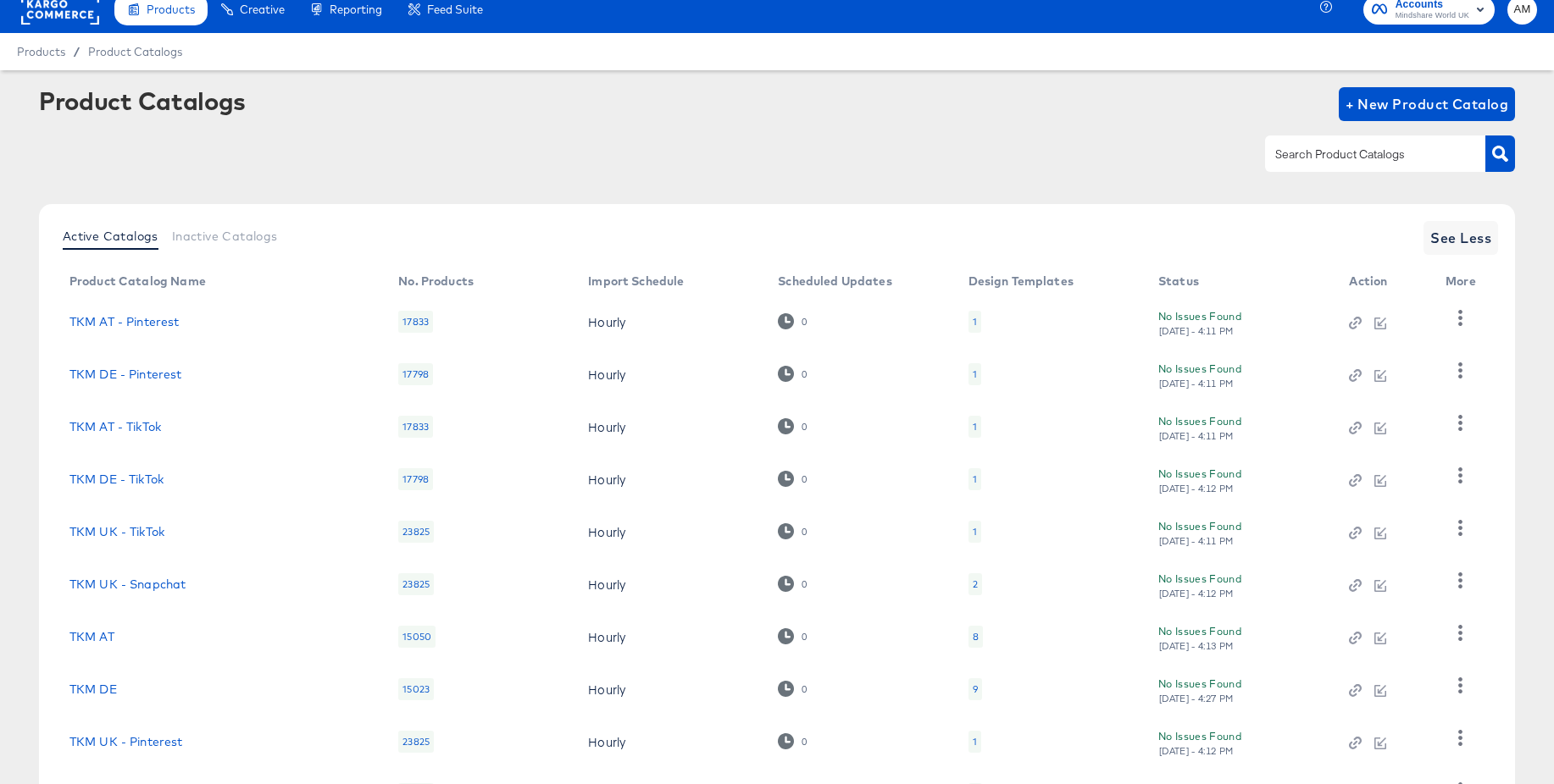
scroll to position [163, 0]
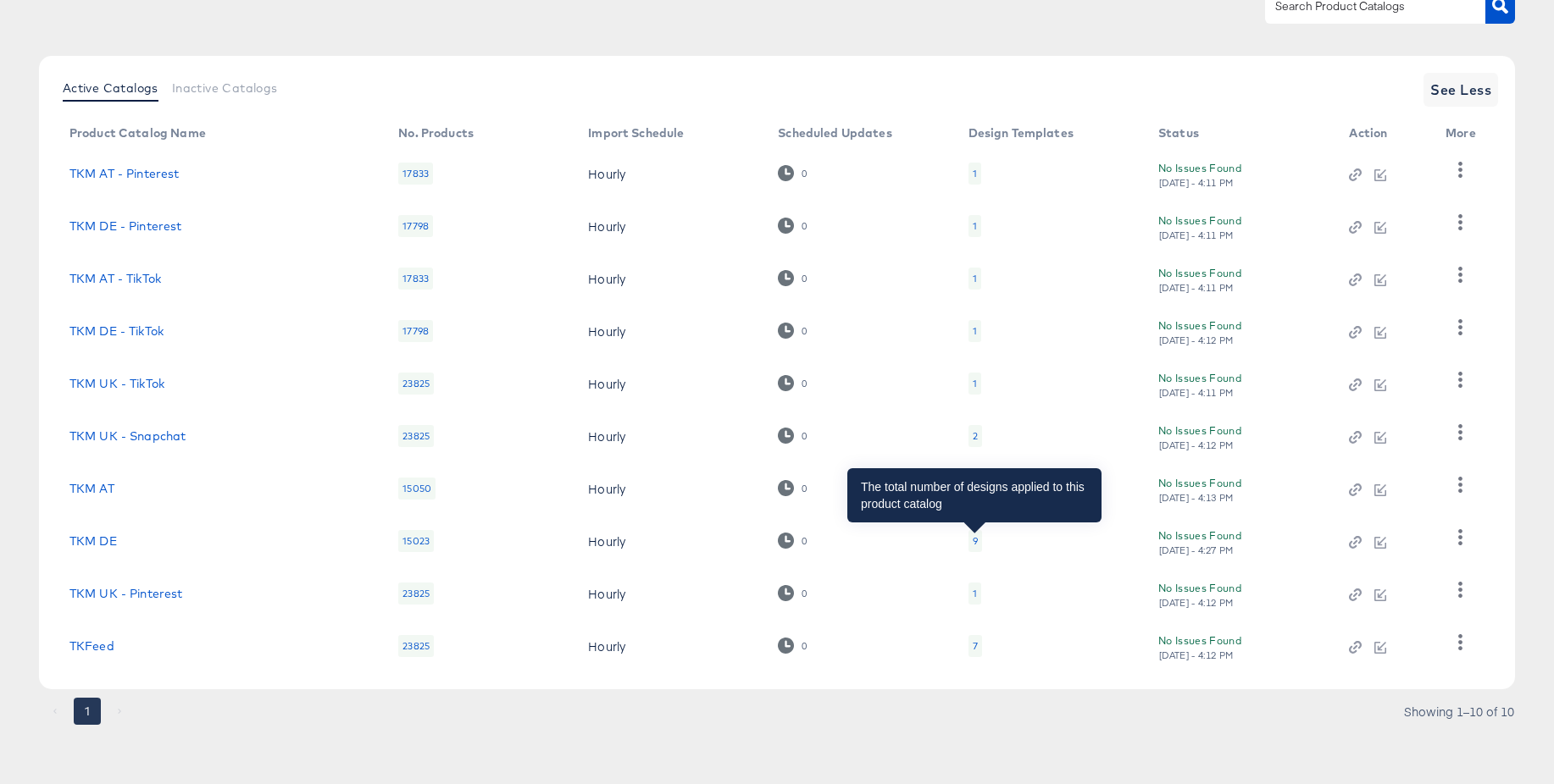
click at [974, 539] on div "9" at bounding box center [975, 541] width 5 height 14
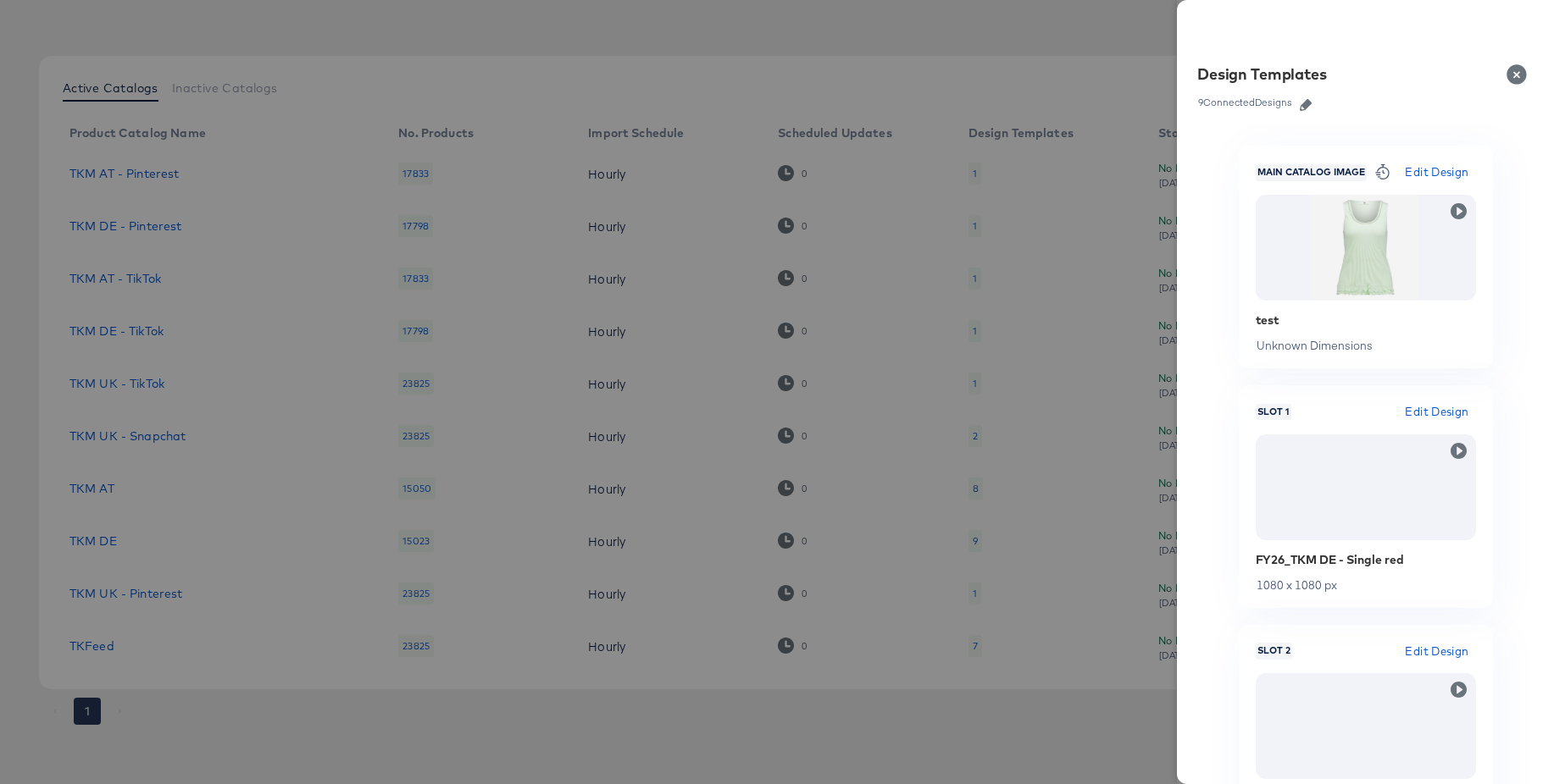
click at [323, 67] on div at bounding box center [777, 392] width 1554 height 784
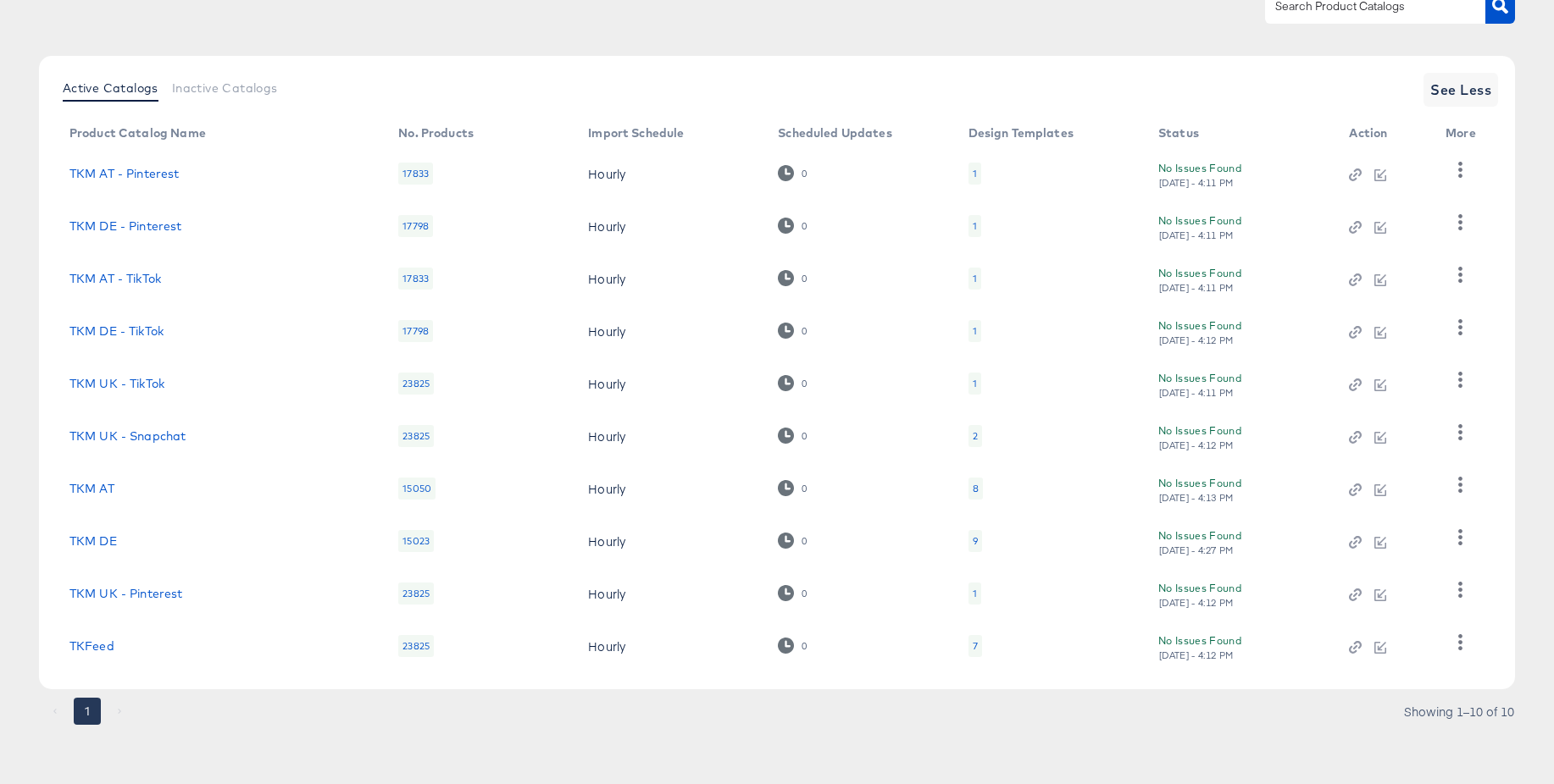
scroll to position [0, 0]
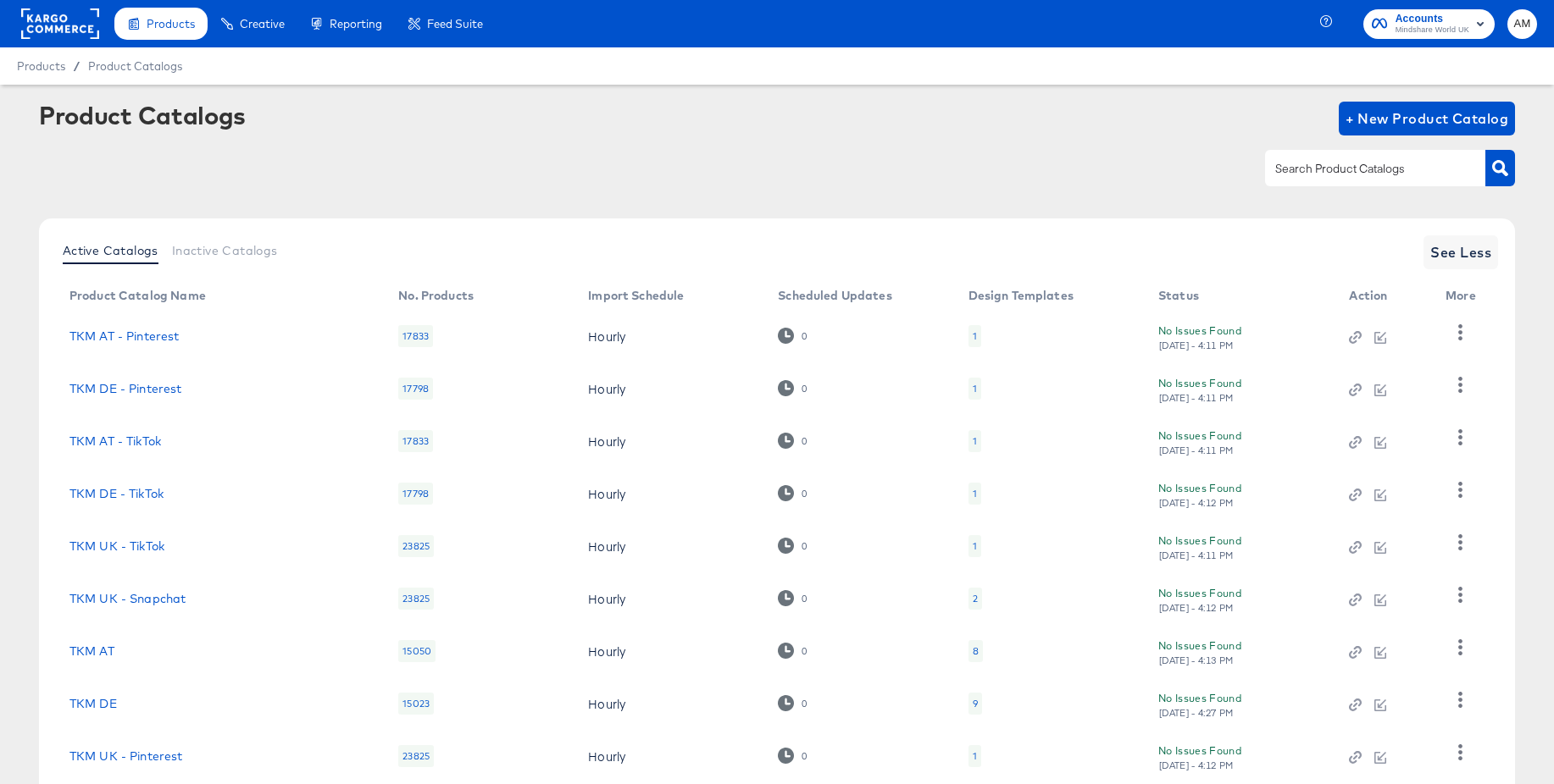
click at [50, 27] on rect at bounding box center [60, 23] width 78 height 30
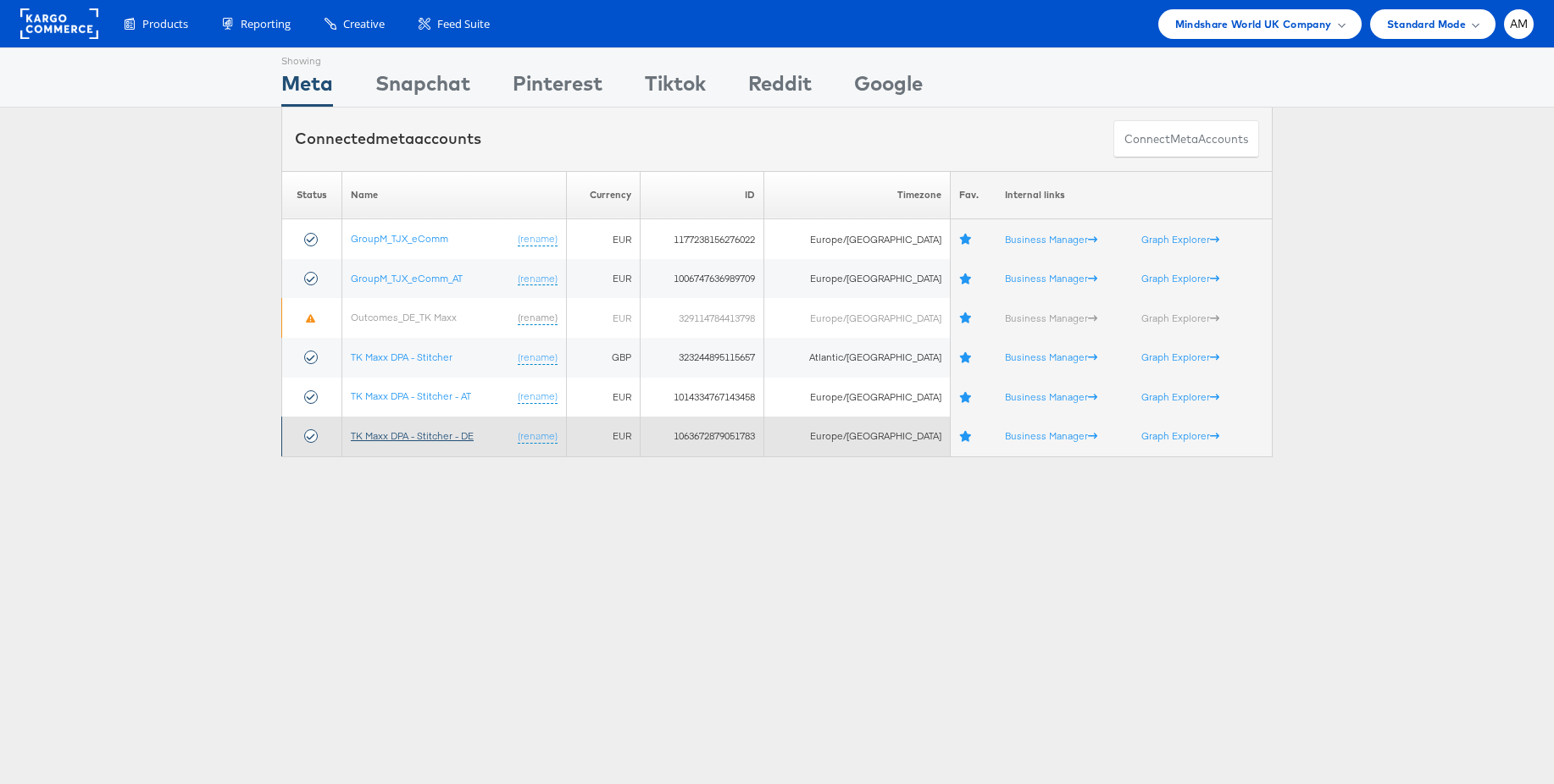
click at [456, 433] on link "TK Maxx DPA - Stitcher - DE" at bounding box center [412, 435] width 123 height 13
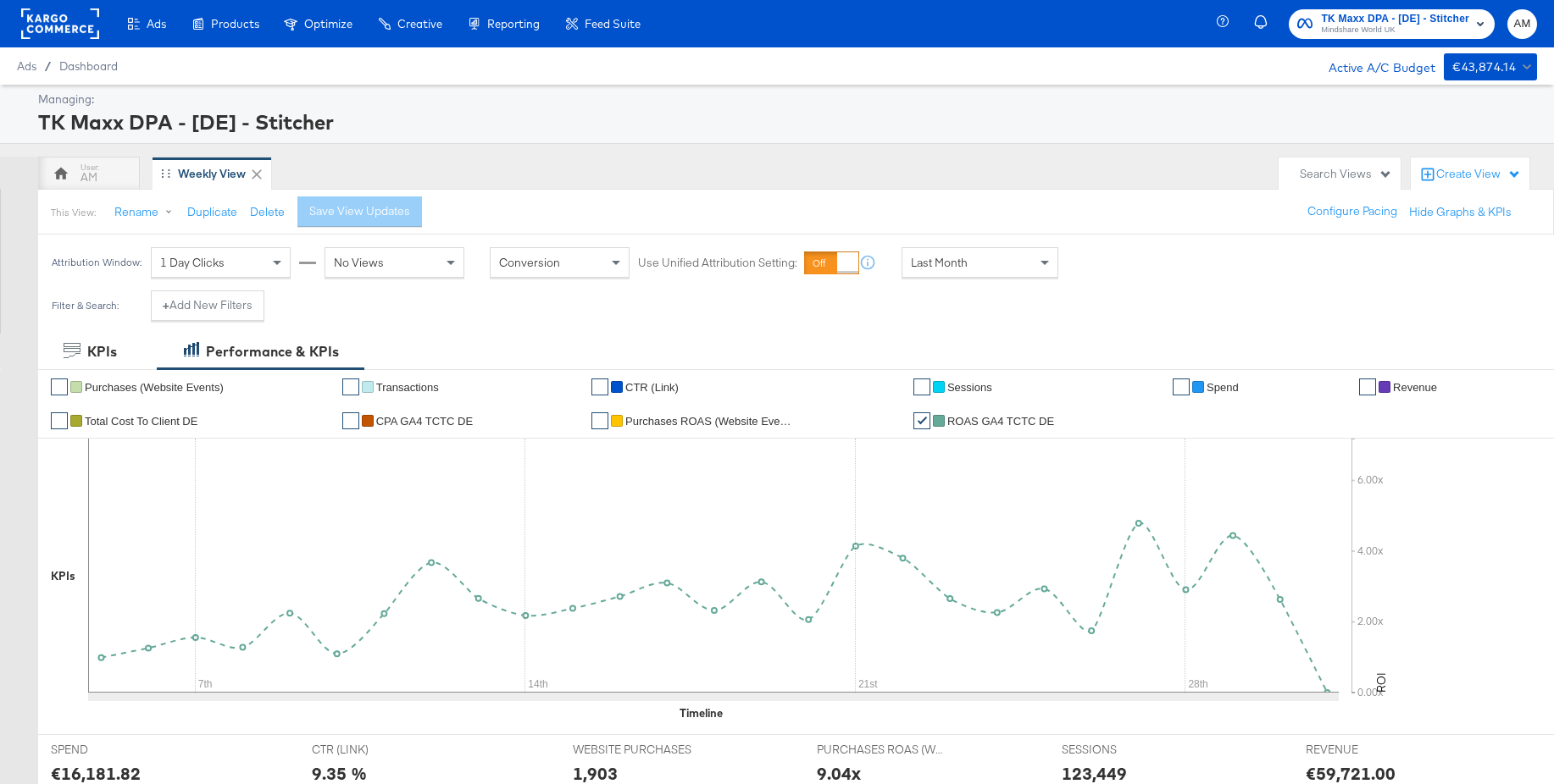
scroll to position [650, 0]
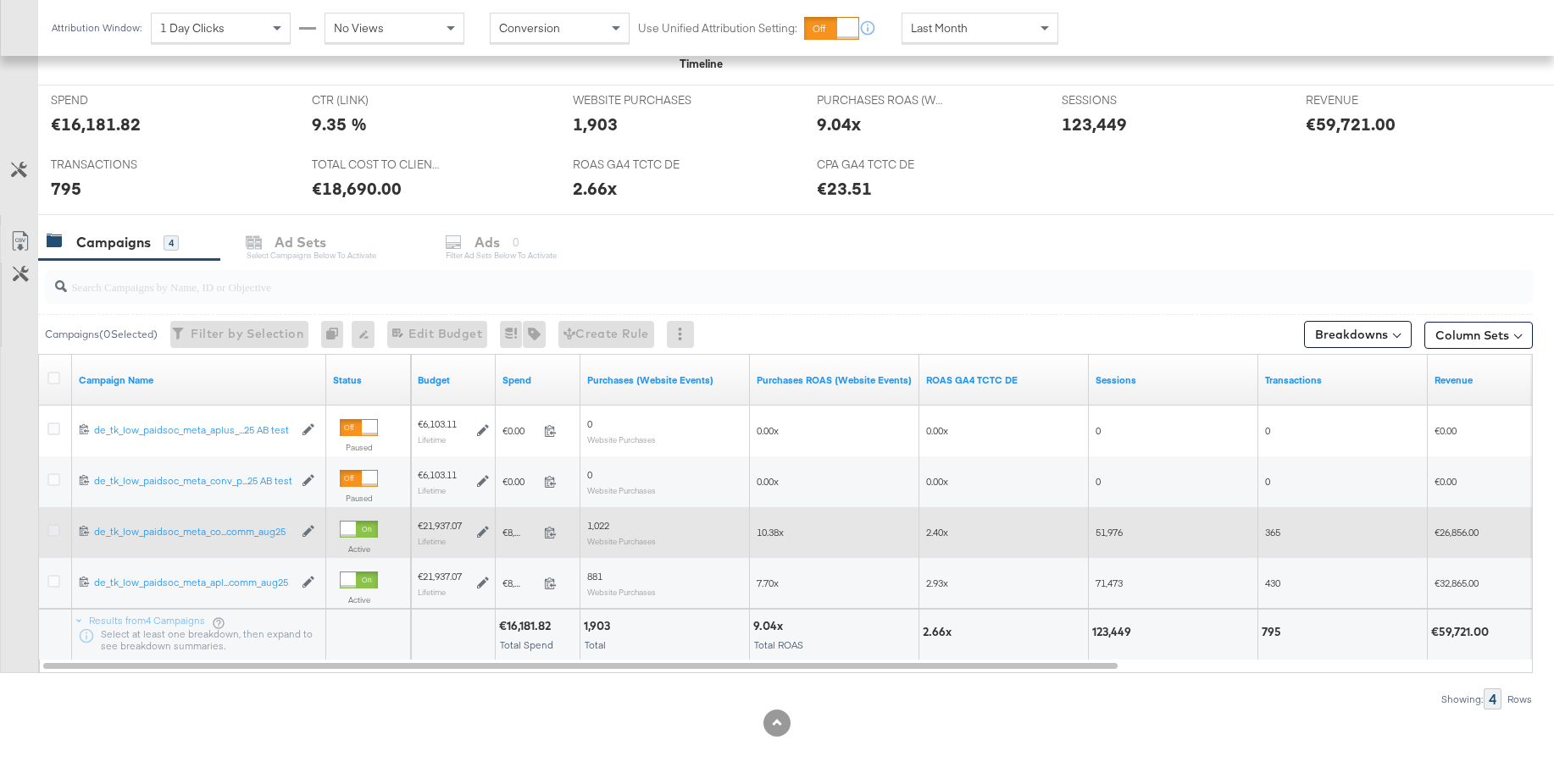
click at [53, 530] on icon at bounding box center [54, 531] width 13 height 13
click at [0, 0] on input "checkbox" at bounding box center [0, 0] width 0 height 0
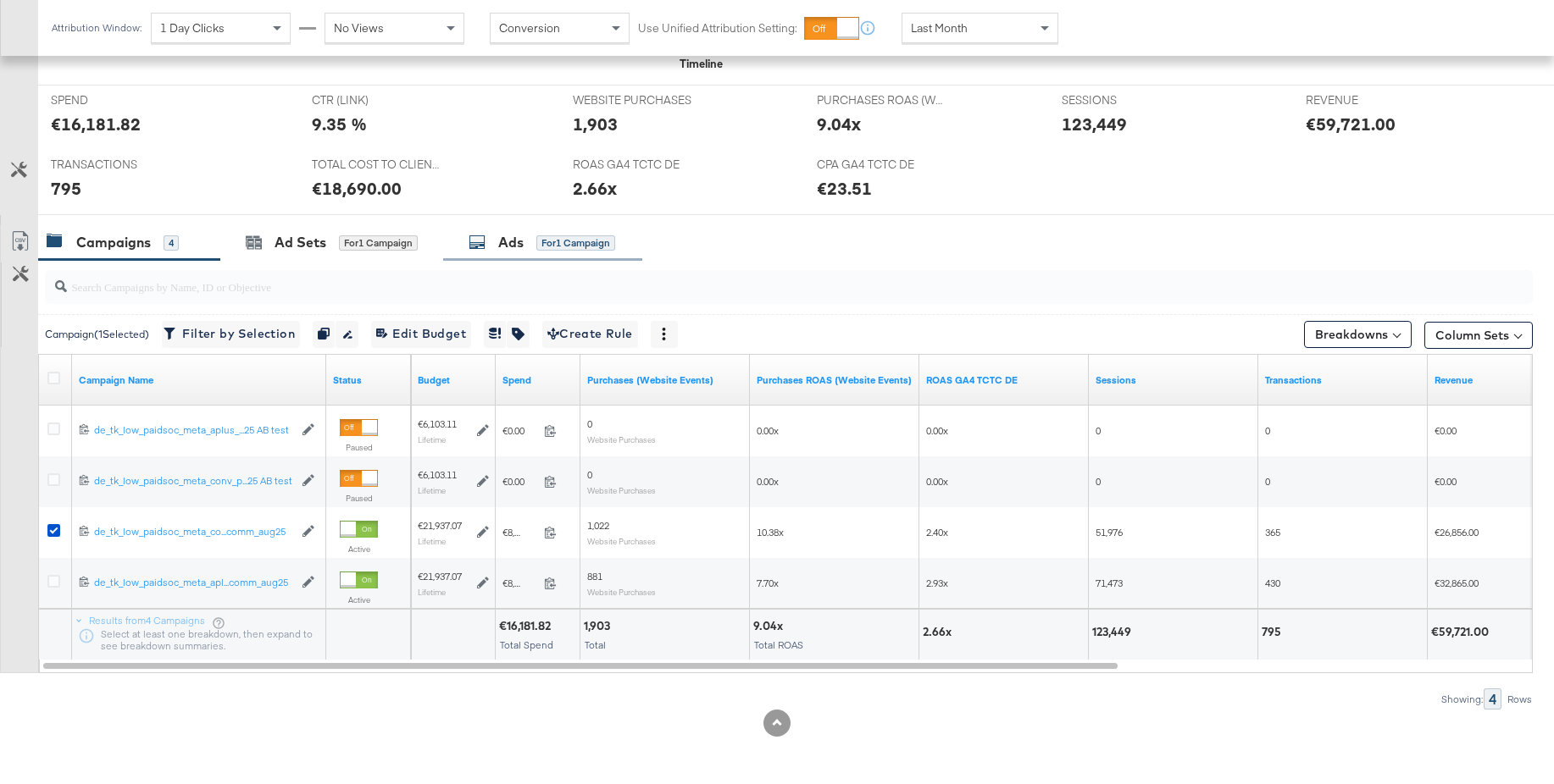
click at [505, 228] on div "Ads for 1 Campaign" at bounding box center [543, 243] width 200 height 36
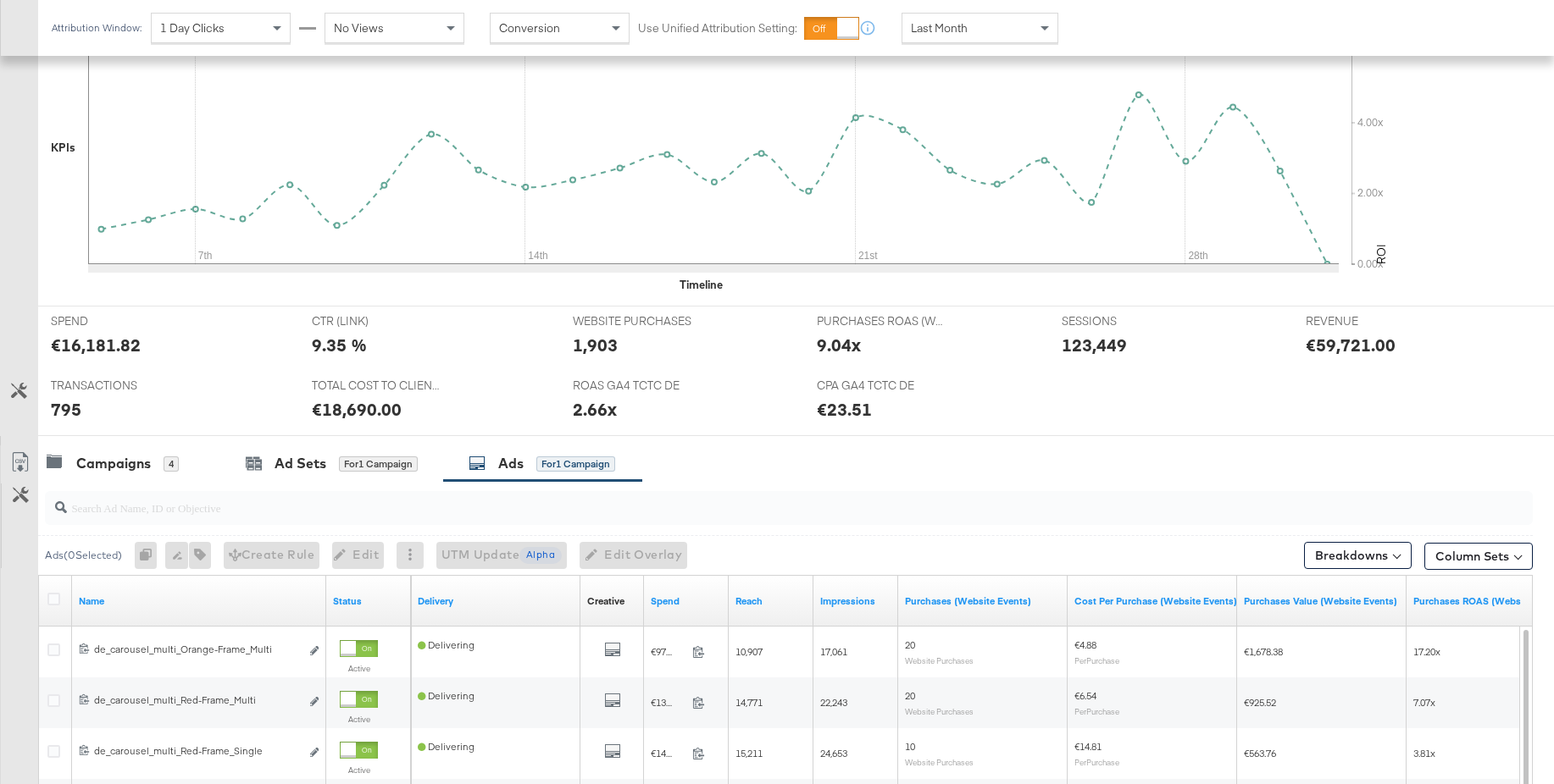
scroll to position [421, 0]
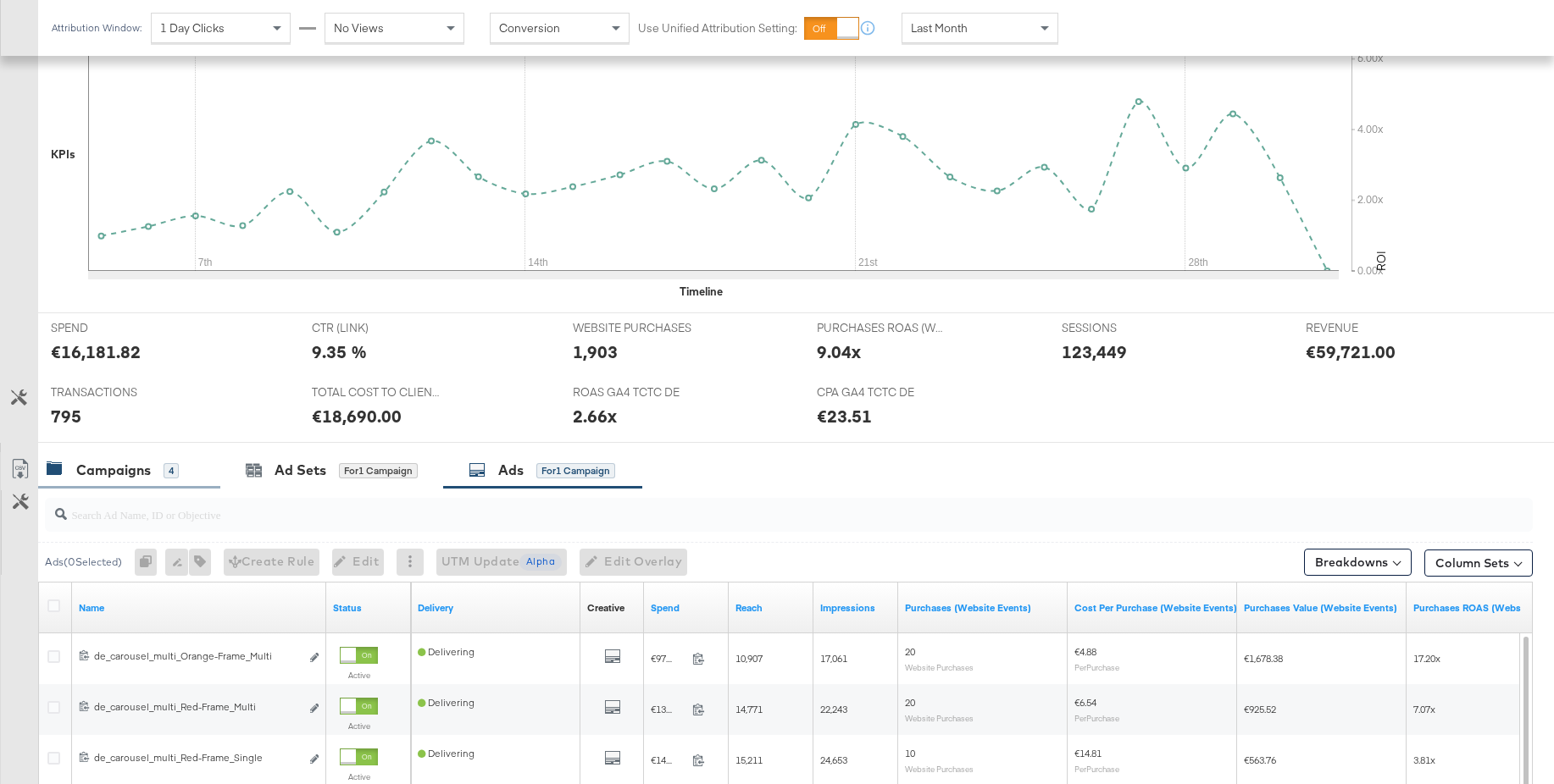
click at [144, 467] on div "Campaigns" at bounding box center [114, 470] width 75 height 19
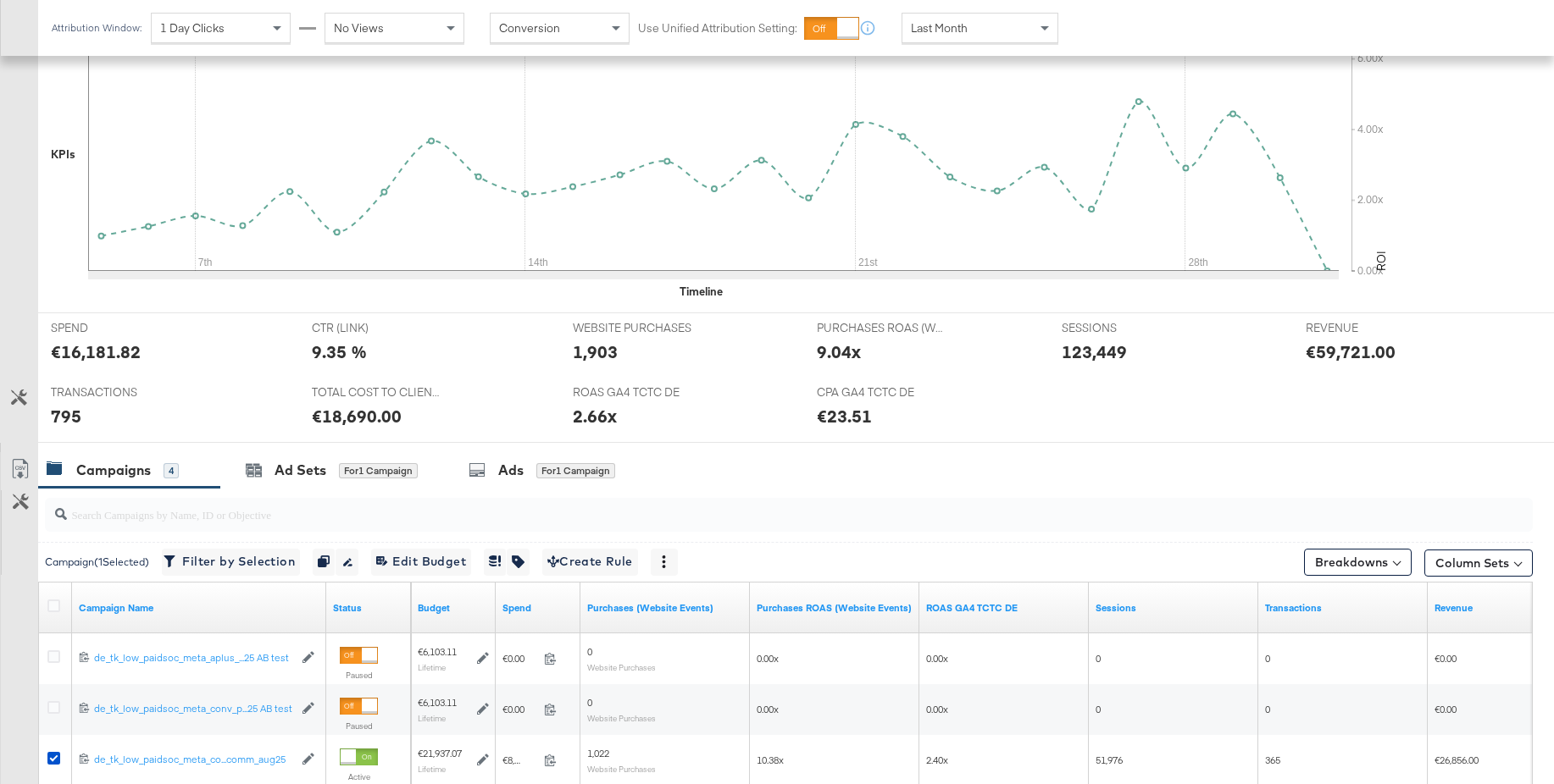
drag, startPoint x: 286, startPoint y: 472, endPoint x: 508, endPoint y: 427, distance: 226.5
click at [287, 472] on div "Ad Sets" at bounding box center [300, 470] width 52 height 19
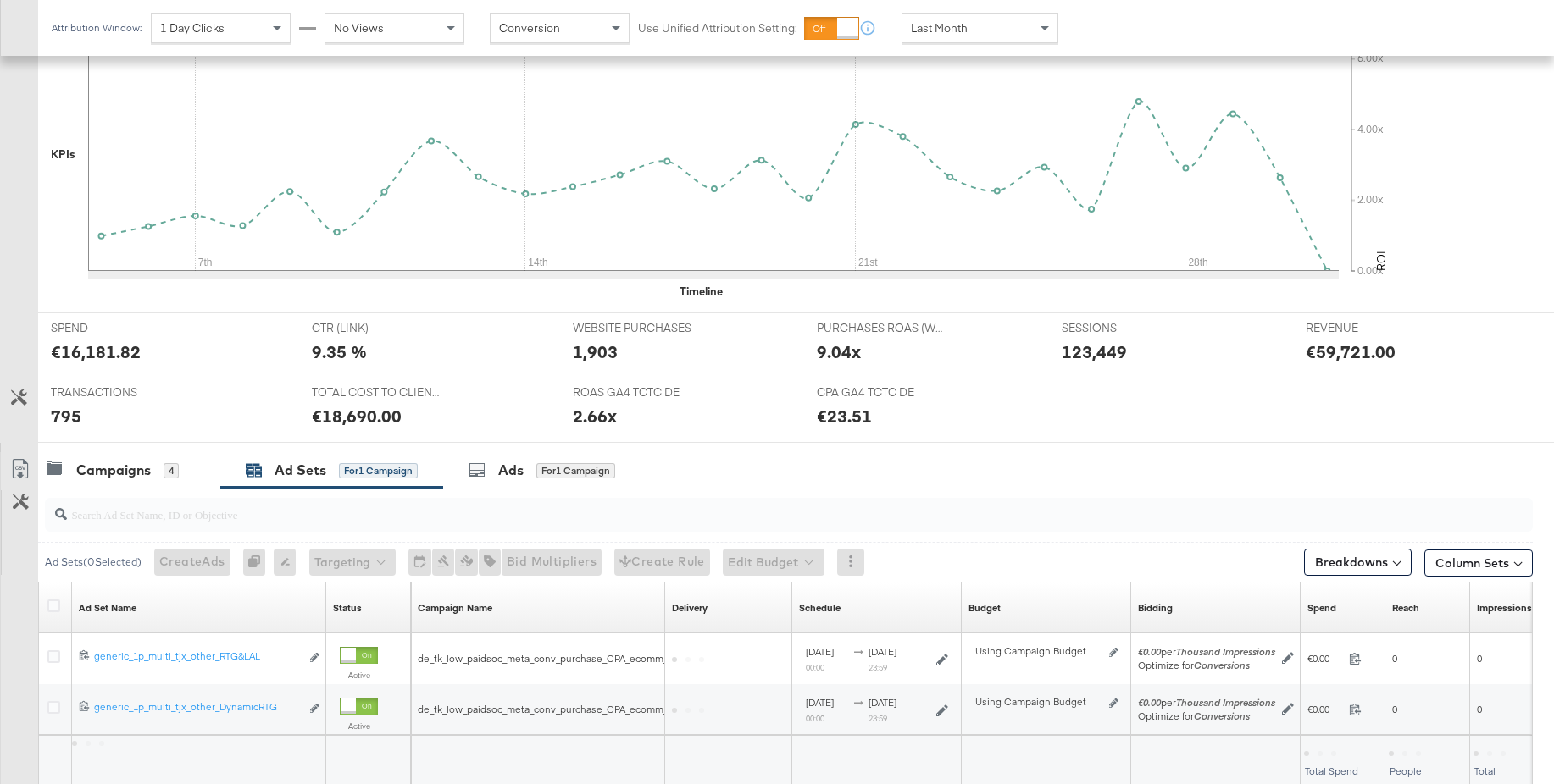
scroll to position [548, 0]
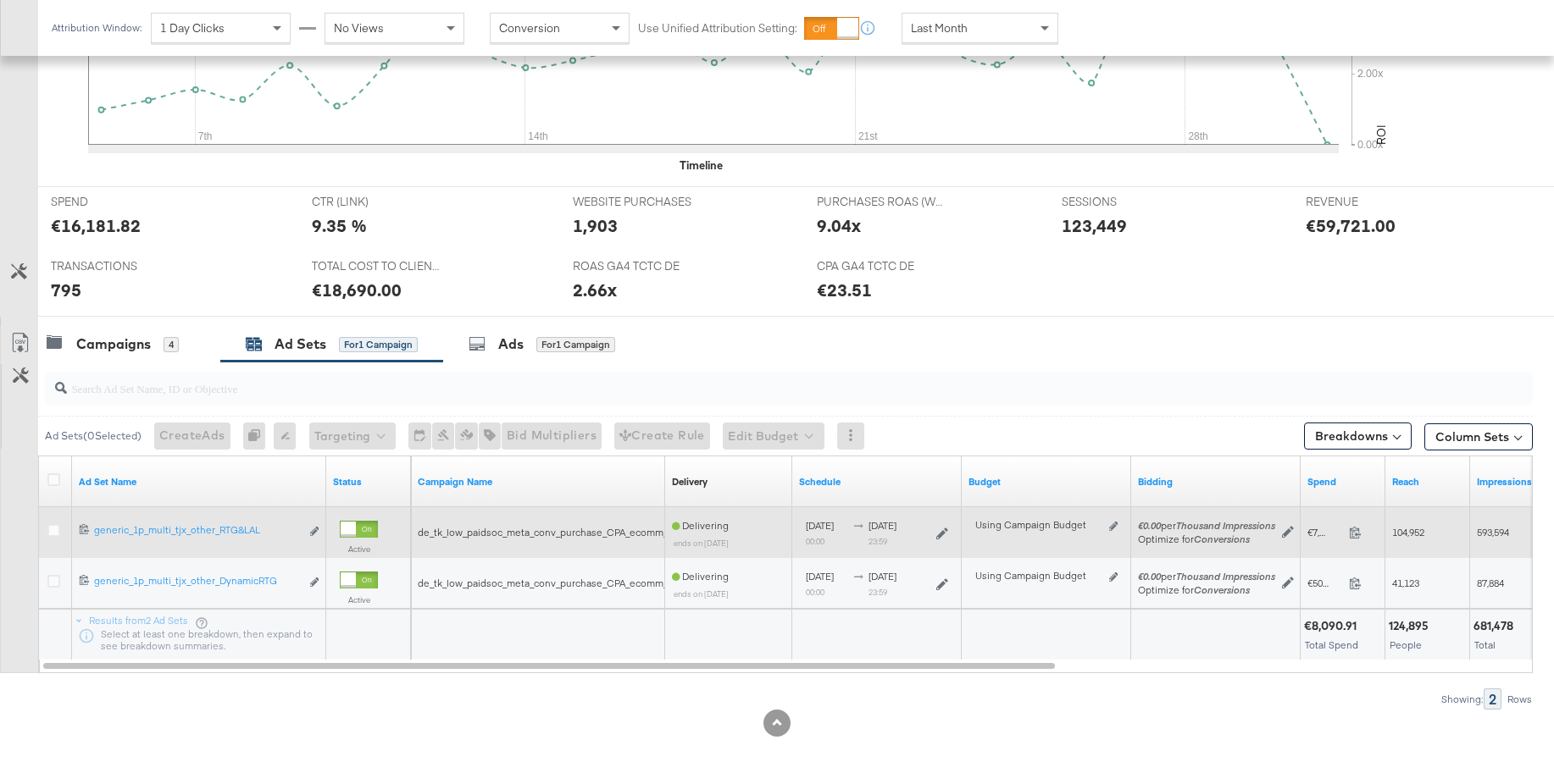
drag, startPoint x: 55, startPoint y: 532, endPoint x: 79, endPoint y: 531, distance: 24.0
click at [56, 532] on icon at bounding box center [54, 531] width 13 height 13
click at [0, 0] on input "checkbox" at bounding box center [0, 0] width 0 height 0
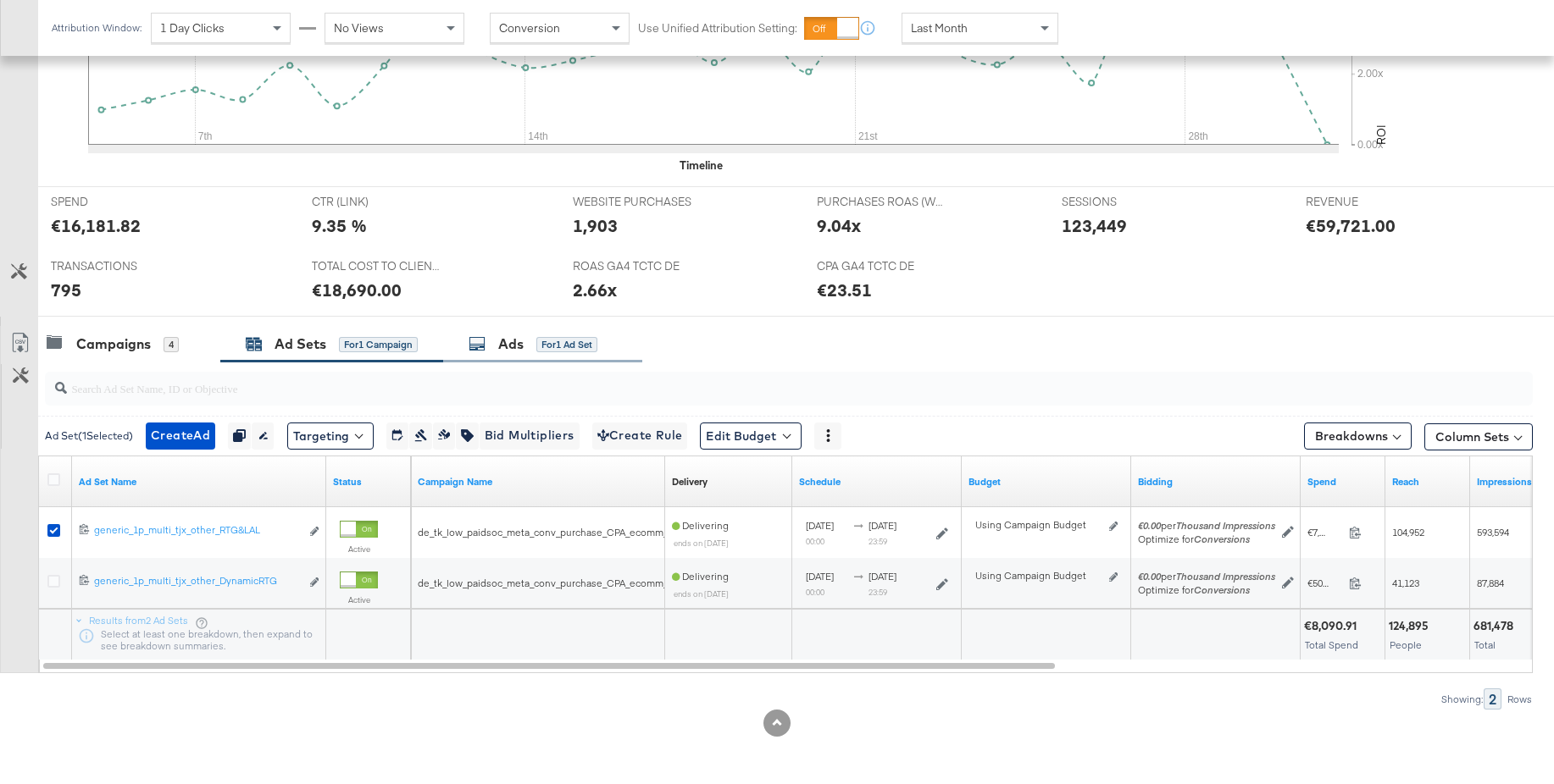
click at [513, 342] on div "Ads" at bounding box center [510, 344] width 25 height 19
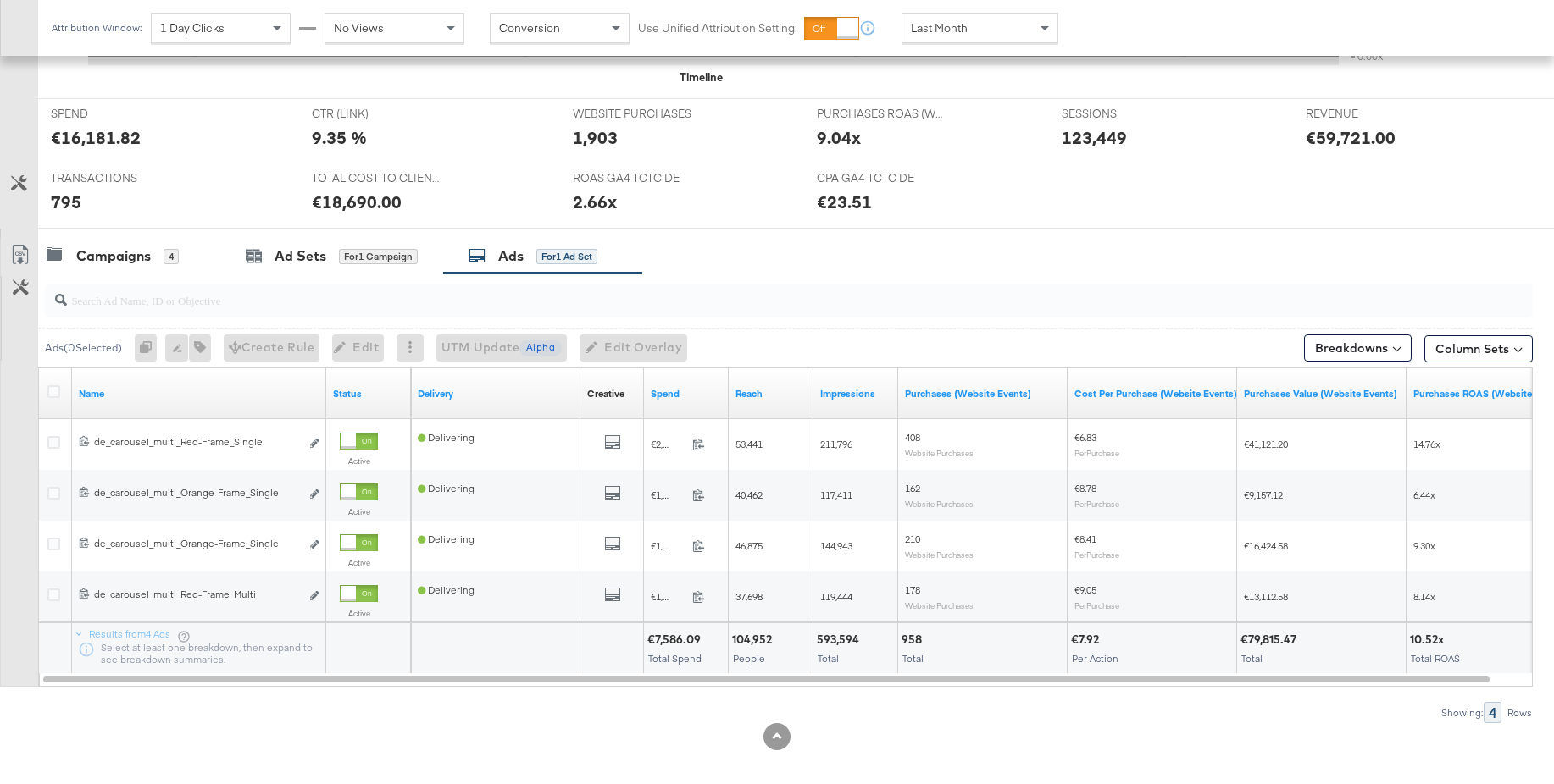
scroll to position [650, 0]
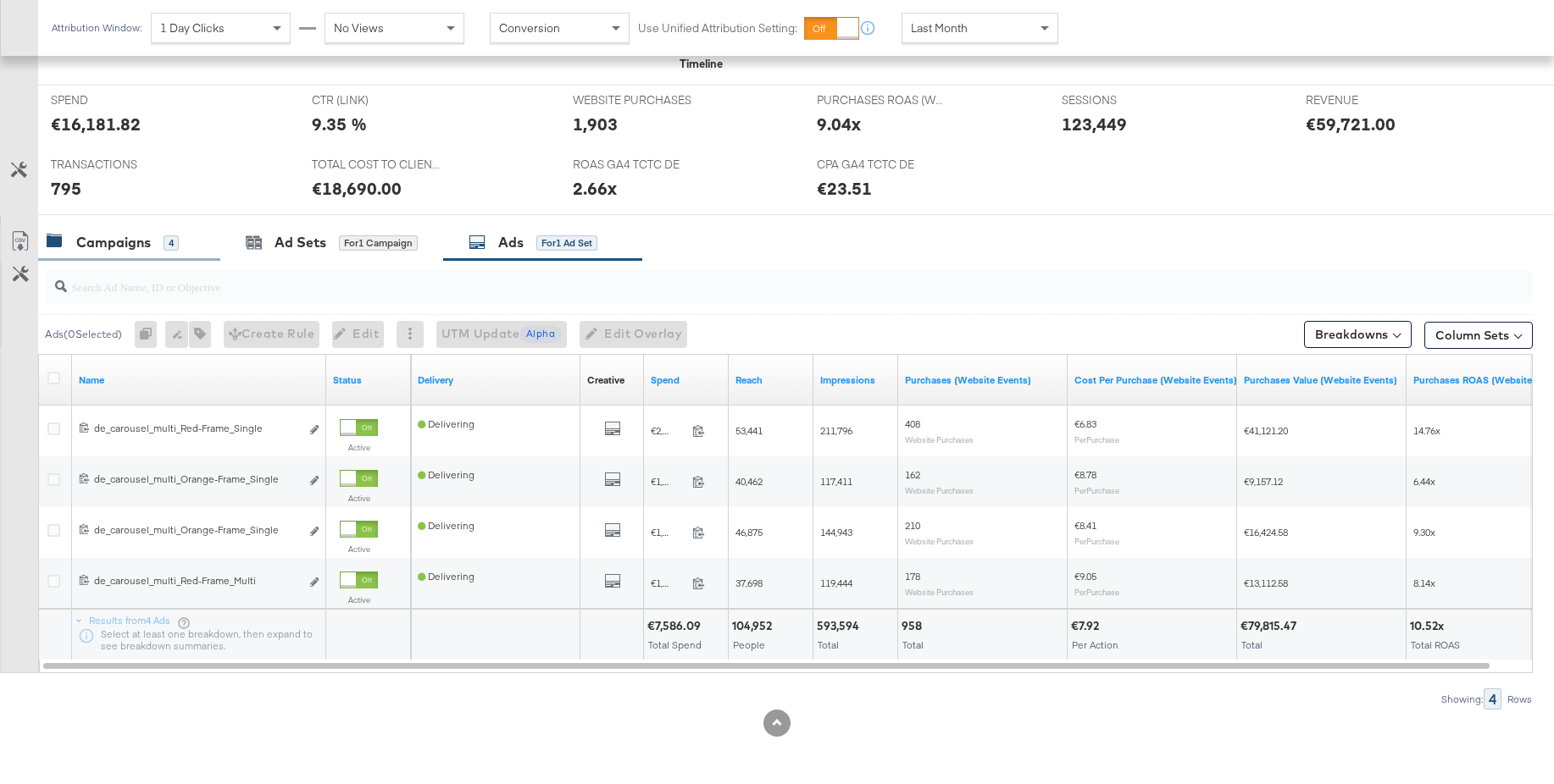
click at [105, 241] on div "Campaigns" at bounding box center [114, 243] width 75 height 19
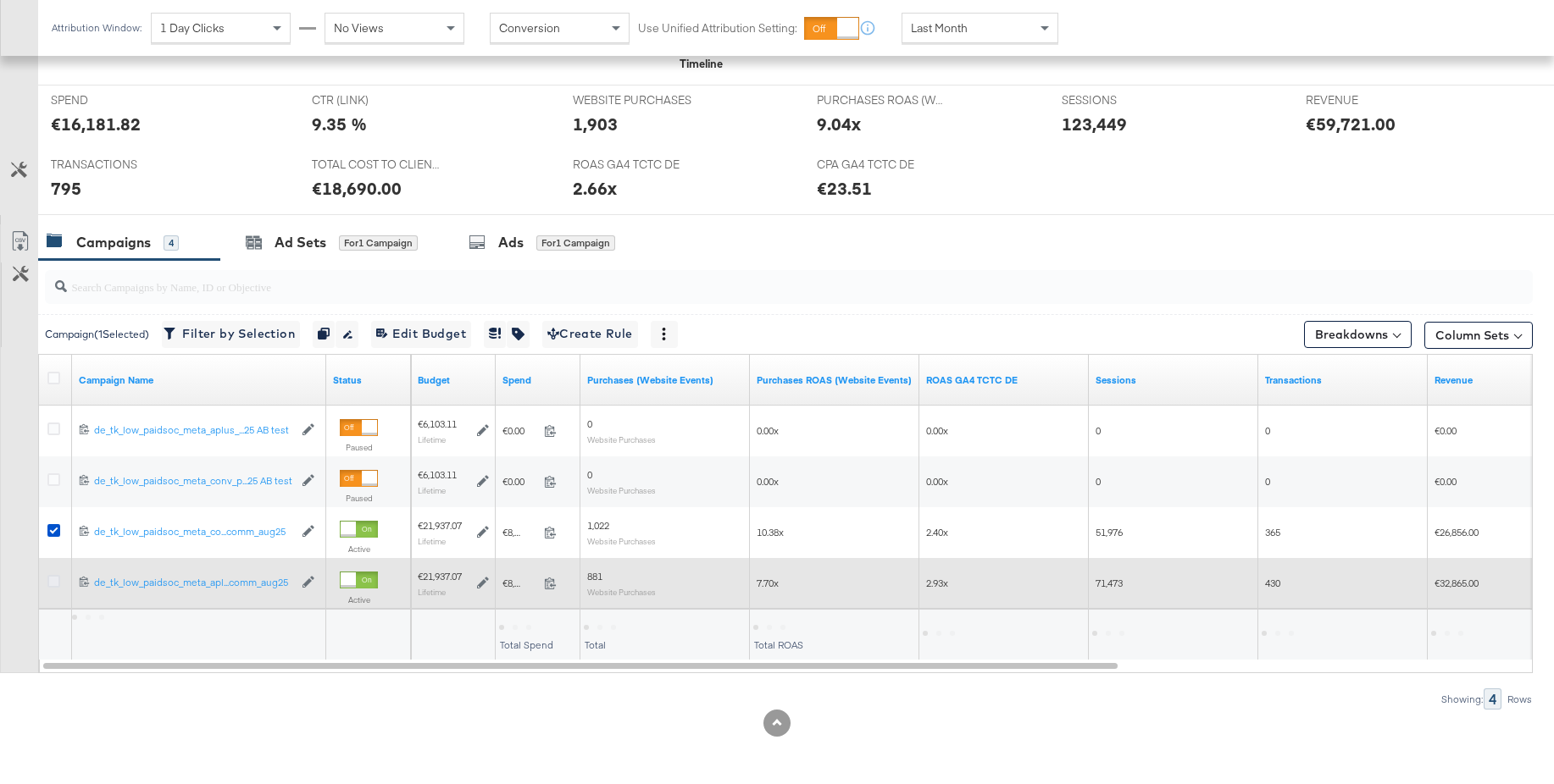
click at [55, 585] on icon at bounding box center [54, 581] width 13 height 13
click at [0, 0] on input "checkbox" at bounding box center [0, 0] width 0 height 0
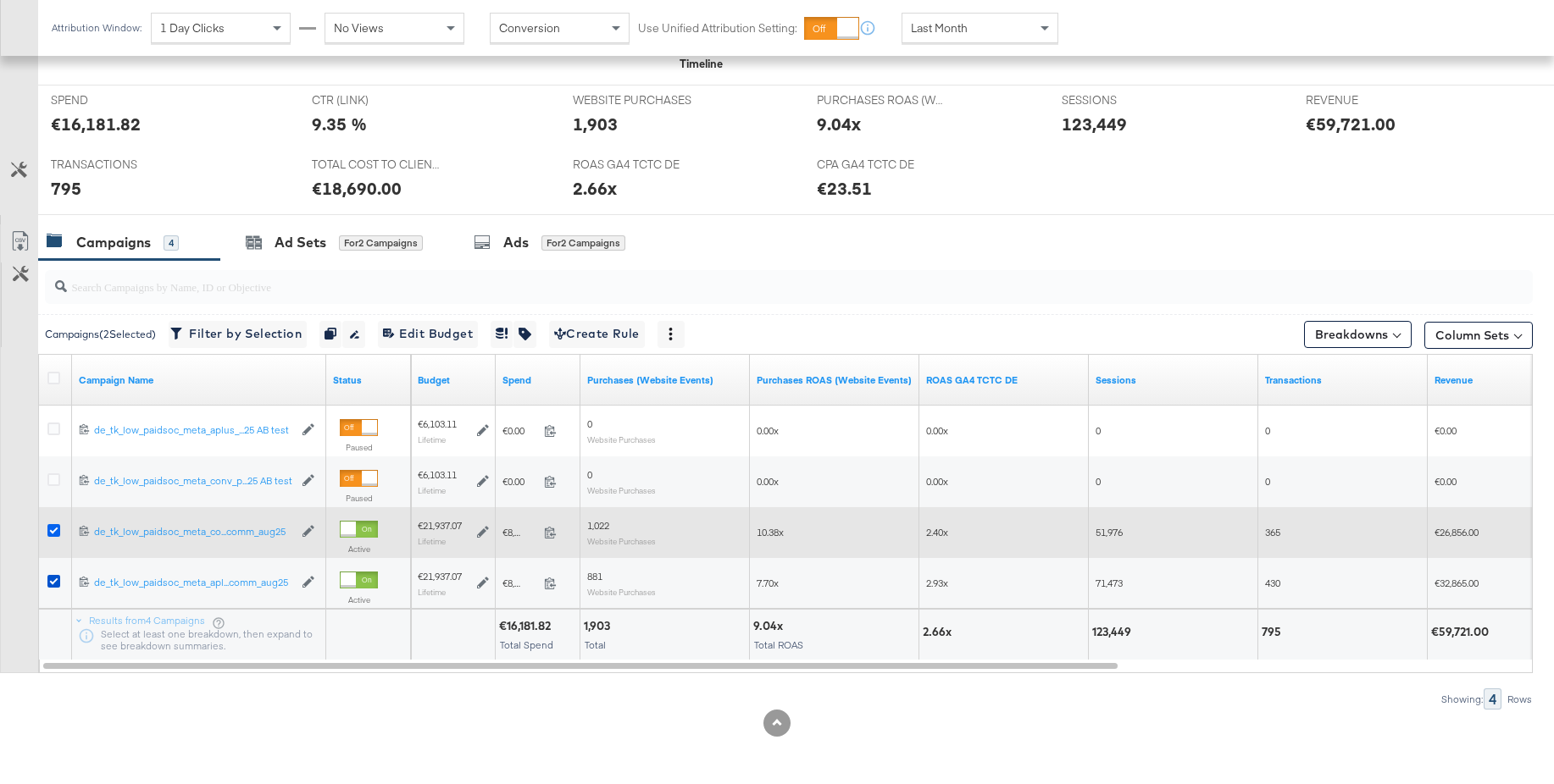
click at [53, 532] on icon at bounding box center [54, 531] width 13 height 13
click at [0, 0] on input "checkbox" at bounding box center [0, 0] width 0 height 0
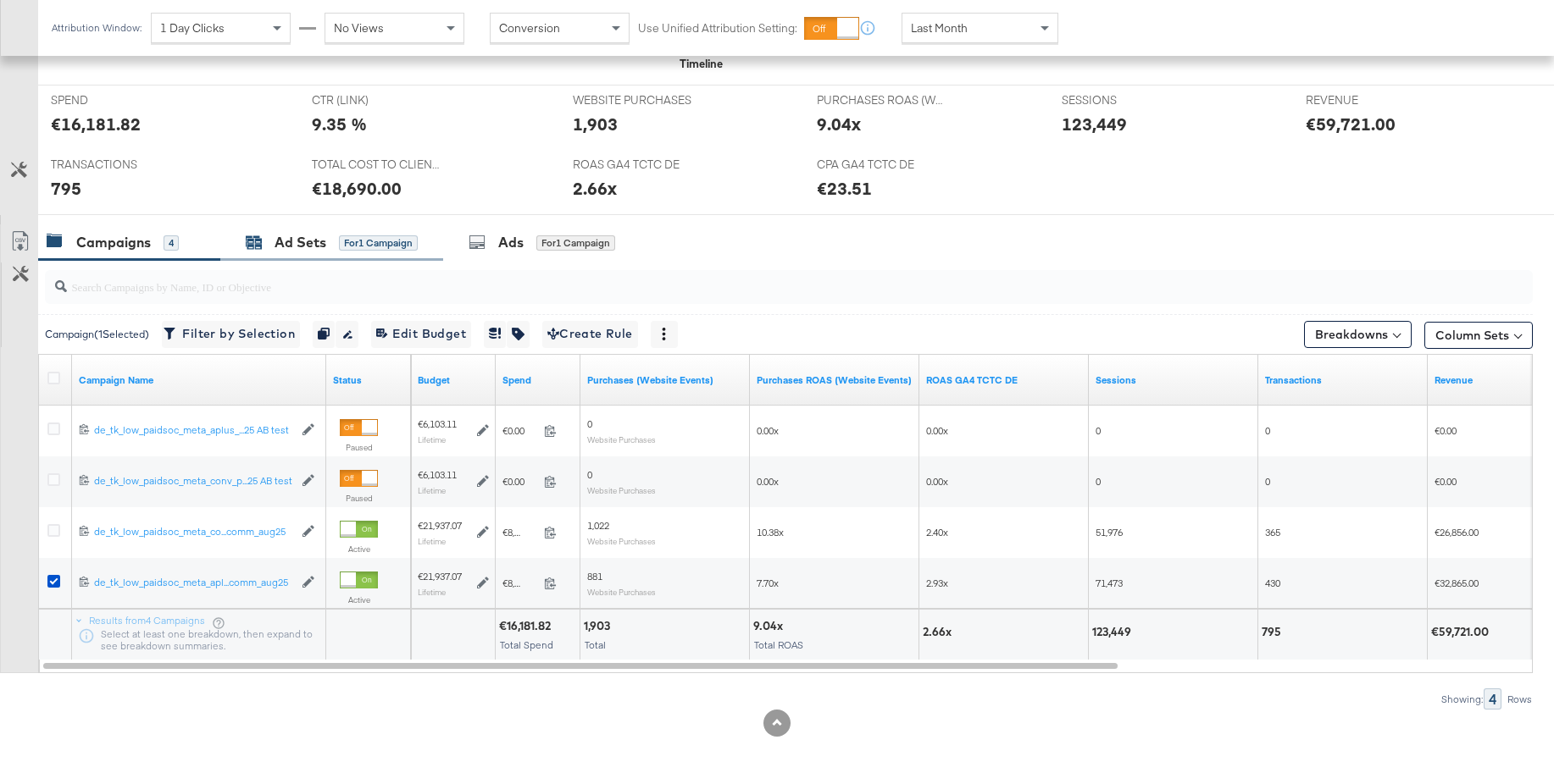
click at [287, 248] on div "Ad Sets" at bounding box center [300, 243] width 52 height 19
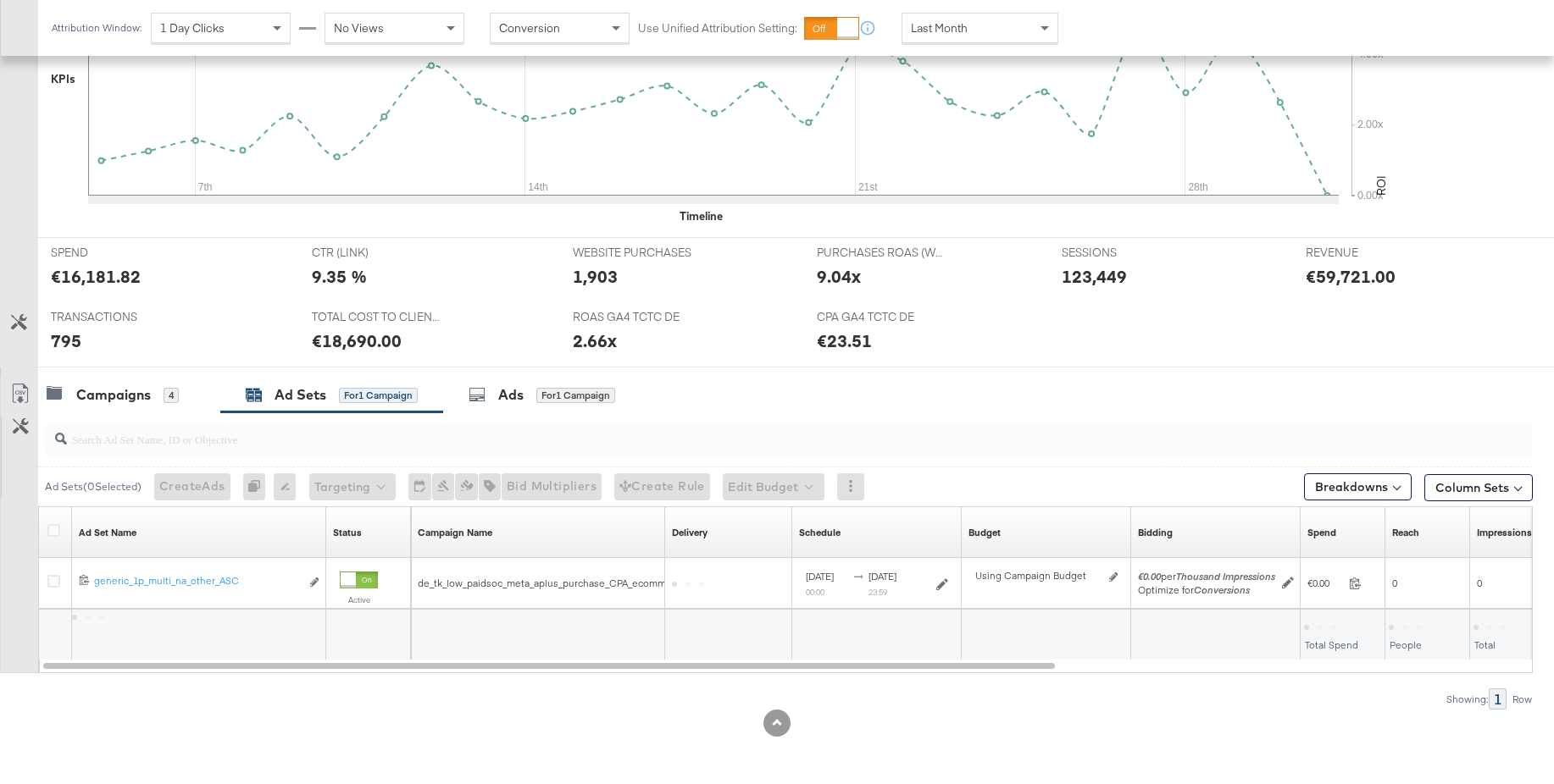
scroll to position [497, 0]
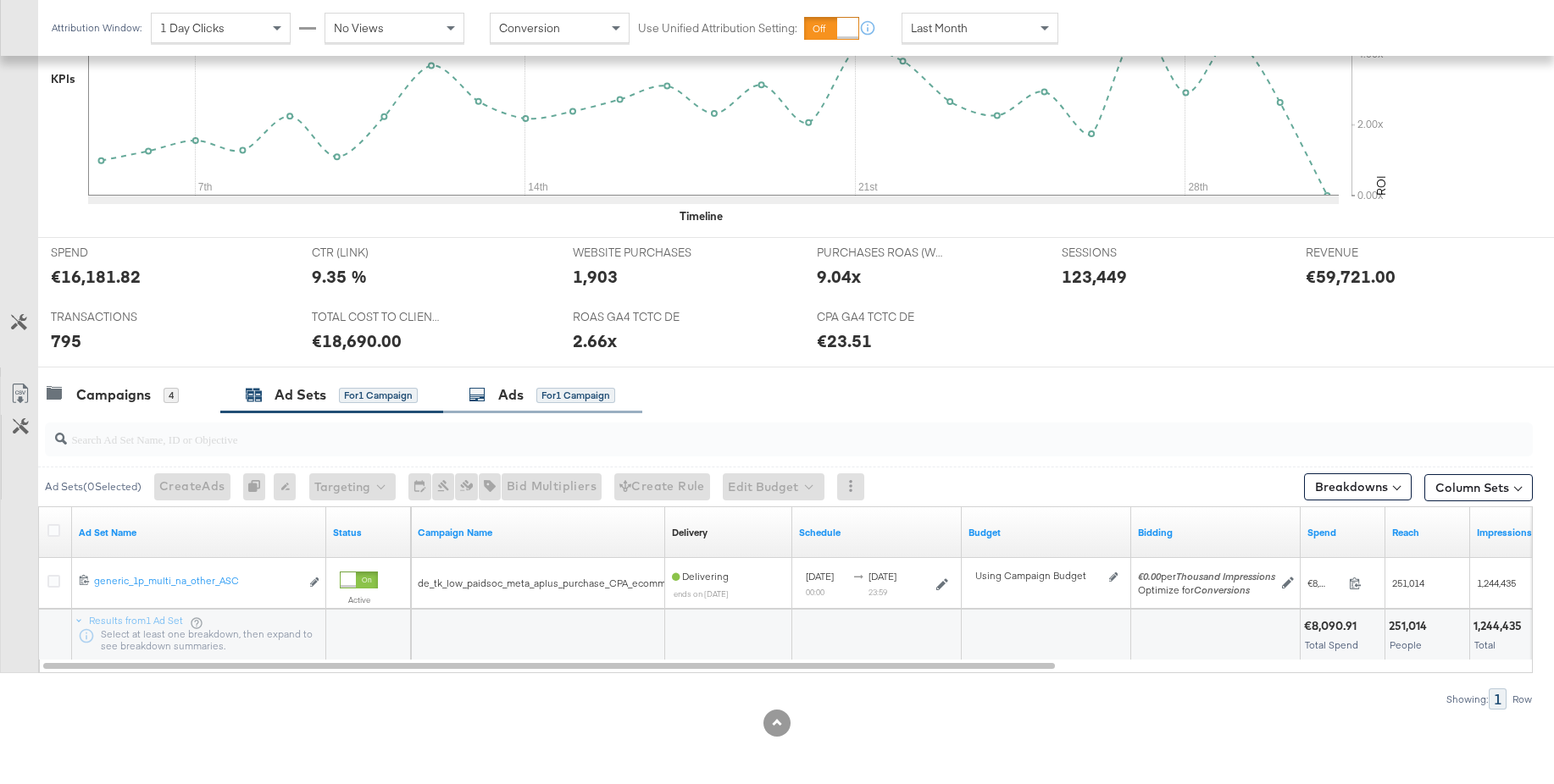
click at [517, 403] on div "Ads" at bounding box center [510, 395] width 25 height 19
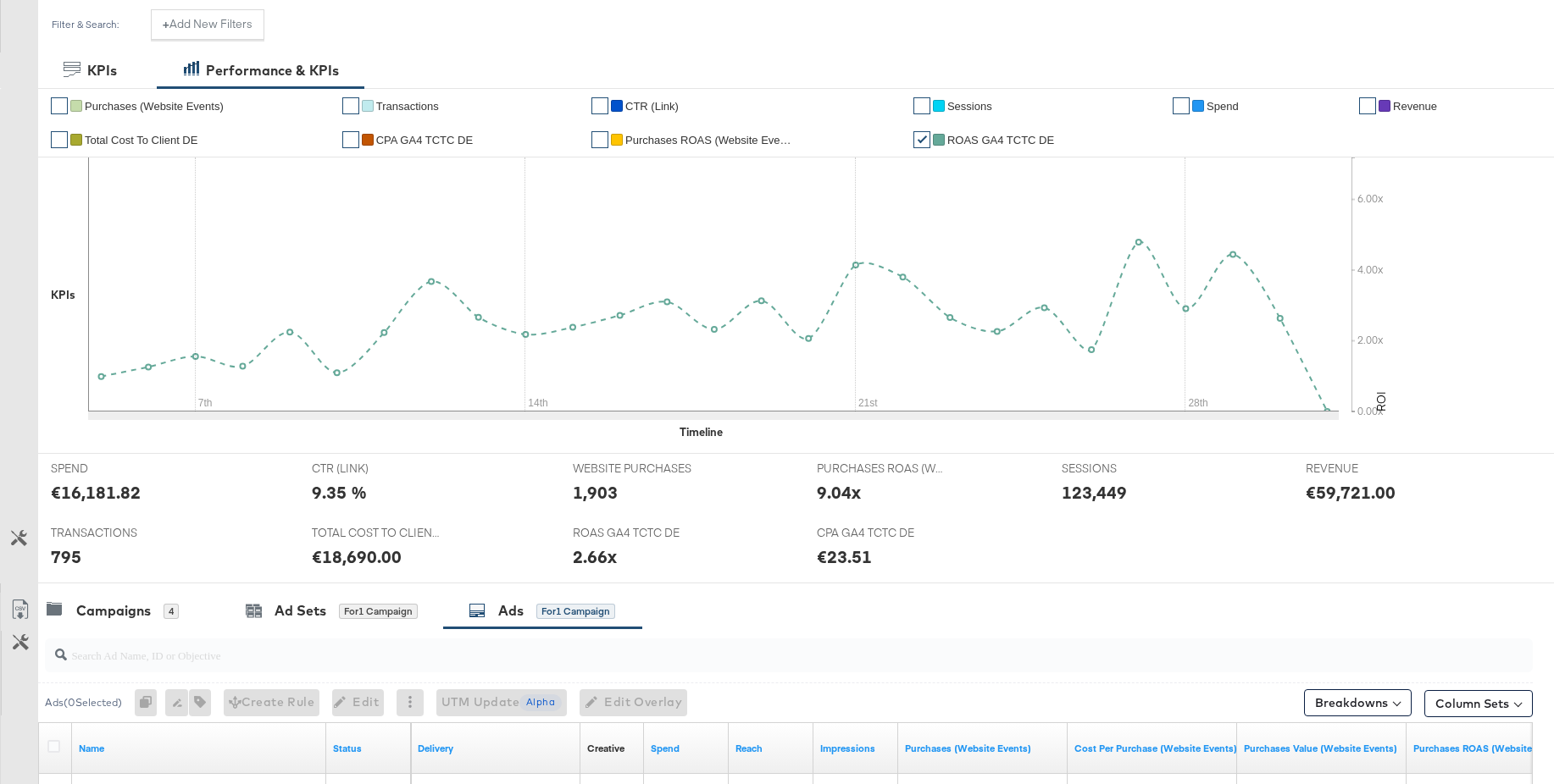
scroll to position [0, 0]
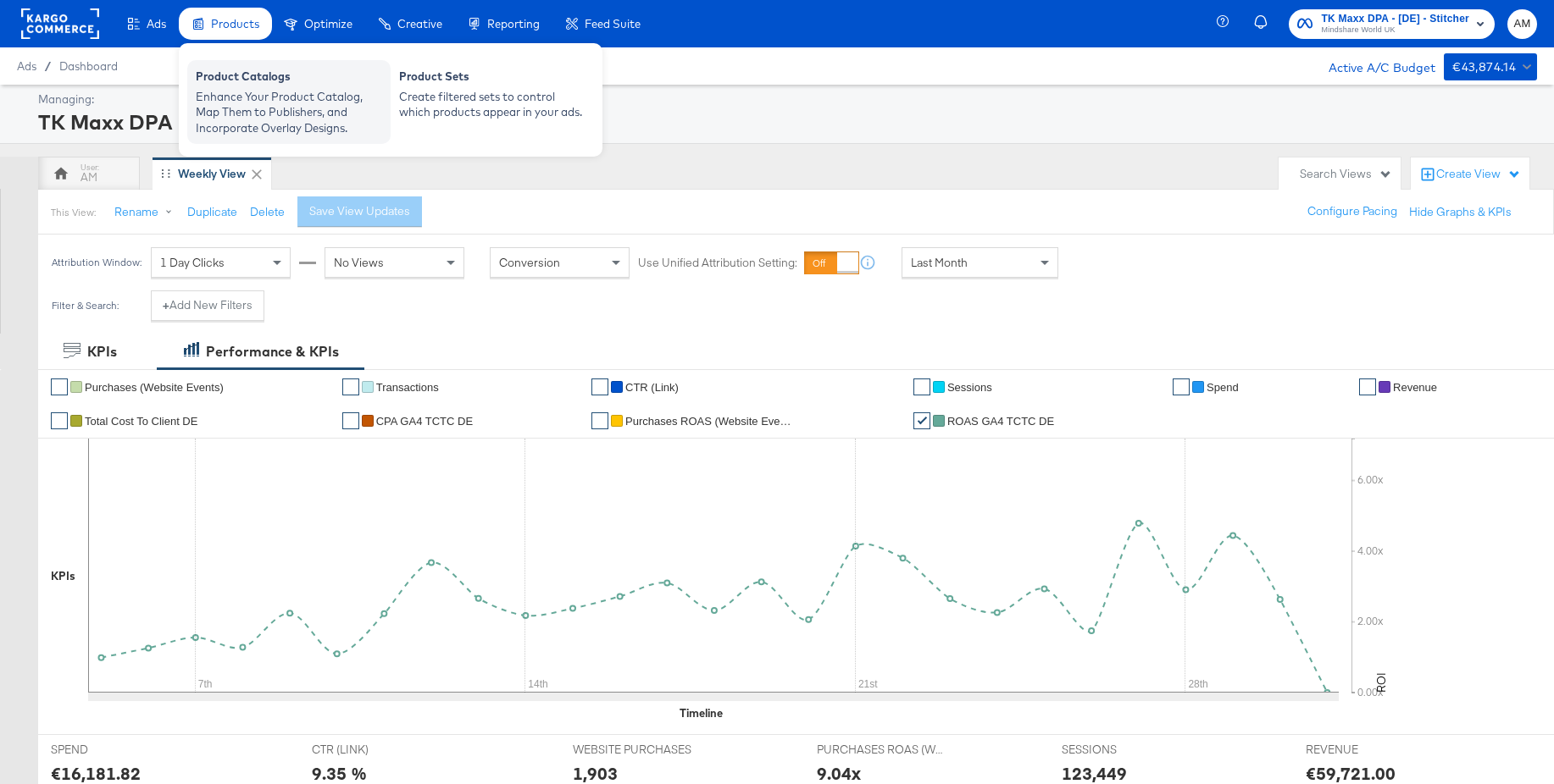
click at [227, 96] on div "Enhance Your Product Catalog, Map Them to Publishers, and Incorporate Overlay D…" at bounding box center [289, 113] width 187 height 48
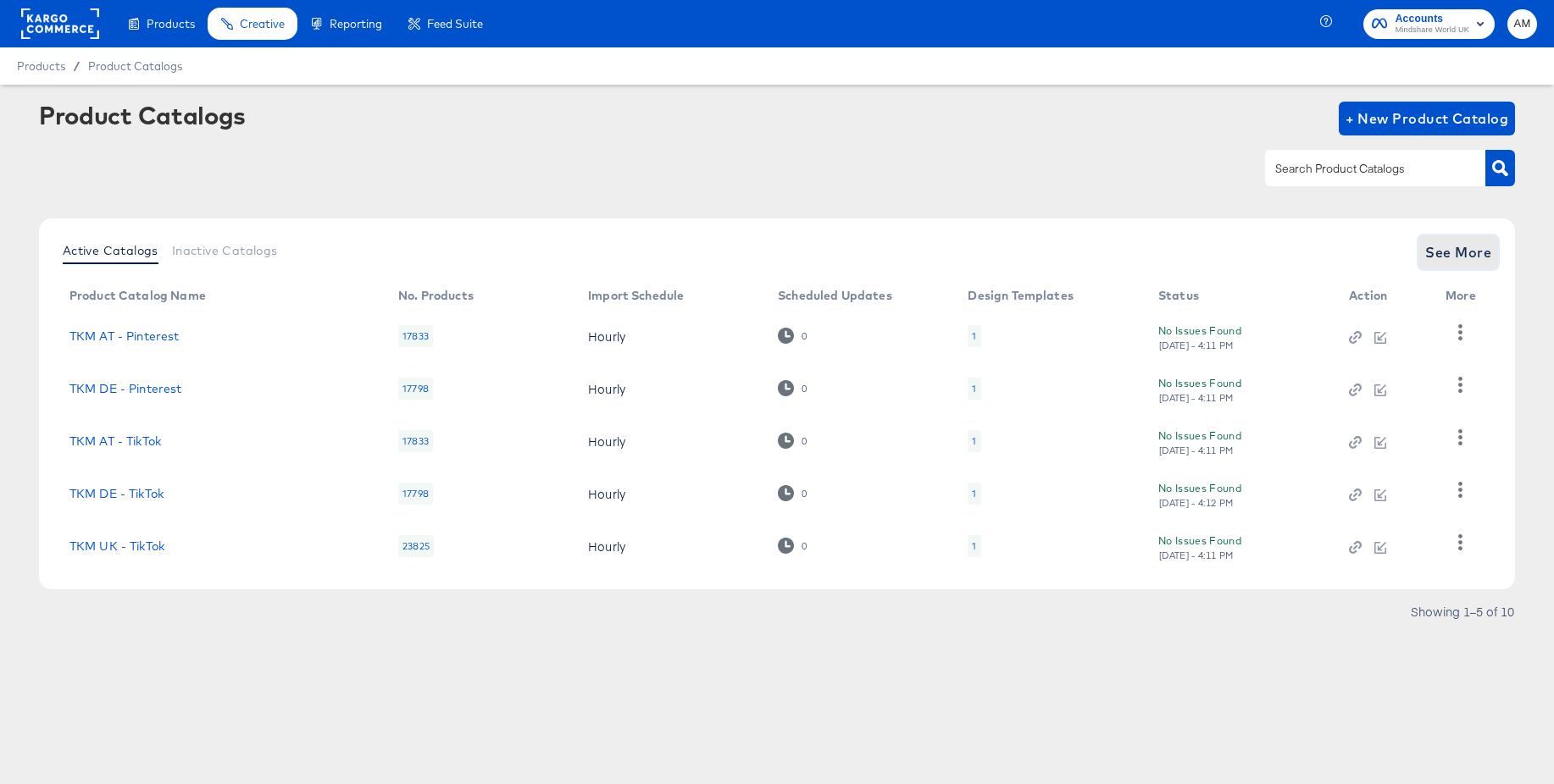
click at [1446, 261] on span "See More" at bounding box center [1459, 252] width 66 height 23
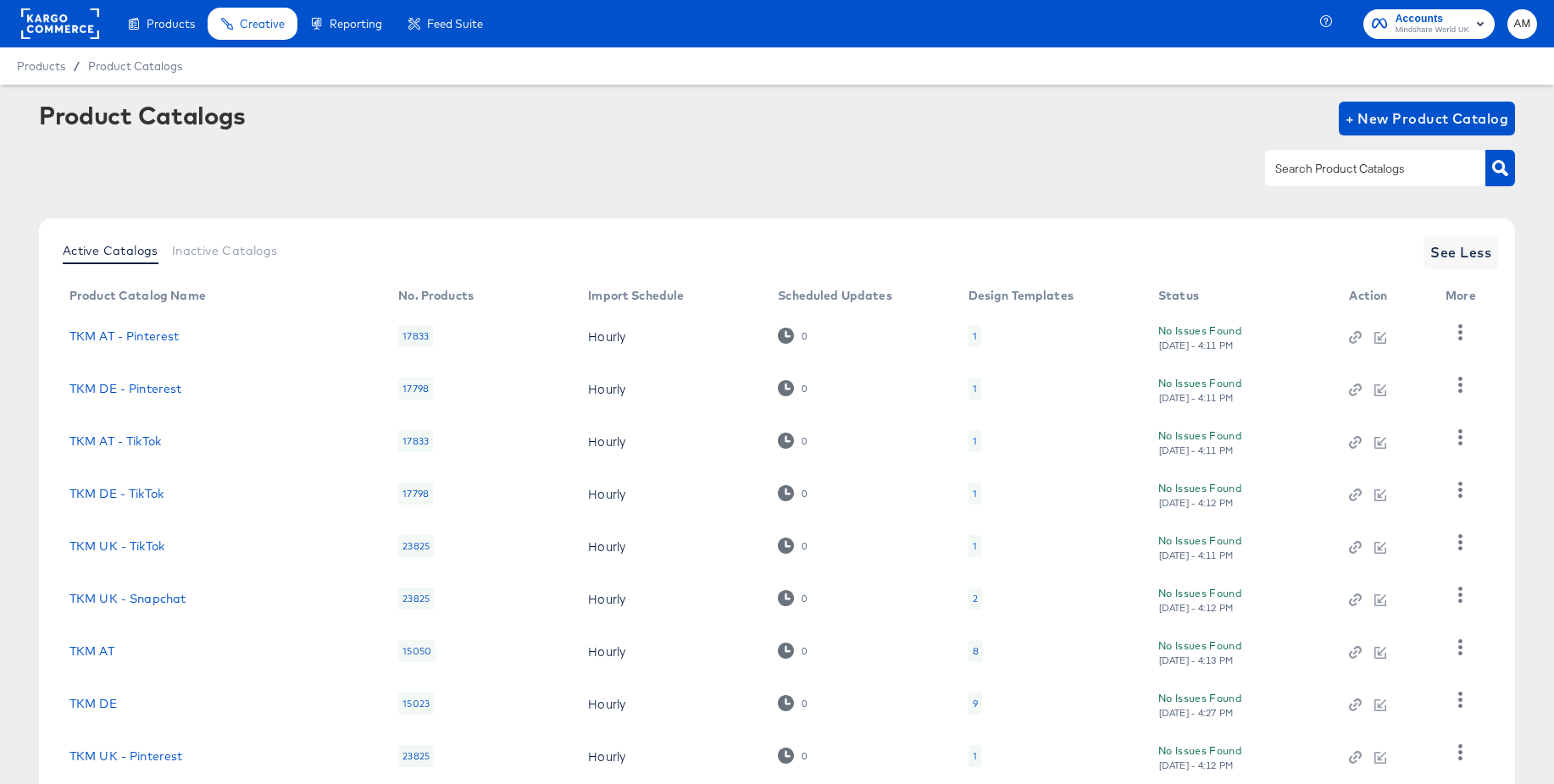
scroll to position [163, 0]
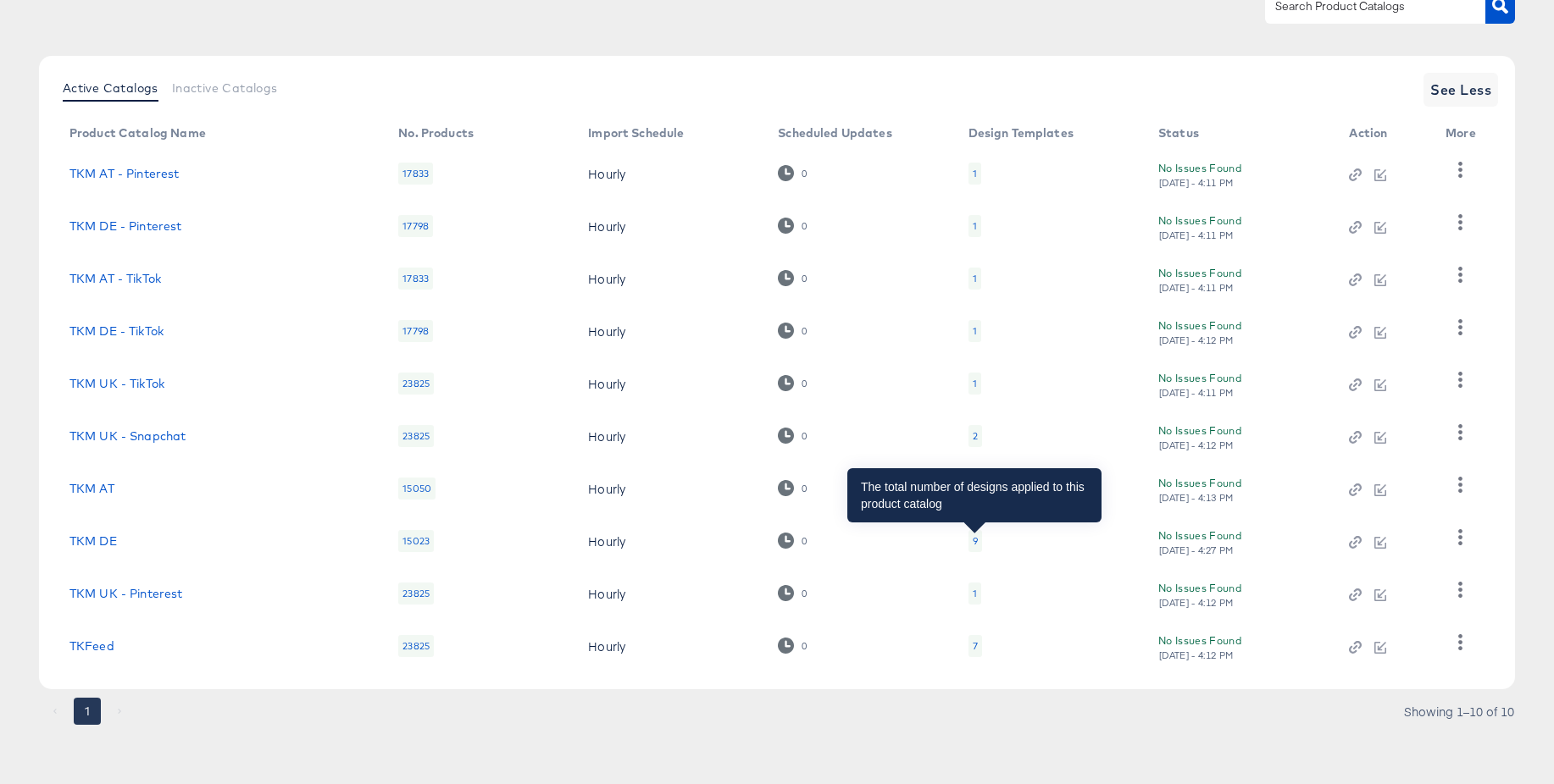
click at [973, 539] on div "9" at bounding box center [975, 541] width 5 height 14
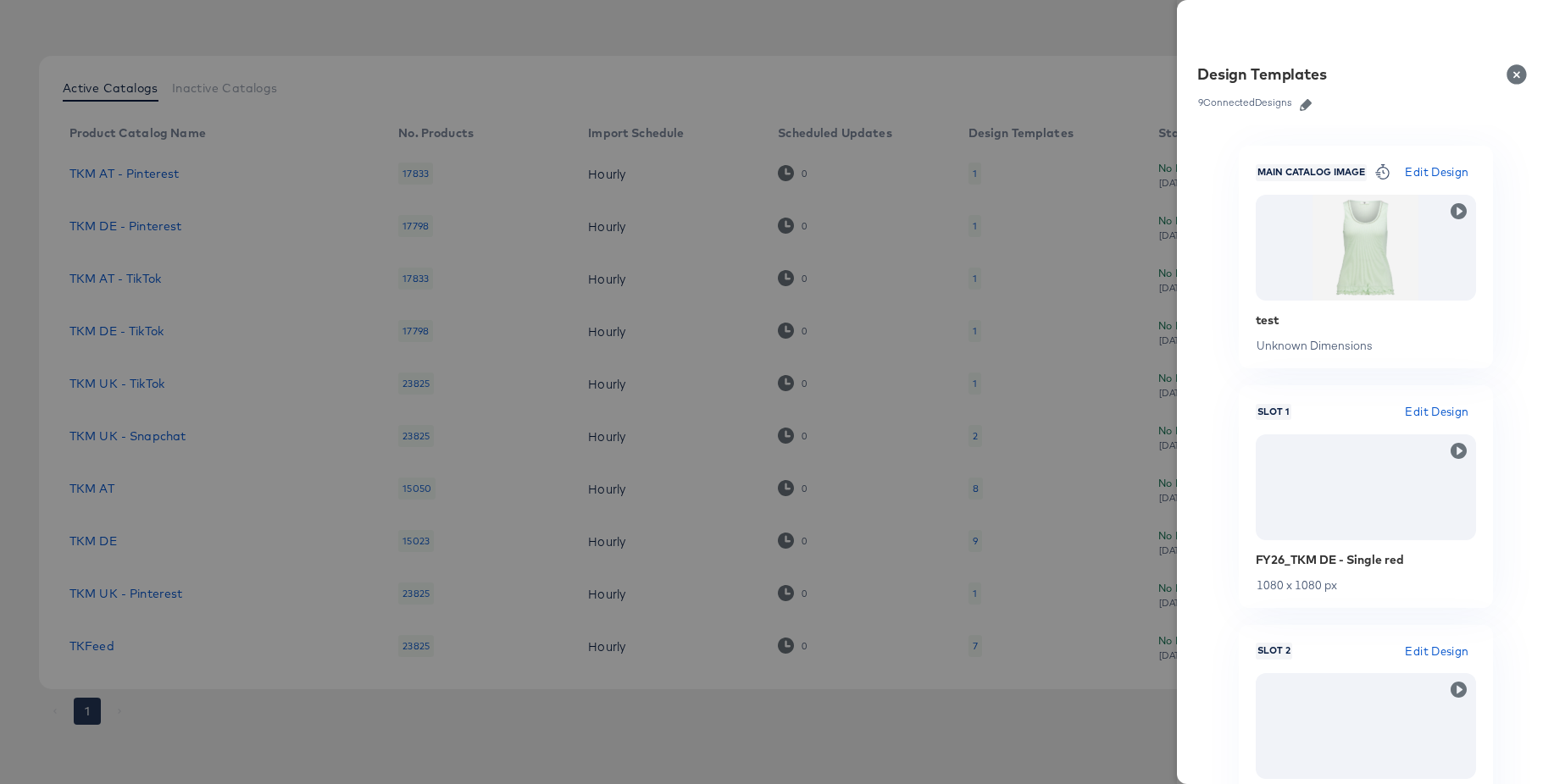
click at [1307, 107] on icon "button" at bounding box center [1306, 105] width 12 height 12
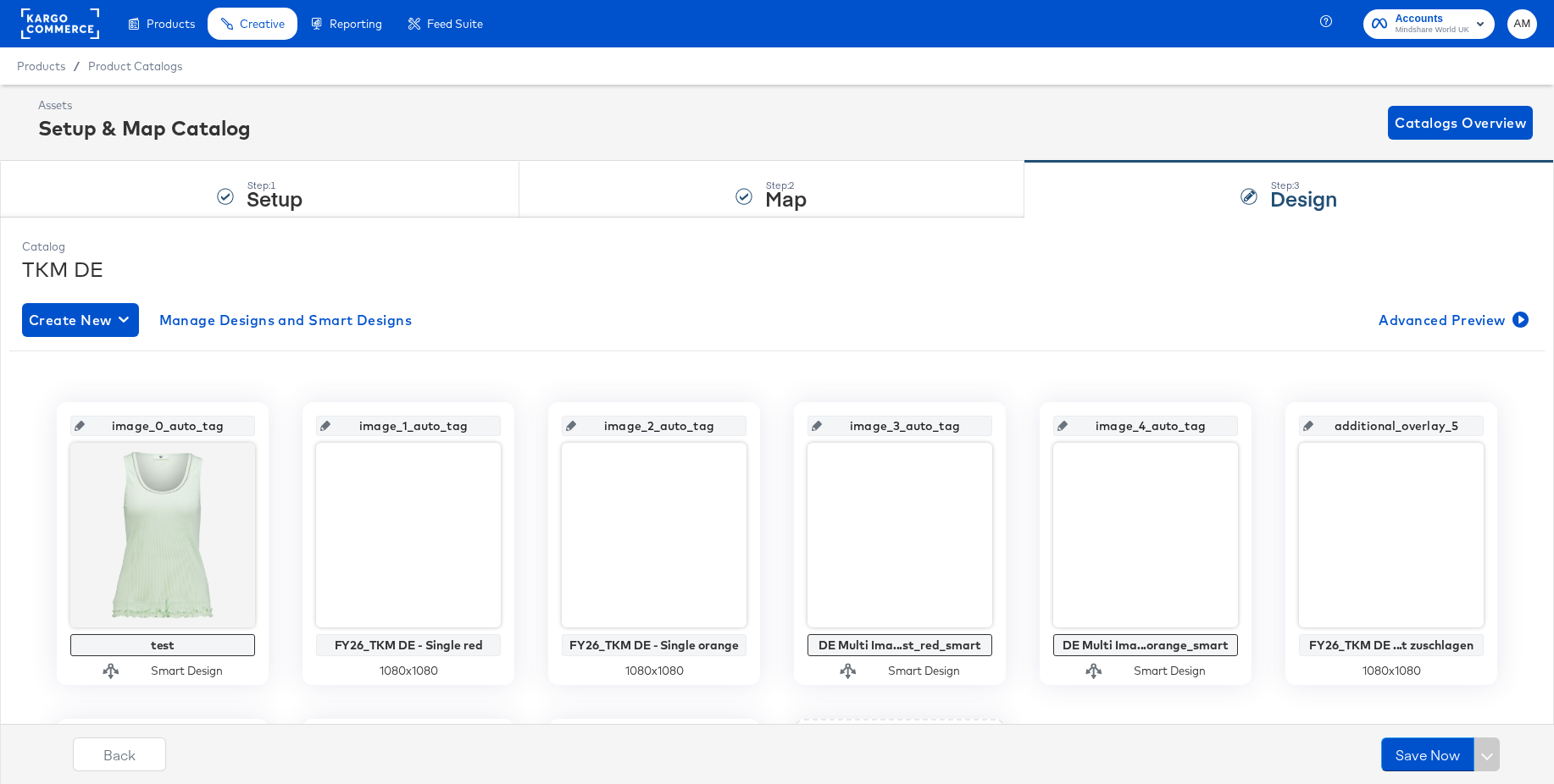
click at [62, 18] on rect at bounding box center [60, 23] width 78 height 30
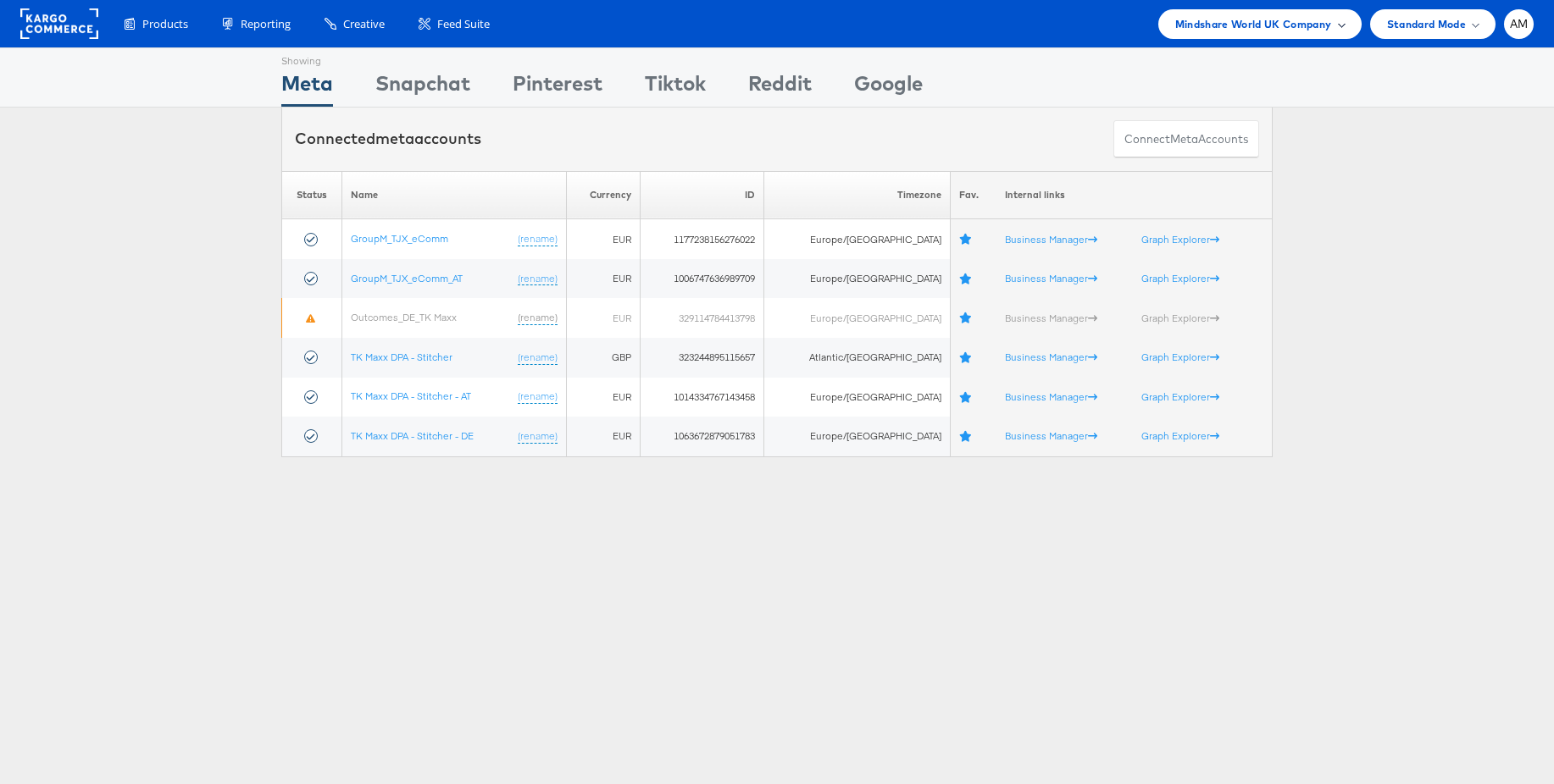
click at [1223, 27] on span "Mindshare World UK Company" at bounding box center [1254, 24] width 157 height 18
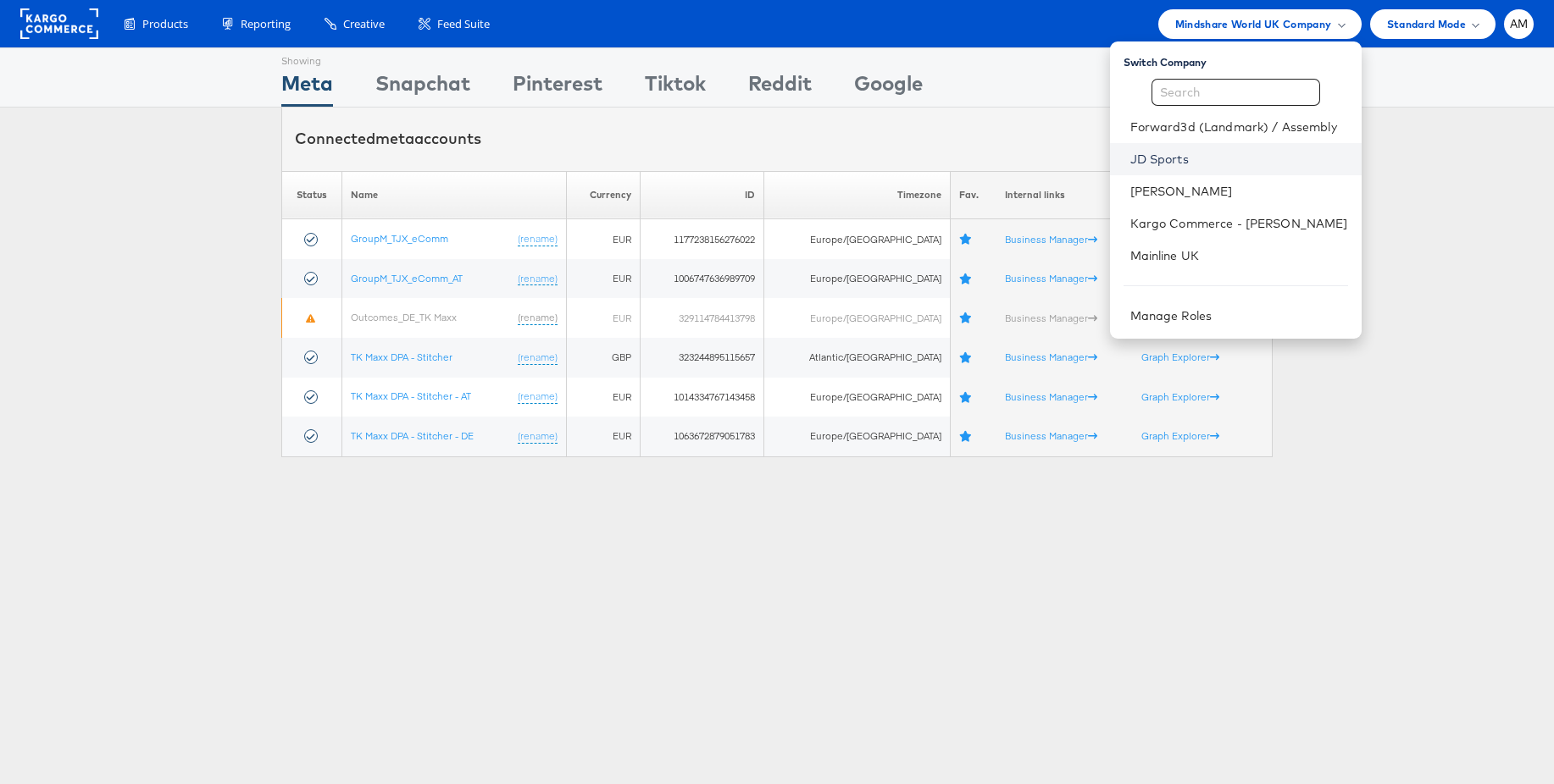
click at [1170, 160] on link "JD Sports" at bounding box center [1239, 160] width 218 height 17
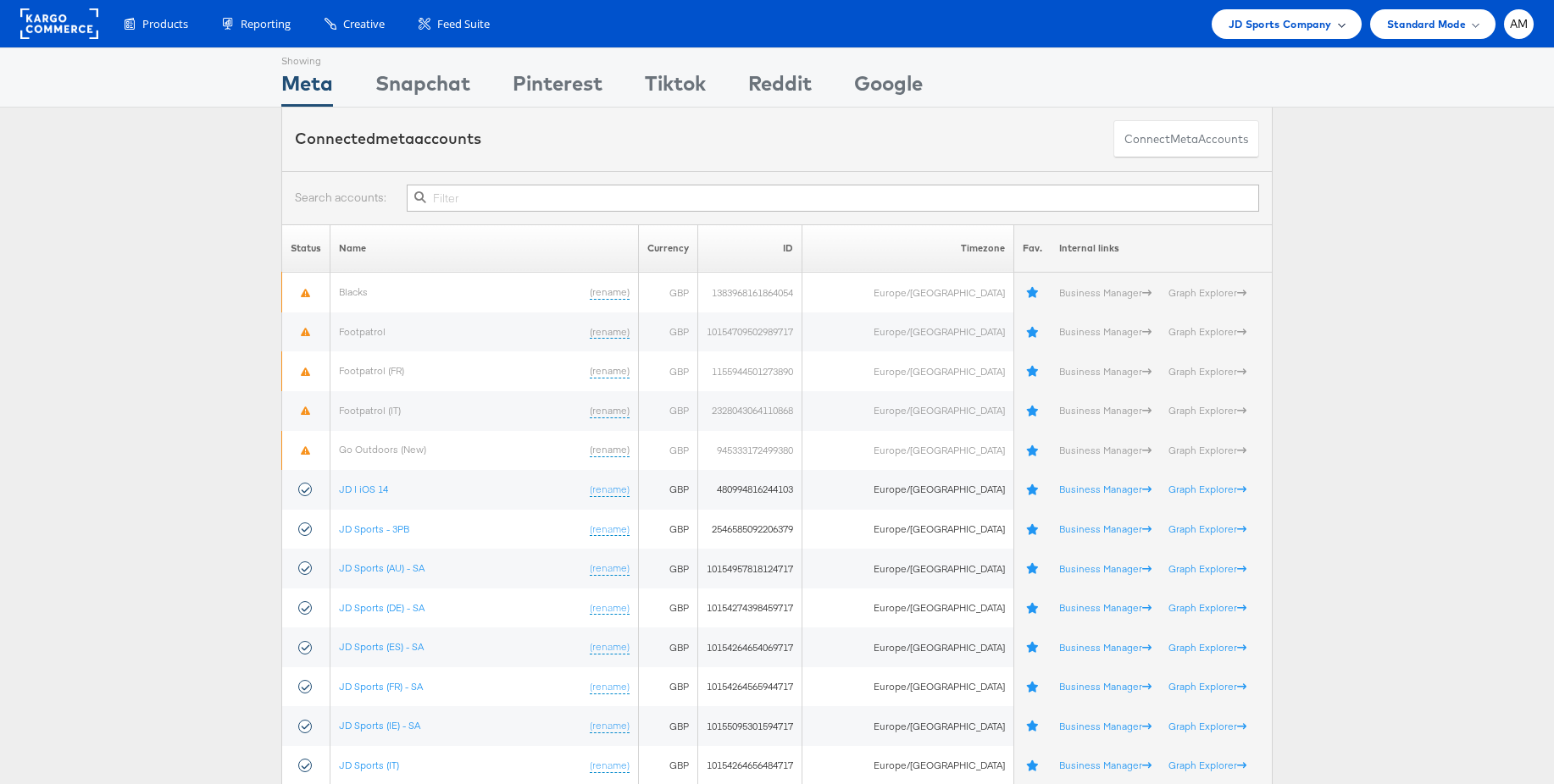
click at [1286, 31] on span "JD Sports Company" at bounding box center [1280, 24] width 103 height 18
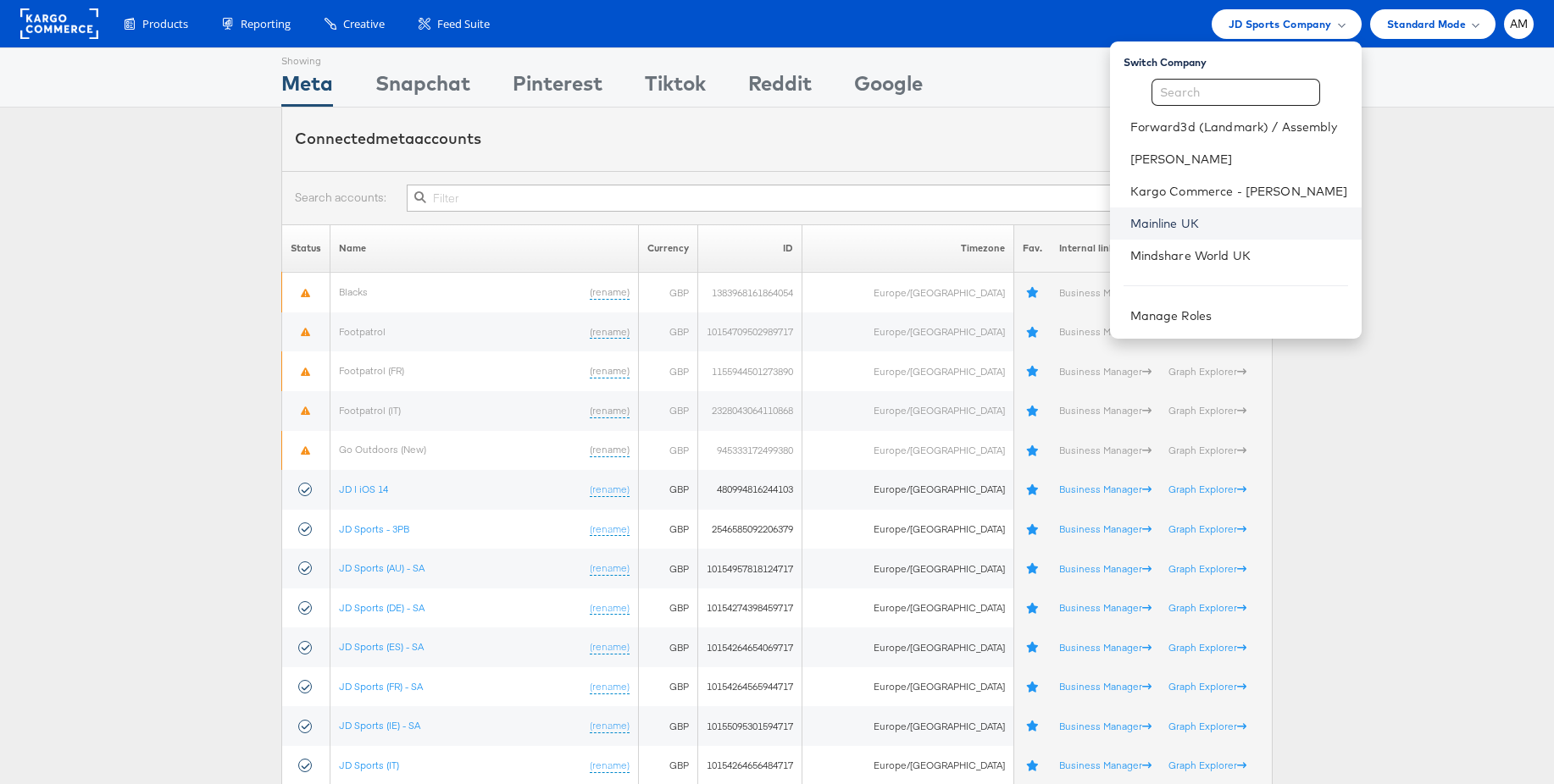
click at [1170, 225] on link "Mainline UK" at bounding box center [1239, 224] width 218 height 17
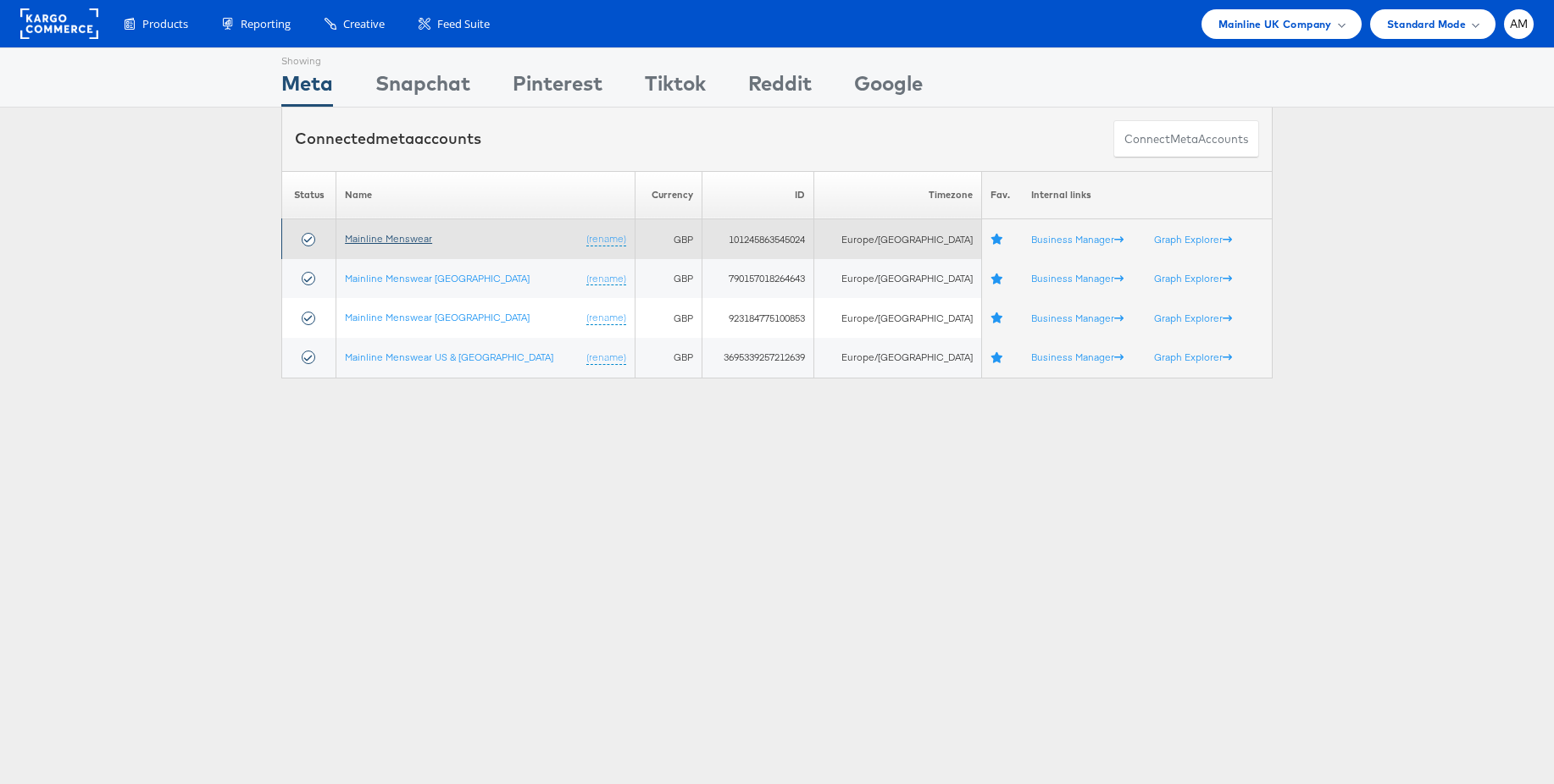
click at [387, 242] on link "Mainline Menswear" at bounding box center [389, 238] width 88 height 13
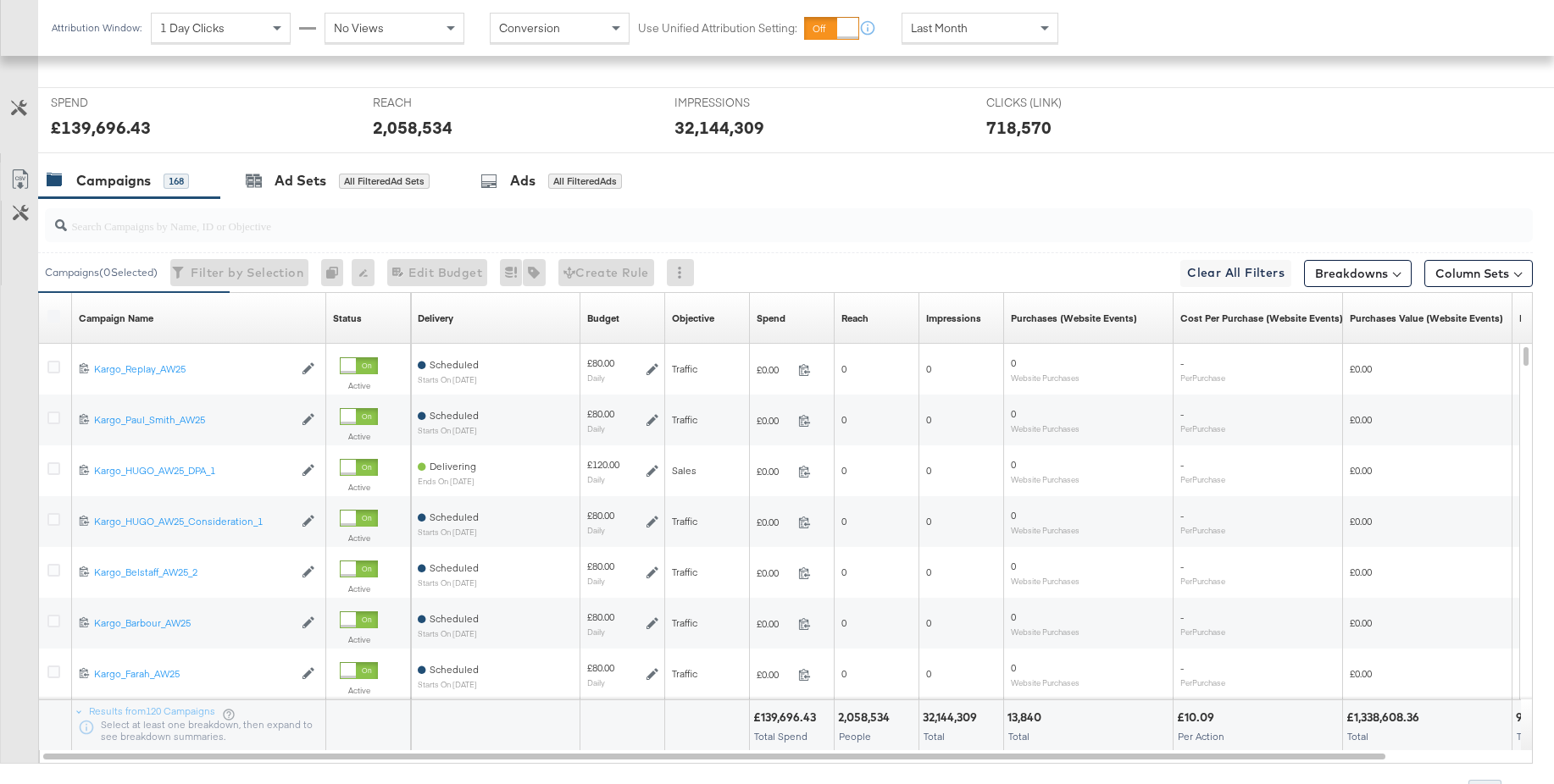
scroll to position [521, 0]
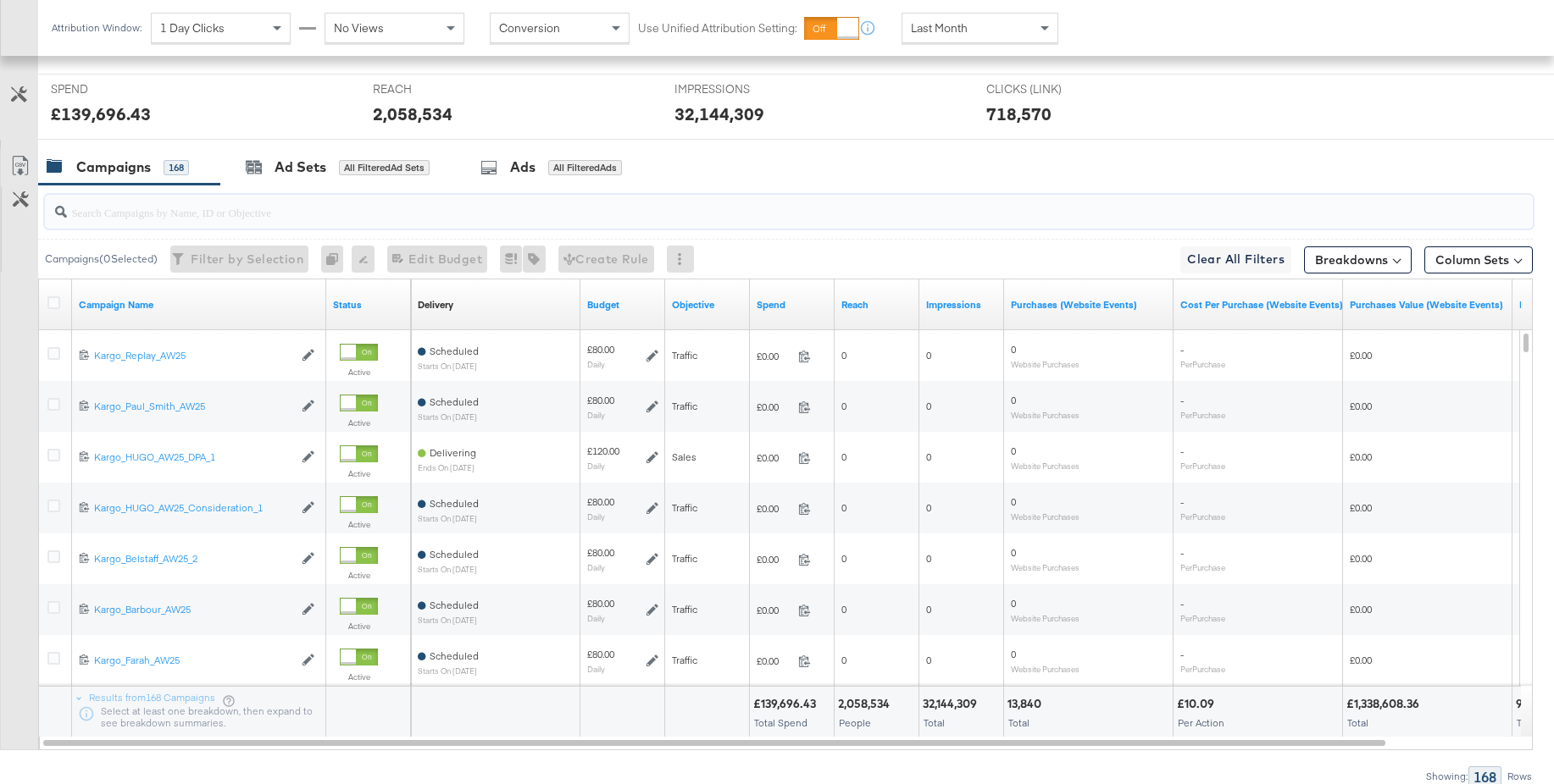
click at [268, 214] on input "search" at bounding box center [731, 206] width 1330 height 33
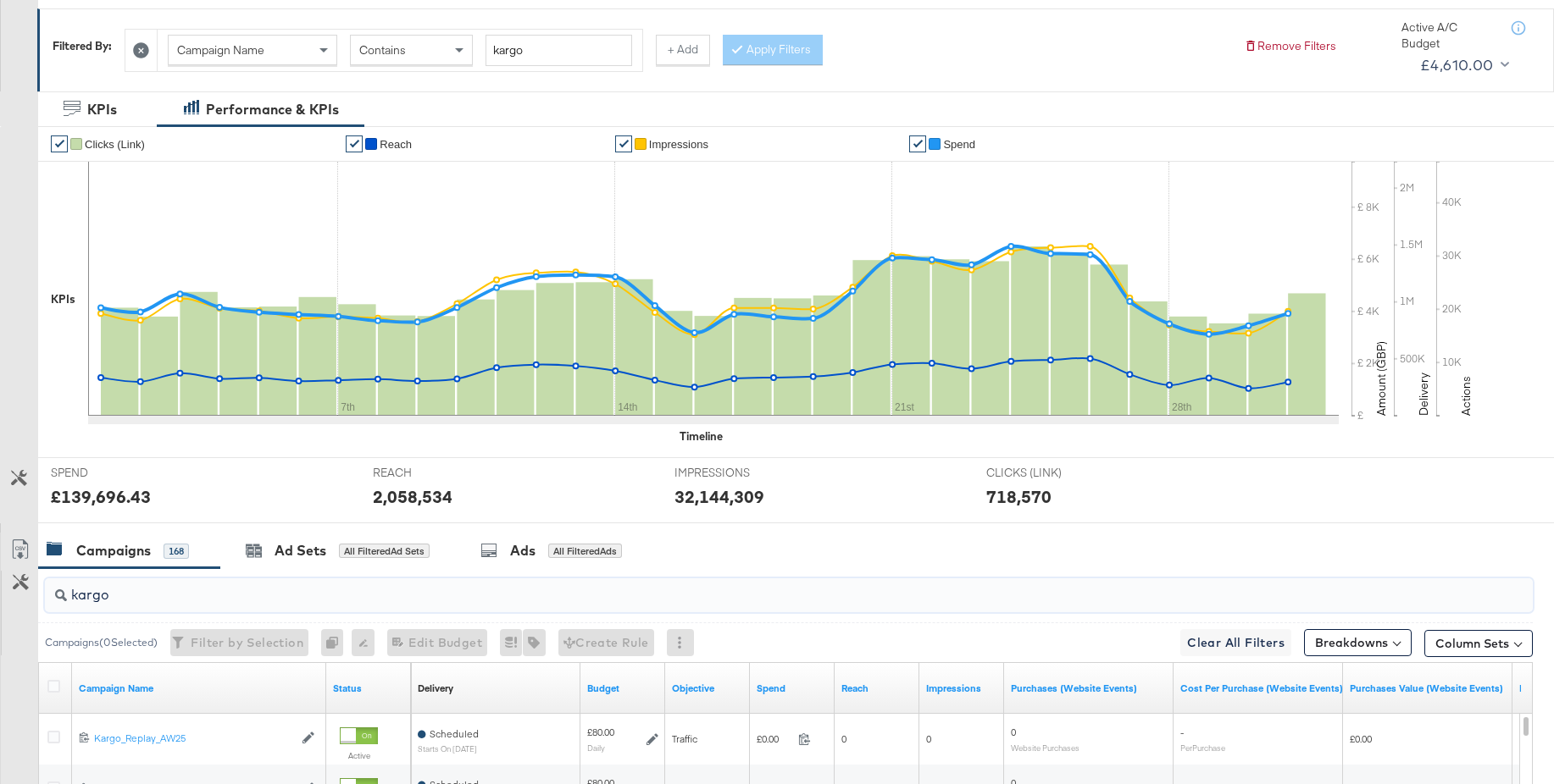
scroll to position [0, 0]
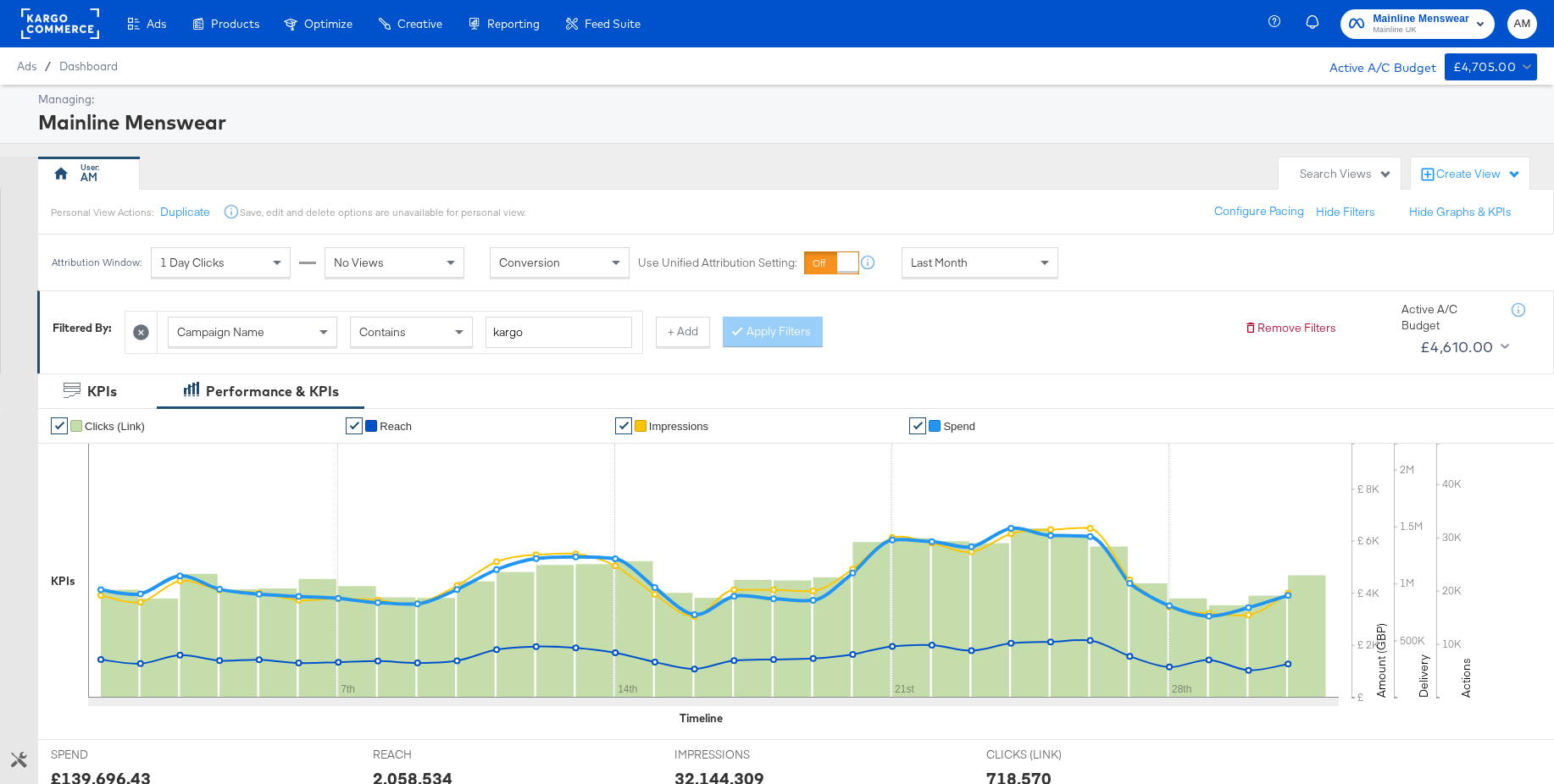
type input "kargo"
click at [57, 23] on rect at bounding box center [60, 23] width 78 height 30
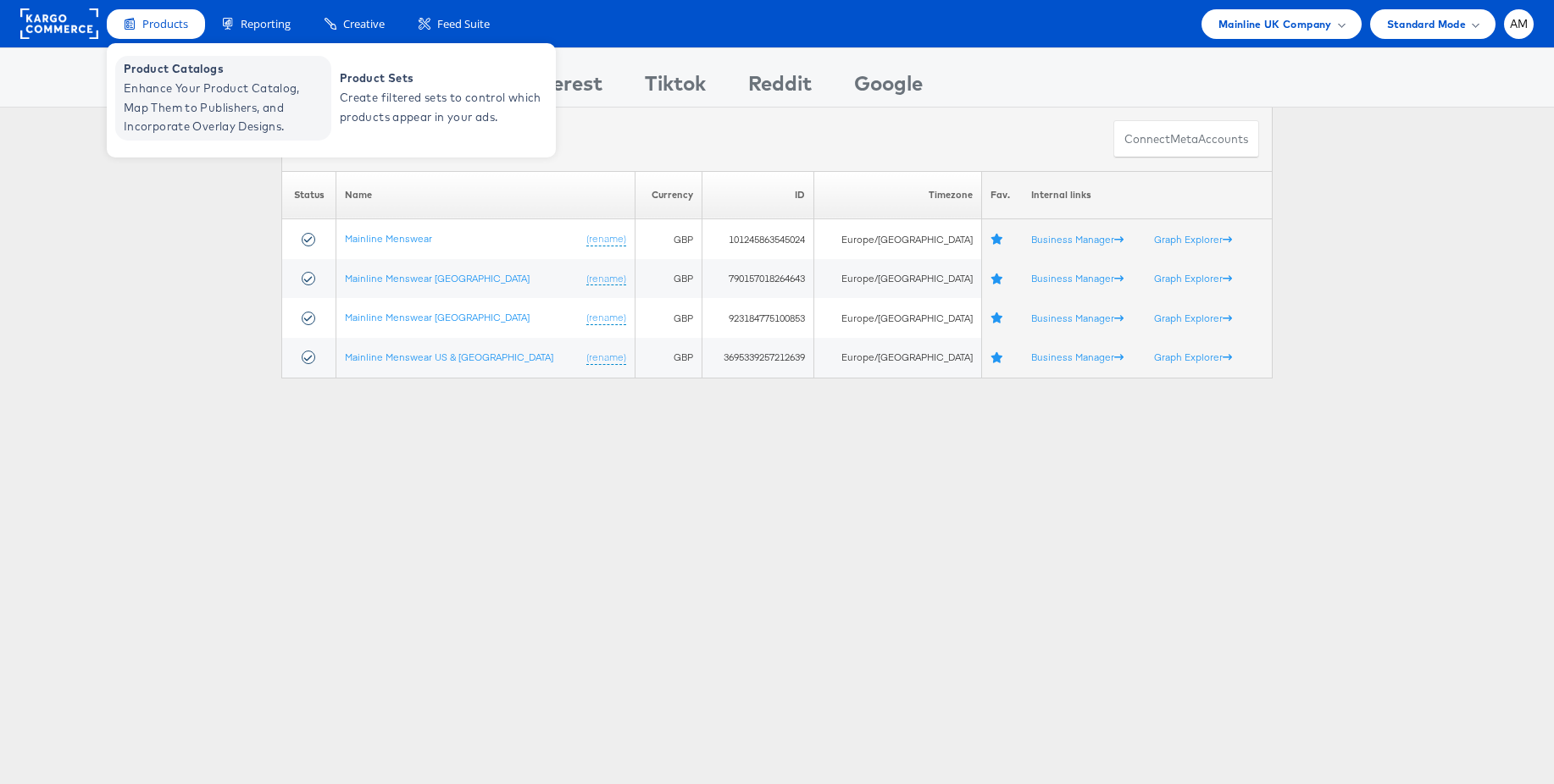
click at [198, 101] on span "Enhance Your Product Catalog, Map Them to Publishers, and Incorporate Overlay D…" at bounding box center [226, 108] width 203 height 57
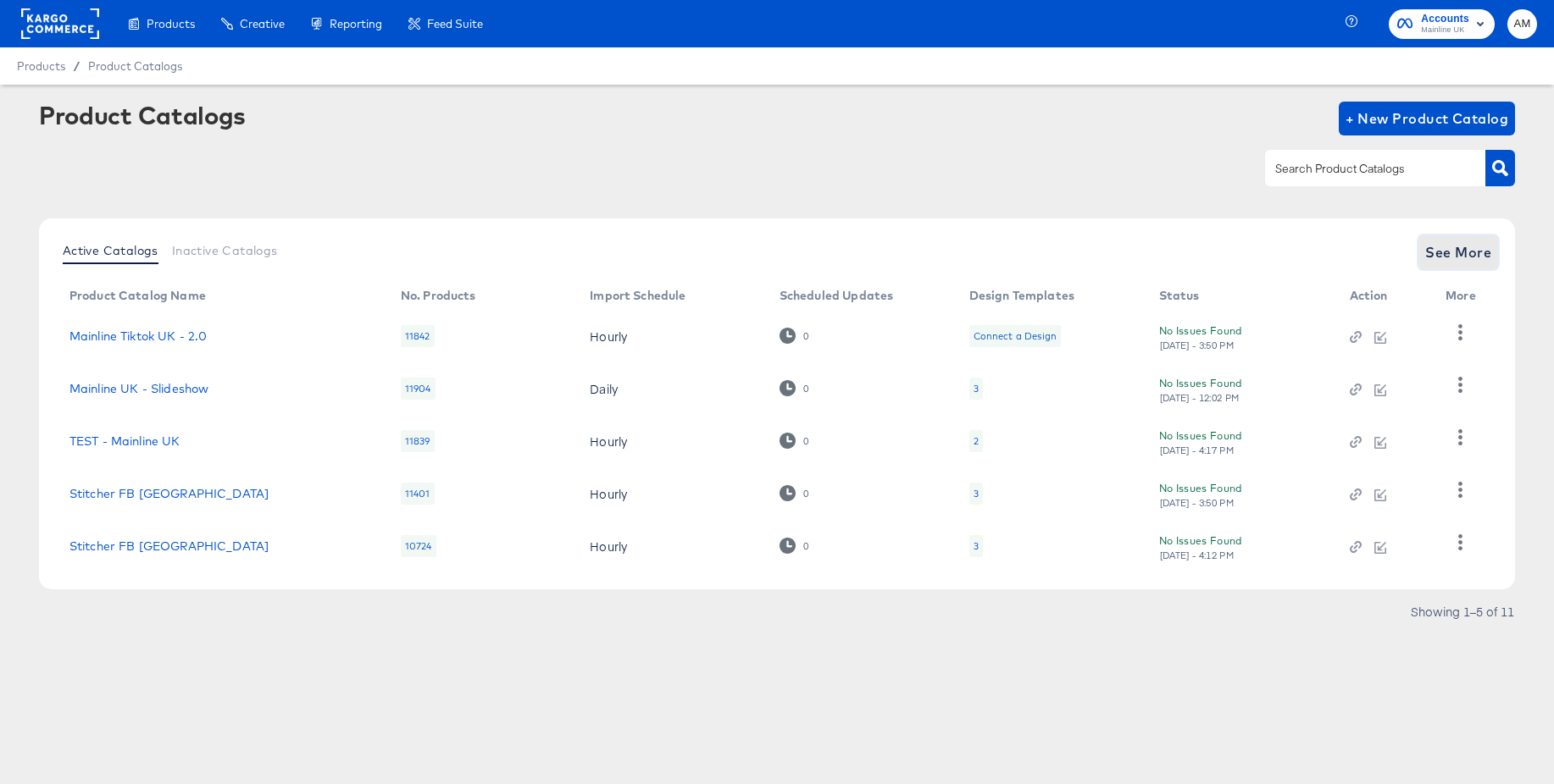
click at [1451, 245] on span "See More" at bounding box center [1459, 252] width 66 height 23
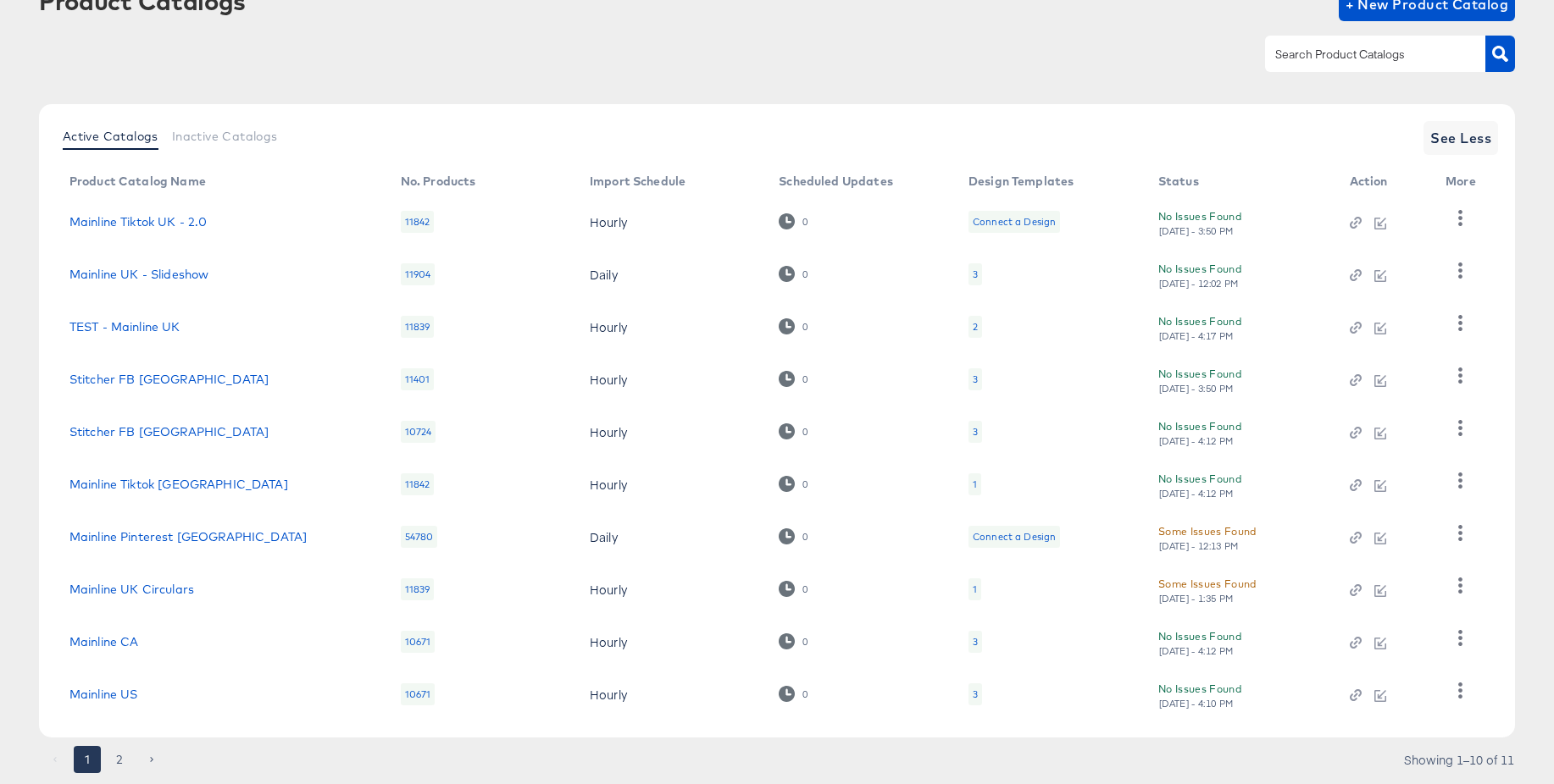
scroll to position [163, 0]
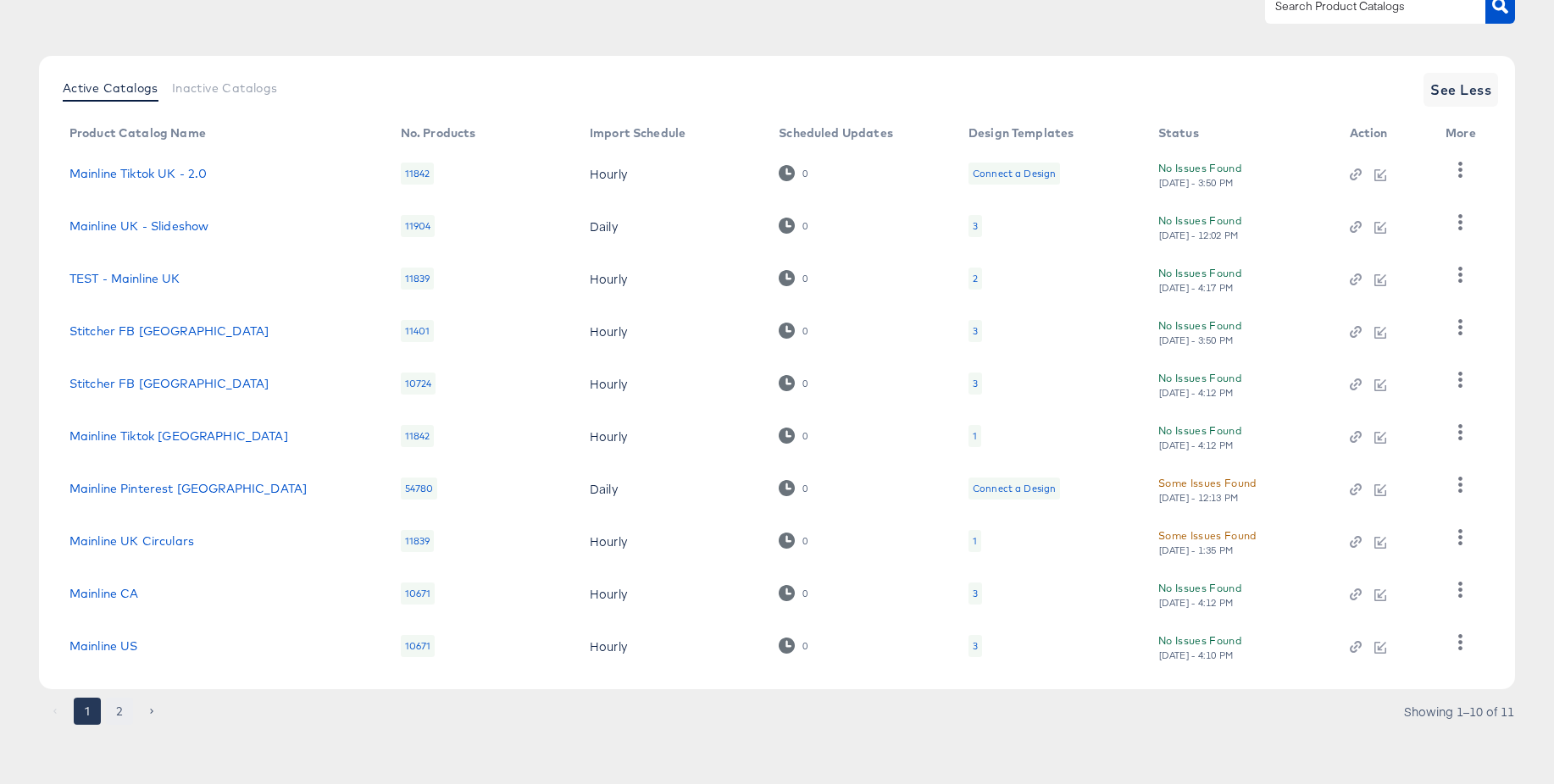
click at [119, 710] on button "2" at bounding box center [119, 711] width 27 height 27
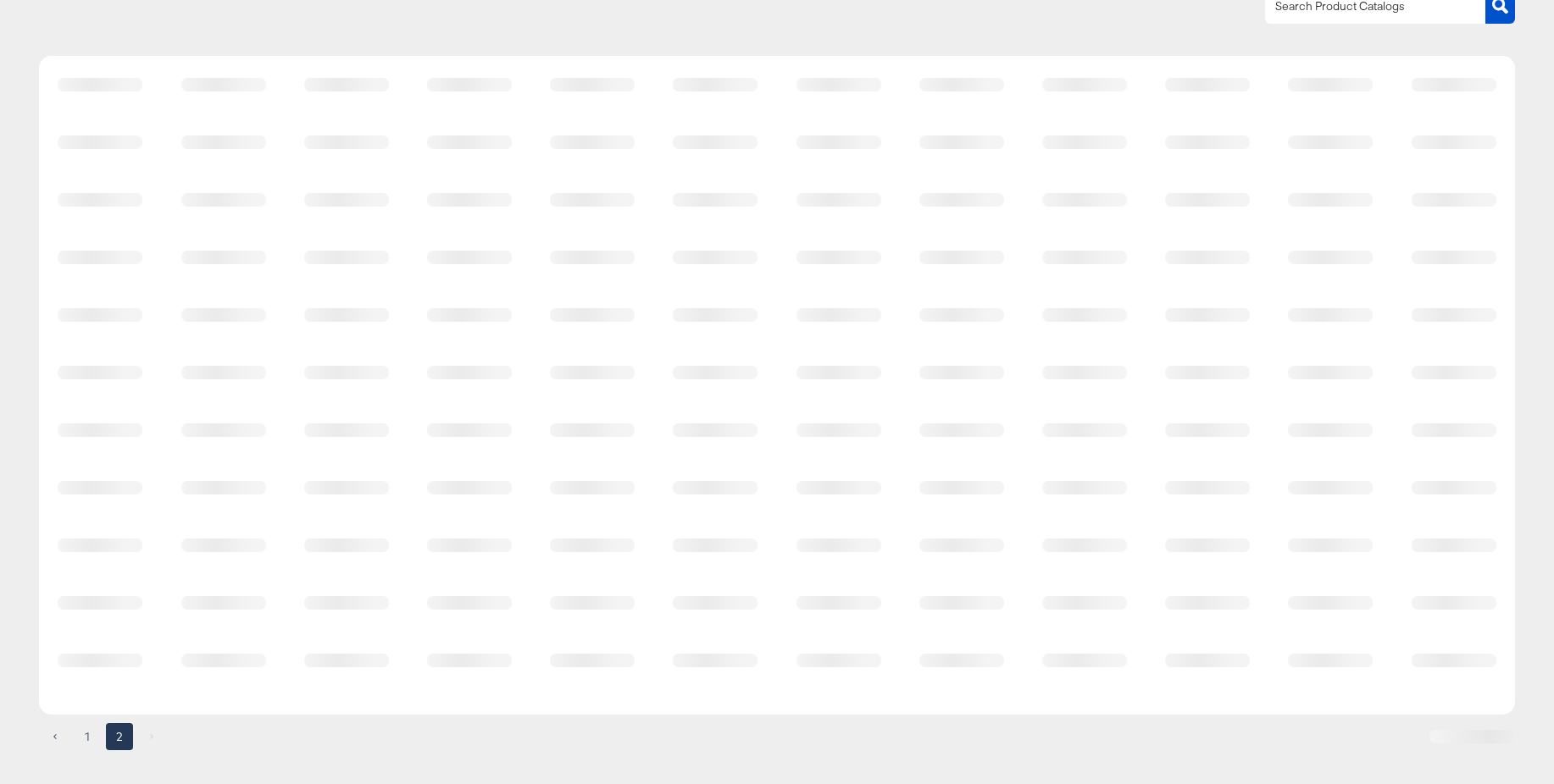
scroll to position [0, 0]
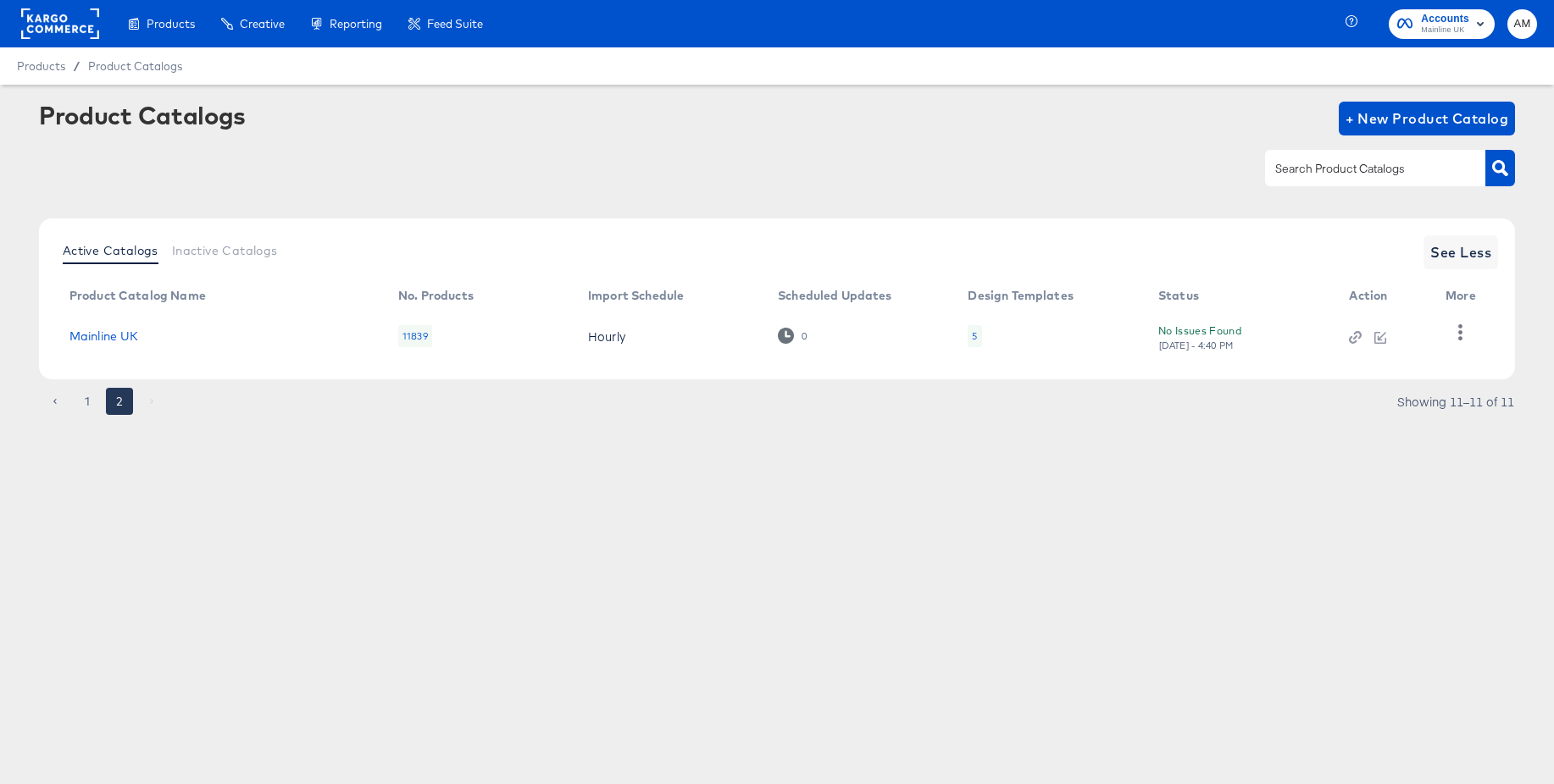
click at [977, 338] on div "5" at bounding box center [974, 336] width 14 height 22
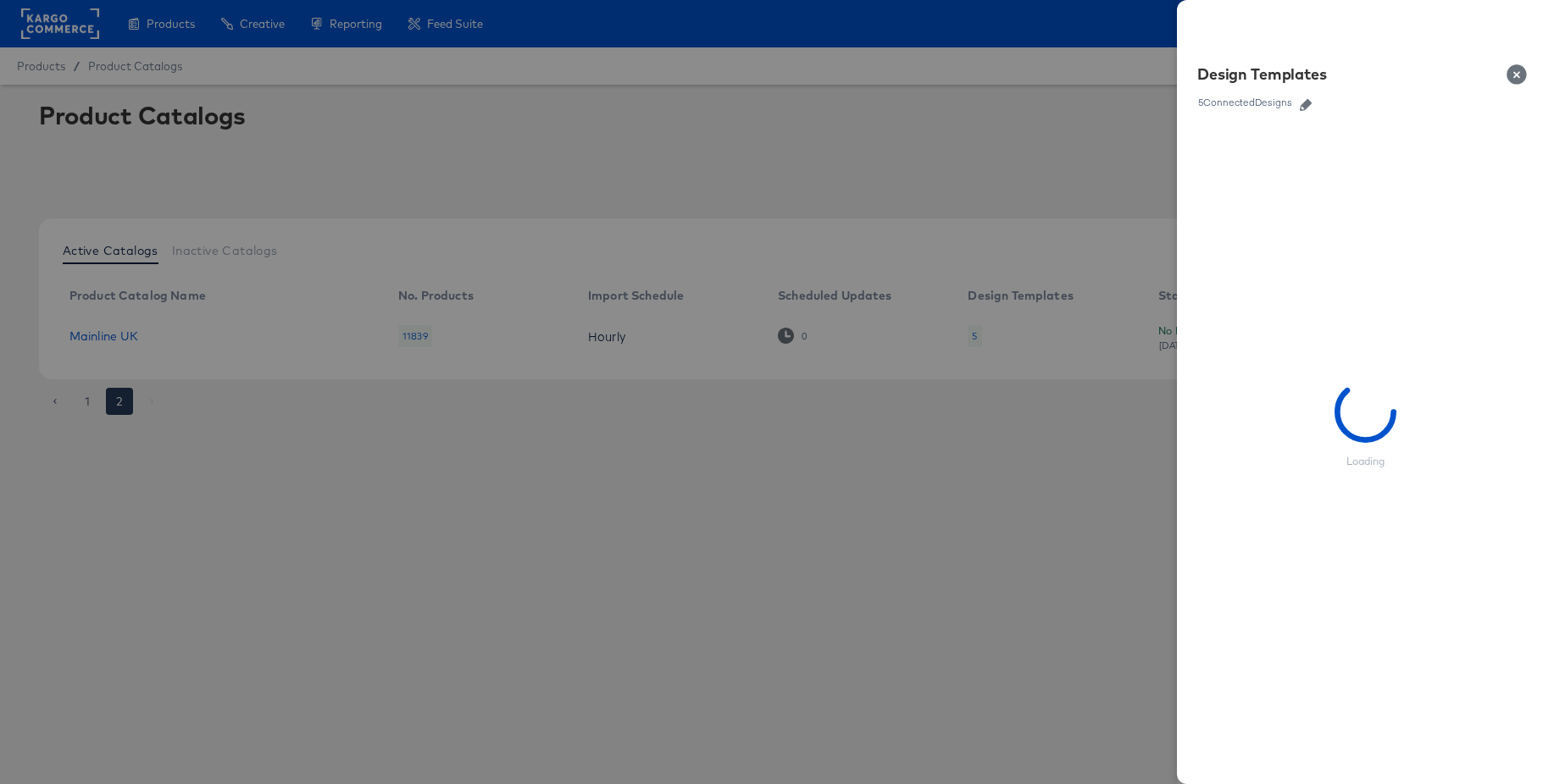
click at [1307, 105] on icon "button" at bounding box center [1306, 105] width 12 height 12
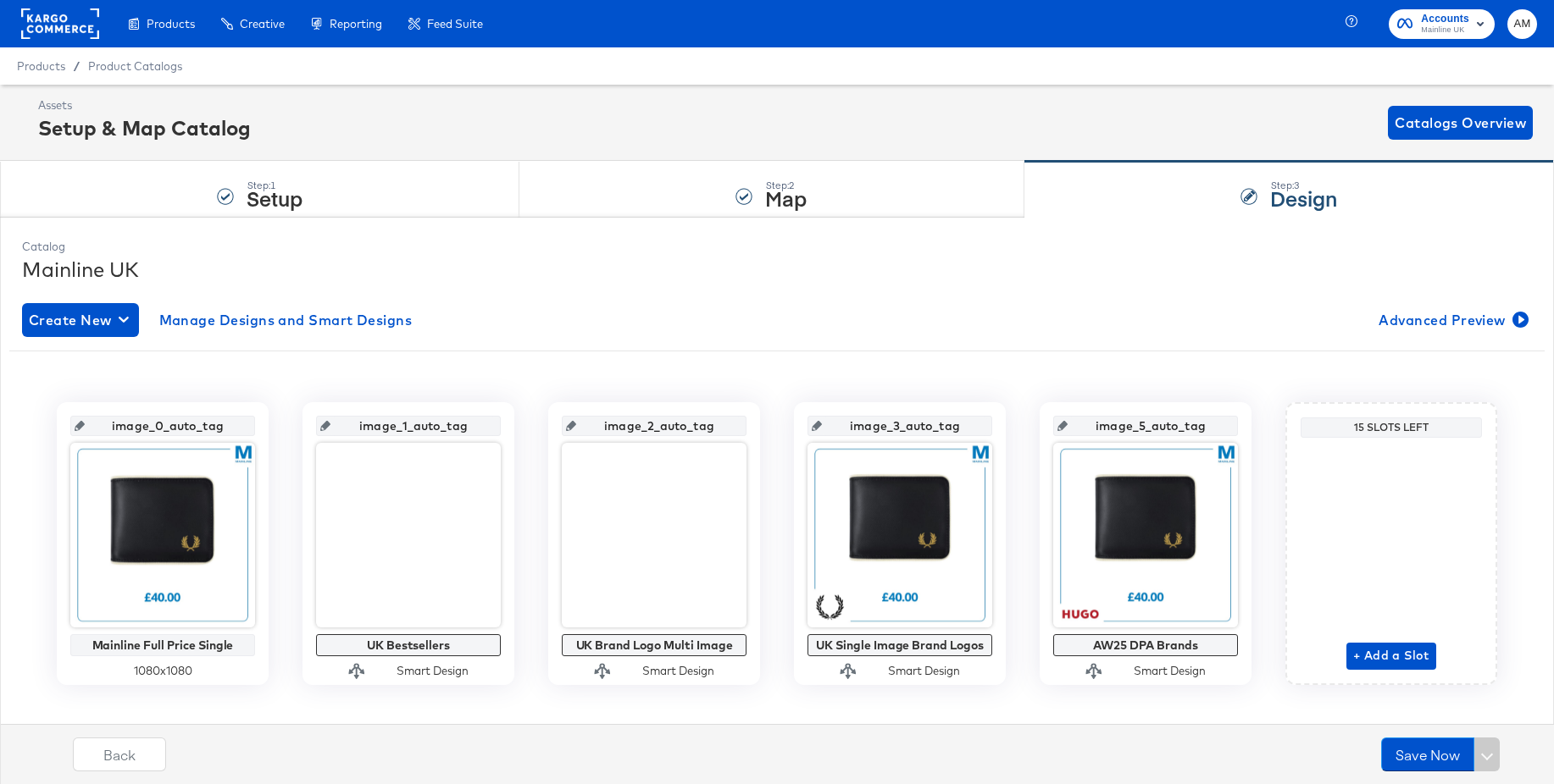
click at [49, 17] on rect at bounding box center [60, 23] width 78 height 30
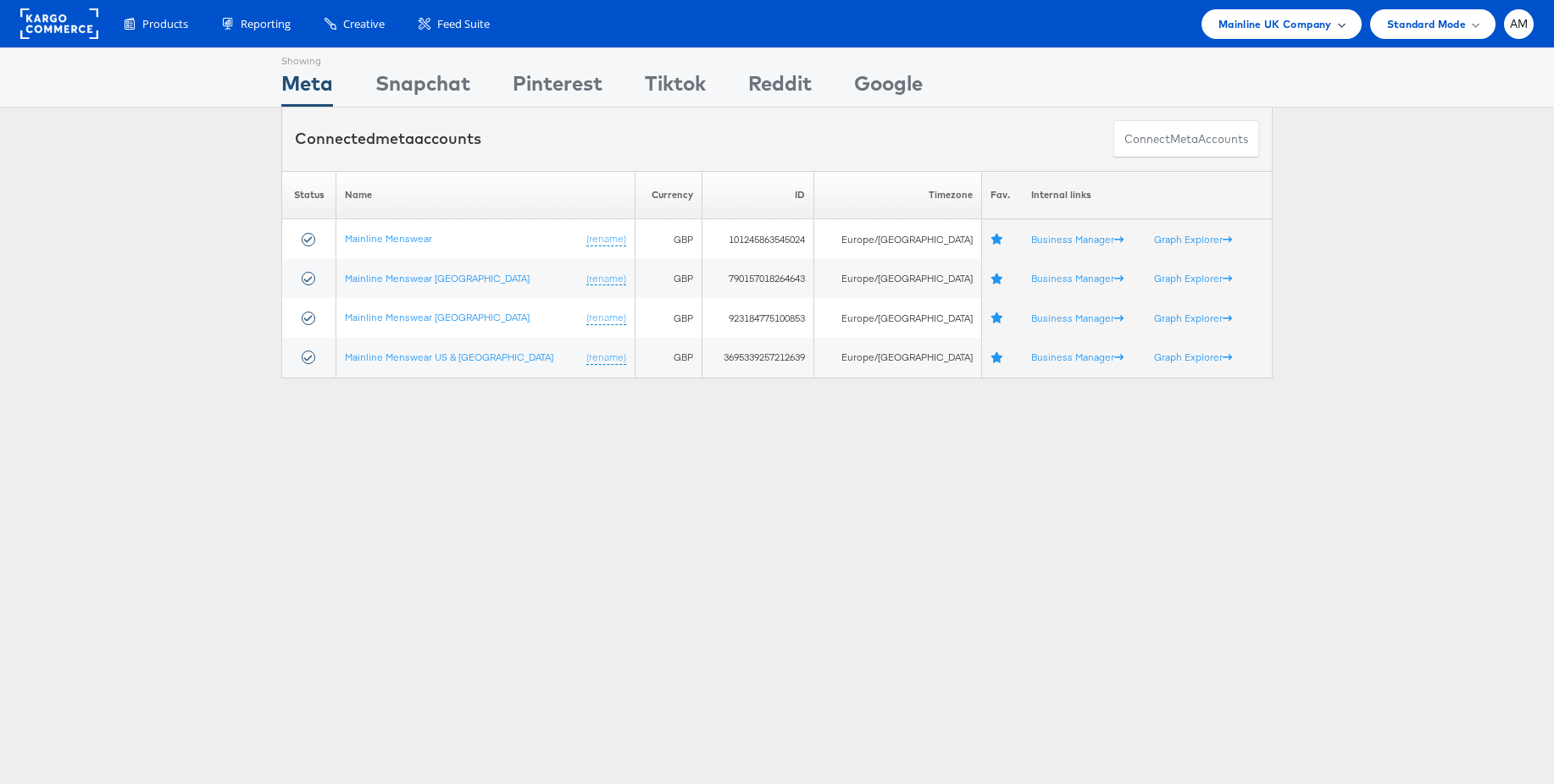
click at [1276, 29] on span "Mainline UK Company" at bounding box center [1275, 24] width 114 height 18
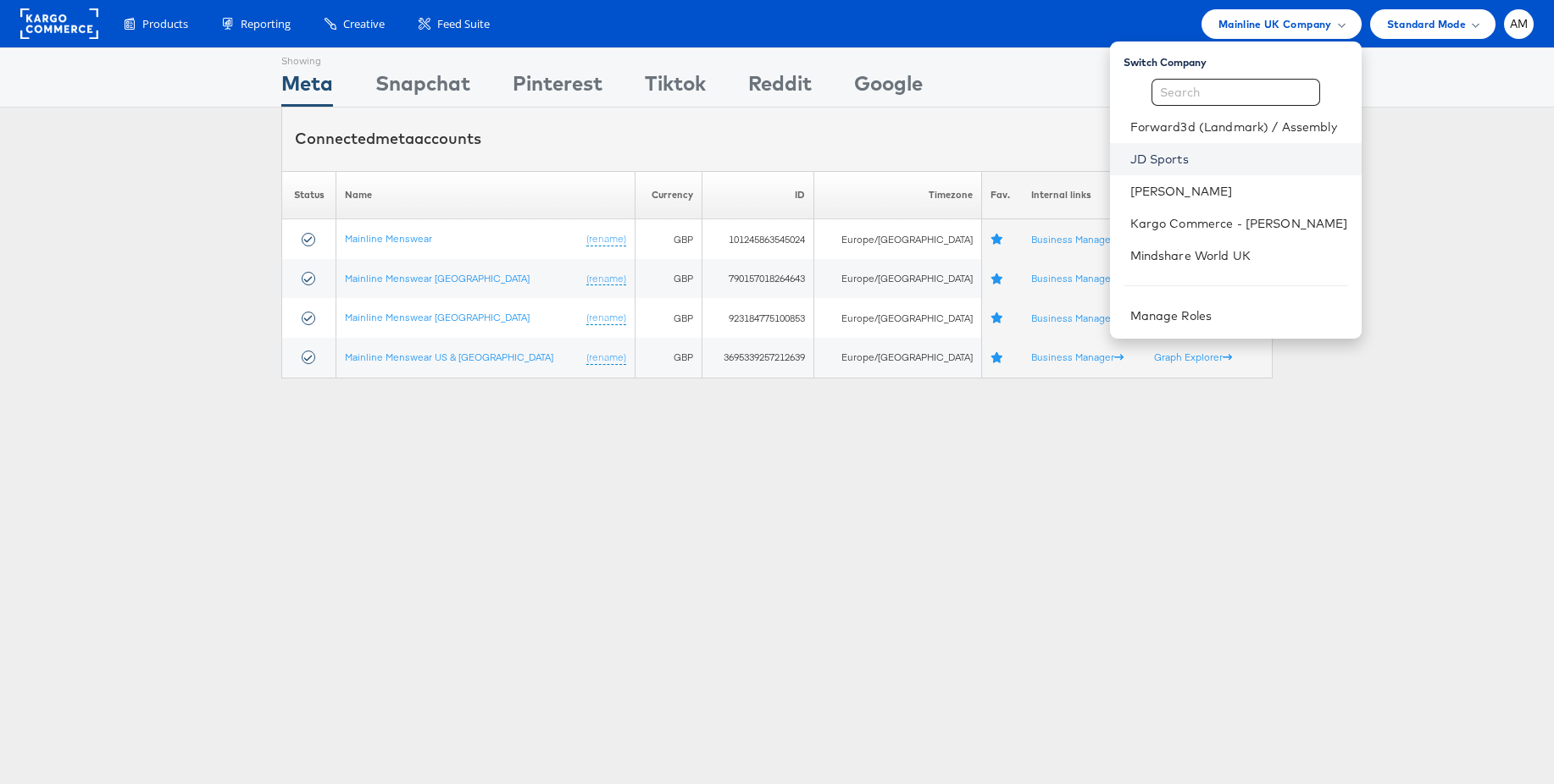
click at [1182, 153] on link "JD Sports" at bounding box center [1239, 160] width 218 height 17
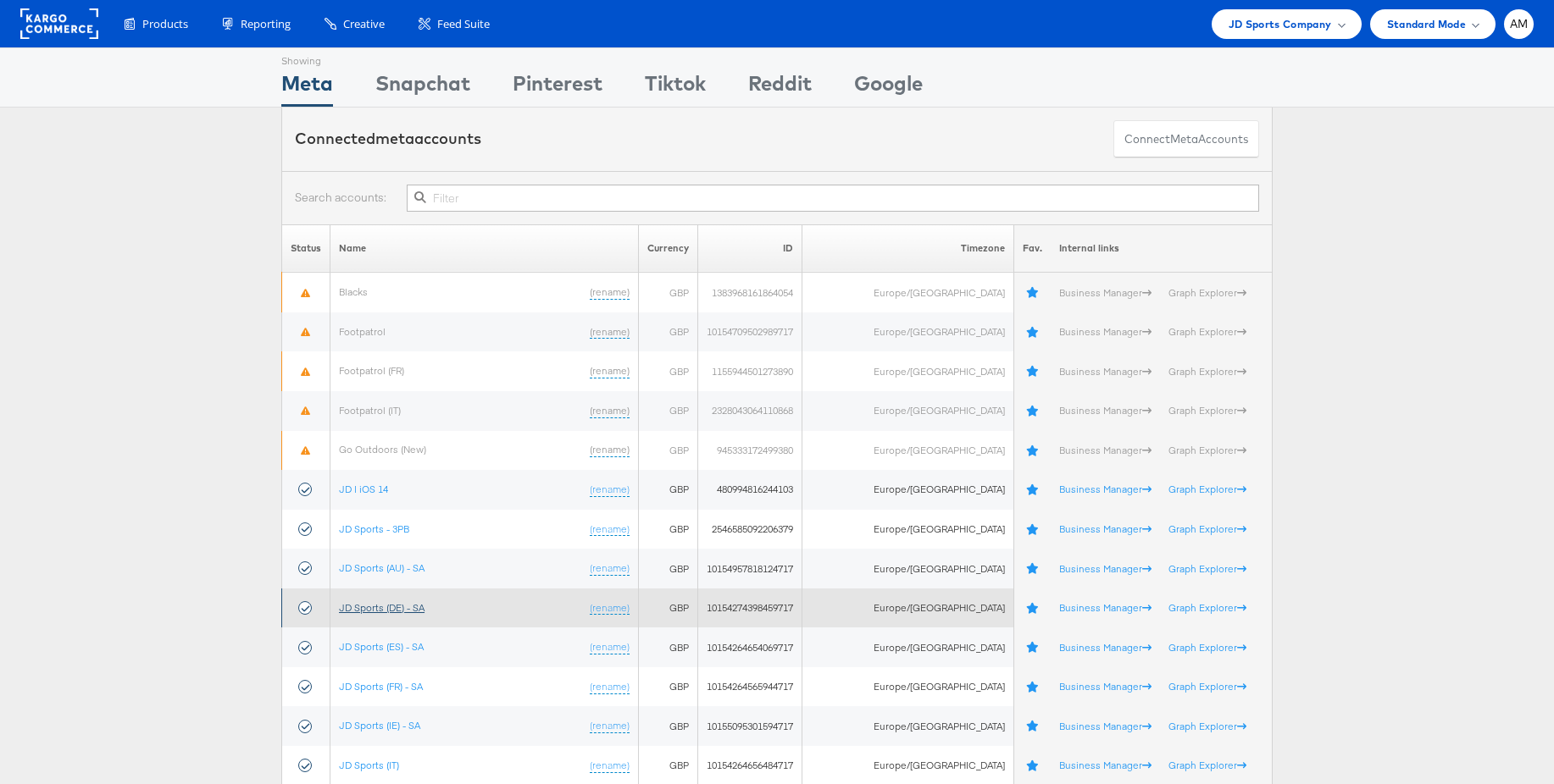
click at [403, 604] on link "JD Sports (DE) - SA" at bounding box center [382, 607] width 86 height 13
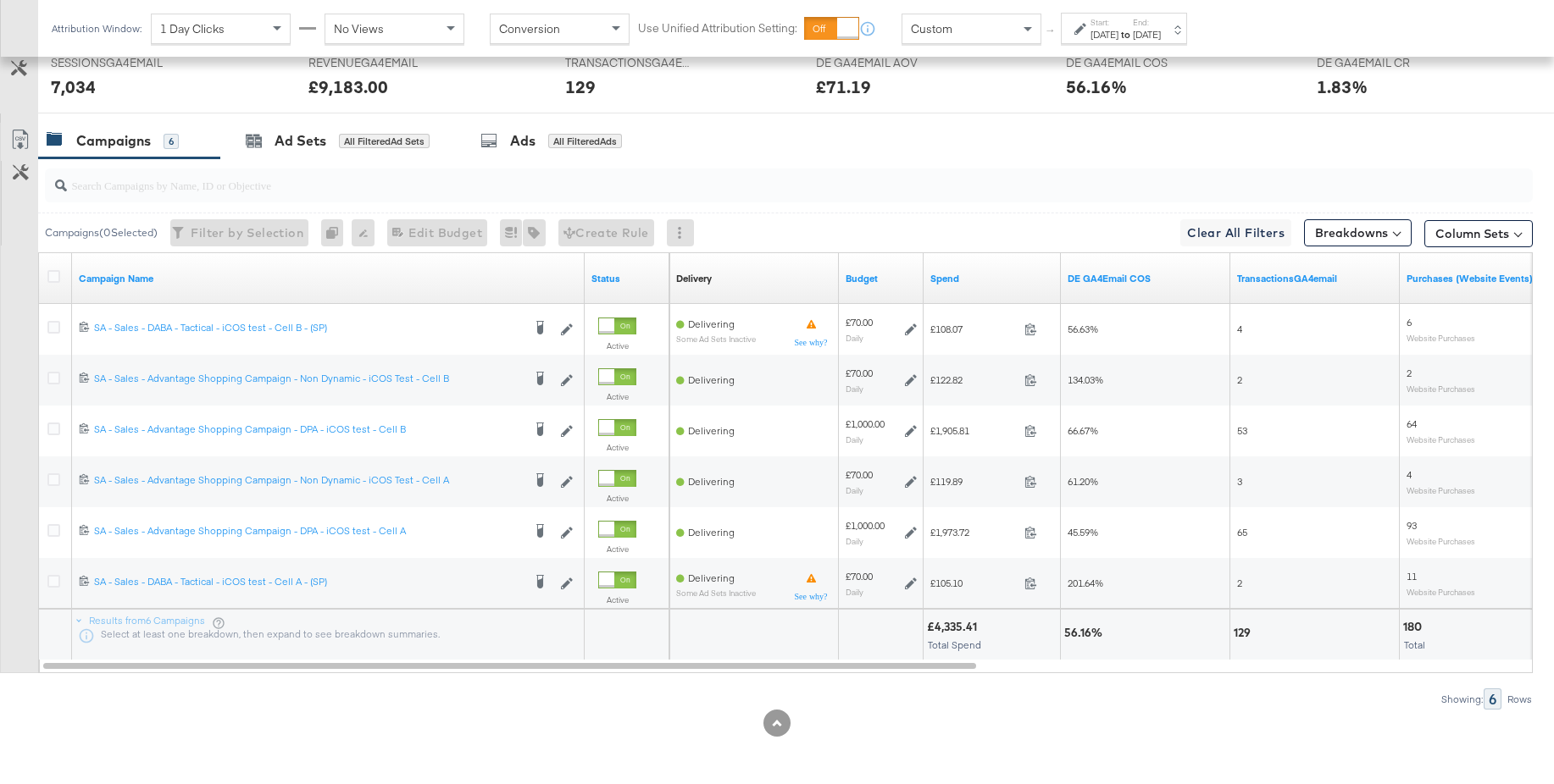
scroll to position [789, 0]
click at [1118, 23] on label "Start:" at bounding box center [1105, 23] width 28 height 11
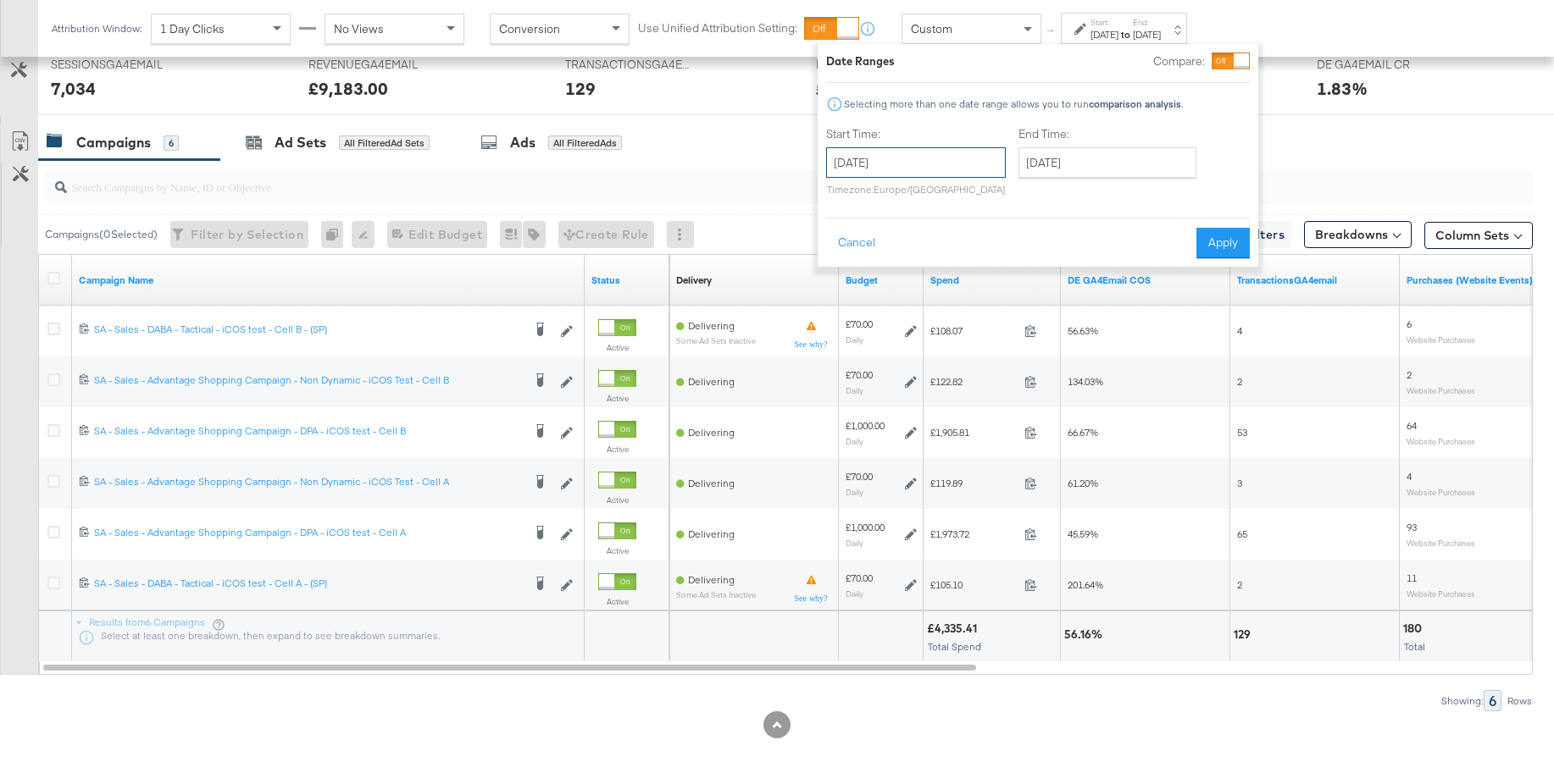
click at [901, 154] on input "[DATE]" at bounding box center [915, 162] width 180 height 30
click at [846, 200] on span "‹" at bounding box center [845, 197] width 26 height 25
click at [928, 322] on td "20" at bounding box center [932, 319] width 29 height 23
type input "[DATE]"
drag, startPoint x: 1215, startPoint y: 242, endPoint x: 1126, endPoint y: 234, distance: 89.4
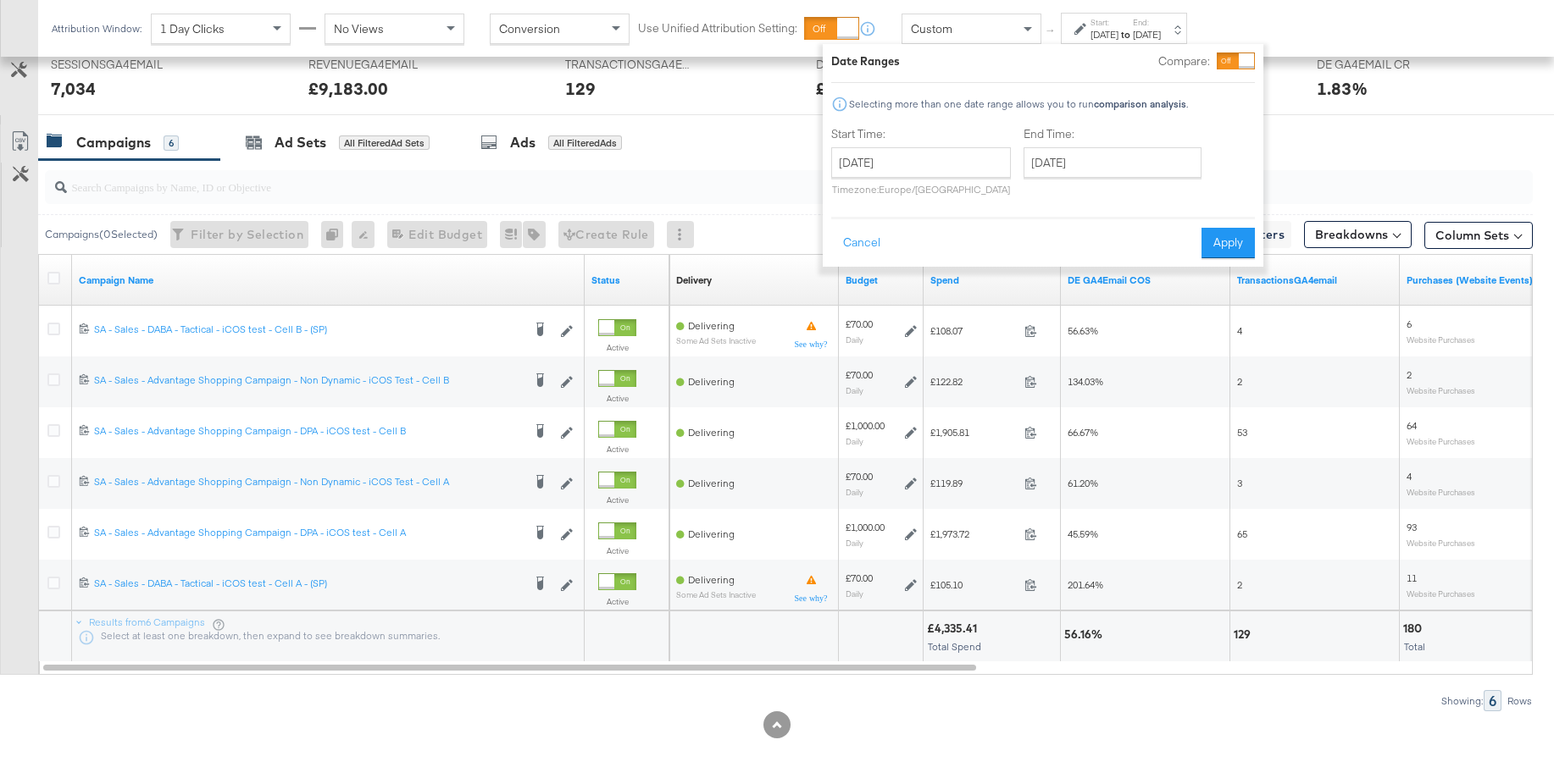
click at [1215, 242] on button "Apply" at bounding box center [1229, 243] width 54 height 30
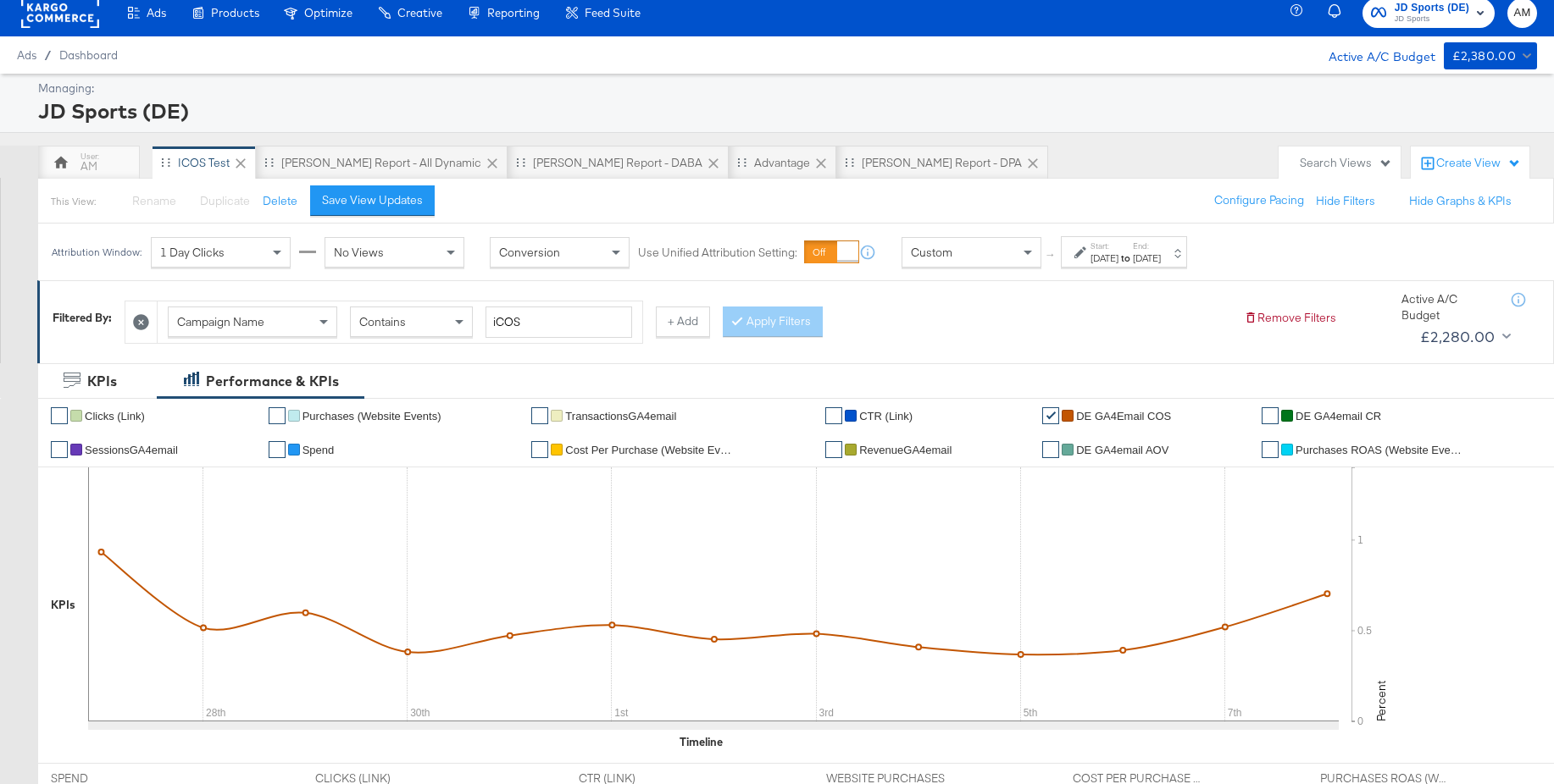
scroll to position [13, 0]
